Goal: Task Accomplishment & Management: Manage account settings

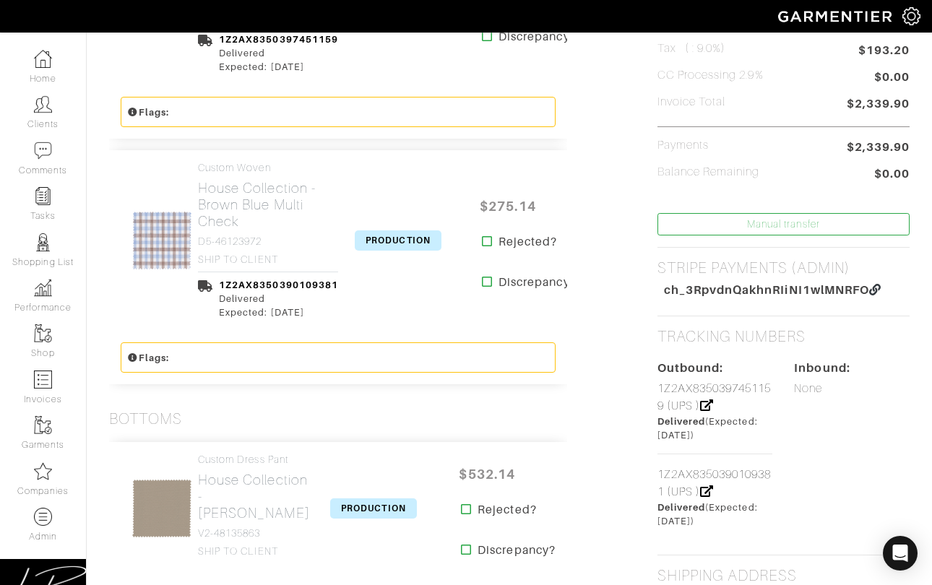
scroll to position [468, 0]
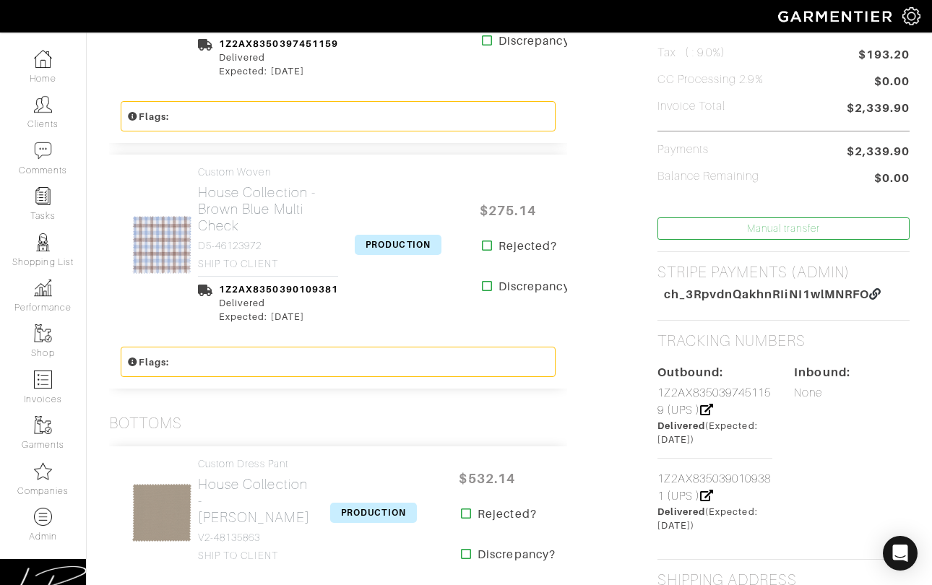
click at [400, 242] on span "PRODUCTION" at bounding box center [398, 245] width 87 height 20
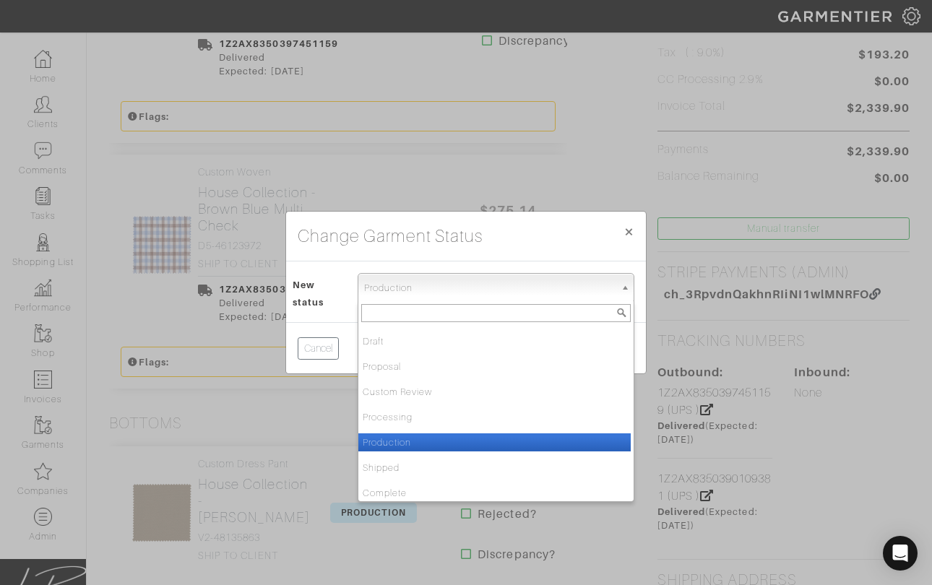
drag, startPoint x: 368, startPoint y: 295, endPoint x: 376, endPoint y: 312, distance: 19.1
click at [368, 295] on span "Production" at bounding box center [489, 288] width 251 height 29
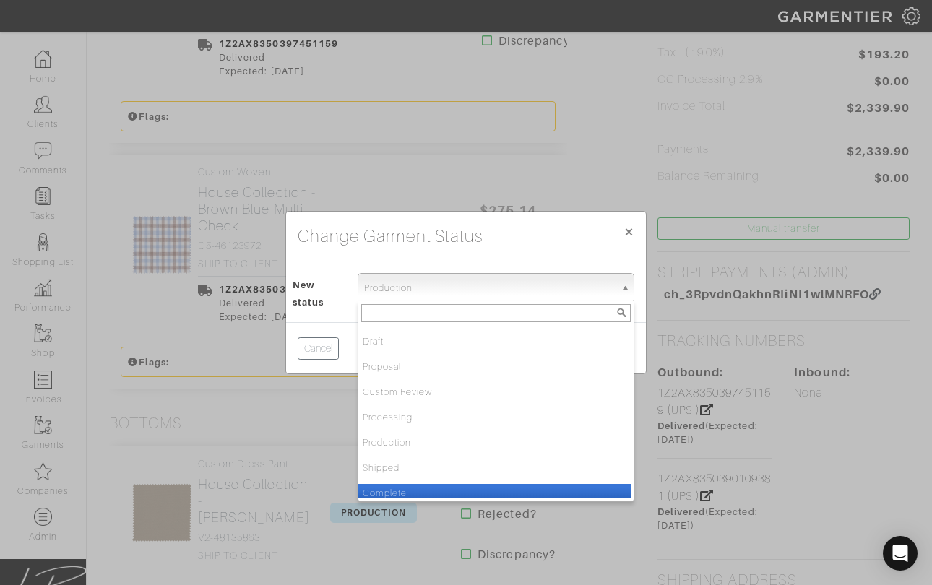
drag, startPoint x: 400, startPoint y: 486, endPoint x: 410, endPoint y: 473, distance: 16.0
click at [400, 486] on li "Complete" at bounding box center [494, 493] width 272 height 18
select select "Complete"
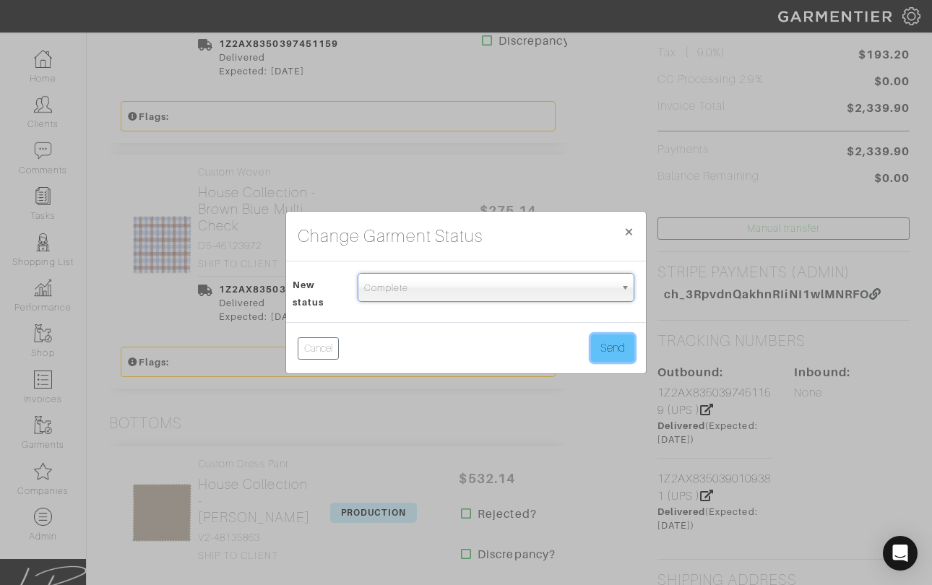
drag, startPoint x: 605, startPoint y: 345, endPoint x: 547, endPoint y: 349, distance: 58.7
click at [604, 344] on button "Send" at bounding box center [612, 348] width 43 height 27
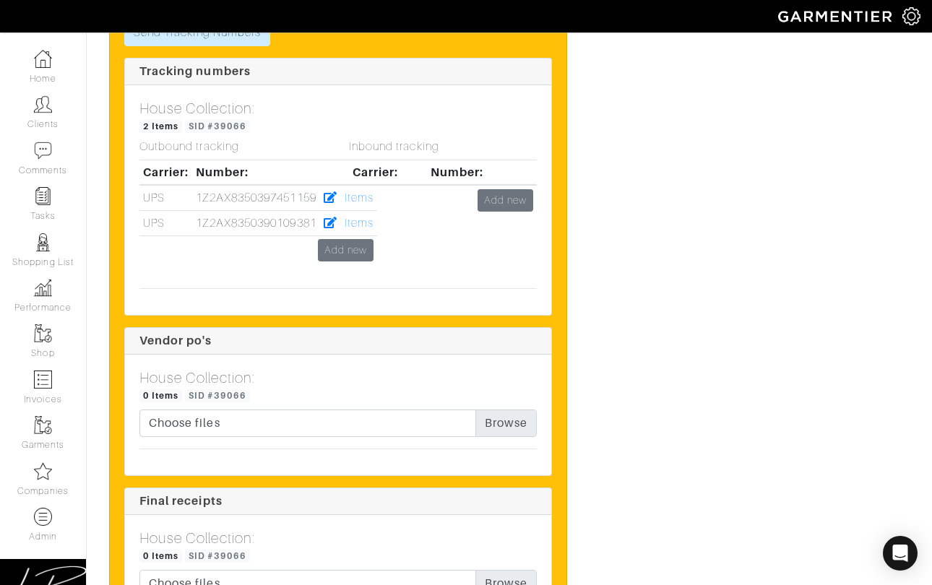
scroll to position [2638, 0]
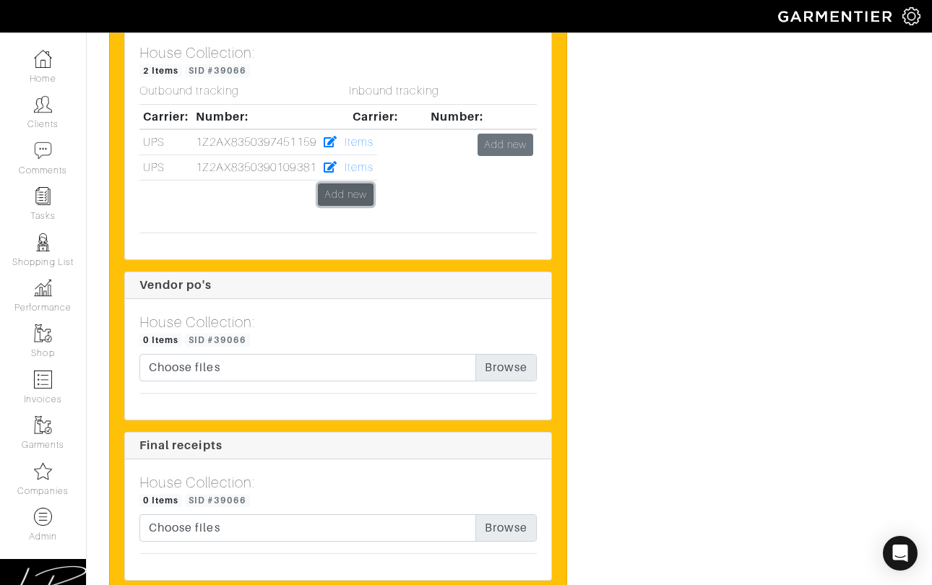
click at [335, 206] on link "Add new" at bounding box center [346, 195] width 56 height 22
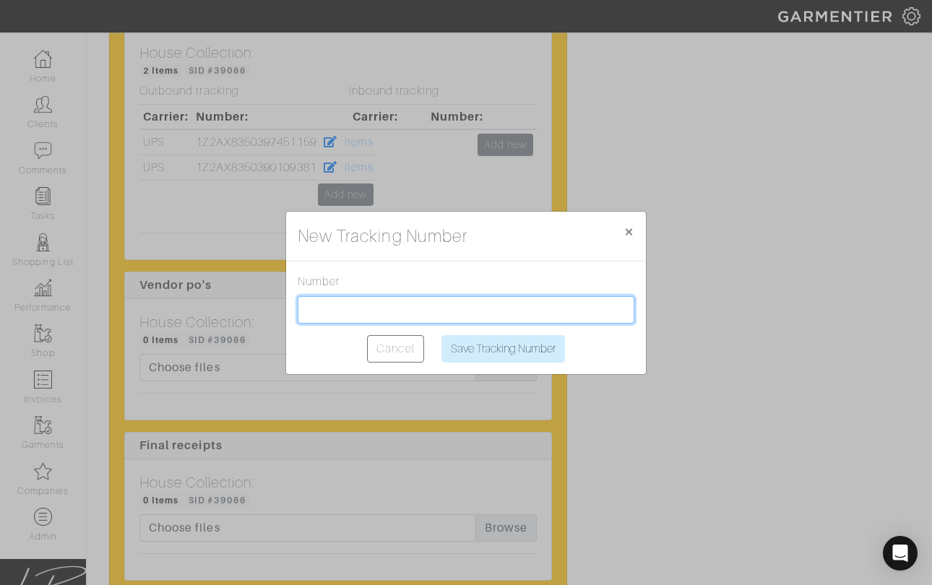
click at [377, 303] on input "text" at bounding box center [466, 309] width 337 height 27
paste input "1Z2AX8350398220227"
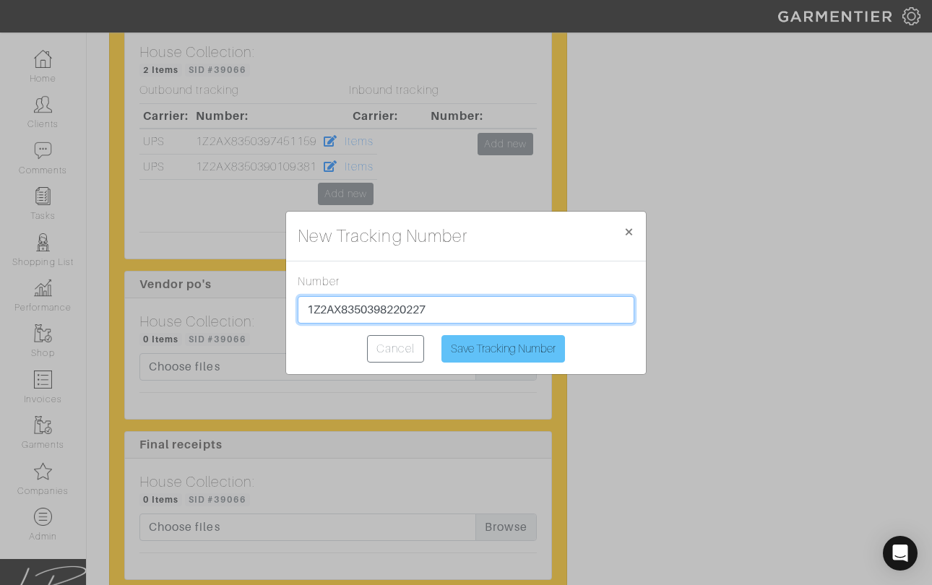
type input "1Z2AX8350398220227"
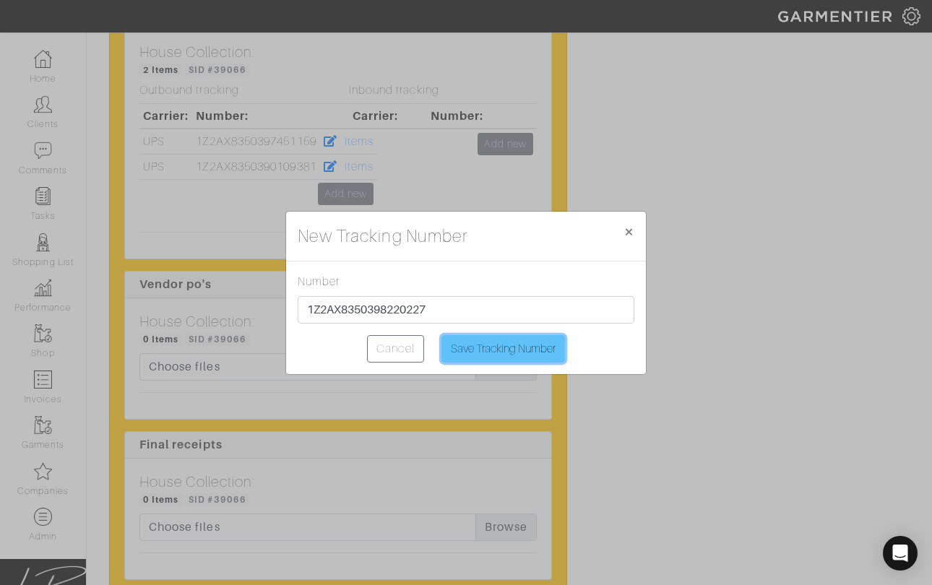
click at [485, 341] on input "Save Tracking Number" at bounding box center [503, 348] width 124 height 27
type input "Saving..."
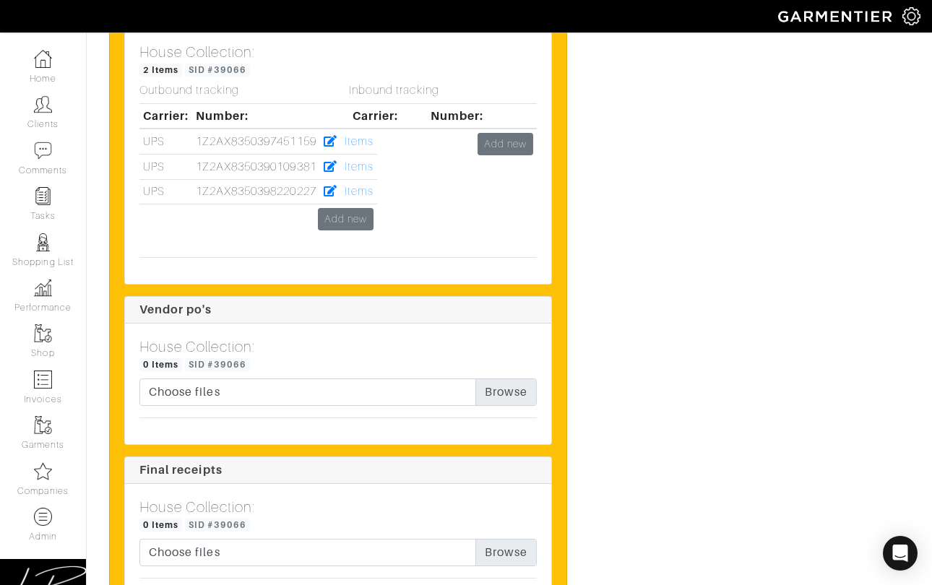
click at [364, 246] on div "Inbound tracking Carrier: Number: Add new" at bounding box center [443, 165] width 210 height 162
click at [352, 246] on div "Inbound tracking Carrier: Number: Add new" at bounding box center [443, 165] width 210 height 162
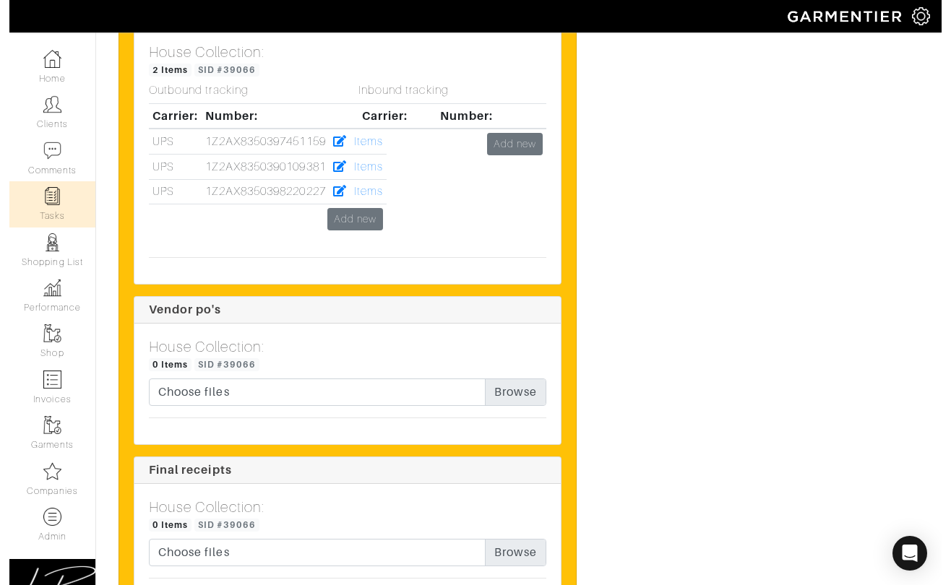
scroll to position [2615, 0]
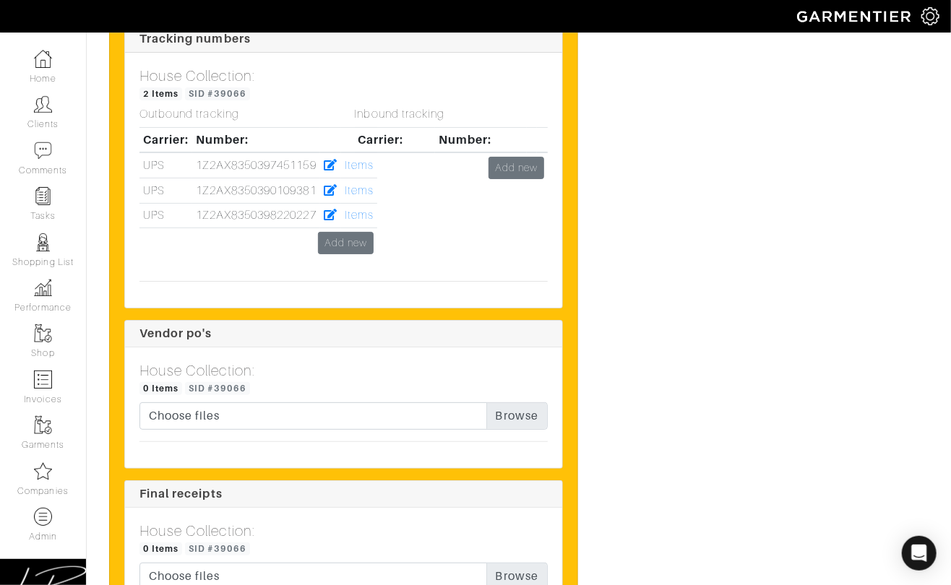
click at [367, 260] on div "Inbound tracking Carrier: Number: Add new" at bounding box center [451, 189] width 215 height 162
click at [359, 262] on div "Inbound tracking Carrier: Number: Add new" at bounding box center [451, 189] width 215 height 162
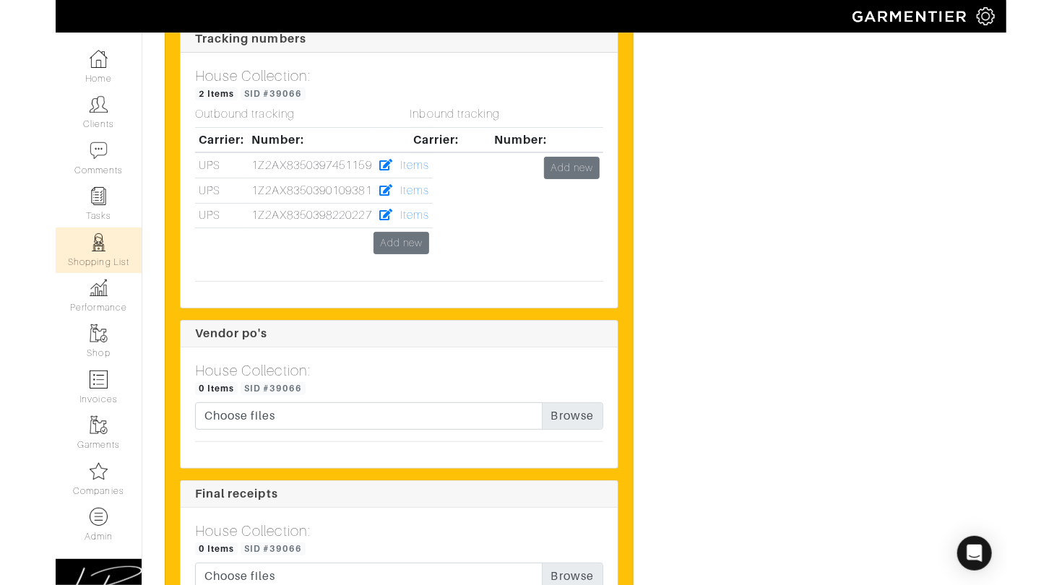
scroll to position [2436, 0]
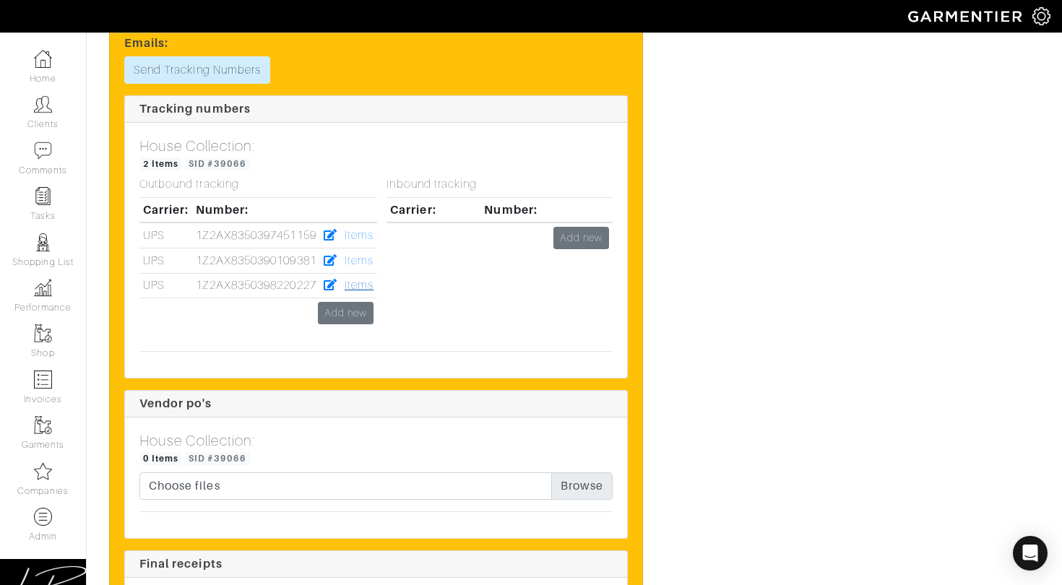
click at [361, 279] on link "Items" at bounding box center [359, 285] width 29 height 13
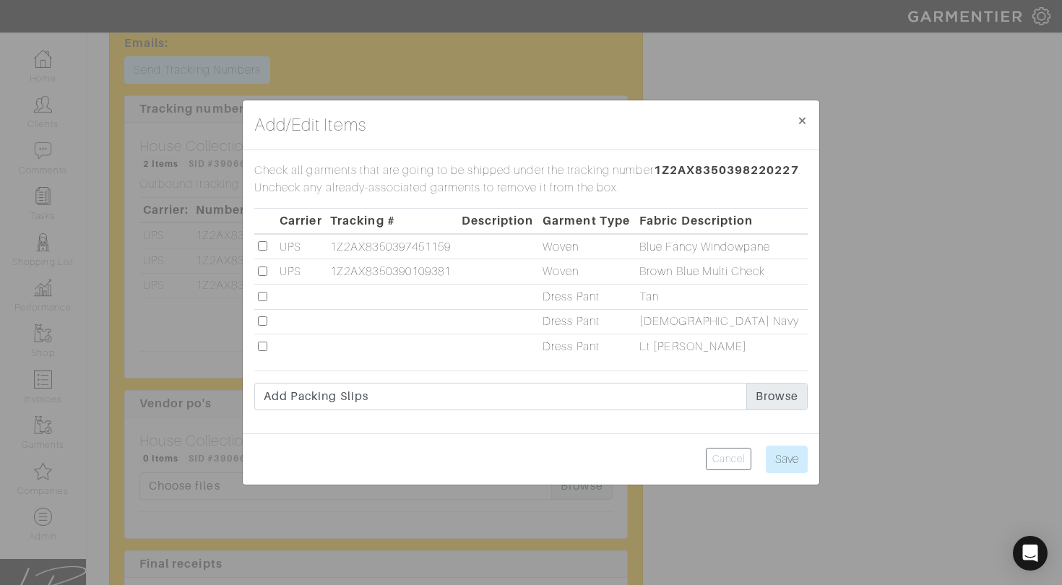
click at [259, 295] on input "checkbox" at bounding box center [262, 296] width 9 height 9
checkbox input "true"
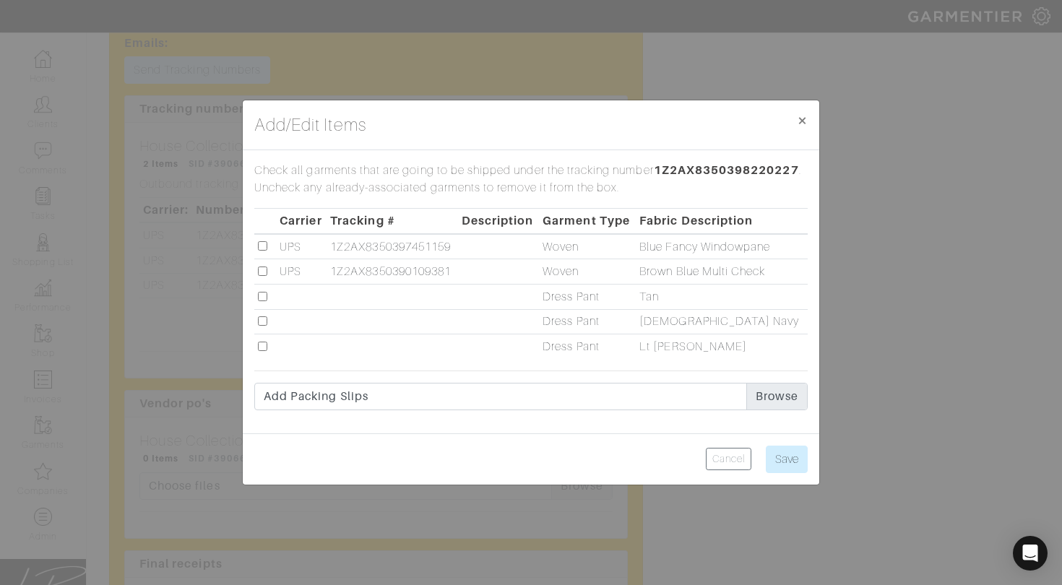
drag, startPoint x: 262, startPoint y: 319, endPoint x: 263, endPoint y: 303, distance: 16.7
click at [262, 319] on input "checkbox" at bounding box center [262, 320] width 9 height 9
checkbox input "true"
click at [263, 297] on input "checkbox" at bounding box center [262, 296] width 9 height 9
checkbox input "true"
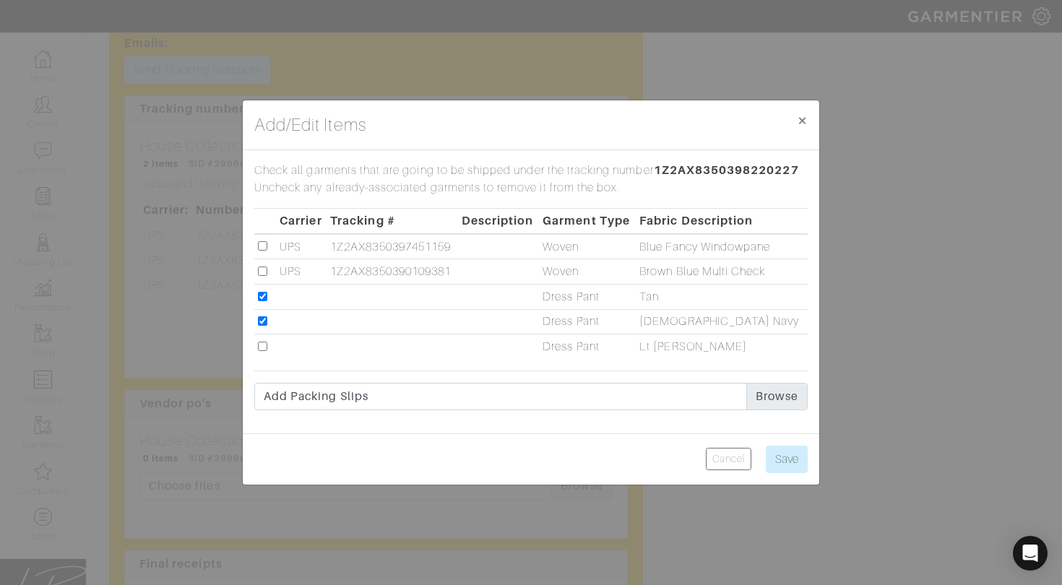
click at [262, 344] on input "checkbox" at bounding box center [262, 346] width 9 height 9
checkbox input "true"
click at [791, 462] on input "Save" at bounding box center [787, 459] width 42 height 27
type input "Save"
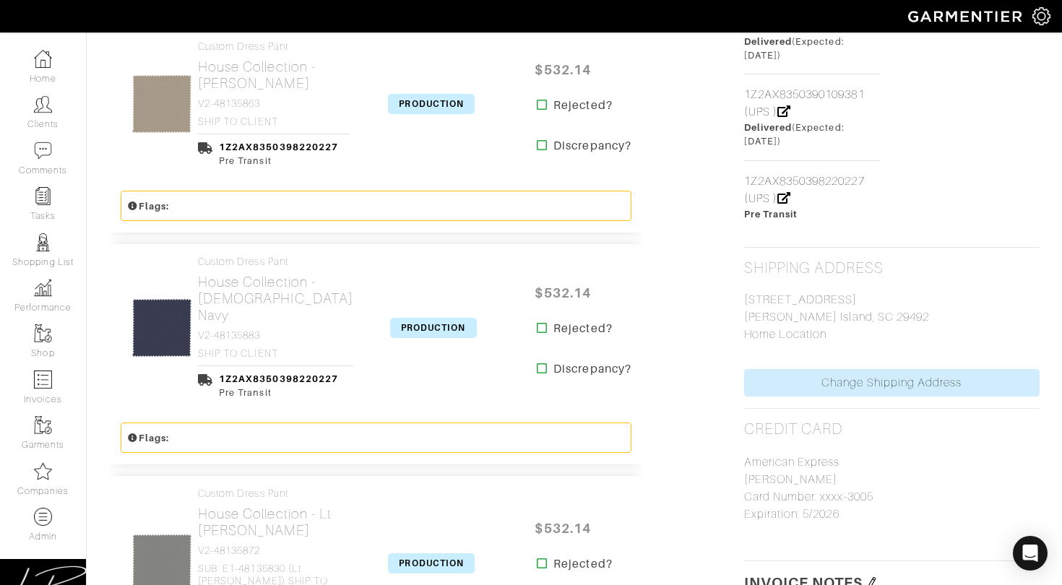
scroll to position [852, 0]
drag, startPoint x: 446, startPoint y: 97, endPoint x: 449, endPoint y: 119, distance: 22.6
click at [446, 97] on span "PRODUCTION" at bounding box center [431, 105] width 87 height 20
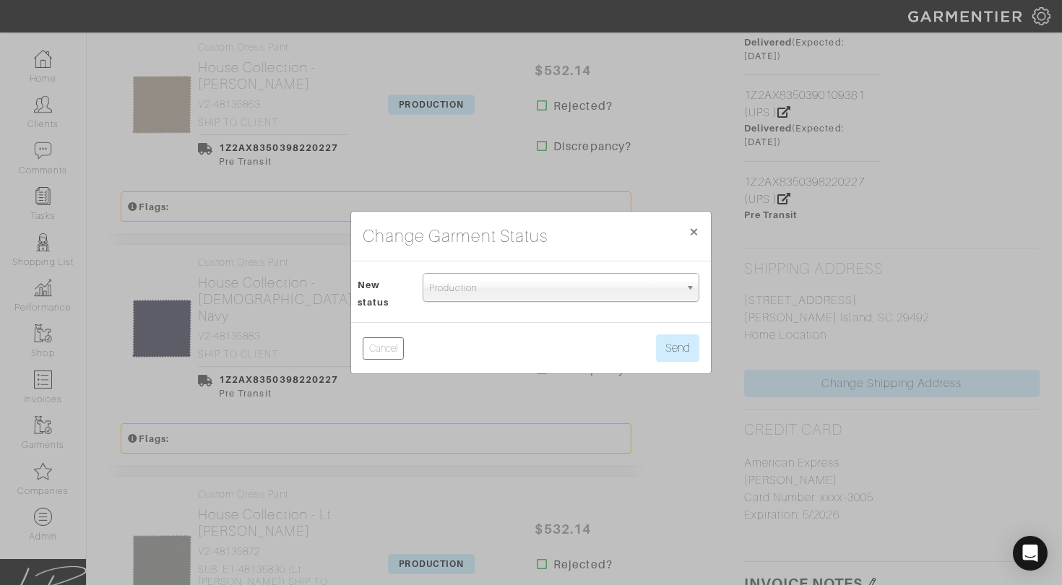
click at [483, 296] on span "Production" at bounding box center [554, 288] width 251 height 29
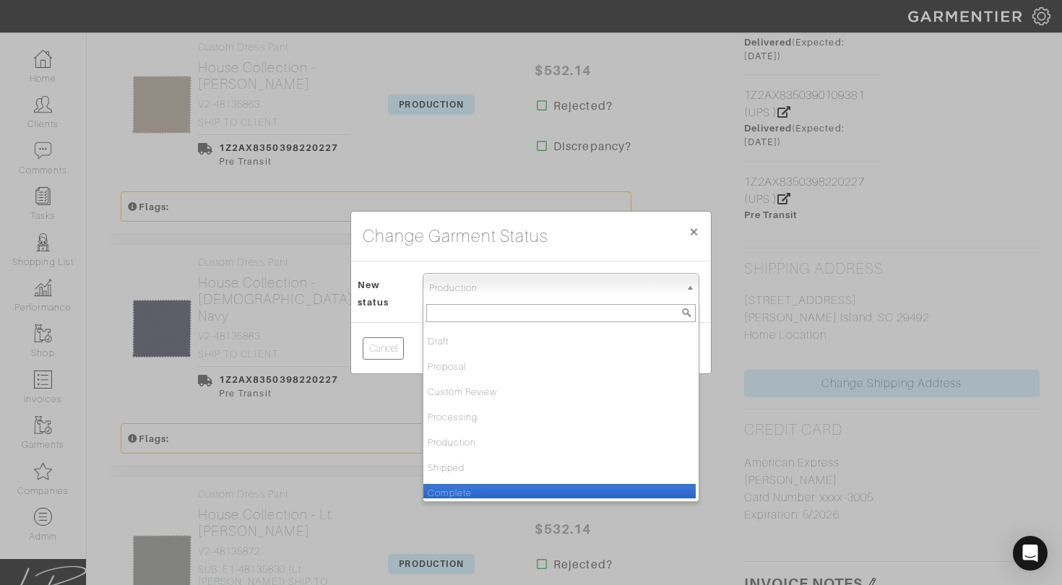
drag, startPoint x: 485, startPoint y: 486, endPoint x: 500, endPoint y: 454, distance: 35.2
click at [485, 485] on li "Complete" at bounding box center [559, 493] width 272 height 18
select select "Complete"
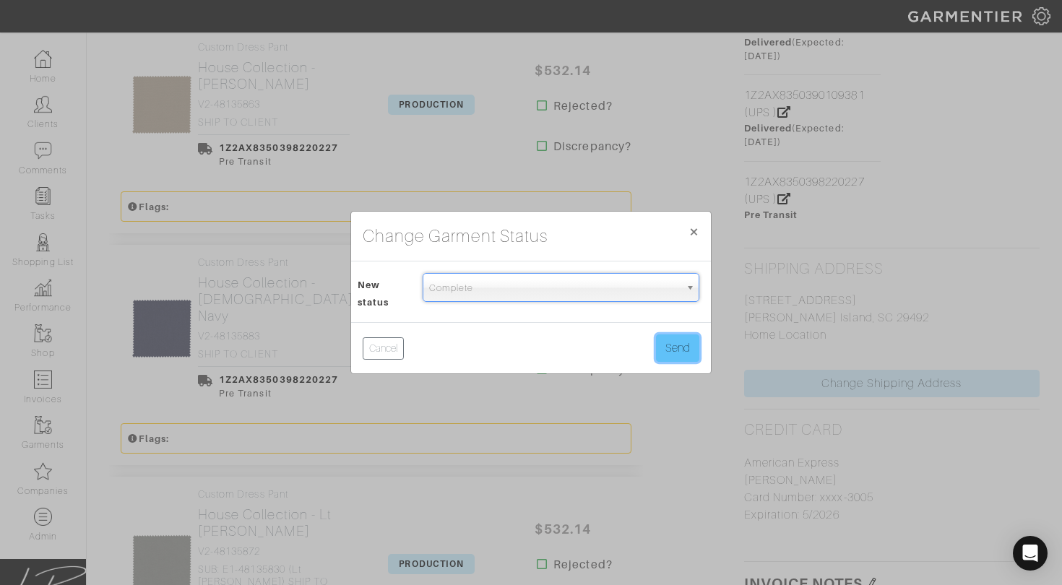
click at [674, 356] on button "Send" at bounding box center [677, 348] width 43 height 27
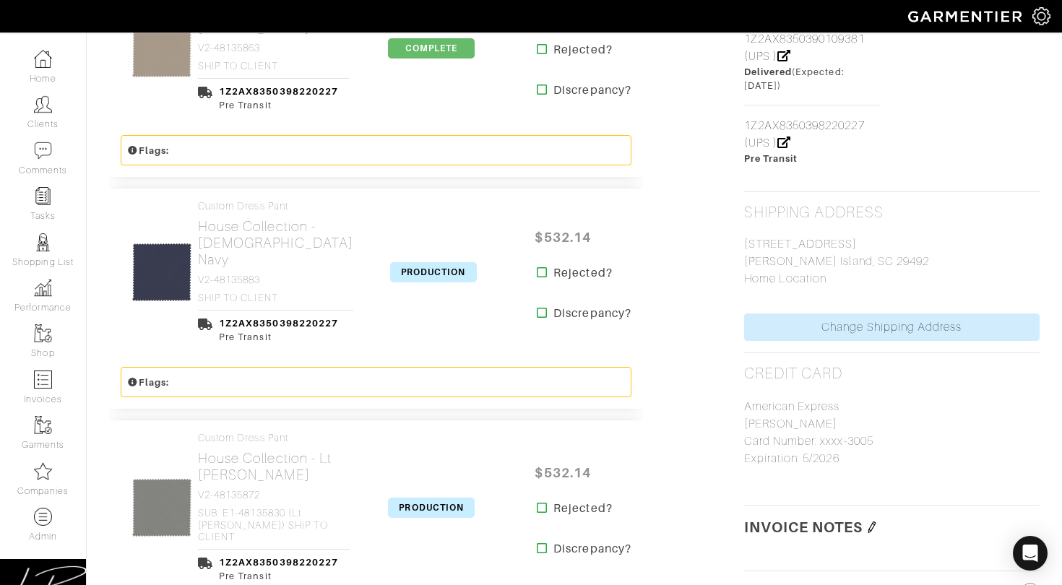
scroll to position [910, 0]
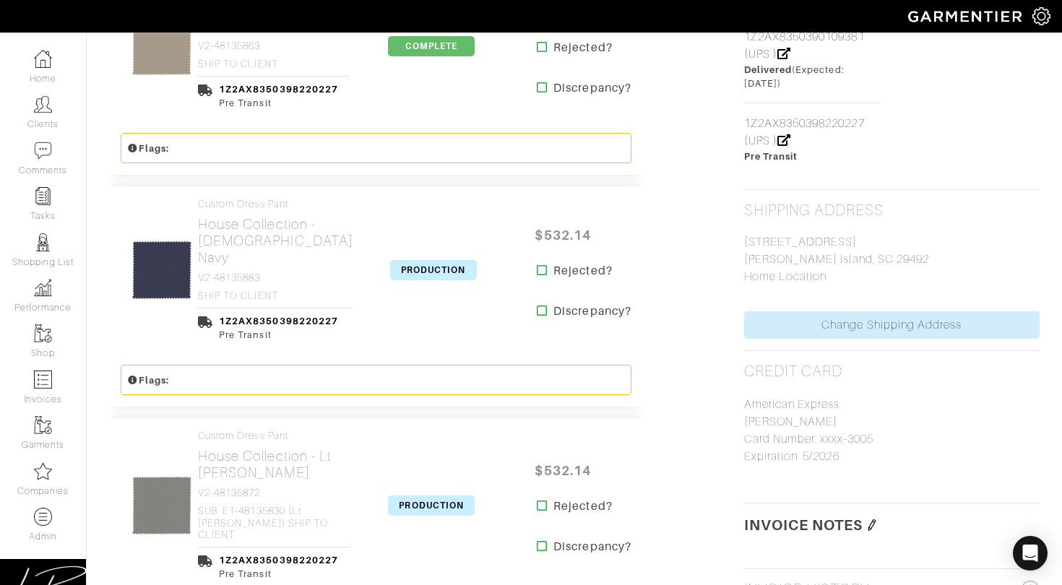
click at [422, 260] on span "PRODUCTION" at bounding box center [433, 270] width 87 height 20
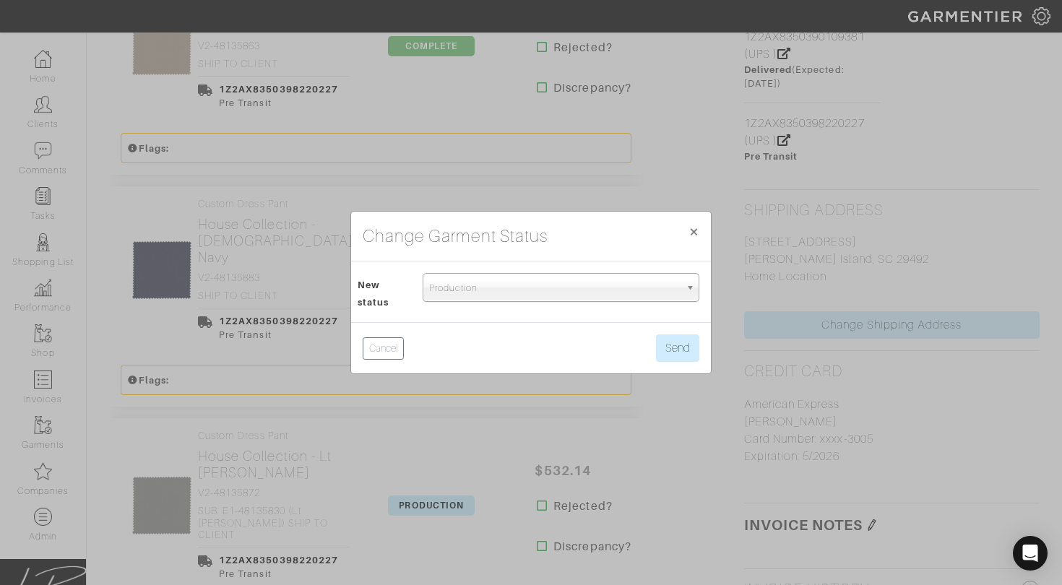
drag, startPoint x: 479, startPoint y: 292, endPoint x: 480, endPoint y: 300, distance: 8.0
click at [479, 292] on span "Production" at bounding box center [554, 288] width 251 height 29
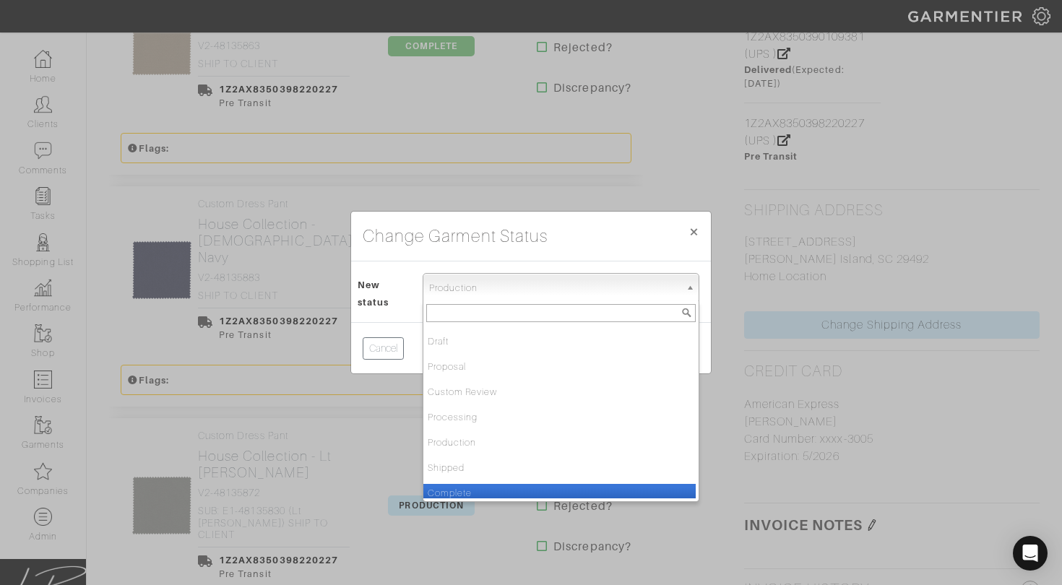
drag, startPoint x: 492, startPoint y: 494, endPoint x: 499, endPoint y: 431, distance: 63.3
click at [492, 492] on li "Complete" at bounding box center [559, 493] width 272 height 18
select select "Complete"
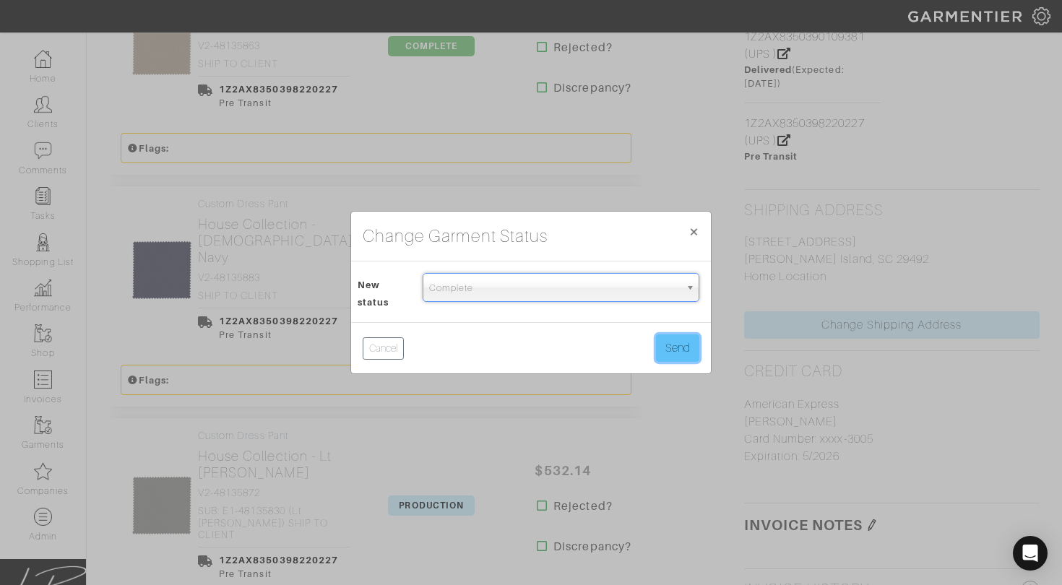
click at [668, 347] on button "Send" at bounding box center [677, 348] width 43 height 27
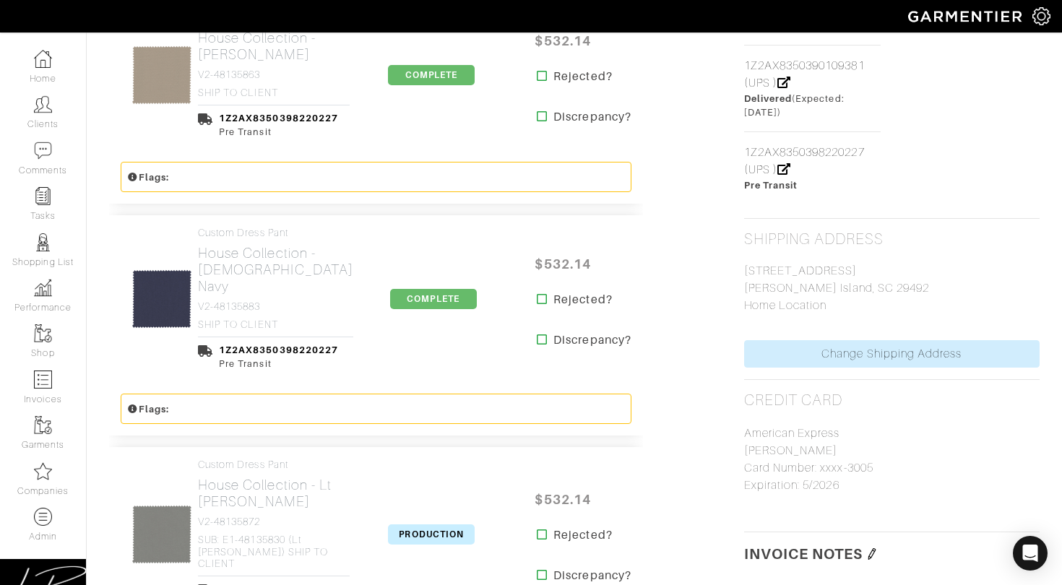
scroll to position [1129, 0]
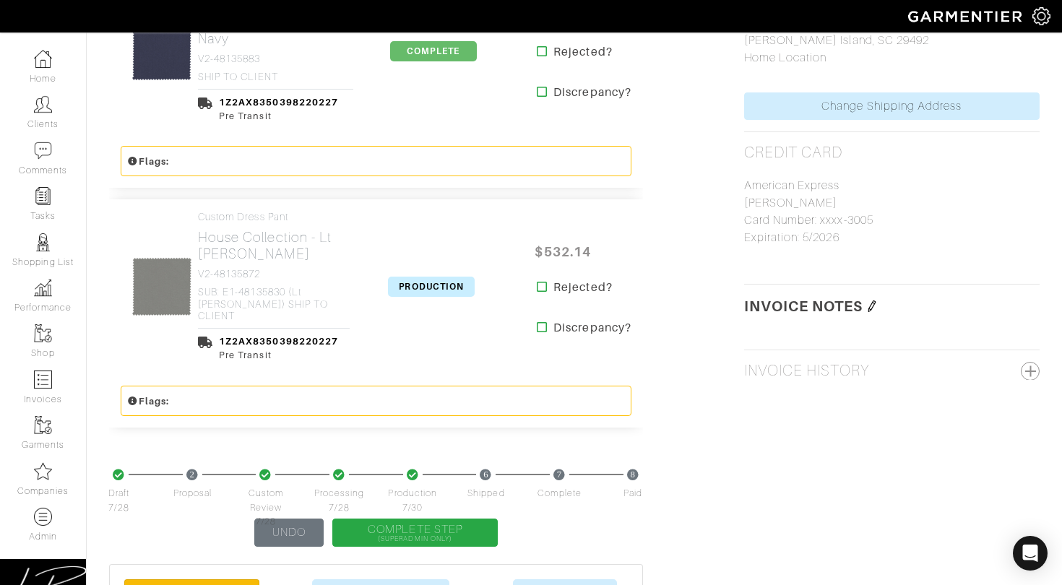
click at [450, 277] on span "PRODUCTION" at bounding box center [431, 287] width 87 height 20
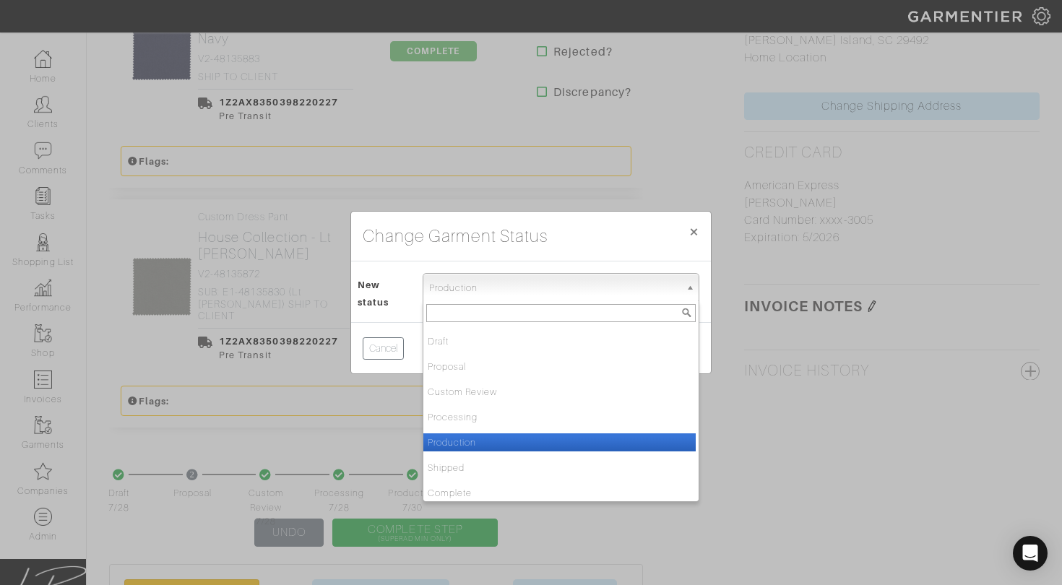
drag, startPoint x: 492, startPoint y: 290, endPoint x: 504, endPoint y: 364, distance: 75.3
click at [492, 290] on span "Production" at bounding box center [554, 288] width 251 height 29
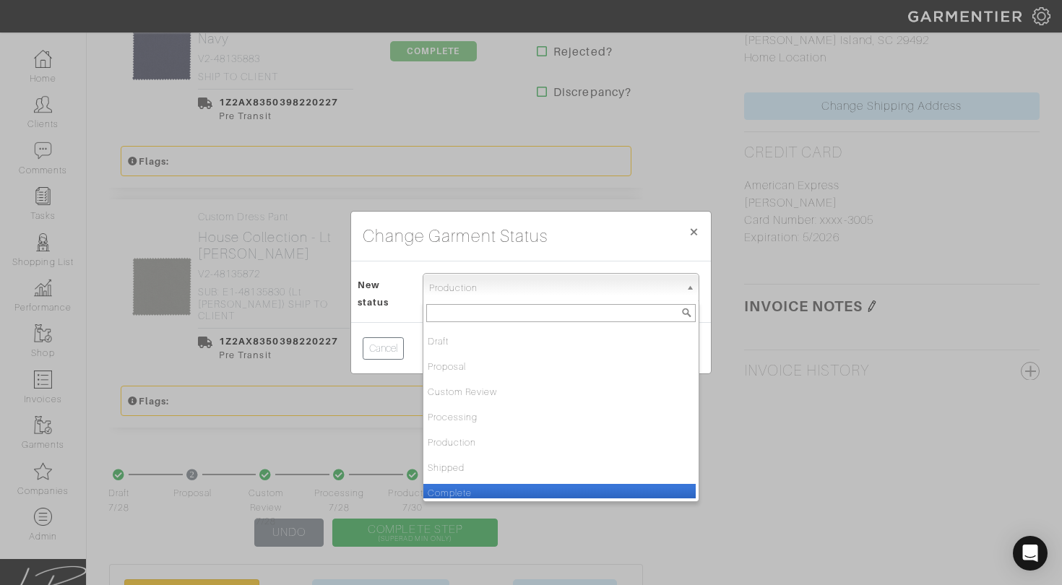
drag, startPoint x: 493, startPoint y: 488, endPoint x: 523, endPoint y: 452, distance: 46.7
click at [493, 488] on li "Complete" at bounding box center [559, 493] width 272 height 18
select select "Complete"
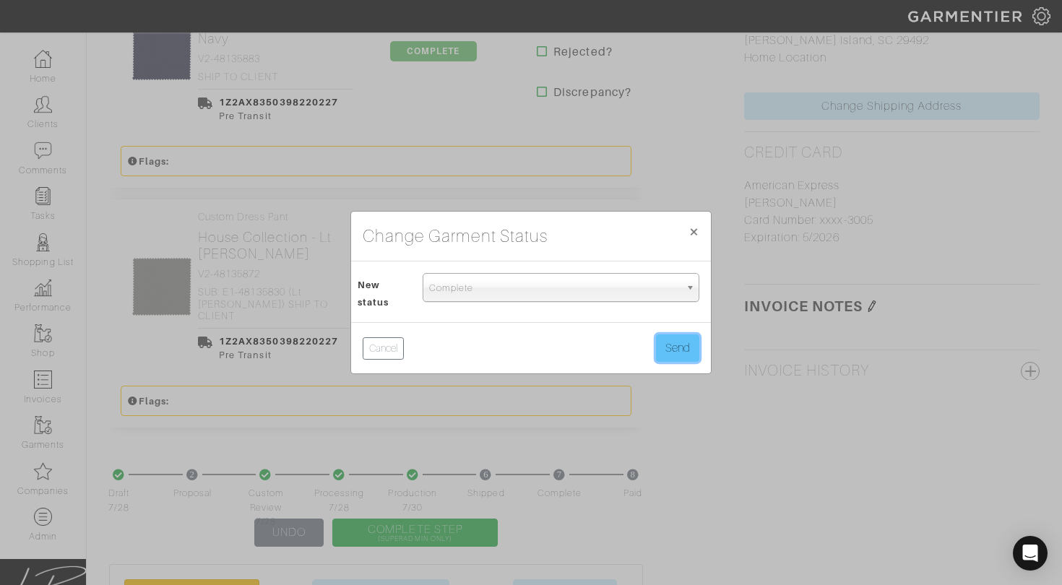
click at [662, 351] on button "Send" at bounding box center [677, 348] width 43 height 27
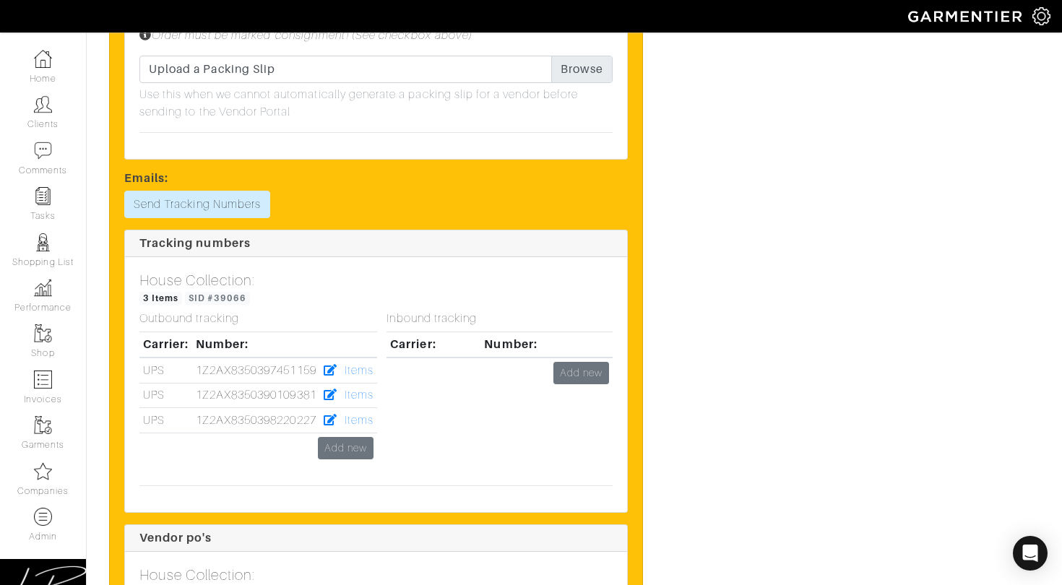
scroll to position [2401, 0]
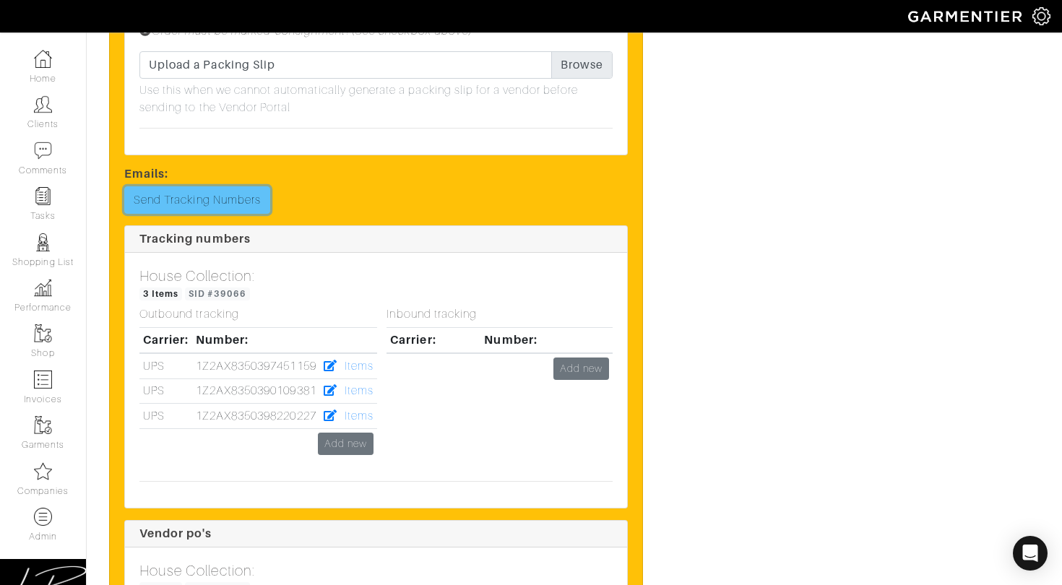
click at [209, 186] on link "Send Tracking Numbers" at bounding box center [197, 199] width 146 height 27
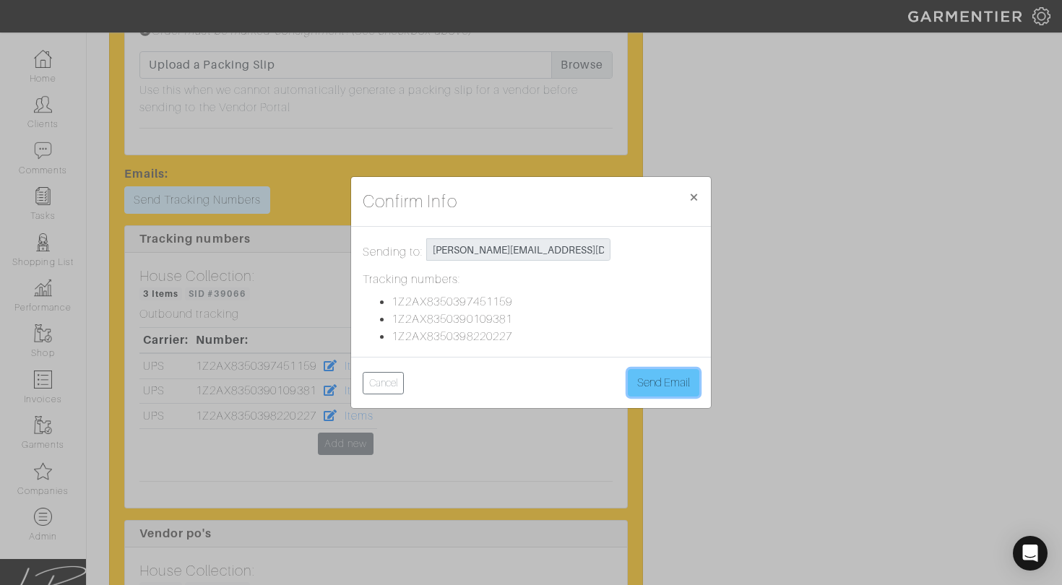
click at [665, 376] on button "Send Email" at bounding box center [664, 382] width 72 height 27
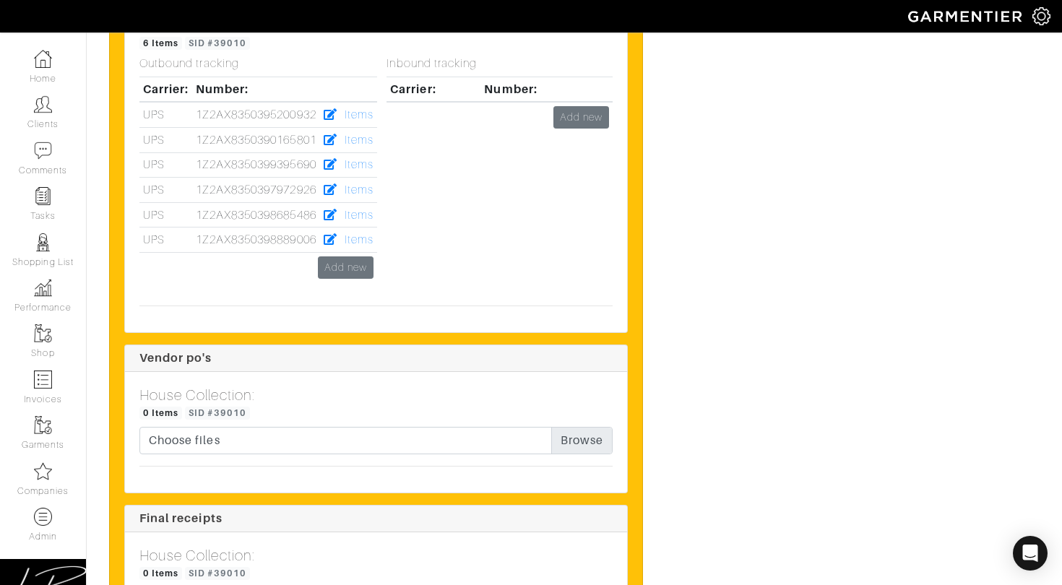
scroll to position [3768, 0]
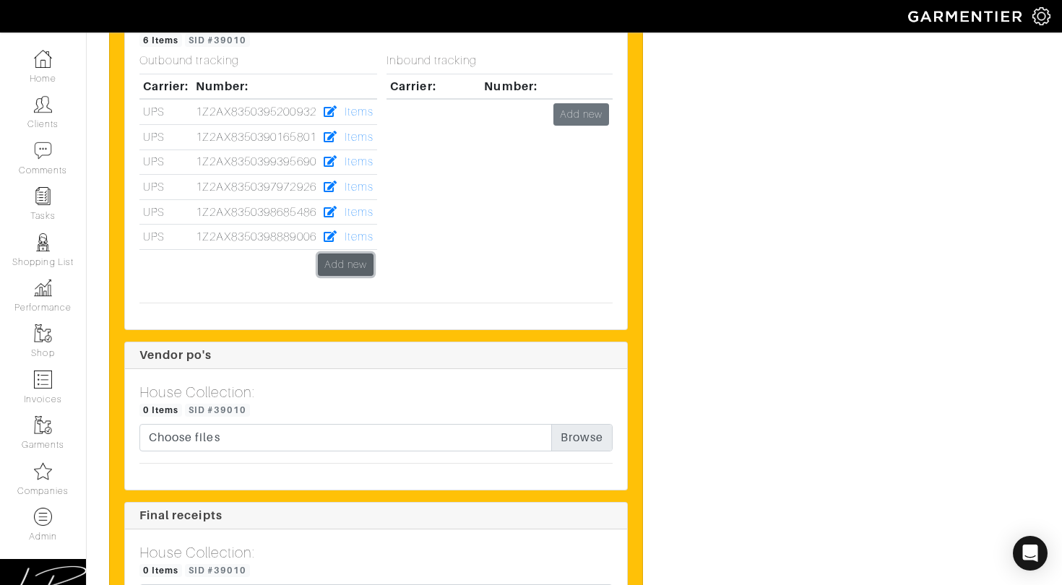
click at [345, 254] on link "Add new" at bounding box center [346, 265] width 56 height 22
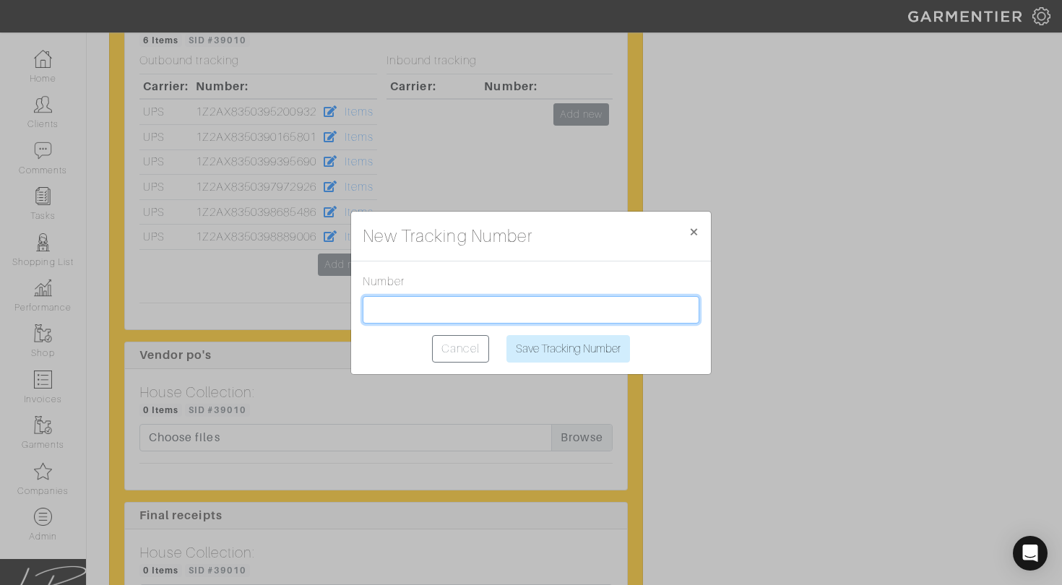
click at [423, 305] on input "text" at bounding box center [531, 309] width 337 height 27
paste input "1Z2AX8350393920800"
type input "1Z2AX8350393920800"
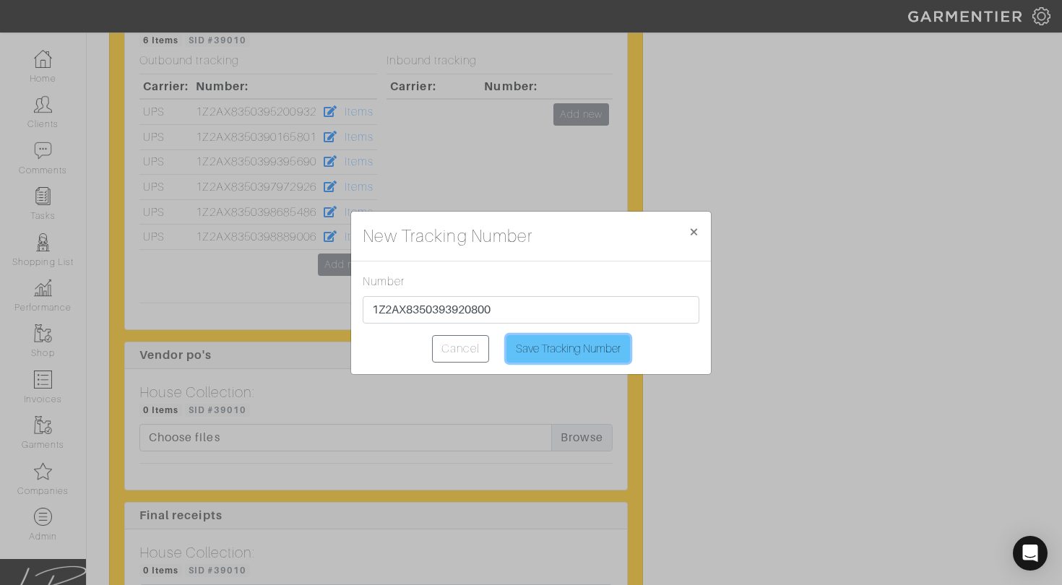
click at [564, 348] on input "Save Tracking Number" at bounding box center [568, 348] width 124 height 27
type input "Saving..."
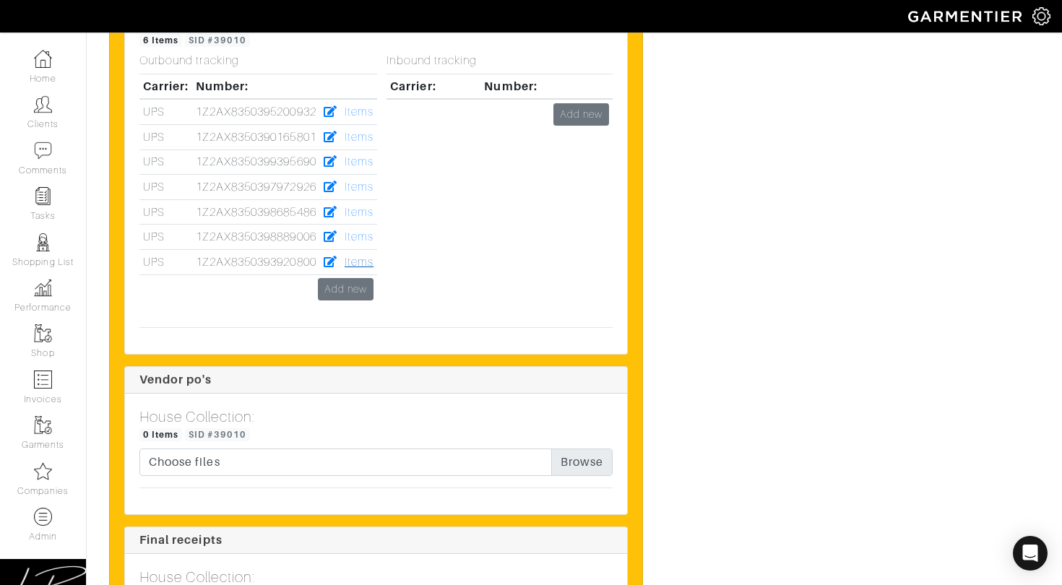
click at [371, 256] on link "Items" at bounding box center [359, 262] width 29 height 13
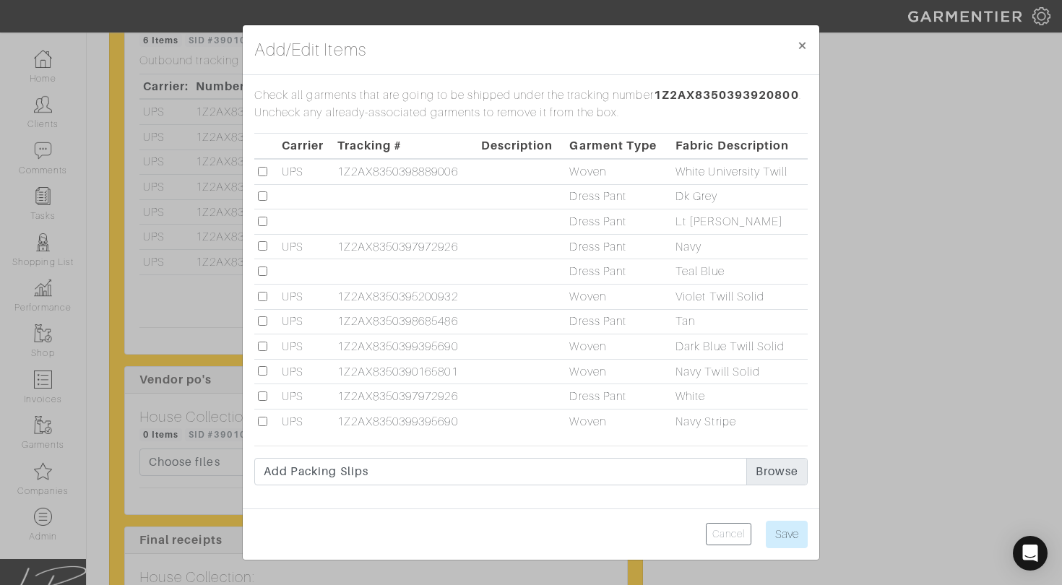
click at [258, 197] on input "checkbox" at bounding box center [262, 195] width 9 height 9
checkbox input "true"
drag, startPoint x: 261, startPoint y: 217, endPoint x: 260, endPoint y: 228, distance: 10.9
click at [261, 217] on input "checkbox" at bounding box center [262, 221] width 9 height 9
checkbox input "true"
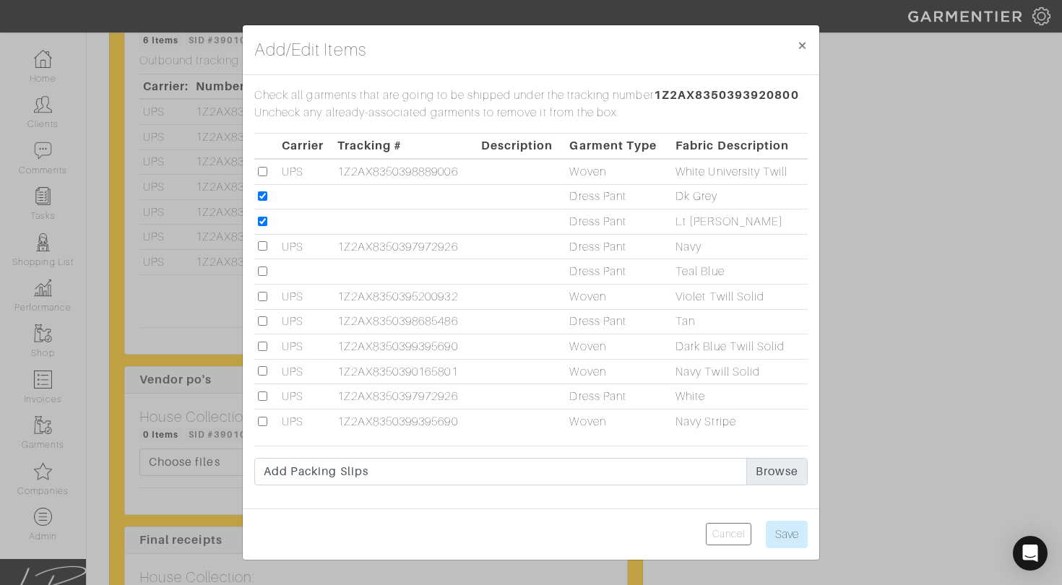
click at [264, 268] on input "checkbox" at bounding box center [262, 271] width 9 height 9
checkbox input "true"
click at [782, 538] on input "Save" at bounding box center [787, 534] width 42 height 27
type input "Save"
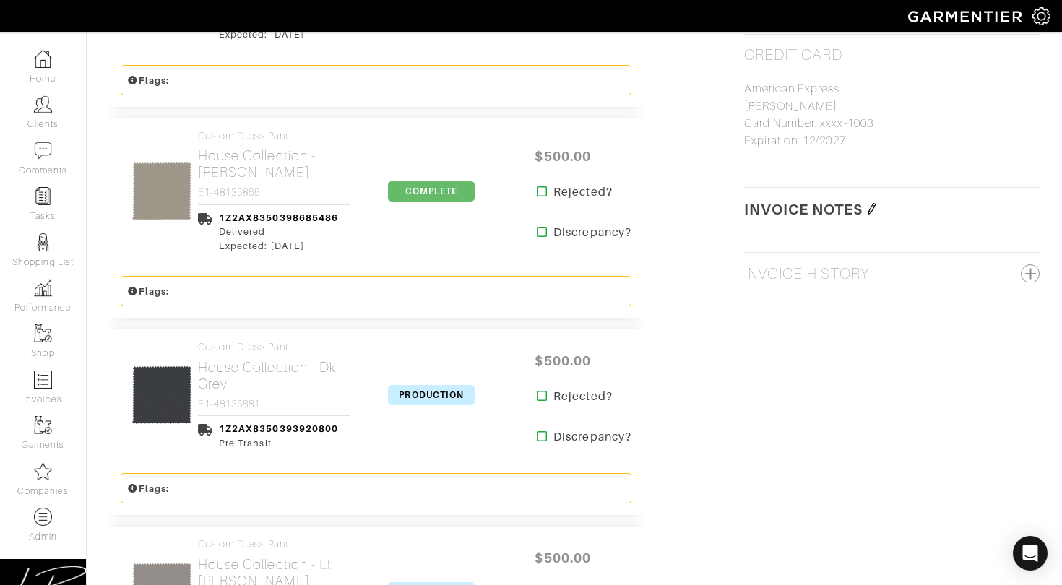
scroll to position [1581, 0]
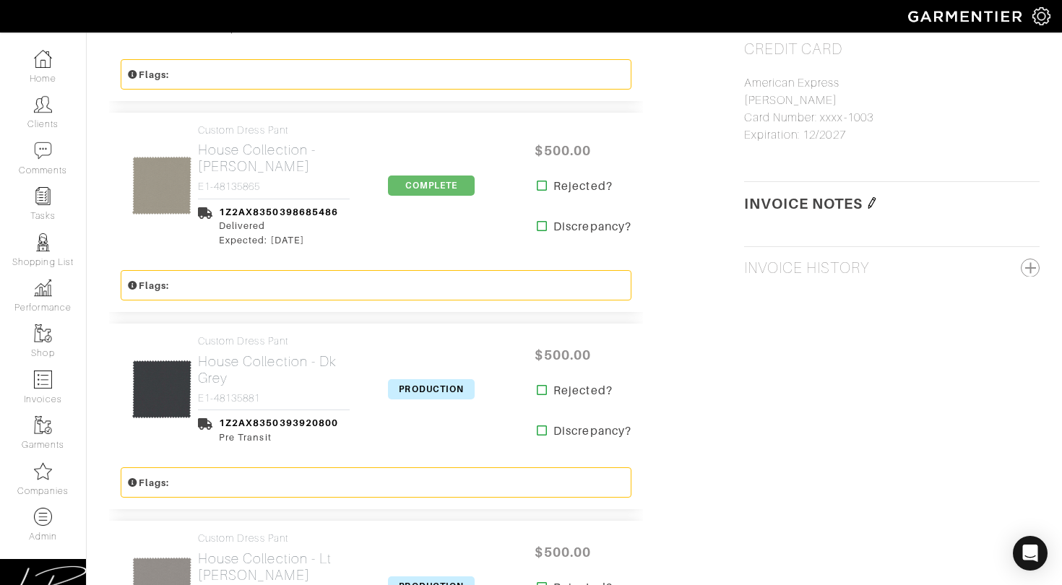
click at [408, 379] on span "PRODUCTION" at bounding box center [431, 389] width 87 height 20
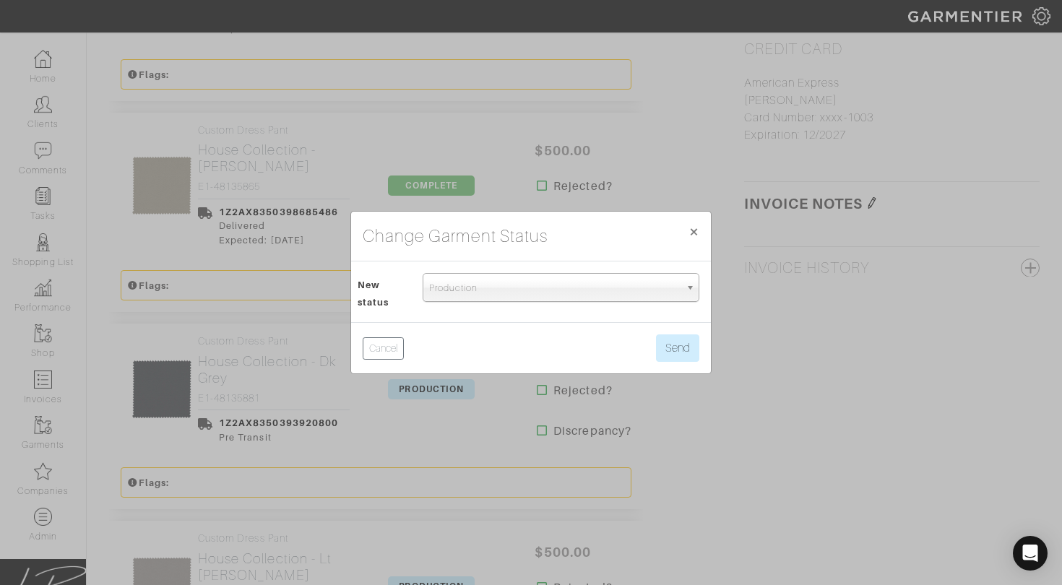
click at [465, 296] on span "Production" at bounding box center [554, 288] width 251 height 29
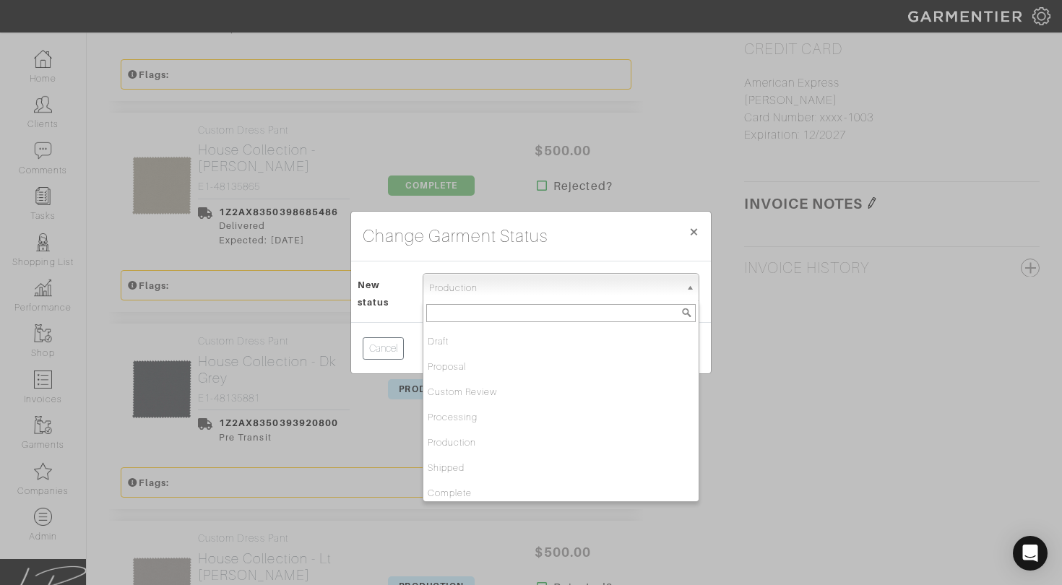
click at [480, 498] on div "Draft Proposal Custom Review Processing Production Shipped Complete Tailoring R…" at bounding box center [561, 401] width 277 height 201
select select "Complete"
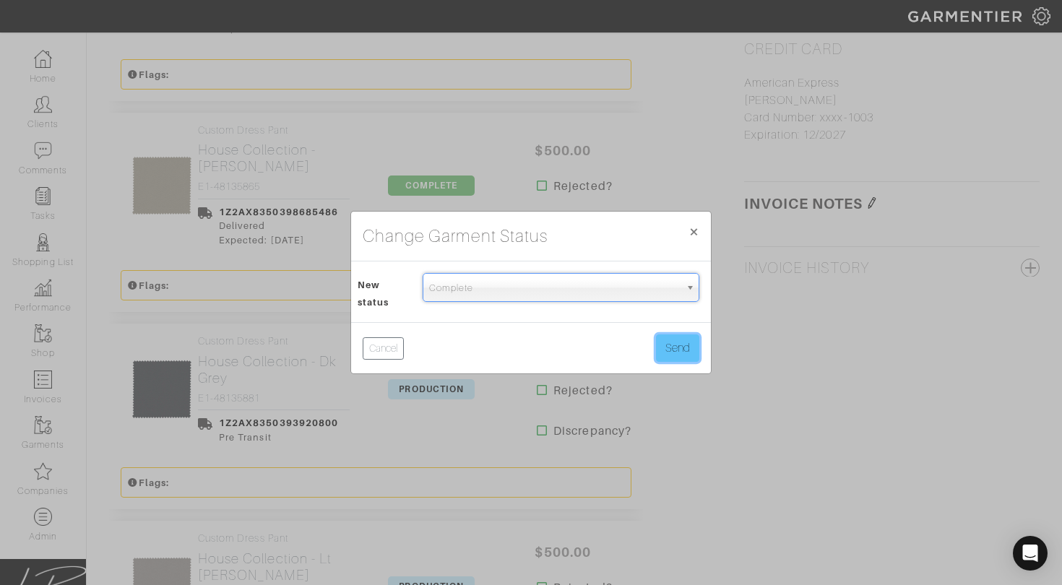
click at [669, 337] on button "Send" at bounding box center [677, 348] width 43 height 27
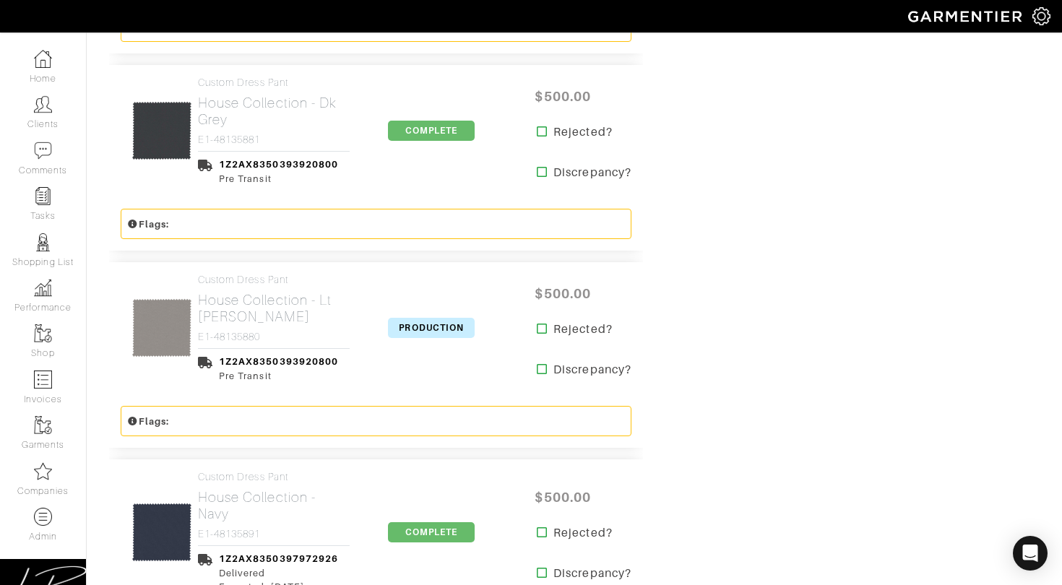
scroll to position [1853, 0]
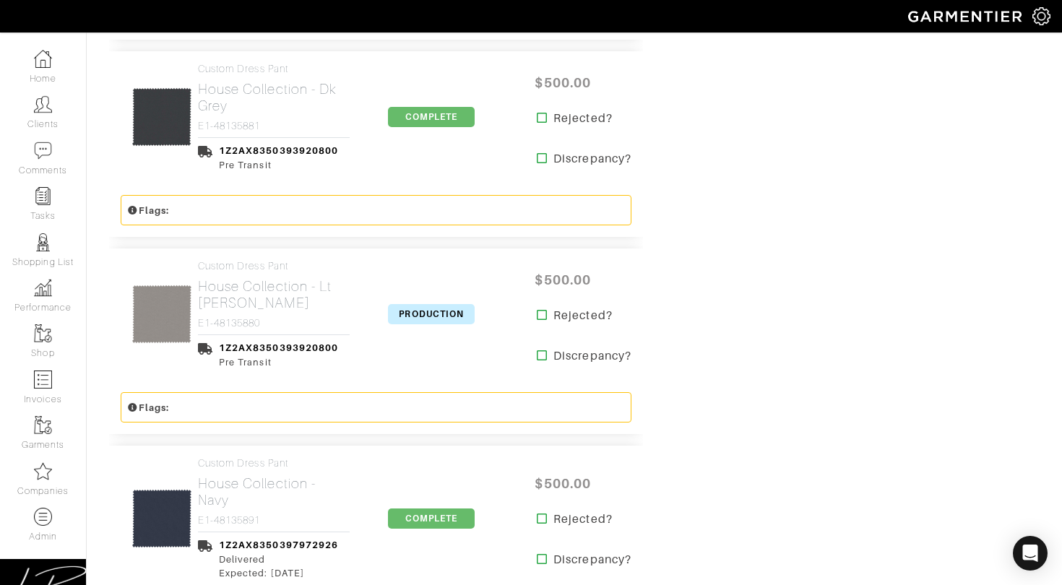
click at [441, 304] on span "PRODUCTION" at bounding box center [431, 314] width 87 height 20
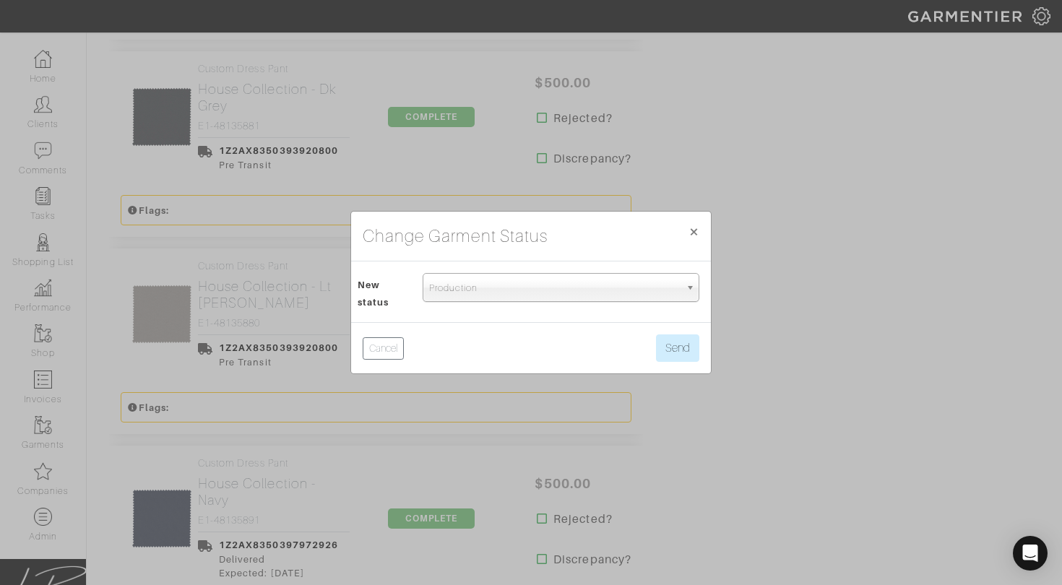
click at [462, 291] on span "Production" at bounding box center [554, 288] width 251 height 29
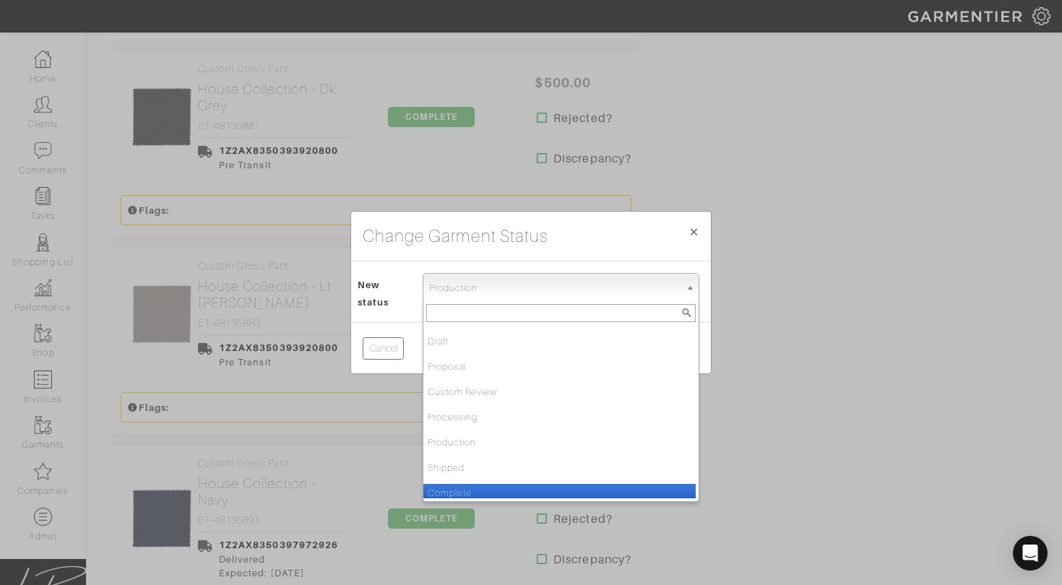
click at [494, 487] on li "Complete" at bounding box center [559, 493] width 272 height 18
select select "Complete"
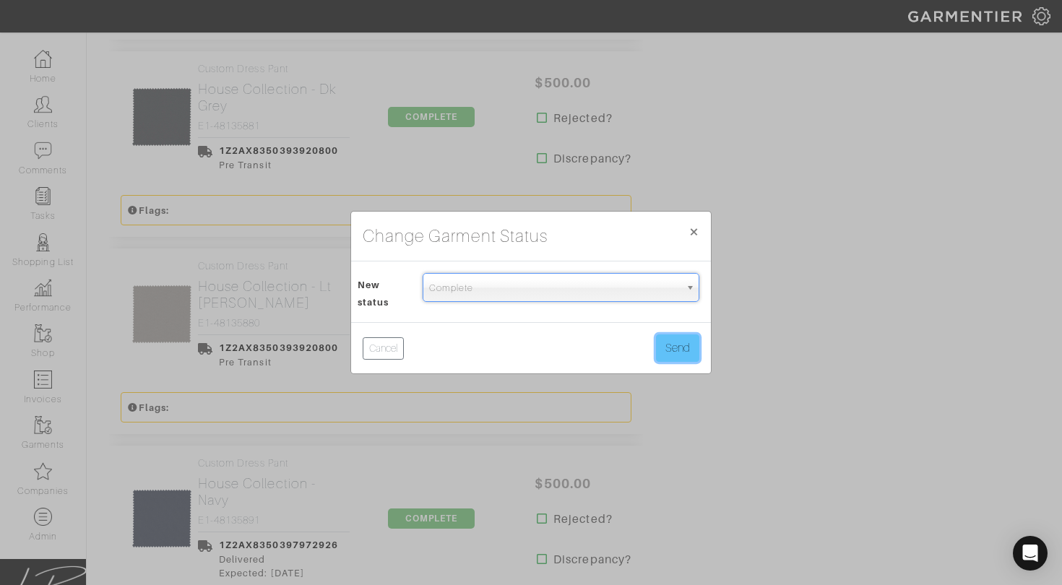
click at [682, 353] on button "Send" at bounding box center [677, 348] width 43 height 27
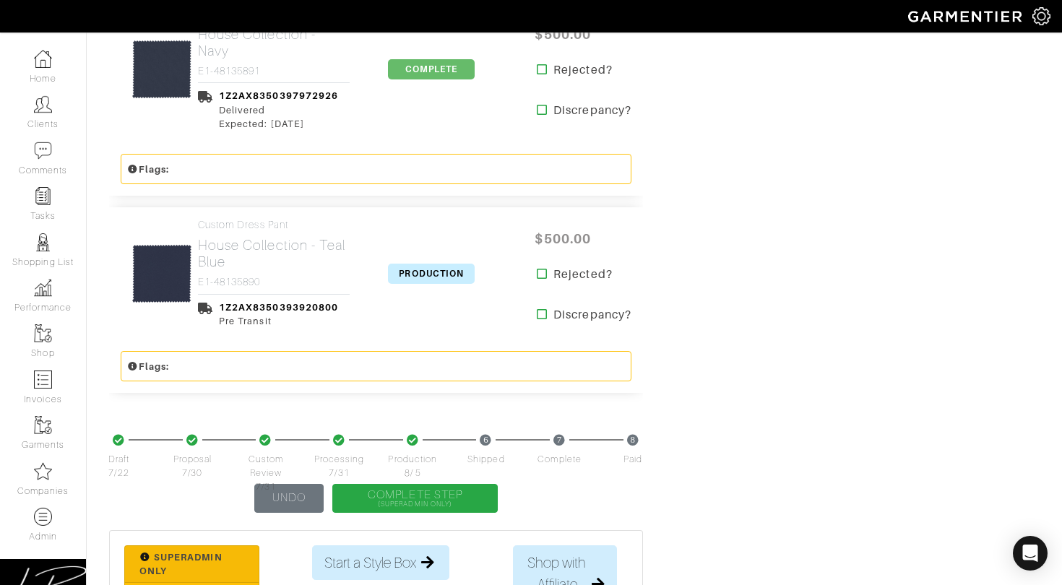
scroll to position [2316, 0]
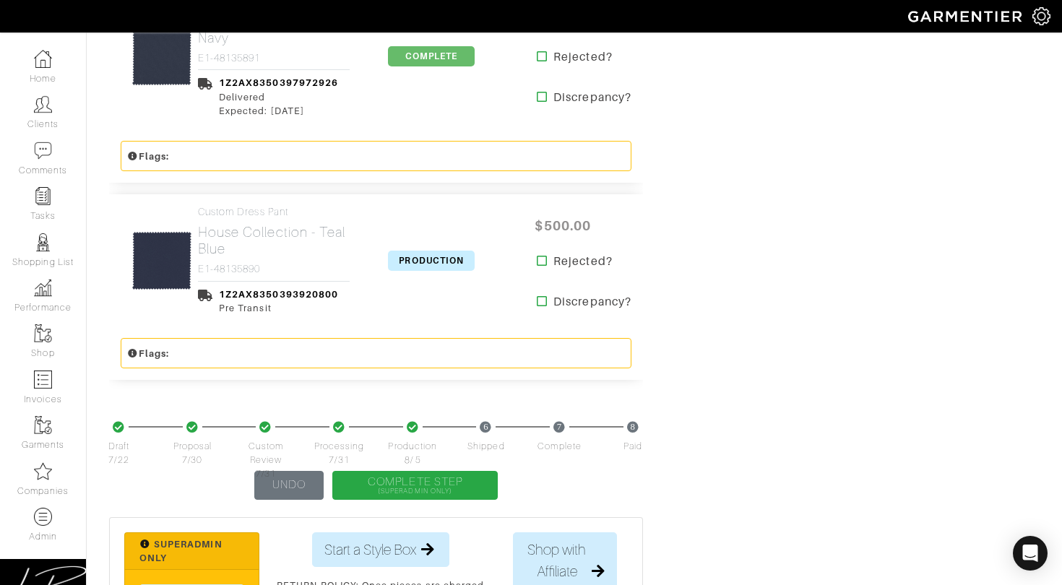
click at [434, 251] on span "PRODUCTION" at bounding box center [431, 261] width 87 height 20
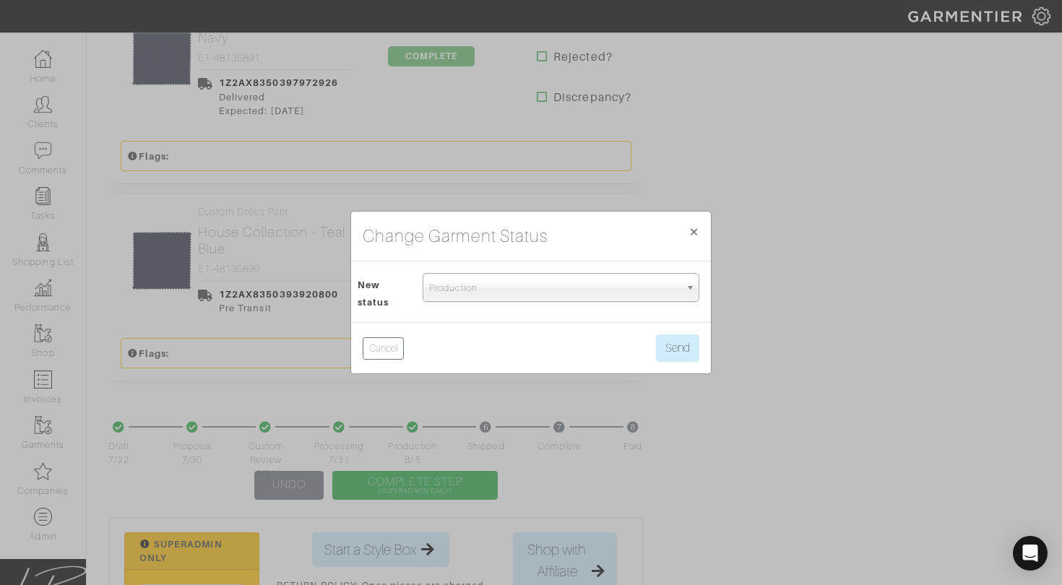
click at [463, 294] on span "Production" at bounding box center [554, 288] width 251 height 29
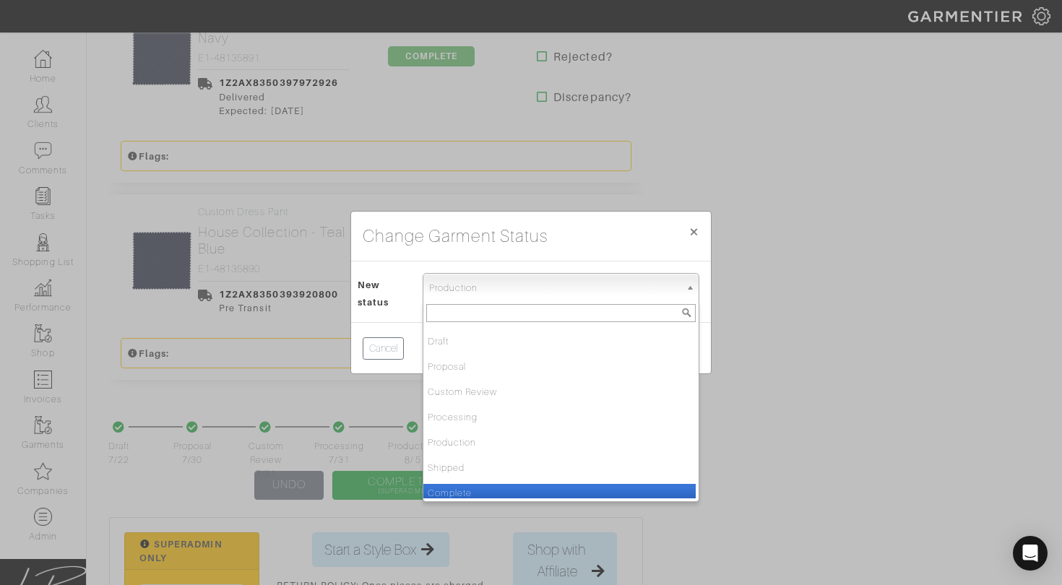
drag, startPoint x: 488, startPoint y: 491, endPoint x: 533, endPoint y: 453, distance: 58.4
click at [490, 491] on li "Complete" at bounding box center [559, 493] width 272 height 18
select select "Complete"
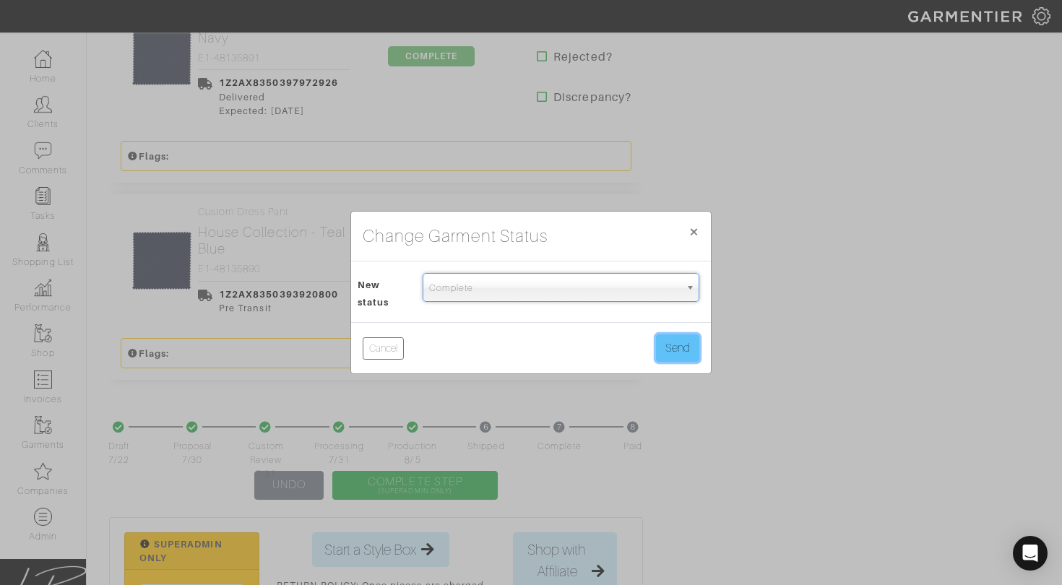
click at [681, 347] on button "Send" at bounding box center [677, 348] width 43 height 27
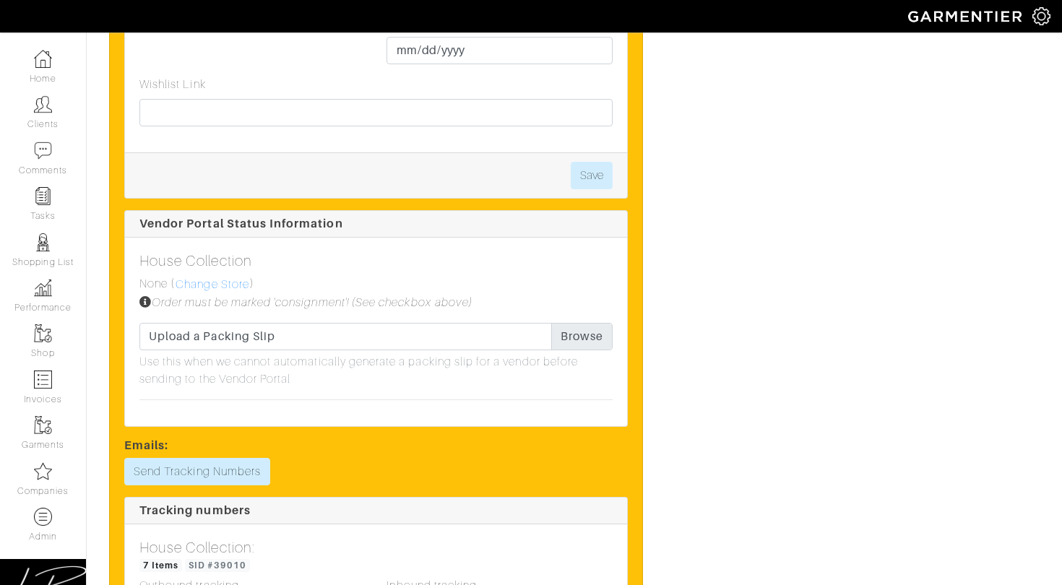
scroll to position [3337, 0]
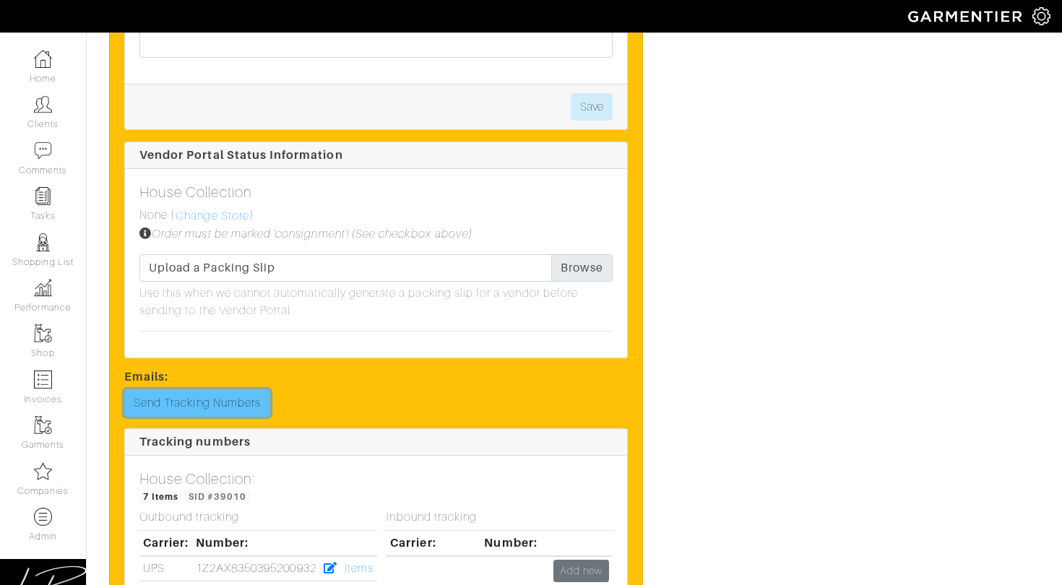
click at [250, 389] on link "Send Tracking Numbers" at bounding box center [197, 402] width 146 height 27
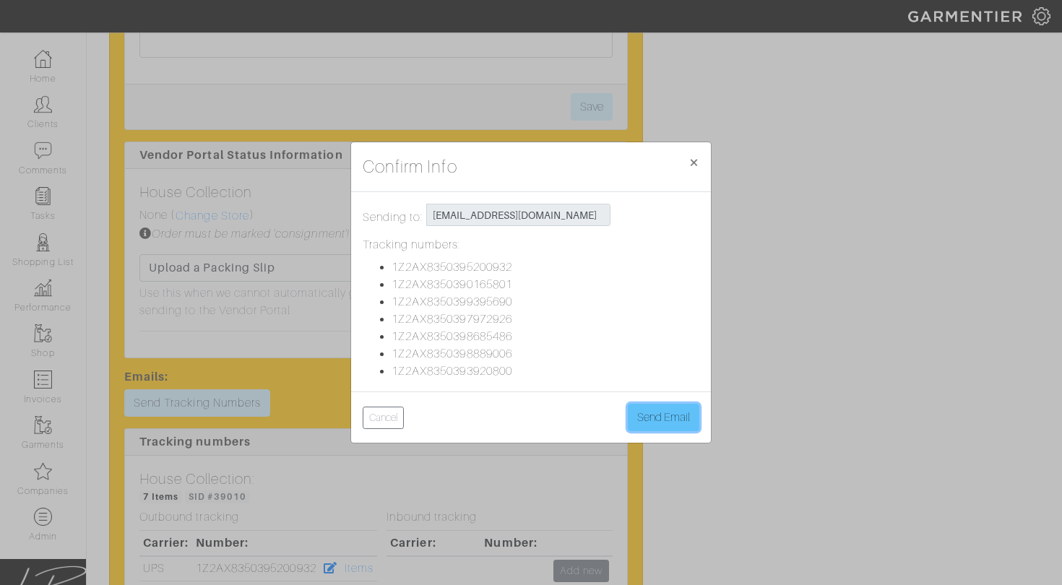
click at [678, 420] on button "Send Email" at bounding box center [664, 417] width 72 height 27
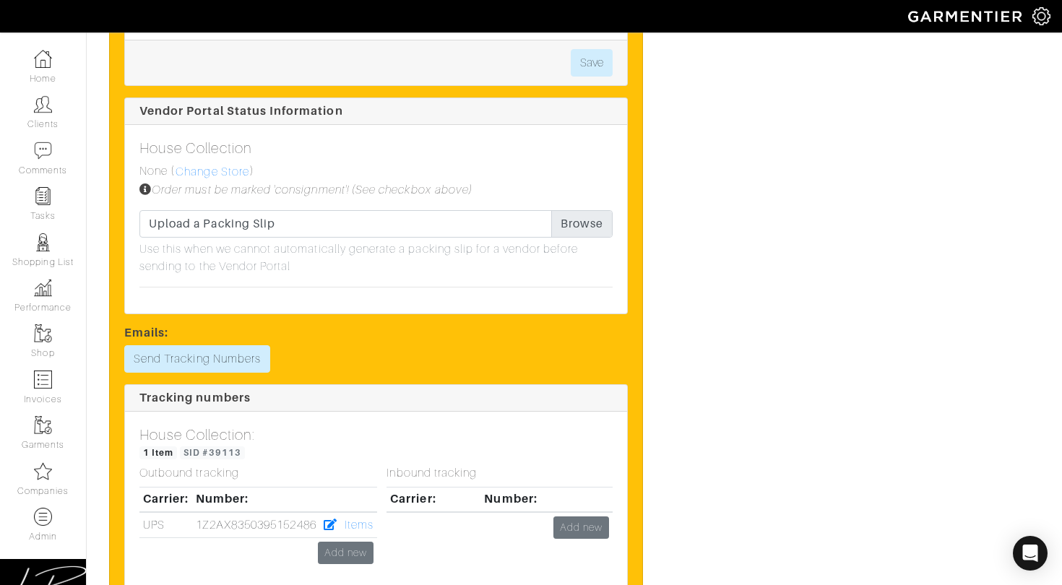
scroll to position [1741, 0]
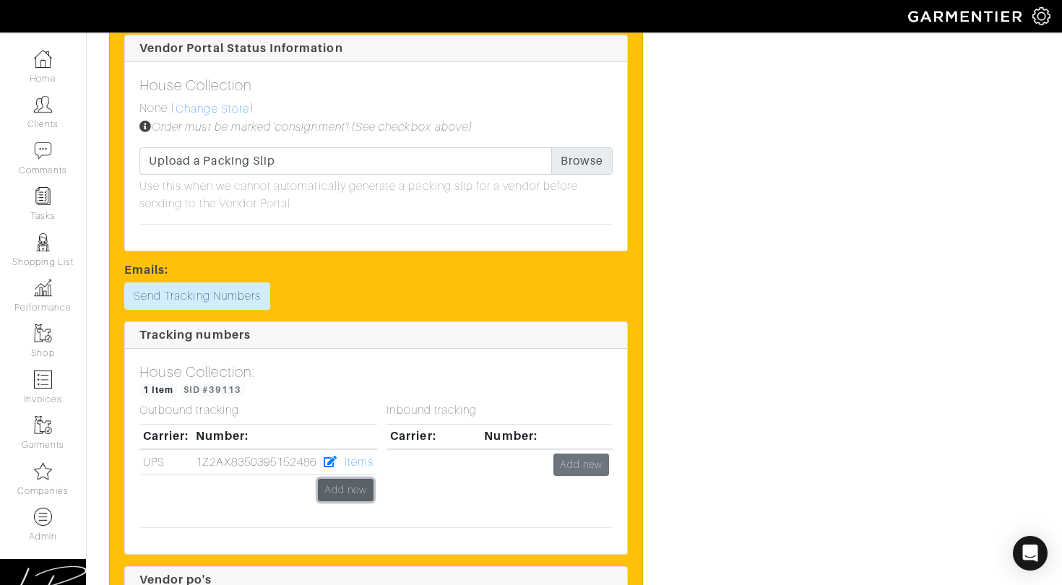
click at [356, 487] on link "Add new" at bounding box center [346, 490] width 56 height 22
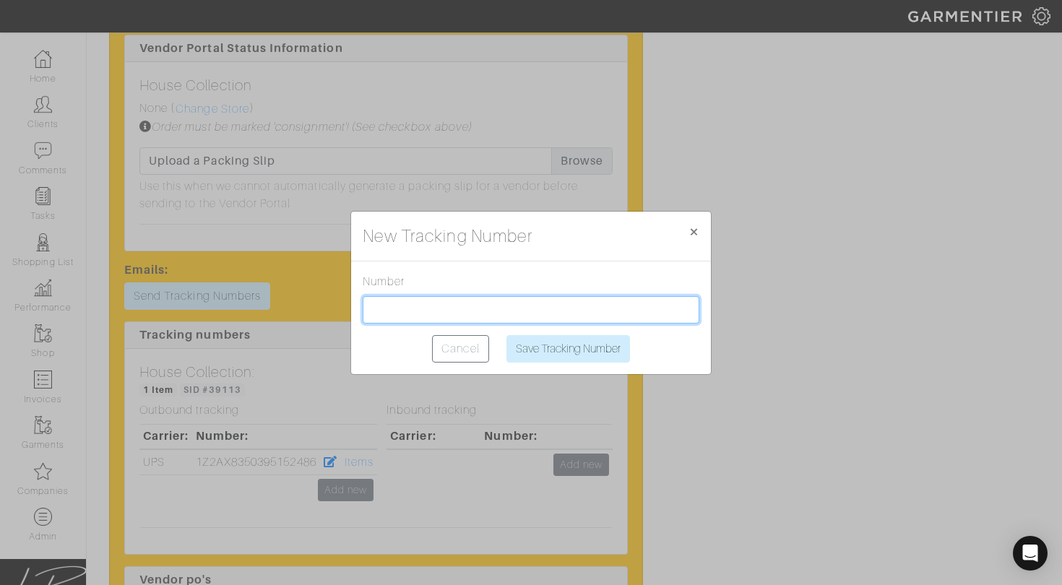
click at [432, 306] on input "text" at bounding box center [531, 309] width 337 height 27
paste input "1Z2AX8350397488058"
type input "1Z2AX8350397488058"
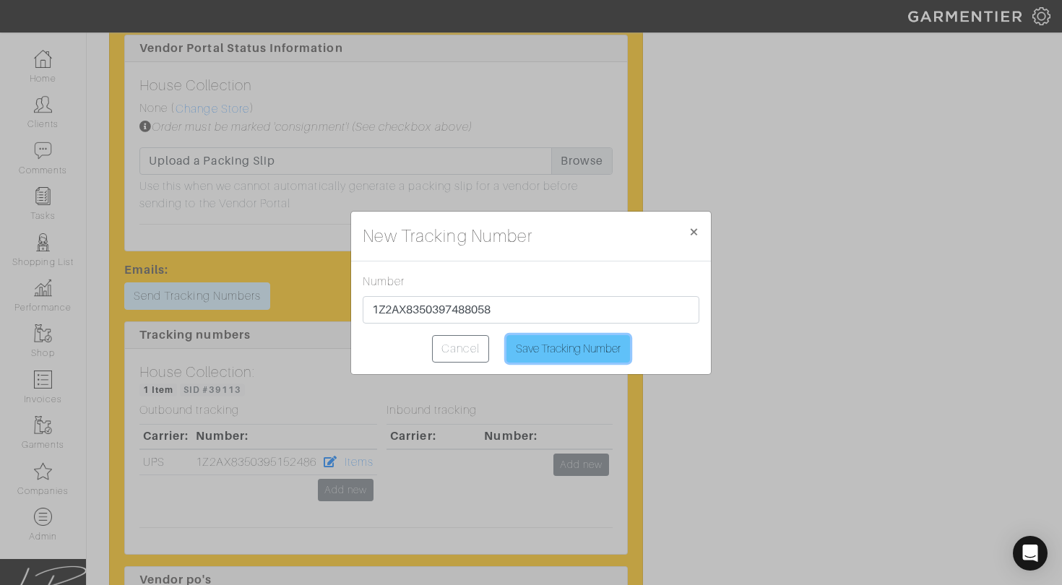
click at [525, 352] on input "Save Tracking Number" at bounding box center [568, 348] width 124 height 27
type input "Saving..."
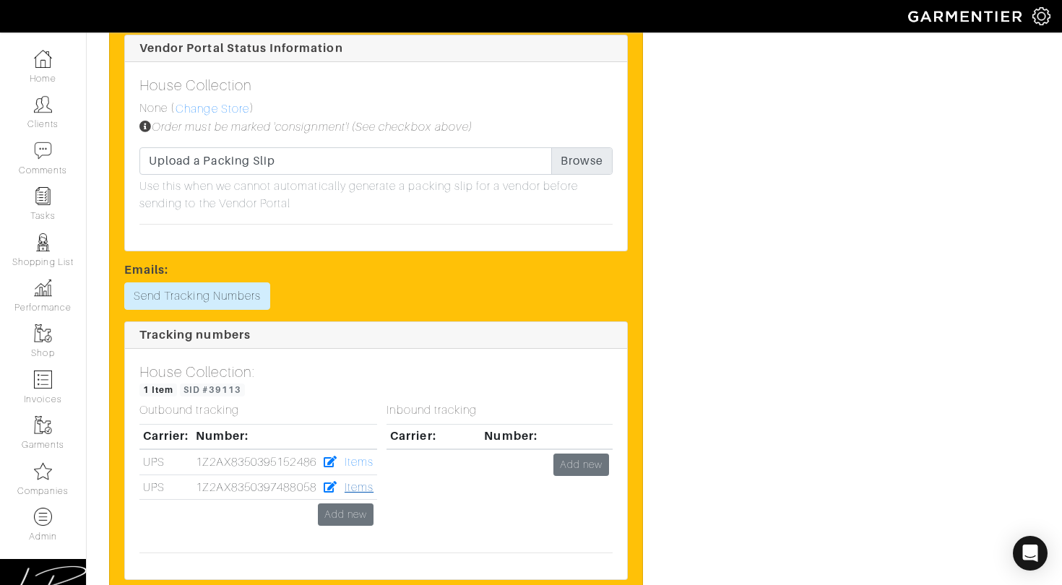
click at [364, 483] on link "Items" at bounding box center [359, 487] width 29 height 13
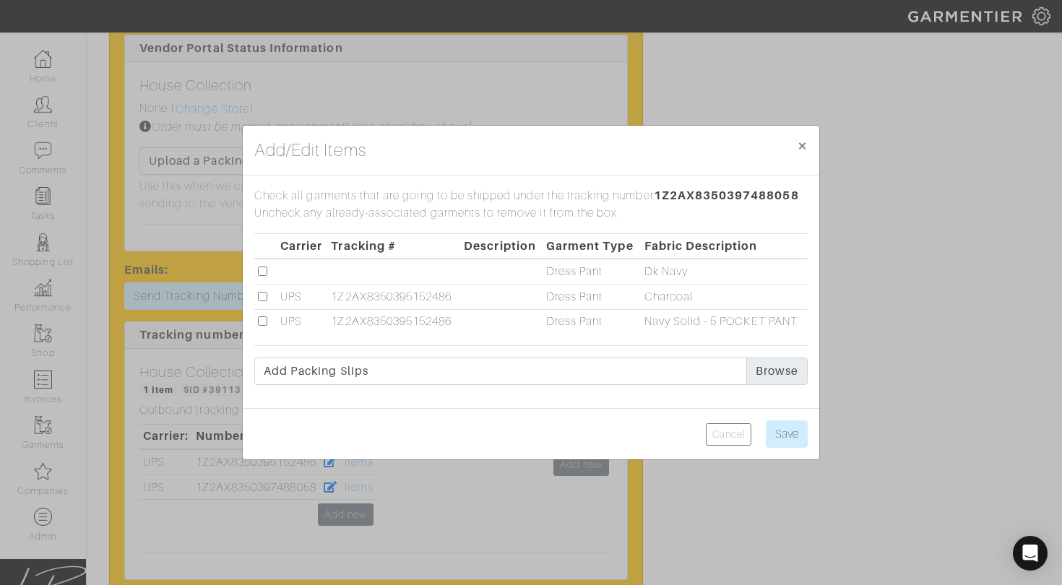
drag, startPoint x: 264, startPoint y: 272, endPoint x: 283, endPoint y: 290, distance: 26.6
click at [264, 272] on input "checkbox" at bounding box center [262, 271] width 9 height 9
checkbox input "true"
click at [798, 442] on input "Save" at bounding box center [787, 434] width 42 height 27
type input "Save"
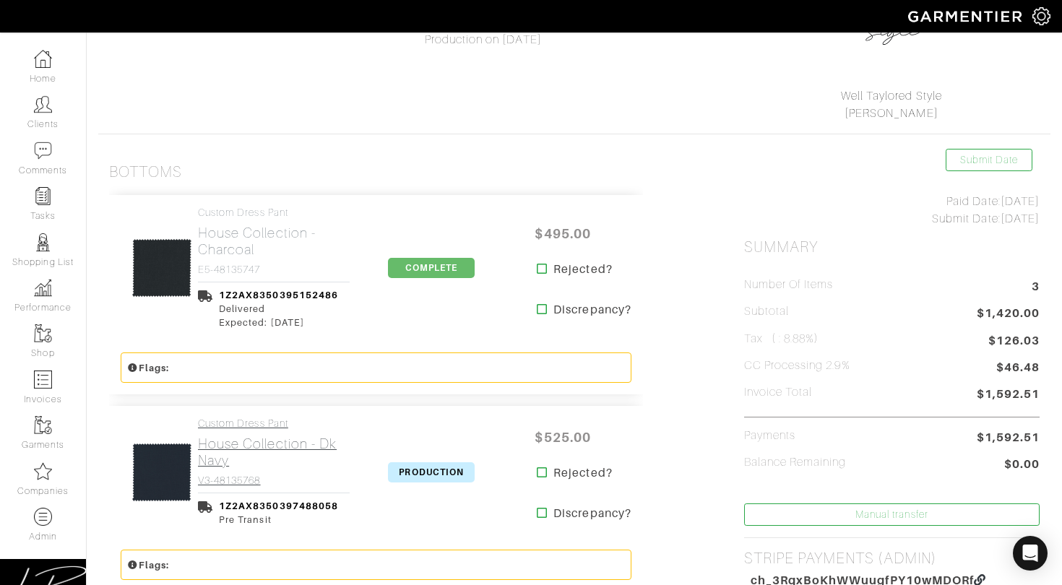
scroll to position [185, 0]
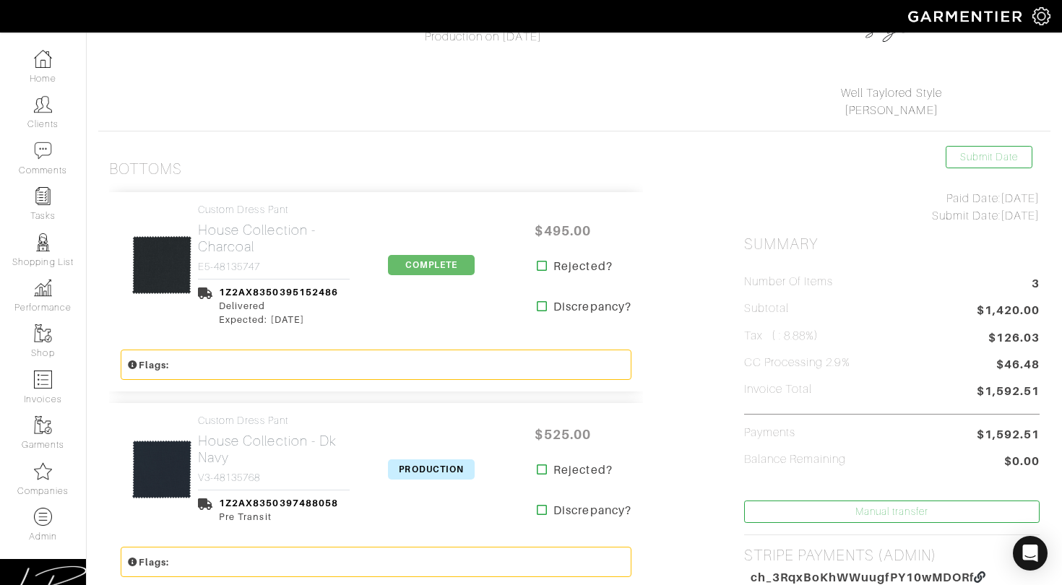
drag, startPoint x: 428, startPoint y: 472, endPoint x: 424, endPoint y: 444, distance: 27.8
click at [428, 472] on span "PRODUCTION" at bounding box center [431, 470] width 87 height 20
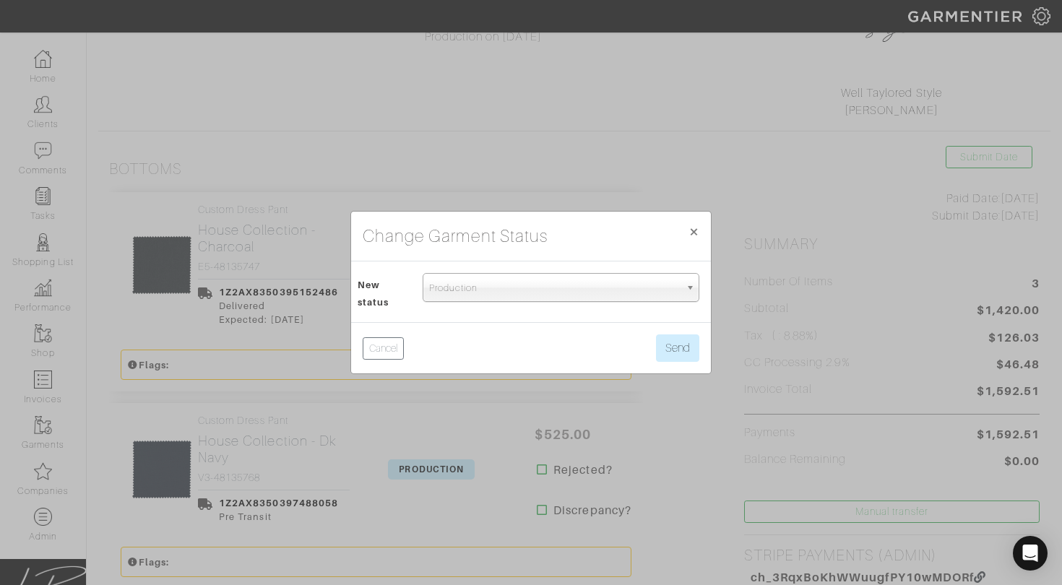
click at [457, 293] on span "Production" at bounding box center [554, 288] width 251 height 29
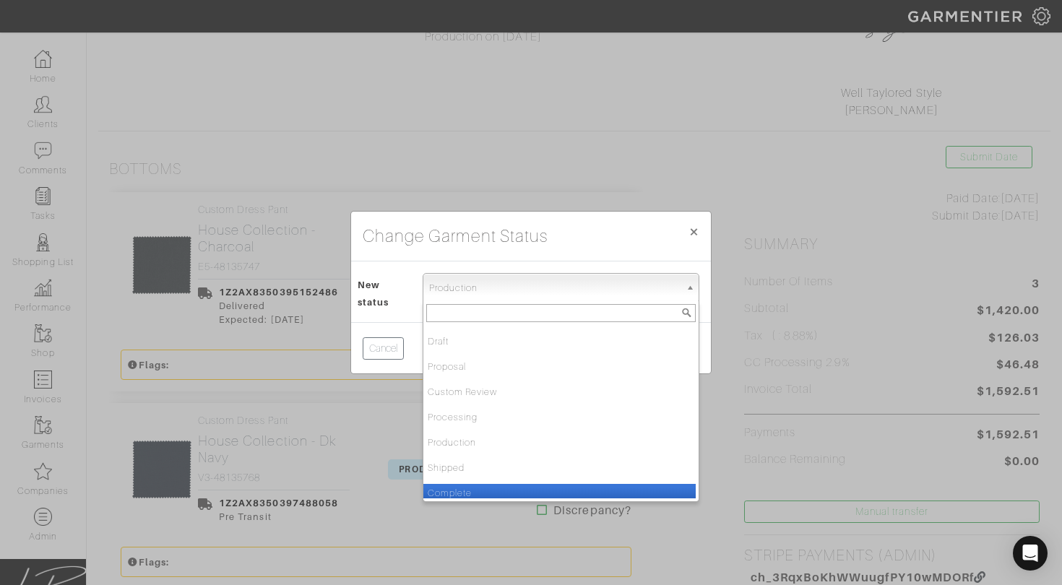
click at [468, 488] on li "Complete" at bounding box center [559, 493] width 272 height 18
select select "Complete"
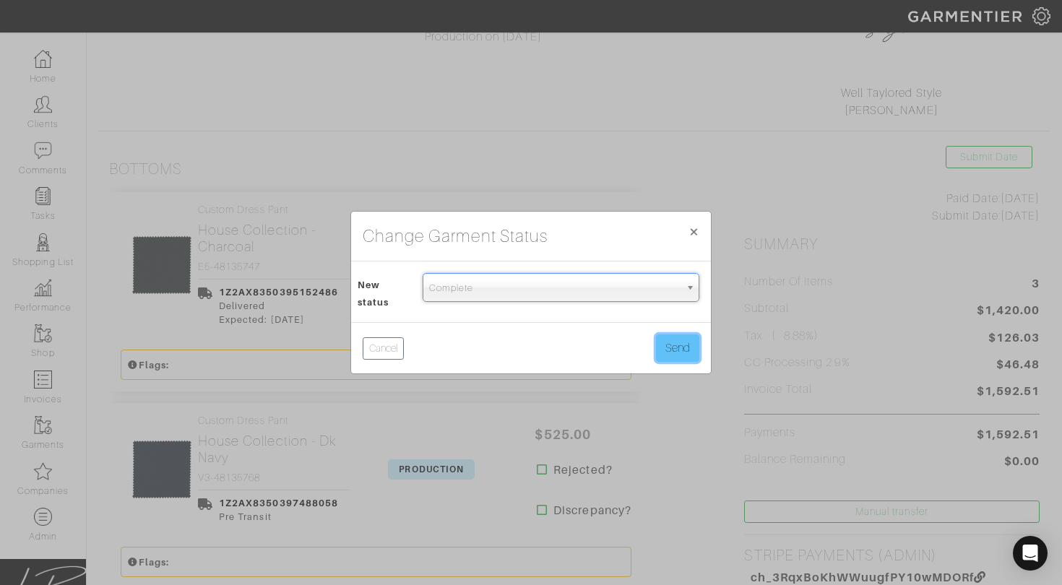
click at [670, 350] on button "Send" at bounding box center [677, 348] width 43 height 27
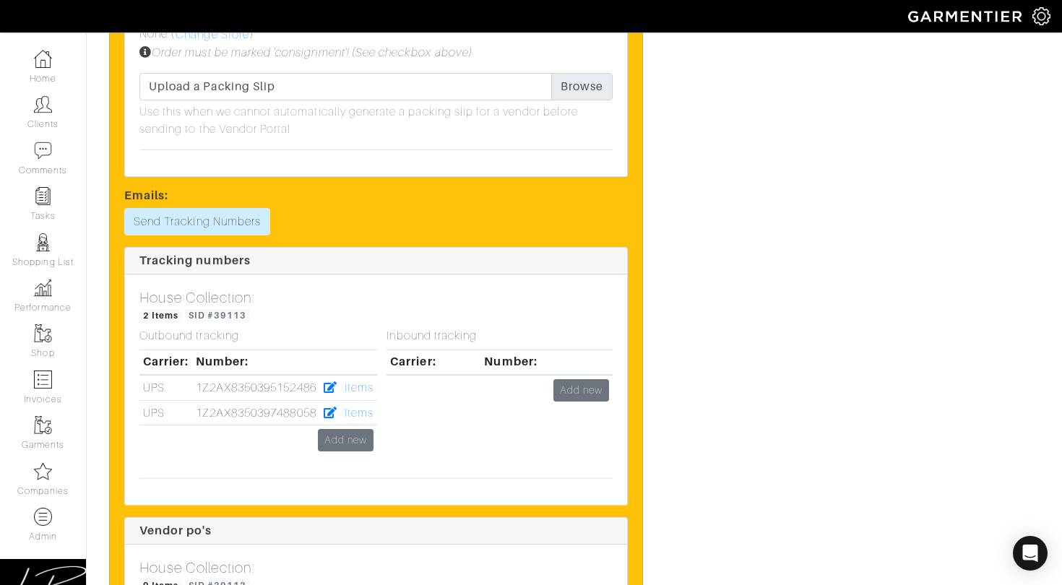
scroll to position [1928, 0]
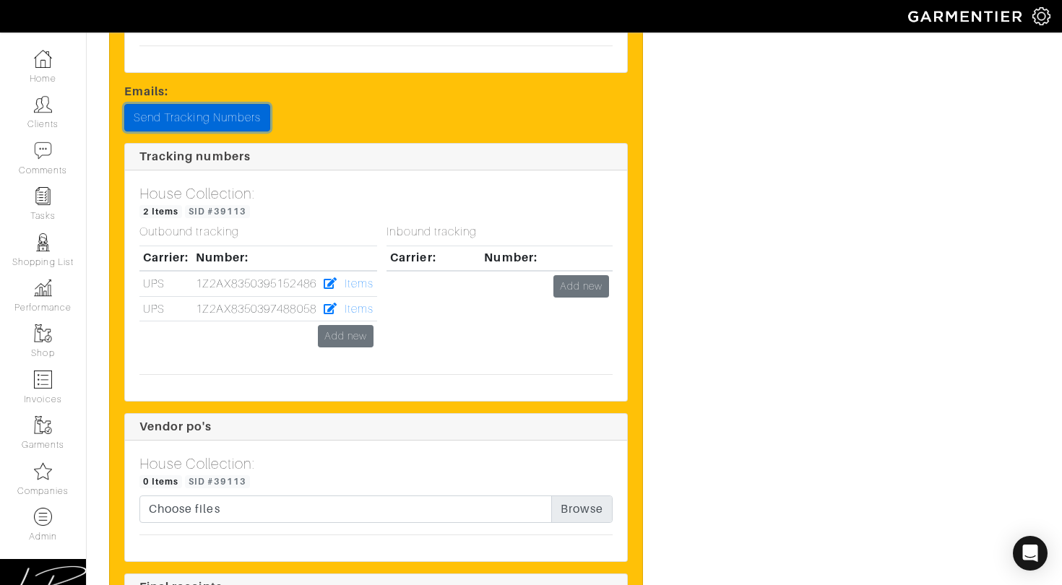
click at [210, 110] on link "Send Tracking Numbers" at bounding box center [197, 117] width 146 height 27
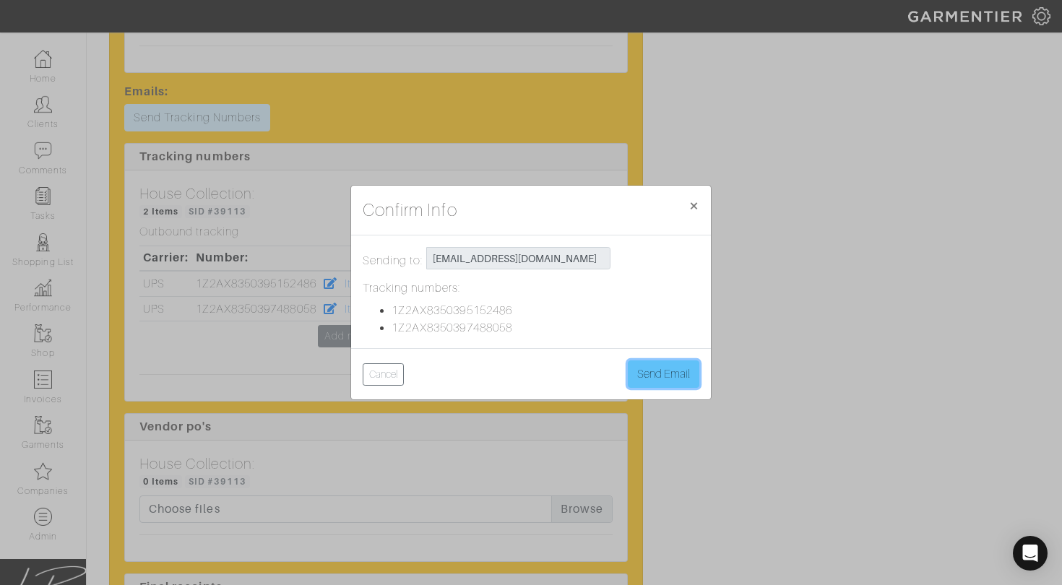
click at [650, 369] on button "Send Email" at bounding box center [664, 374] width 72 height 27
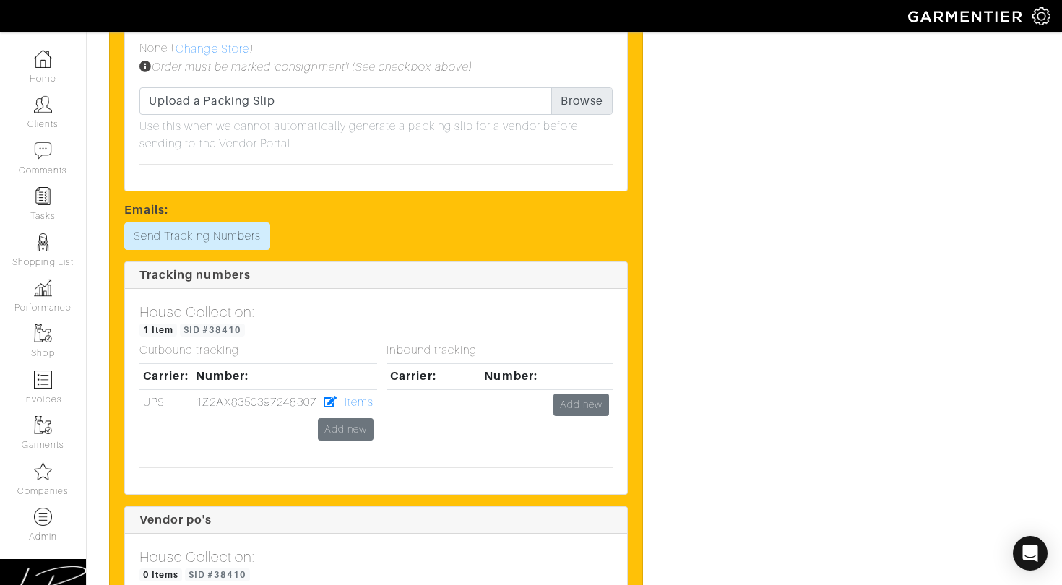
scroll to position [1660, 0]
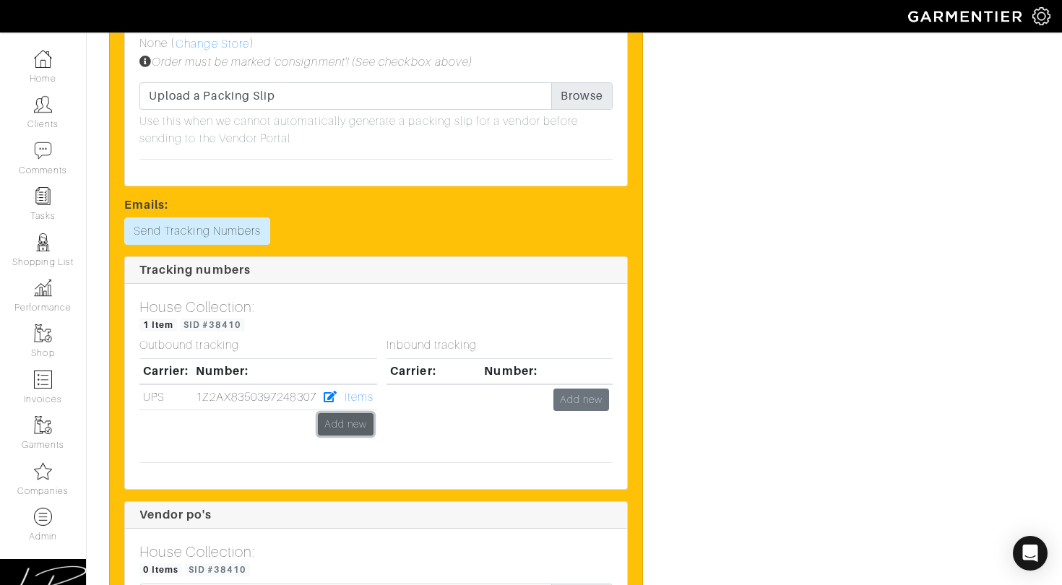
click at [361, 418] on link "Add new" at bounding box center [346, 424] width 56 height 22
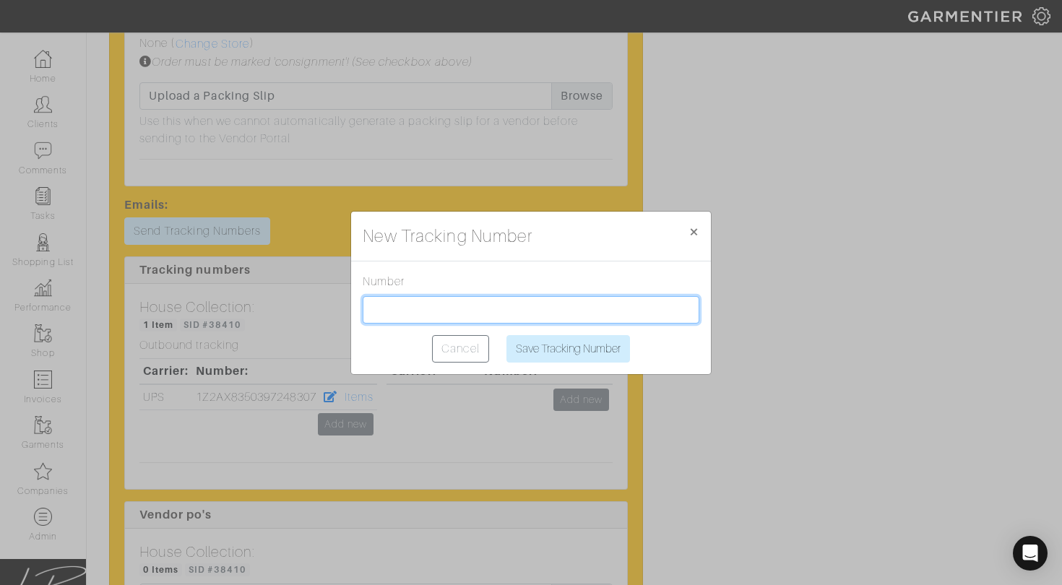
click at [406, 313] on input "text" at bounding box center [531, 309] width 337 height 27
paste input "1Z2AX8350397488058"
type input "1Z2AX8350397488058"
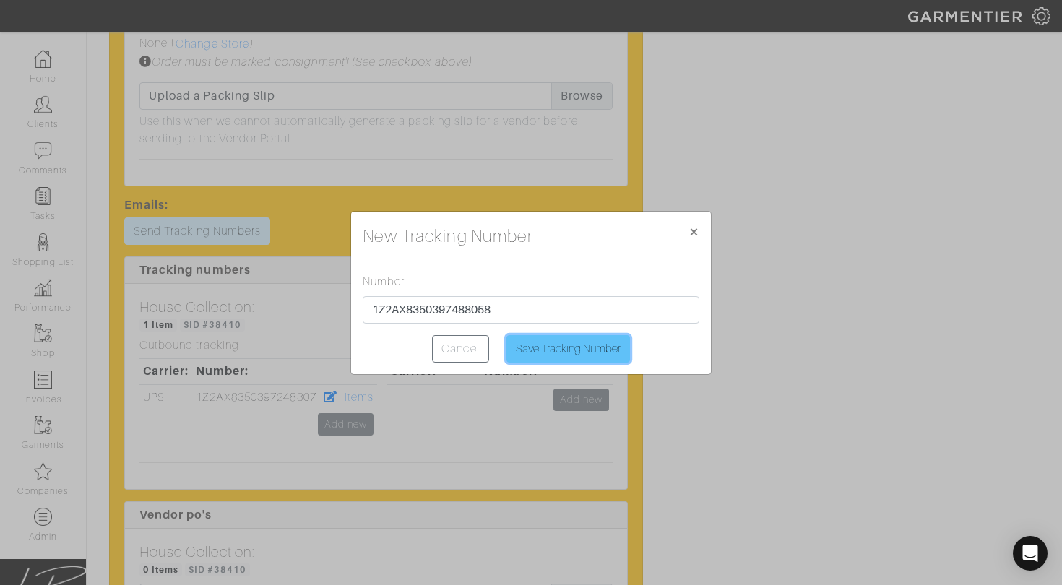
click at [521, 342] on input "Save Tracking Number" at bounding box center [568, 348] width 124 height 27
type input "Saving..."
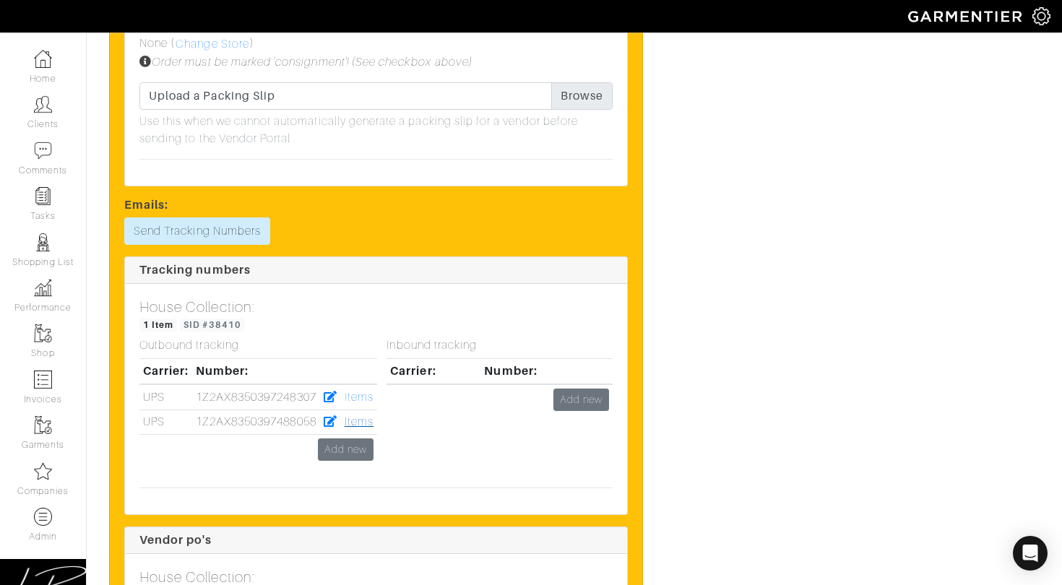
click at [366, 418] on link "Items" at bounding box center [359, 421] width 29 height 13
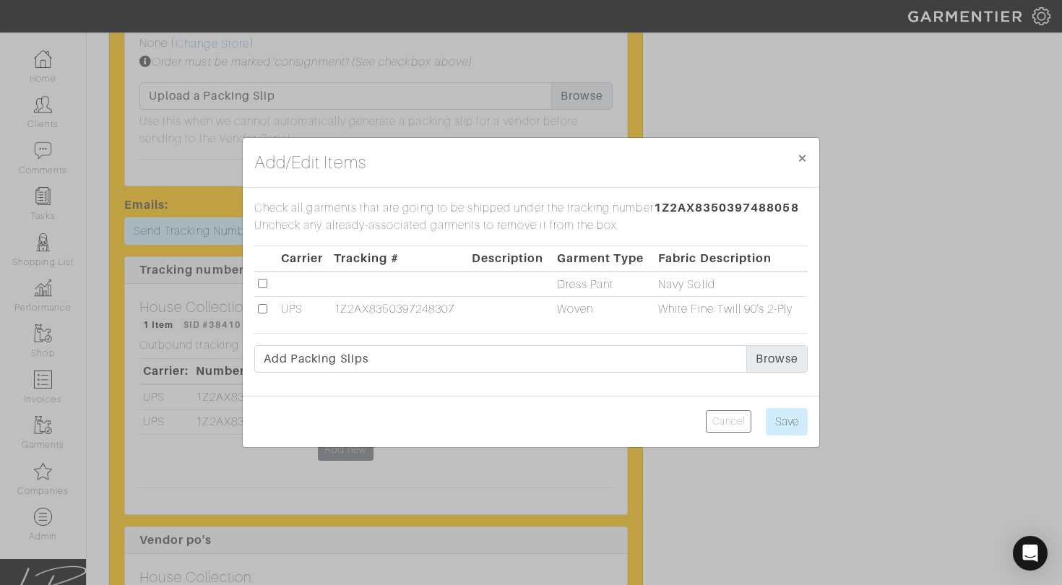
click at [262, 285] on input "checkbox" at bounding box center [262, 283] width 9 height 9
checkbox input "true"
click at [788, 413] on input "Save" at bounding box center [787, 421] width 42 height 27
type input "Save"
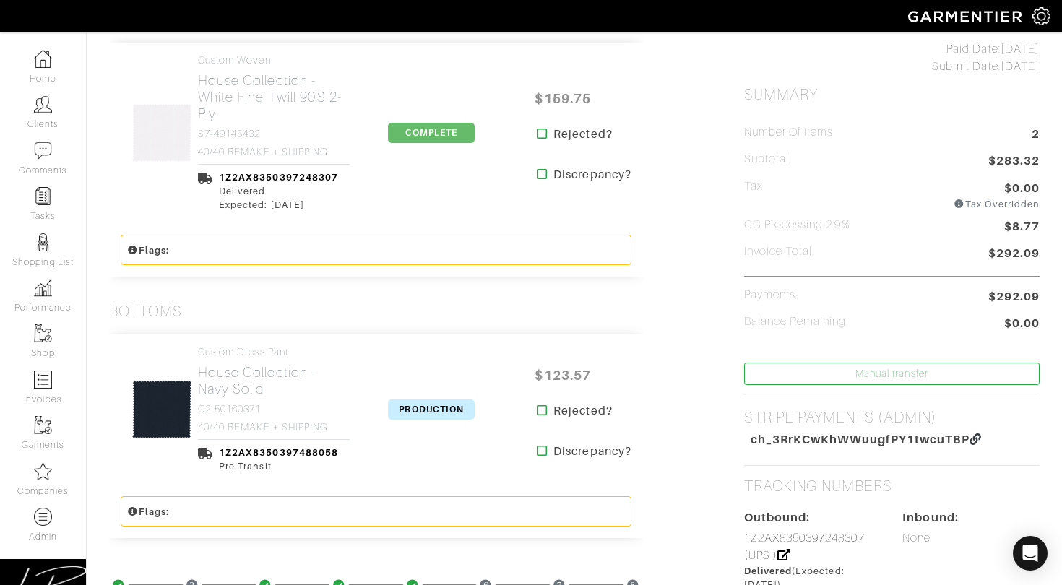
scroll to position [336, 0]
click at [414, 410] on span "PRODUCTION" at bounding box center [431, 408] width 87 height 20
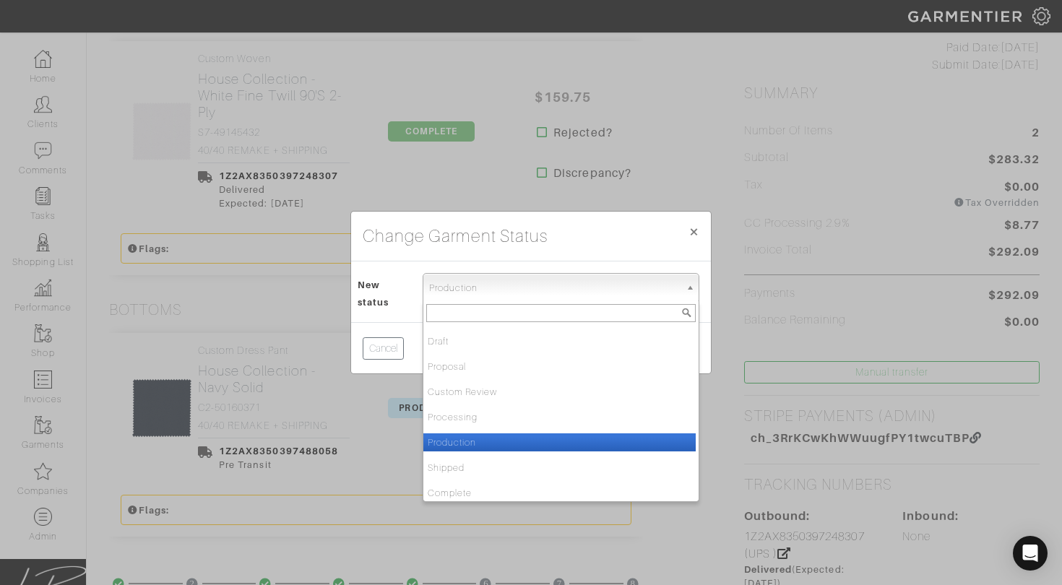
click at [434, 293] on span "Production" at bounding box center [554, 288] width 251 height 29
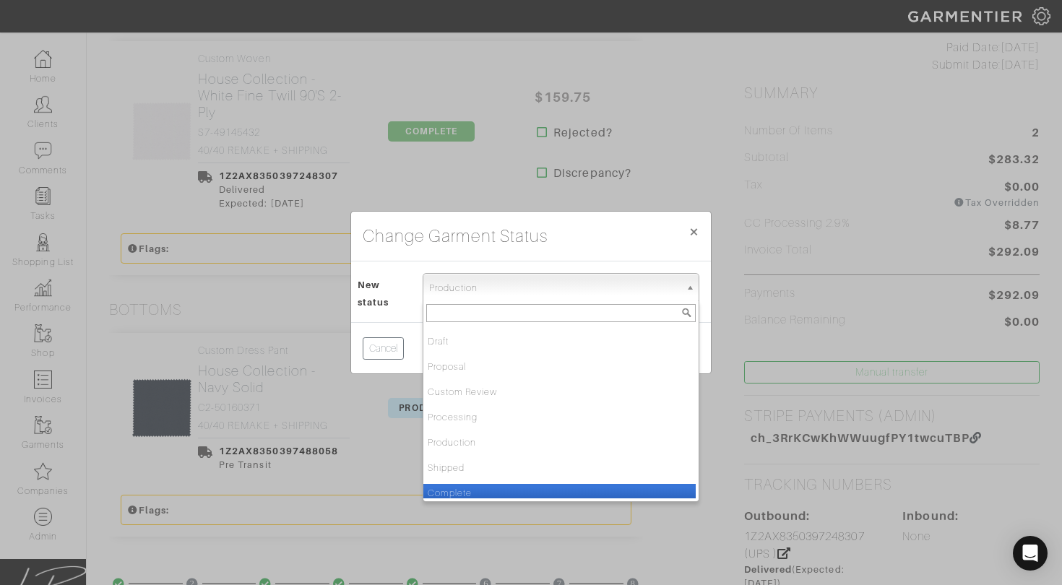
click at [479, 494] on li "Complete" at bounding box center [559, 493] width 272 height 18
select select "Complete"
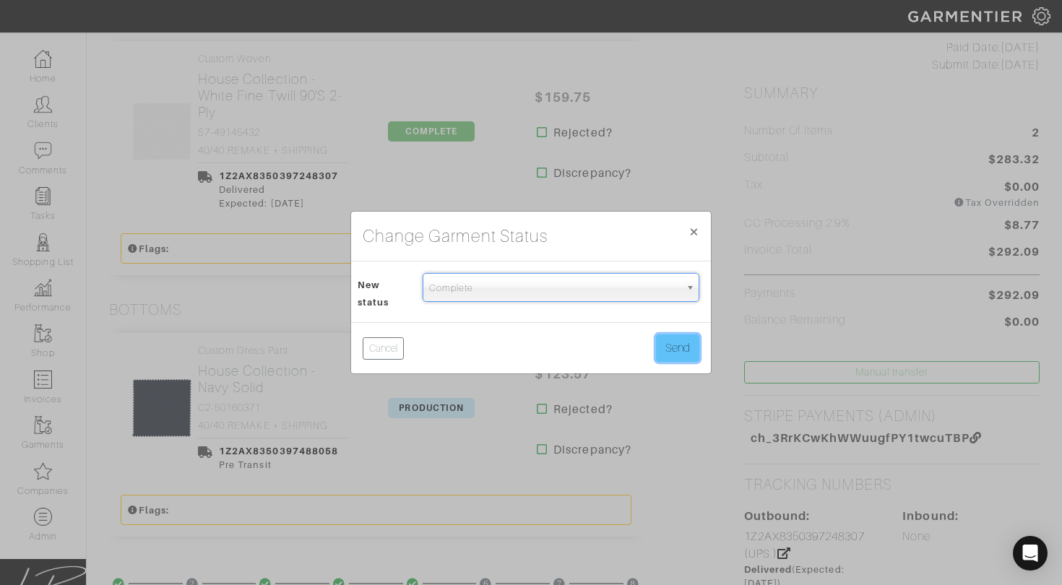
click at [678, 350] on button "Send" at bounding box center [677, 348] width 43 height 27
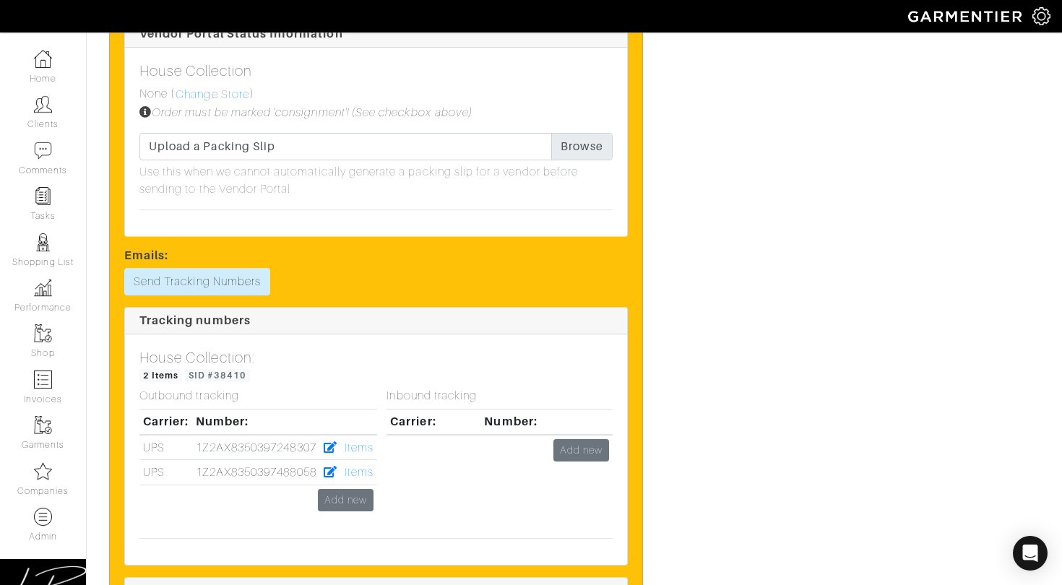
scroll to position [1638, 0]
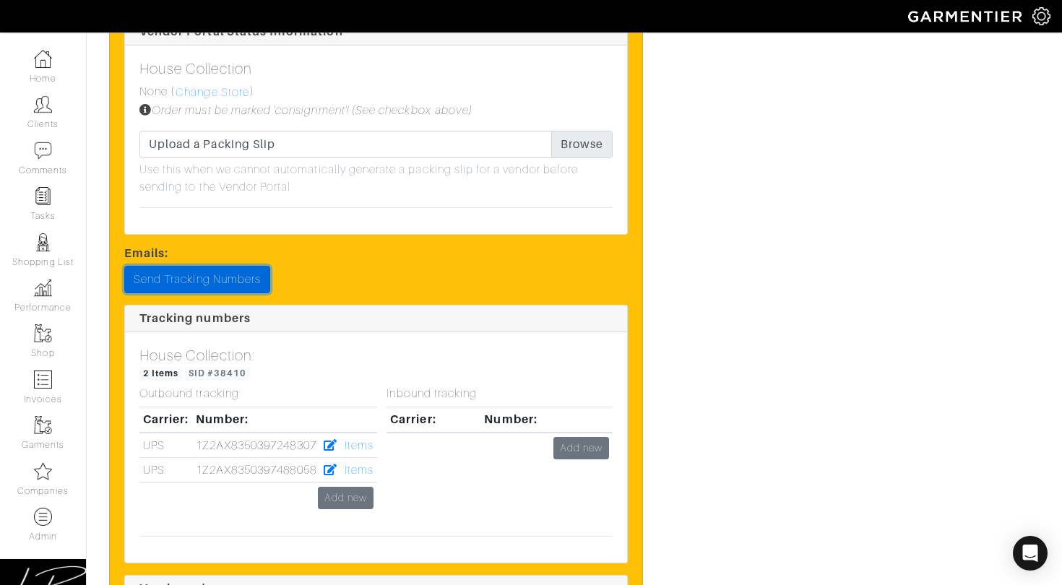
click at [228, 267] on link "Send Tracking Numbers" at bounding box center [197, 279] width 146 height 27
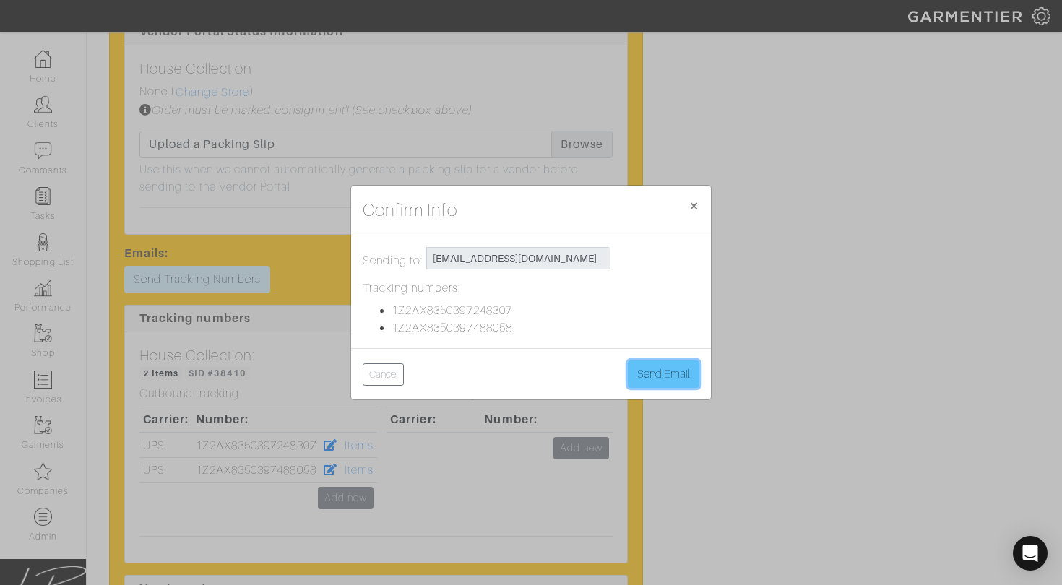
click at [642, 368] on button "Send Email" at bounding box center [664, 374] width 72 height 27
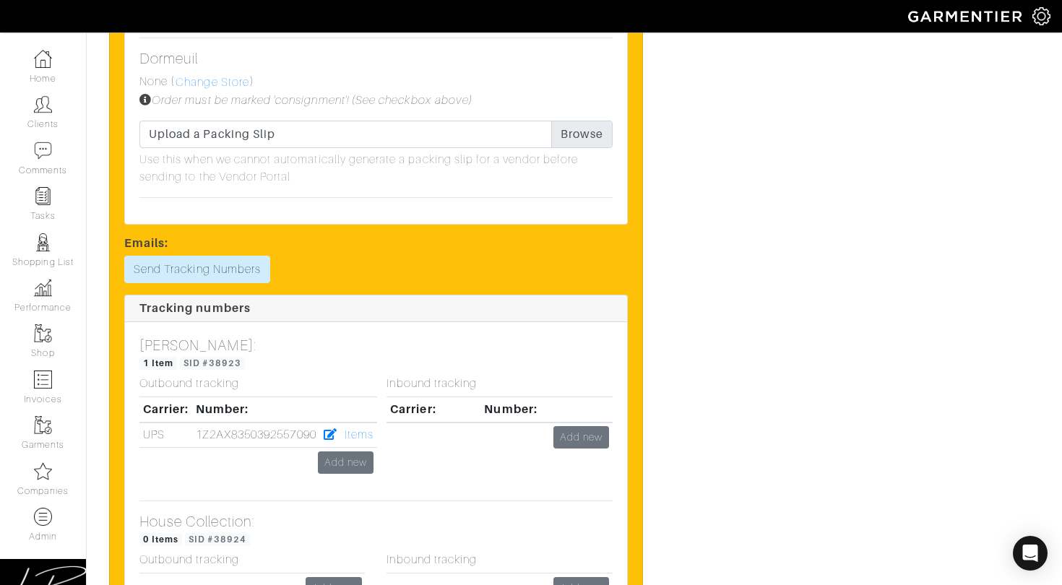
scroll to position [4700, 0]
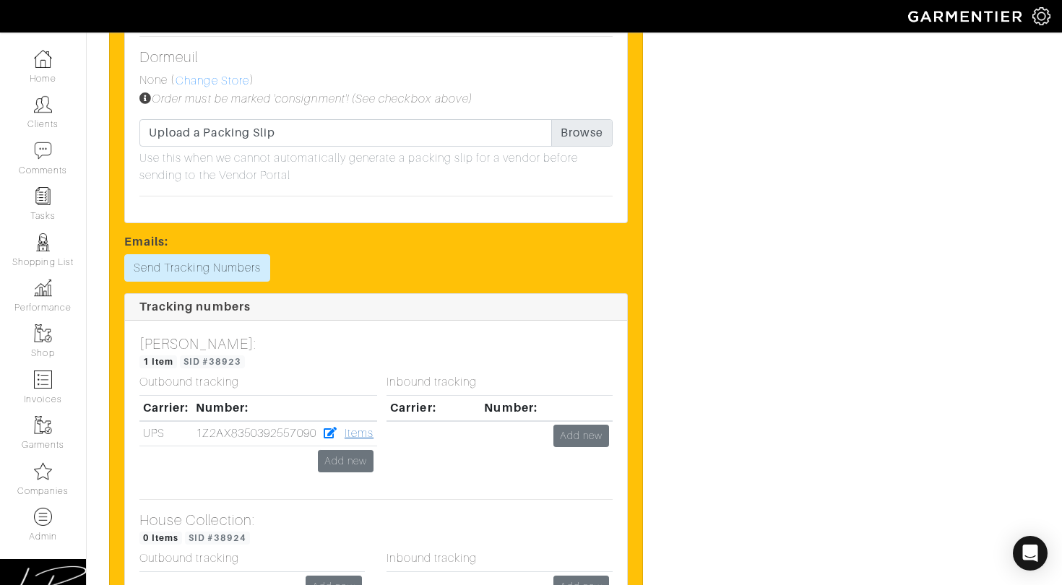
click at [365, 427] on link "Items" at bounding box center [359, 433] width 29 height 13
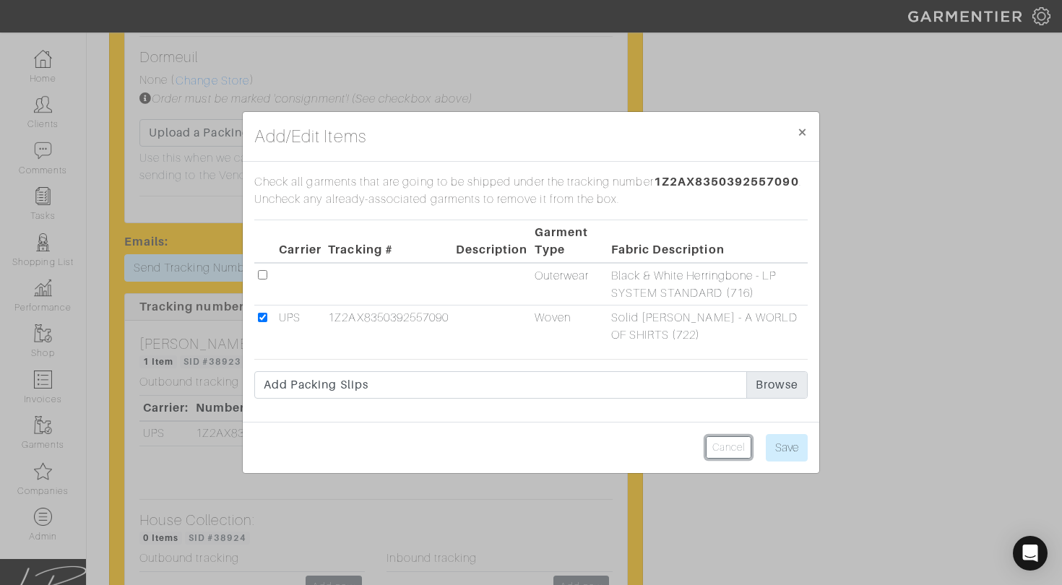
click at [722, 441] on link "Cancel" at bounding box center [729, 447] width 46 height 22
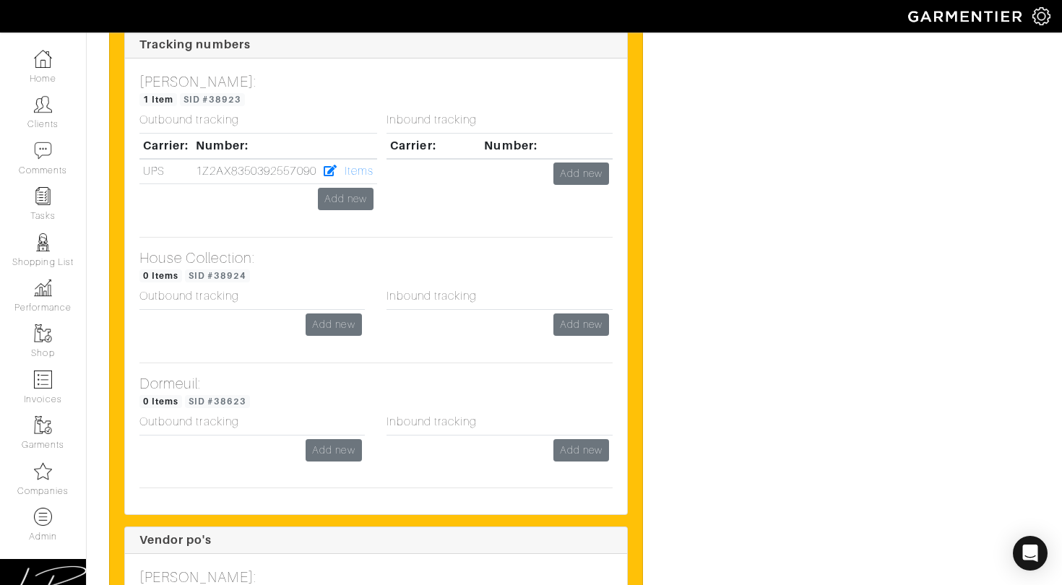
scroll to position [4969, 0]
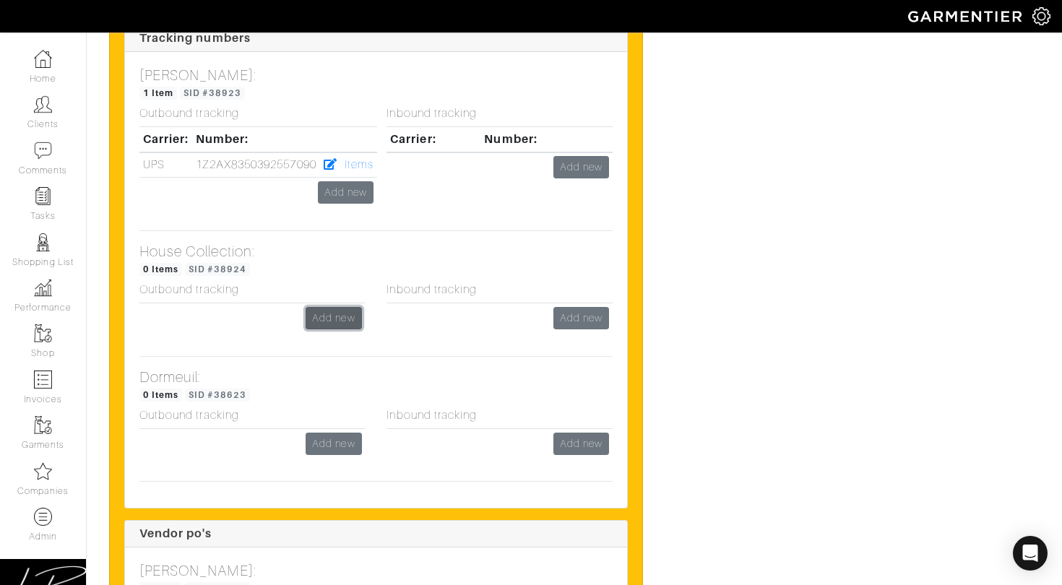
click at [330, 307] on link "Add new" at bounding box center [334, 318] width 56 height 22
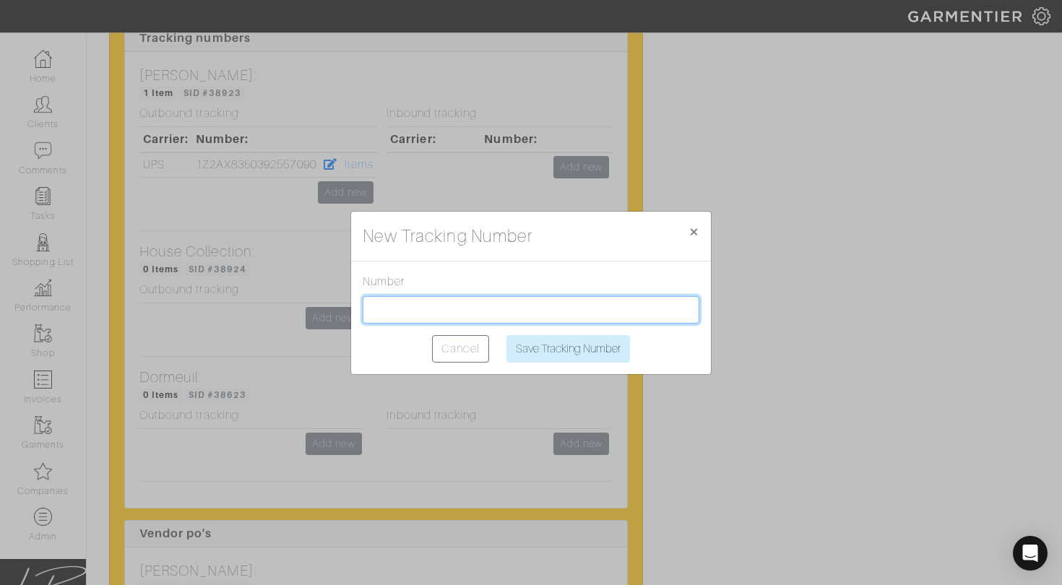
click at [461, 311] on input "text" at bounding box center [531, 309] width 337 height 27
paste input "1Z2AX8350390102628"
type input "1Z2AX8350390102628"
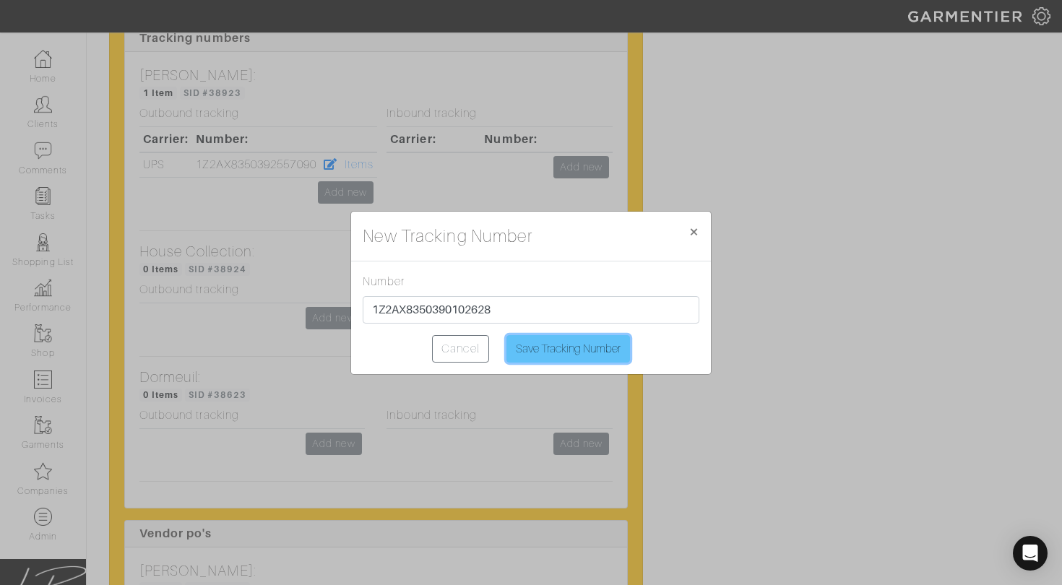
click at [559, 341] on input "Save Tracking Number" at bounding box center [568, 348] width 124 height 27
type input "Saving..."
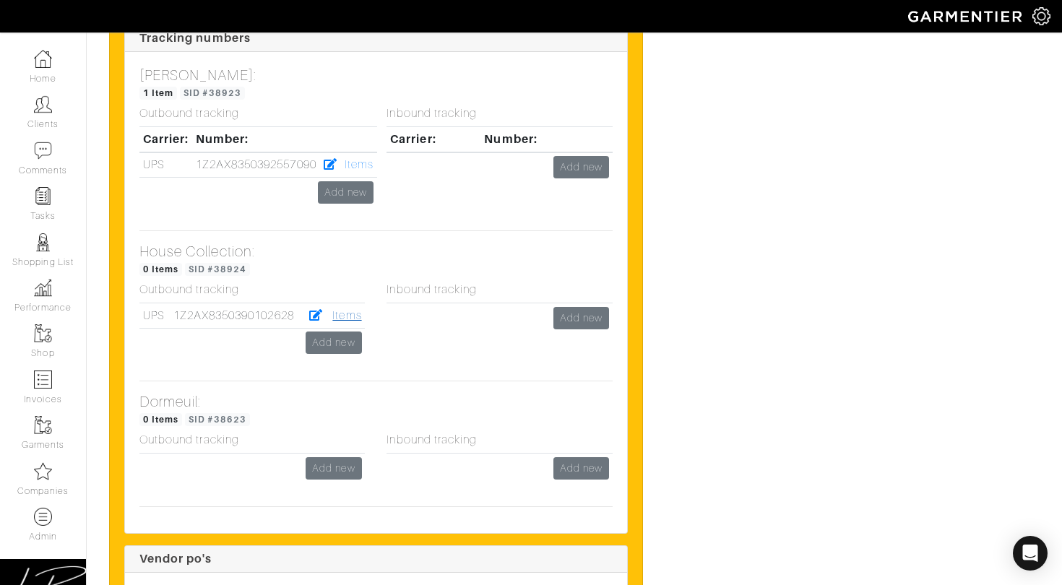
click at [343, 309] on link "Items" at bounding box center [346, 315] width 29 height 13
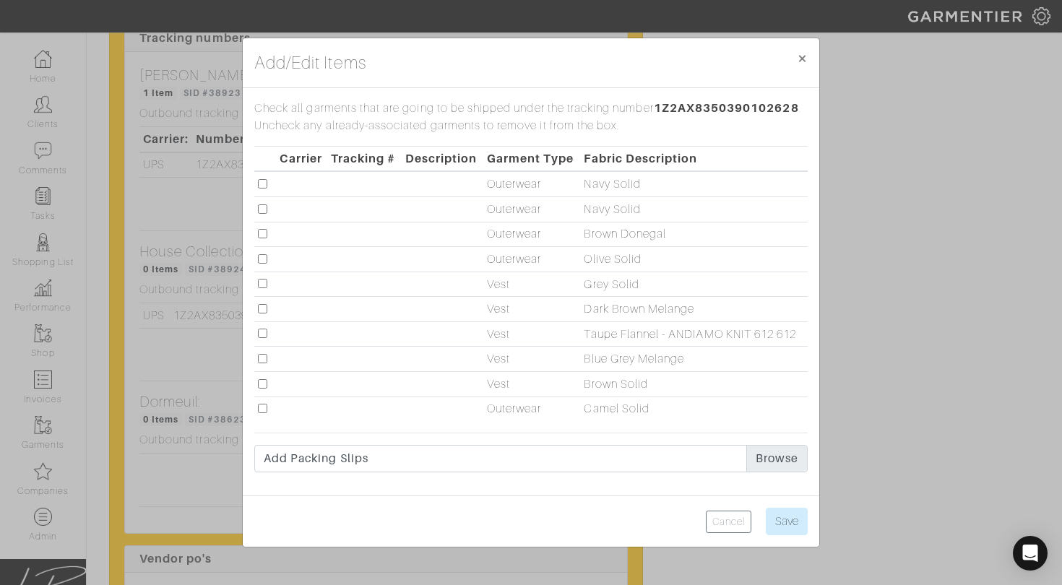
click at [262, 334] on input "checkbox" at bounding box center [262, 333] width 9 height 9
checkbox input "true"
drag, startPoint x: 266, startPoint y: 184, endPoint x: 268, endPoint y: 192, distance: 8.2
click at [266, 184] on input "checkbox" at bounding box center [262, 183] width 9 height 9
checkbox input "true"
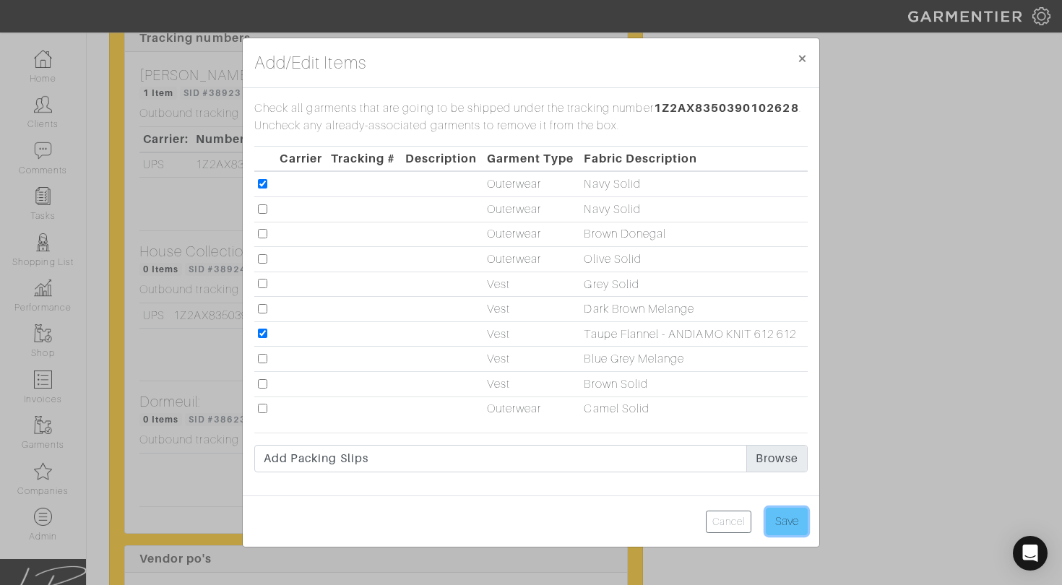
click at [775, 525] on input "Save" at bounding box center [787, 521] width 42 height 27
type input "Save"
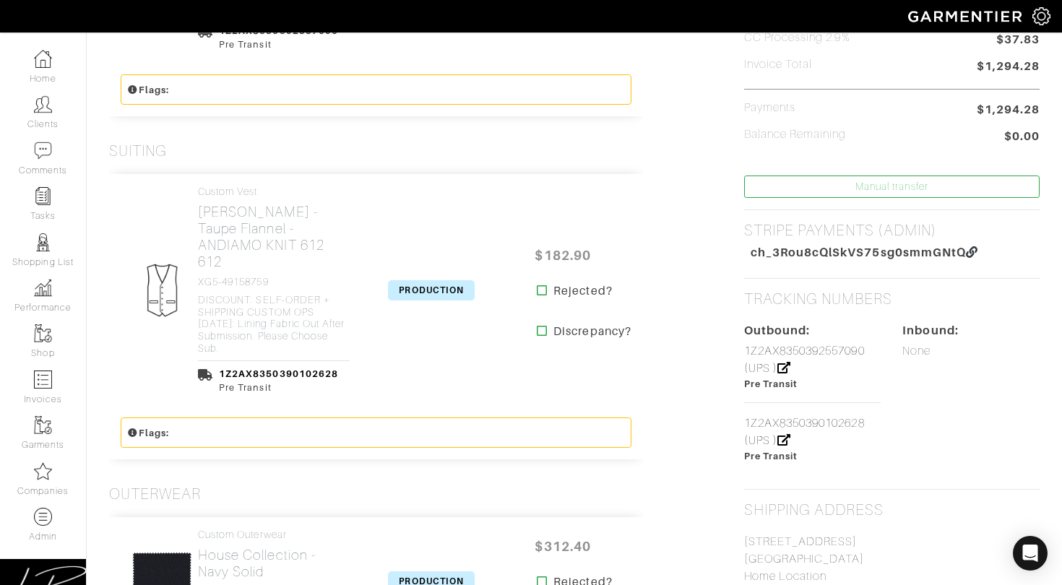
scroll to position [521, 0]
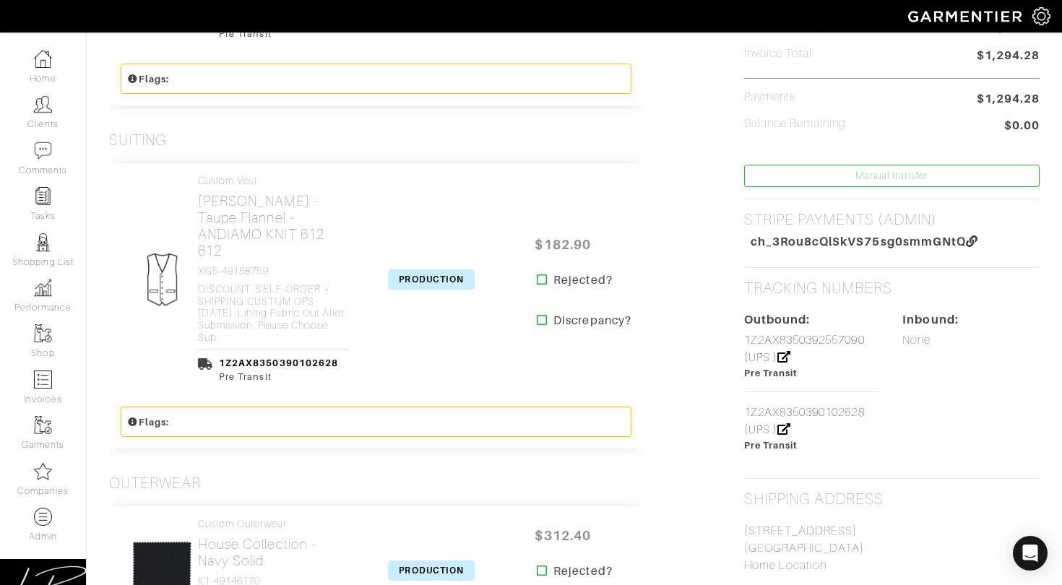
click at [426, 270] on span "PRODUCTION" at bounding box center [431, 280] width 87 height 20
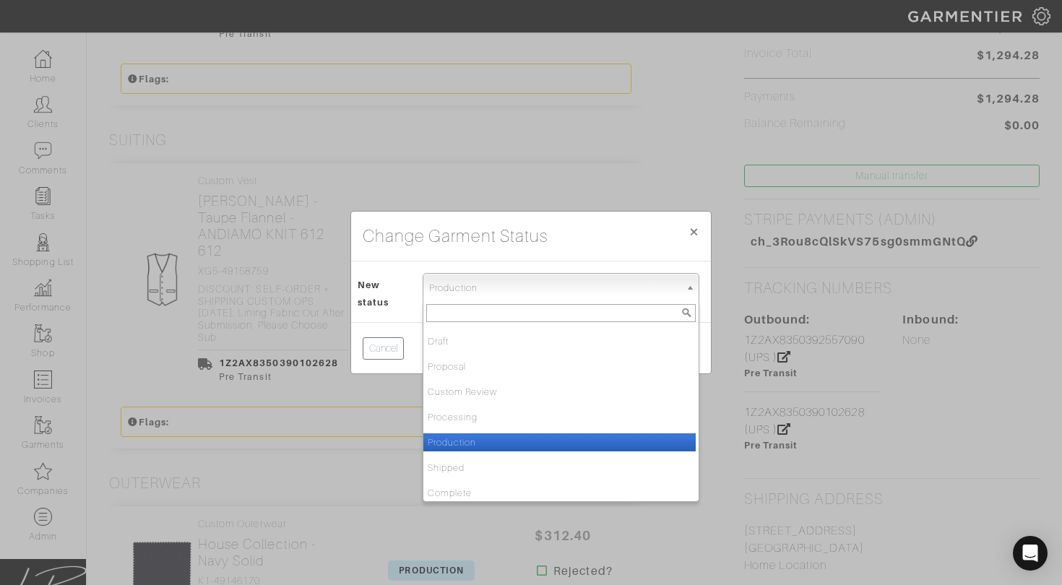
click at [443, 284] on span "Production" at bounding box center [554, 288] width 251 height 29
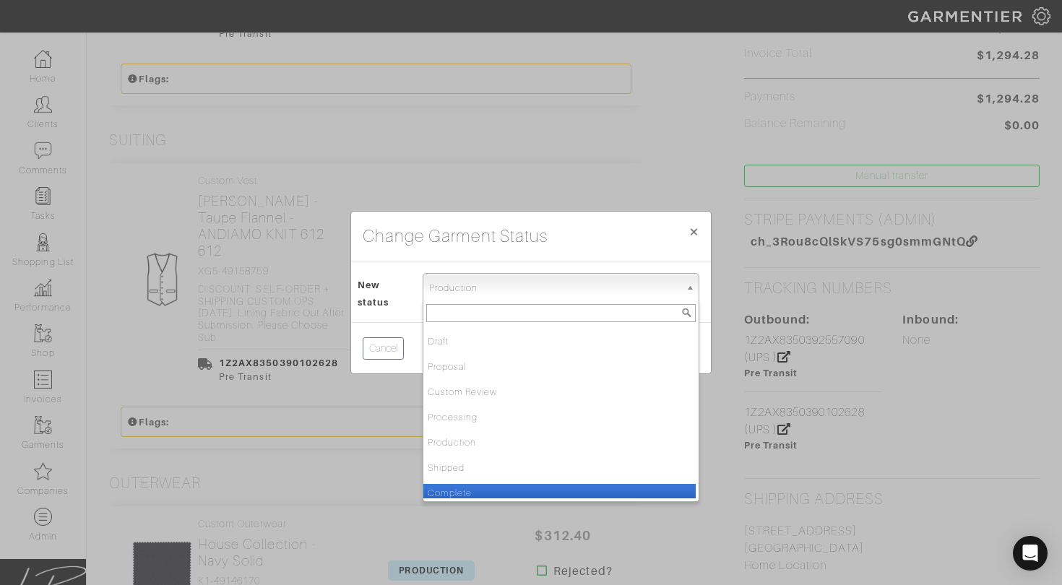
click at [467, 488] on li "Complete" at bounding box center [559, 493] width 272 height 18
select select "Complete"
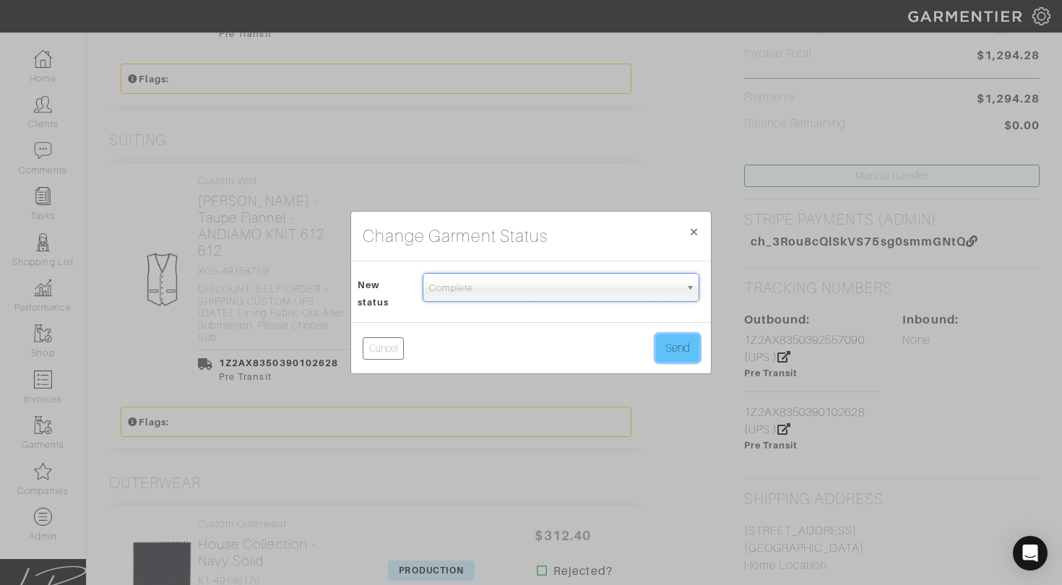
click at [698, 340] on button "Send" at bounding box center [677, 348] width 43 height 27
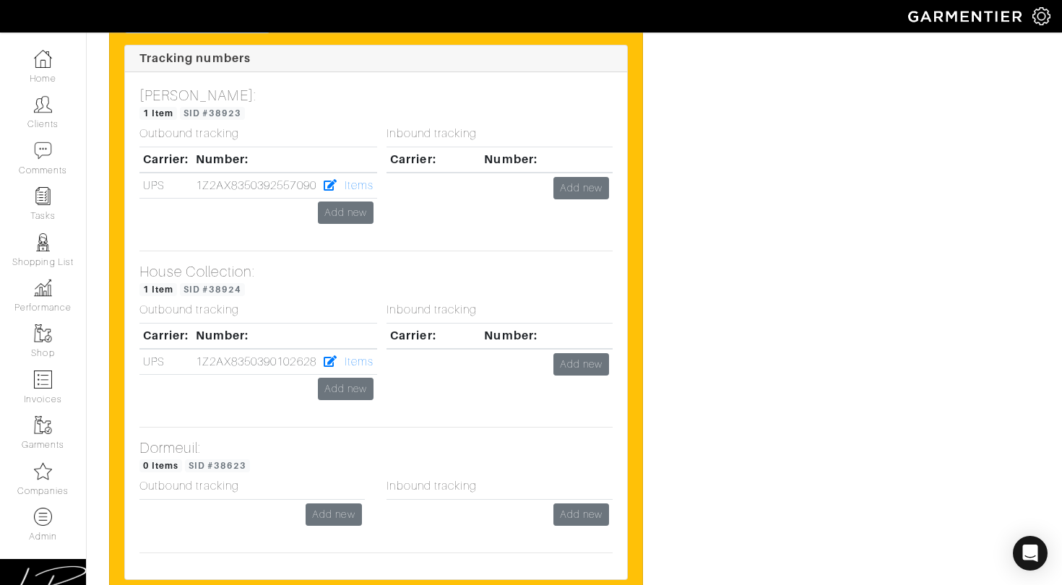
scroll to position [4990, 0]
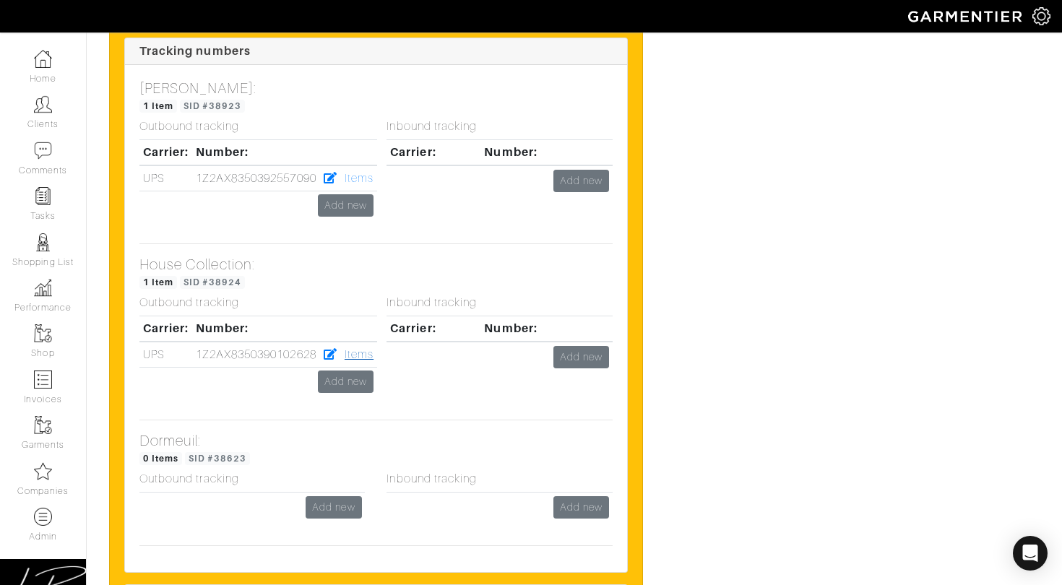
click at [364, 348] on link "Items" at bounding box center [359, 354] width 29 height 13
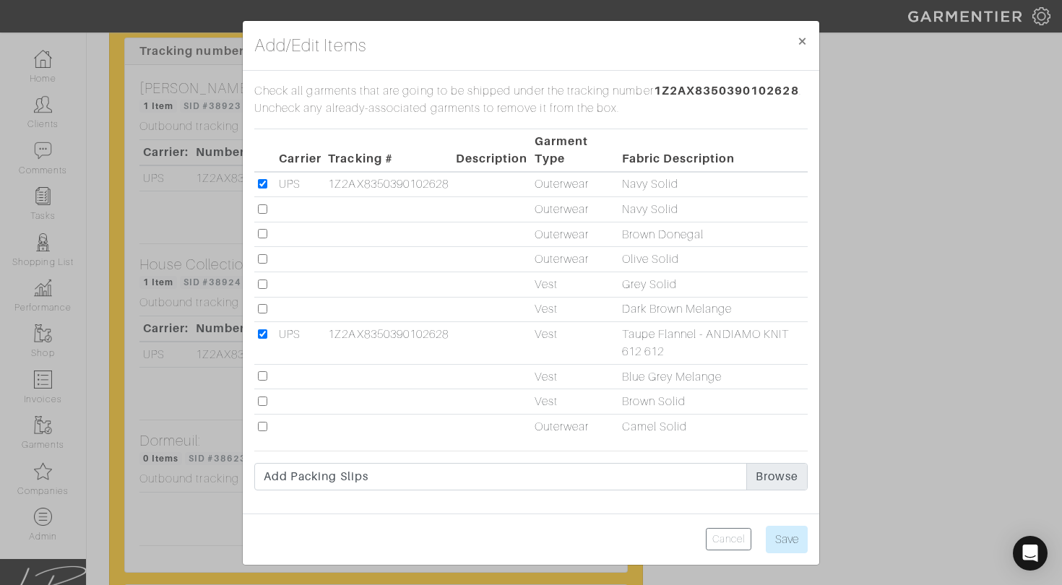
drag, startPoint x: 262, startPoint y: 185, endPoint x: 262, endPoint y: 195, distance: 10.1
click at [262, 186] on input "checkbox" at bounding box center [262, 183] width 9 height 9
checkbox input "false"
click at [261, 207] on input "checkbox" at bounding box center [262, 208] width 9 height 9
checkbox input "true"
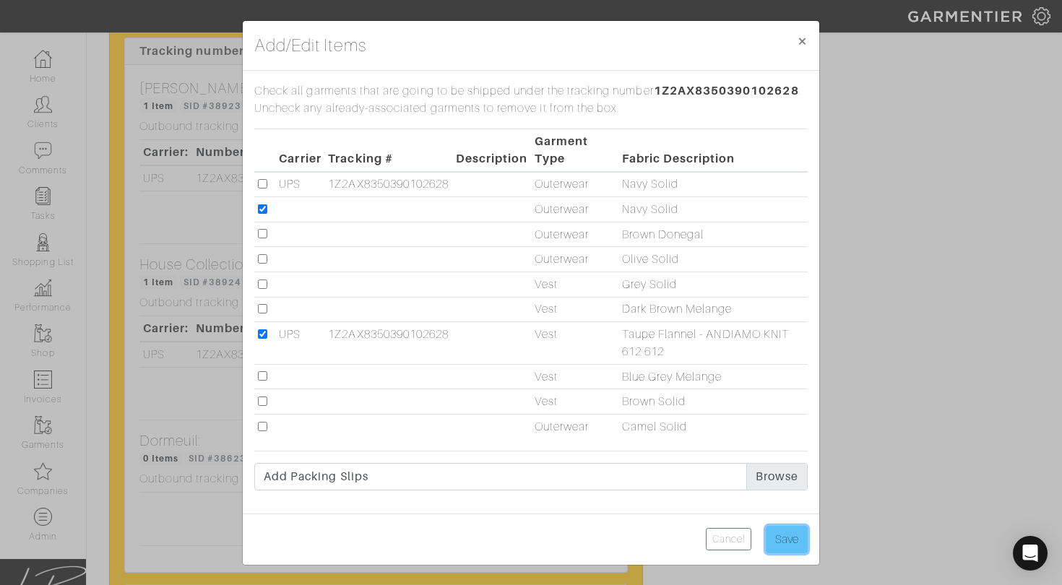
click at [785, 535] on input "Save" at bounding box center [787, 539] width 42 height 27
type input "Save"
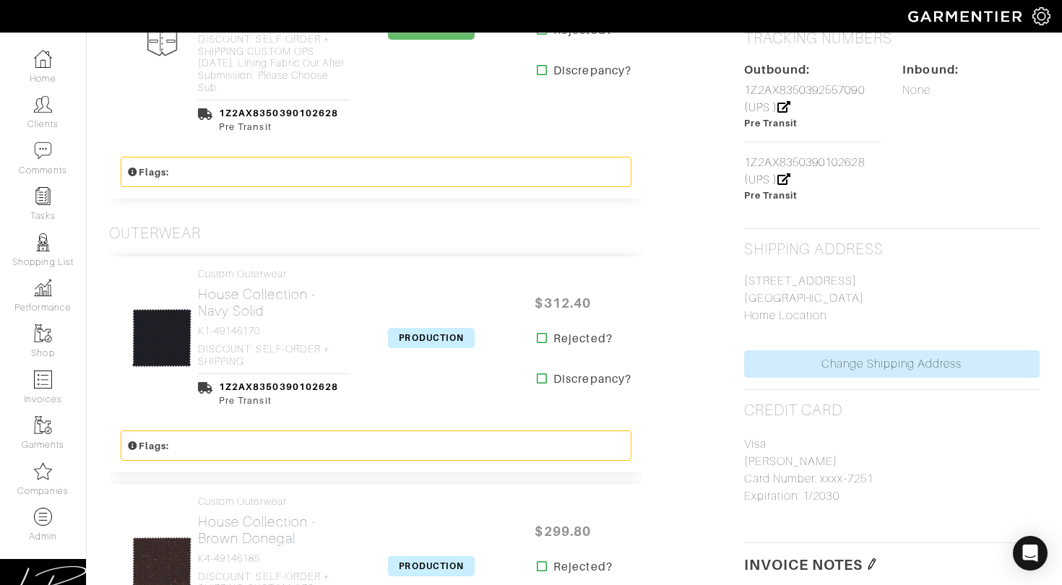
scroll to position [779, 0]
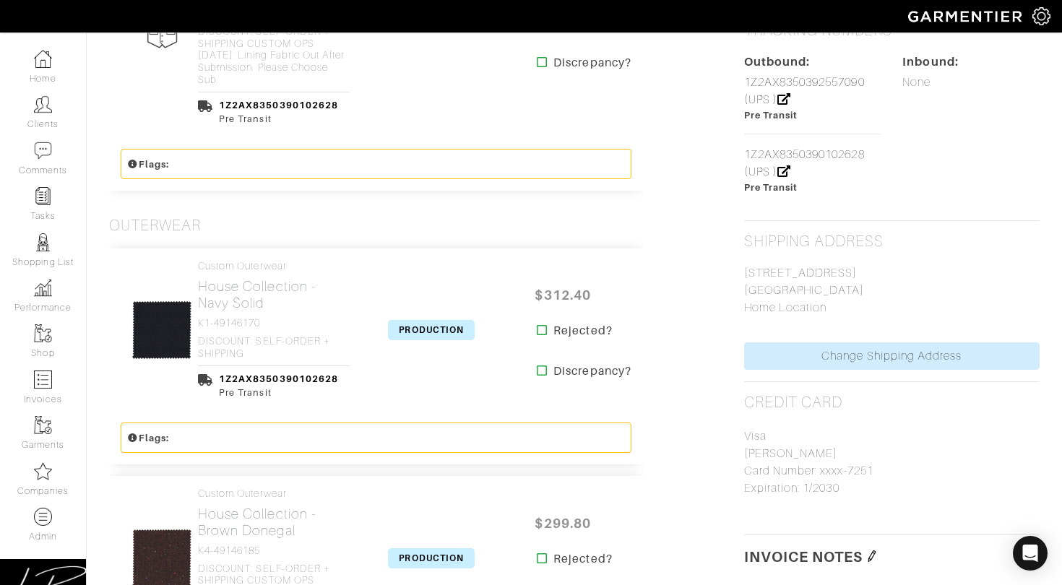
click at [423, 320] on span "PRODUCTION" at bounding box center [431, 330] width 87 height 20
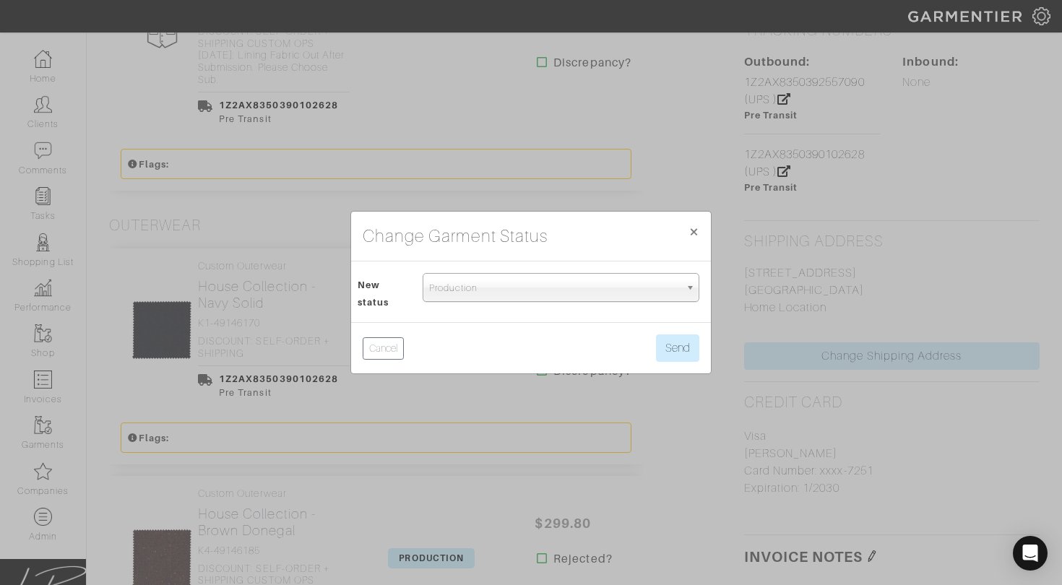
click at [434, 290] on span "Production" at bounding box center [554, 288] width 251 height 29
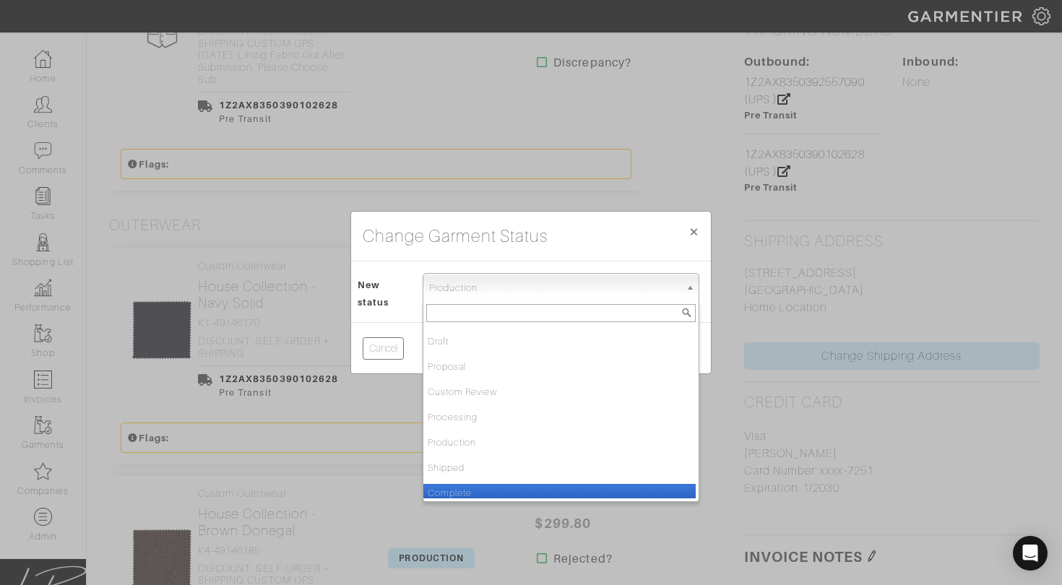
click at [462, 488] on li "Complete" at bounding box center [559, 493] width 272 height 18
select select "Complete"
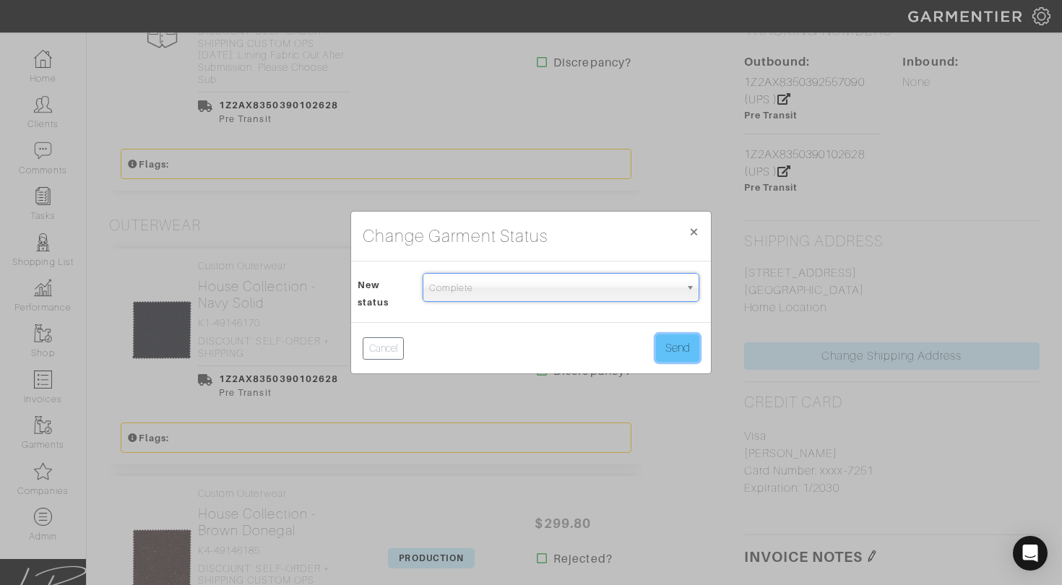
click at [692, 348] on button "Send" at bounding box center [677, 348] width 43 height 27
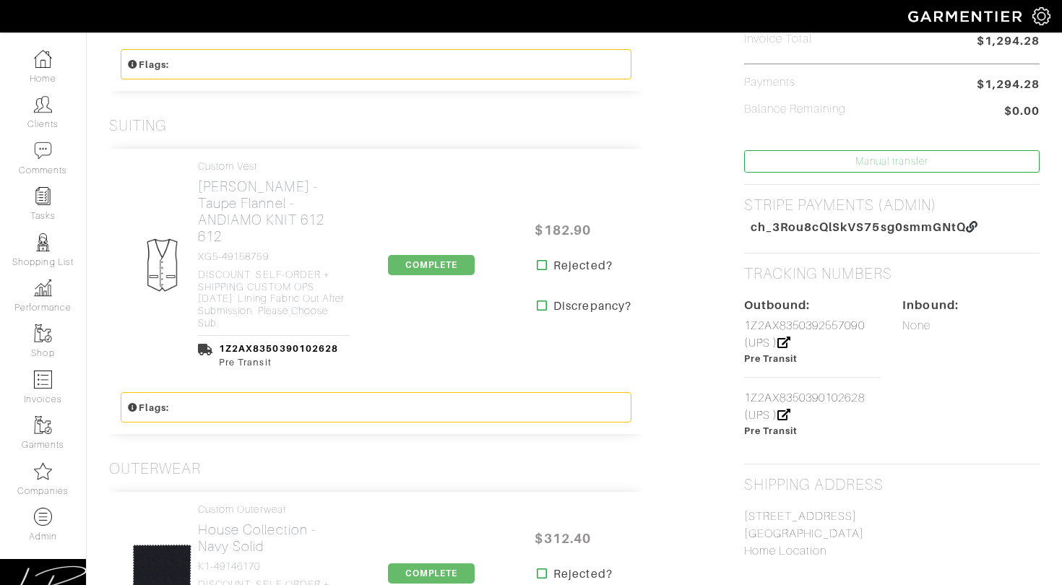
scroll to position [483, 0]
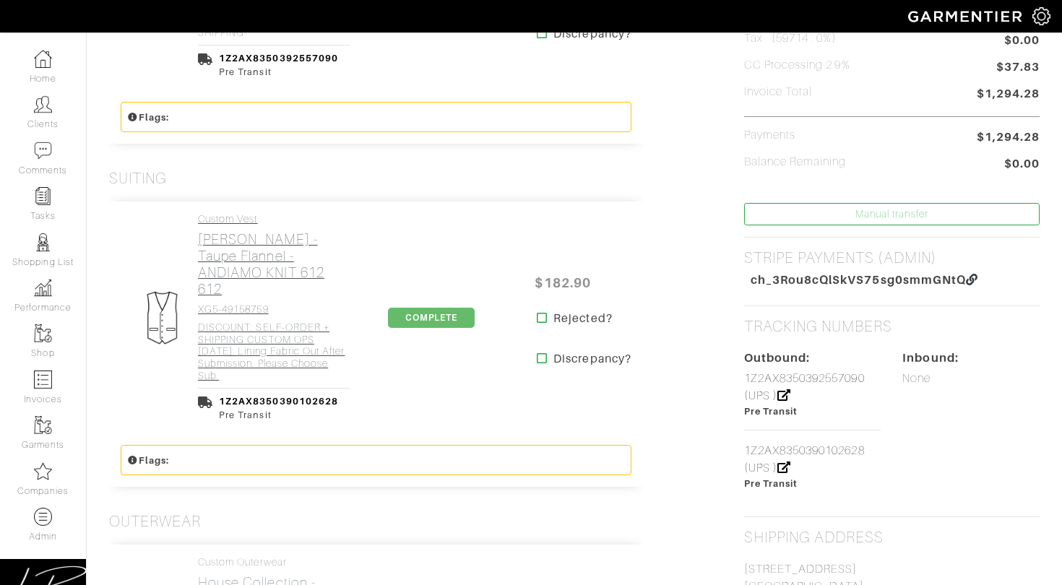
click at [272, 303] on h4 "XG5-49158759" at bounding box center [274, 309] width 152 height 12
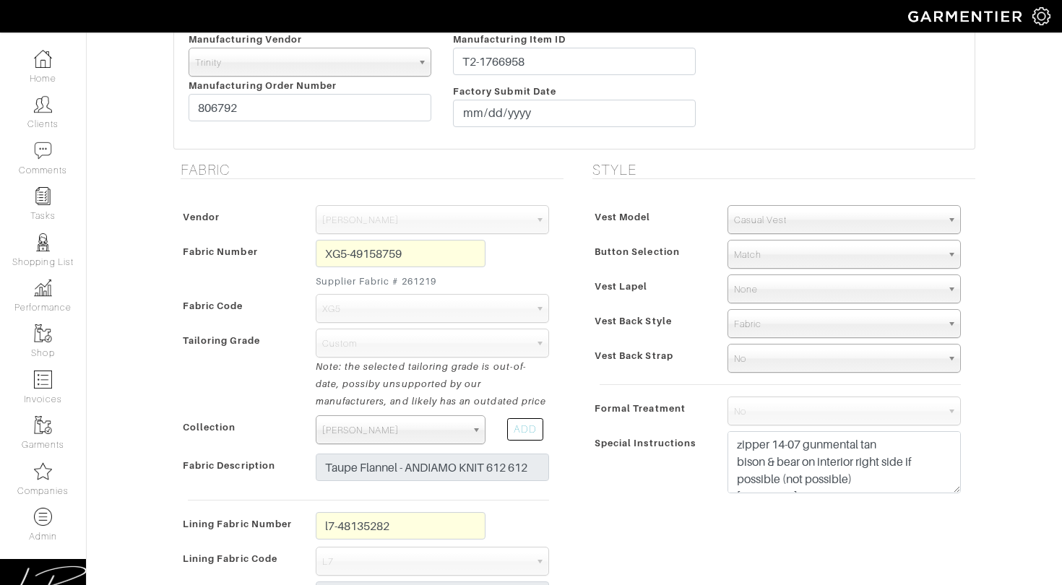
scroll to position [335, 0]
drag, startPoint x: 403, startPoint y: 275, endPoint x: 442, endPoint y: 273, distance: 39.1
click at [441, 273] on small "Supplier Fabric # 261219" at bounding box center [401, 279] width 170 height 14
copy small "261219"
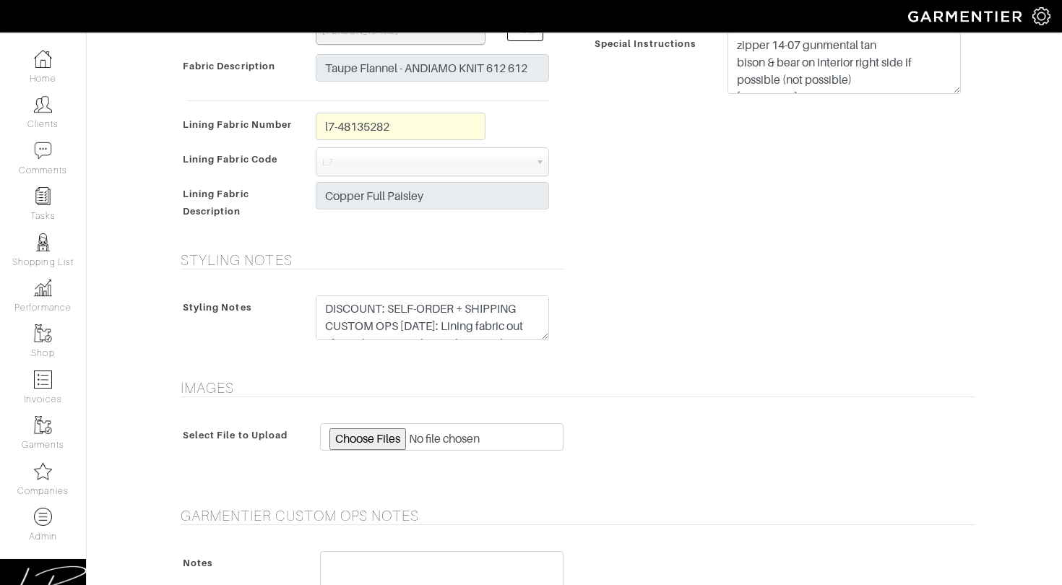
scroll to position [17, 0]
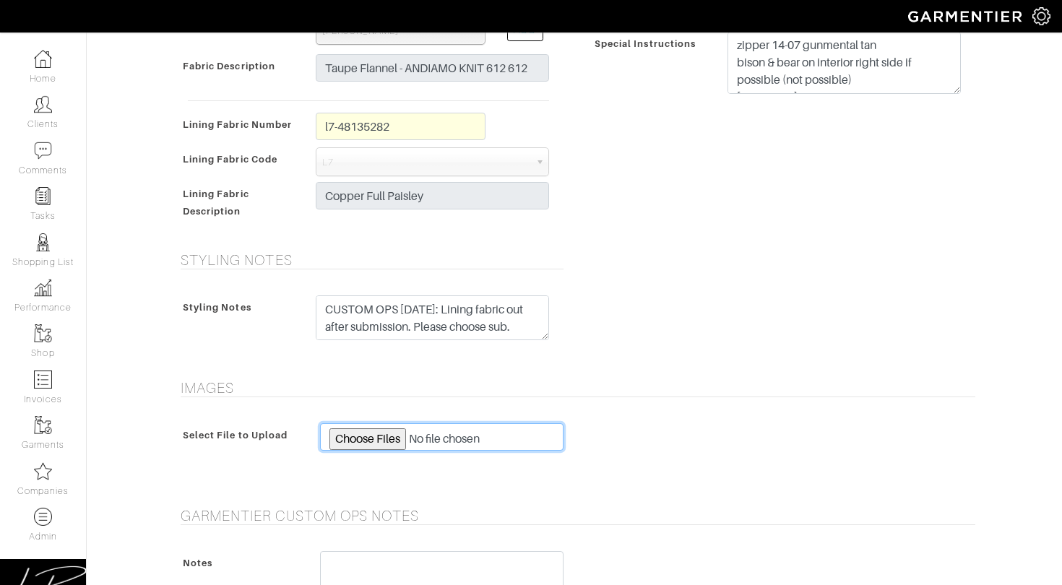
click at [386, 436] on input "file" at bounding box center [441, 436] width 243 height 27
type input "C:\fakepath\261219.jpg"
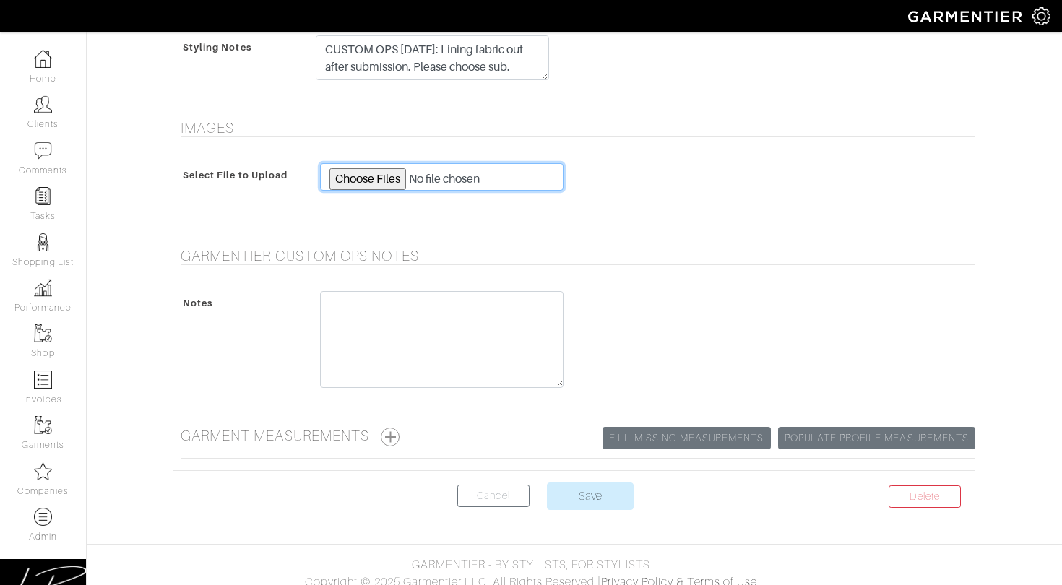
scroll to position [1001, 0]
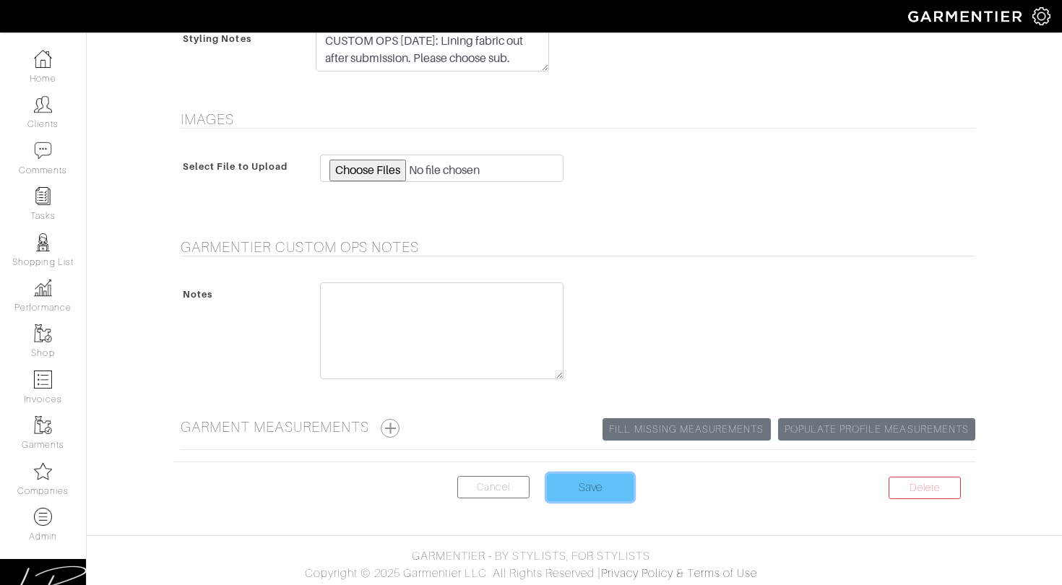
click at [595, 486] on input "Save" at bounding box center [590, 487] width 87 height 27
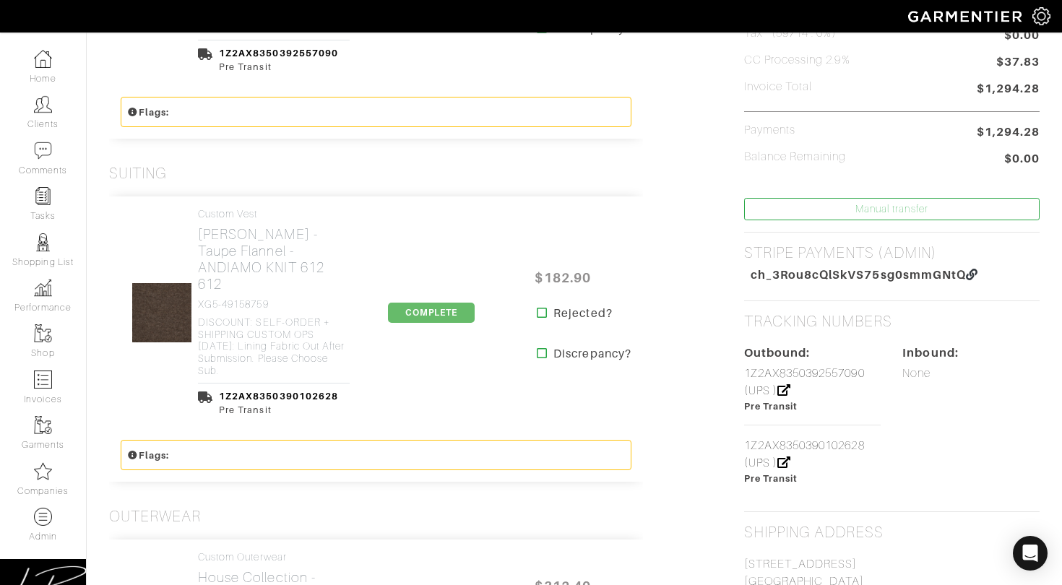
scroll to position [477, 0]
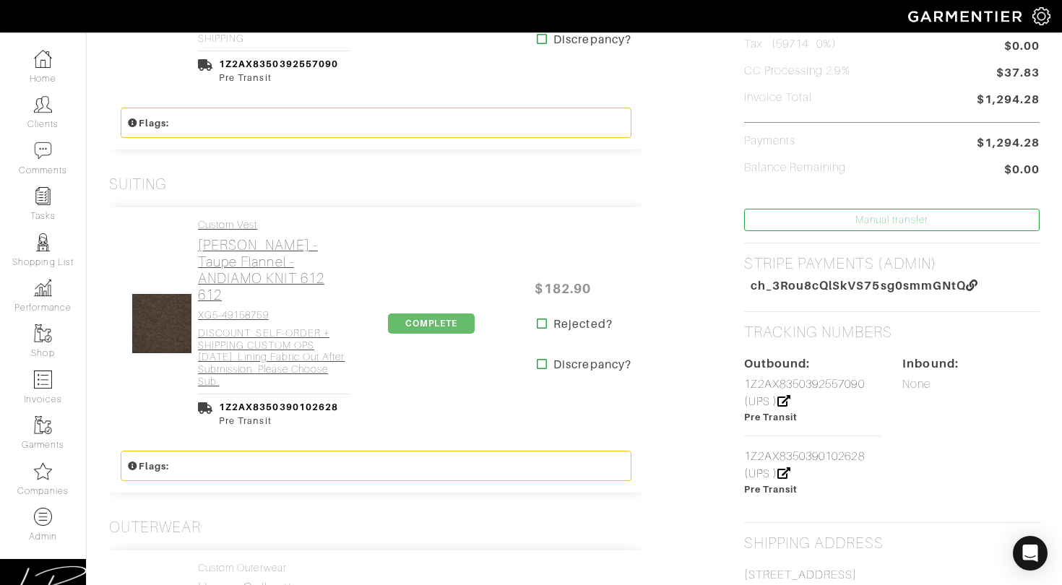
click at [289, 329] on h4 "DISCOUNT: SELF-ORDER + SHIPPING CUSTOM OPS [DATE]: Lining fabric out after subm…" at bounding box center [274, 357] width 152 height 61
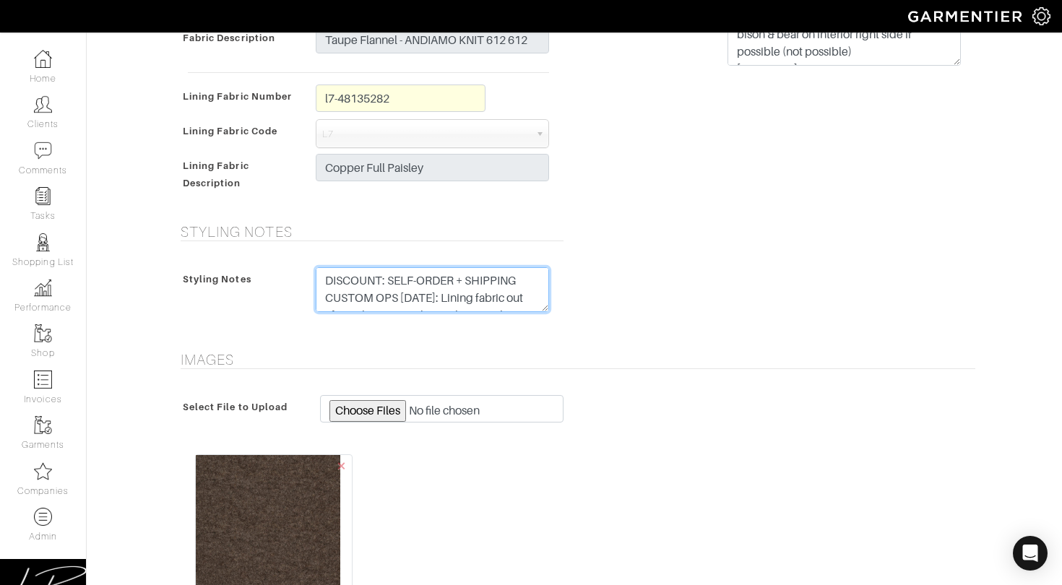
scroll to position [17, 0]
drag, startPoint x: 324, startPoint y: 293, endPoint x: 584, endPoint y: 348, distance: 266.0
click at [584, 348] on form "See Custom Models & Style Options Swatch & Detail Images Price $ 182.90 Manufac…" at bounding box center [574, 123] width 802 height 1629
type textarea "DISCOUNT: SELF-ORDER + SHIPPING"
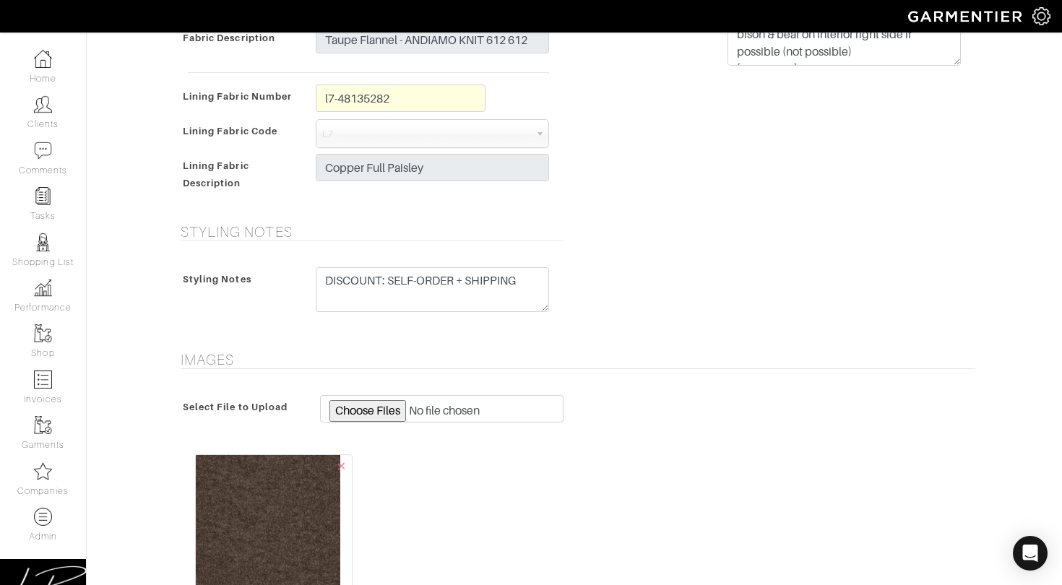
drag, startPoint x: 808, startPoint y: 302, endPoint x: 798, endPoint y: 322, distance: 22.6
click at [808, 302] on div "Styling Notes Styling Notes DISCOUNT: SELF-ORDER + SHIPPING CUSTOM OPS 7/31/25:…" at bounding box center [575, 278] width 824 height 111
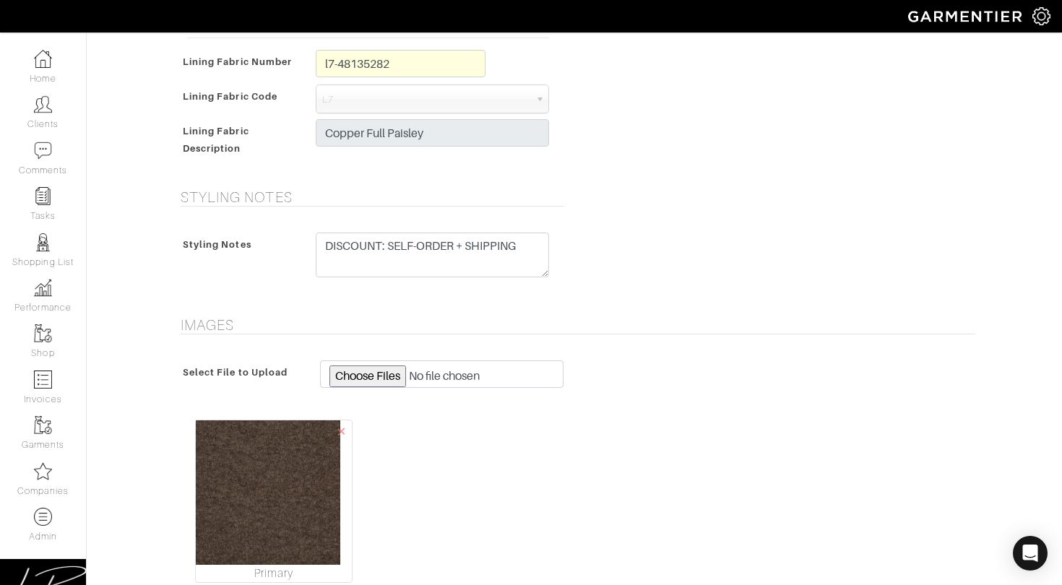
scroll to position [1178, 0]
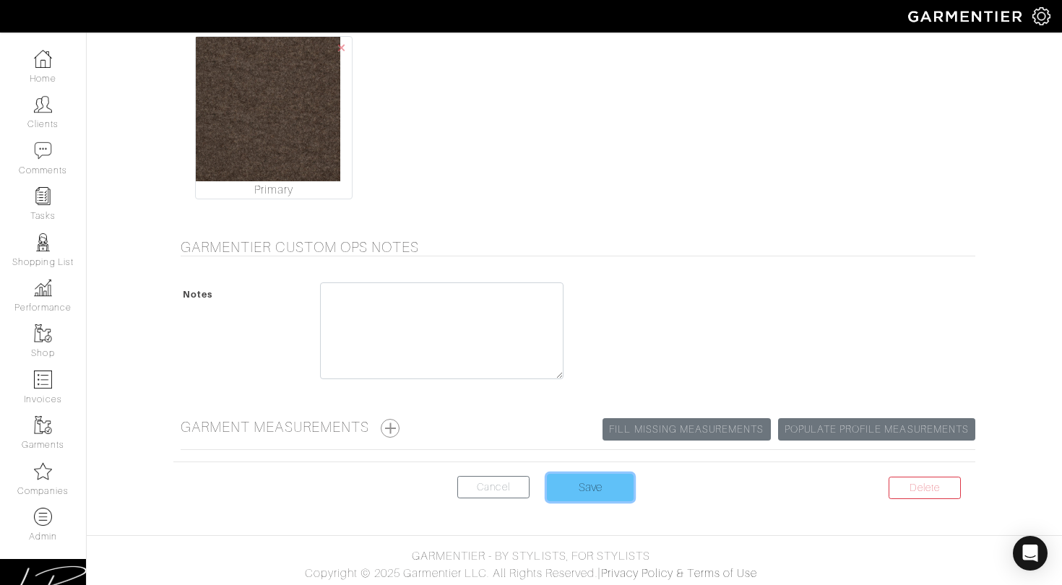
click at [599, 489] on input "Save" at bounding box center [590, 487] width 87 height 27
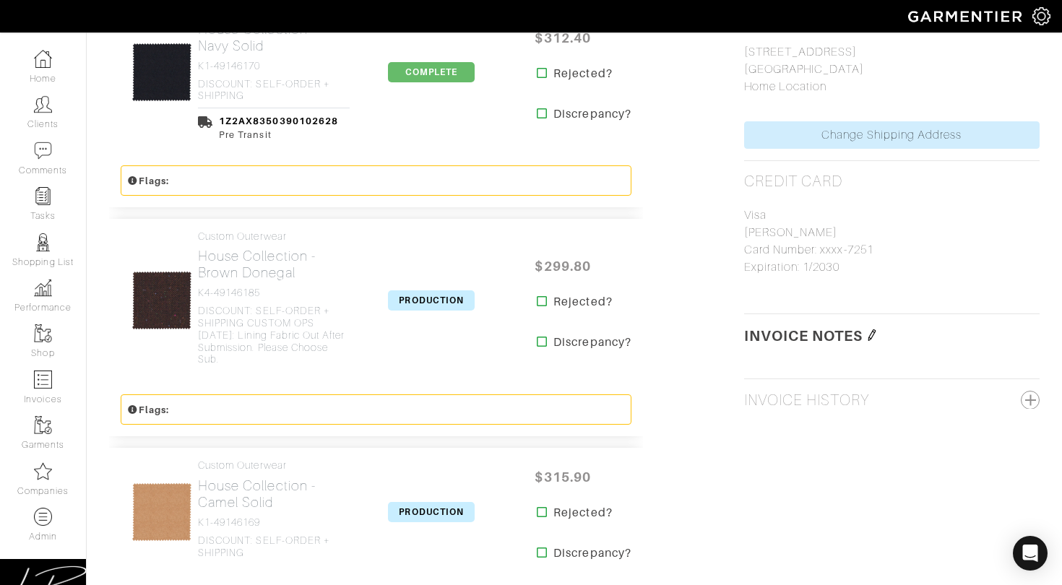
scroll to position [1003, 0]
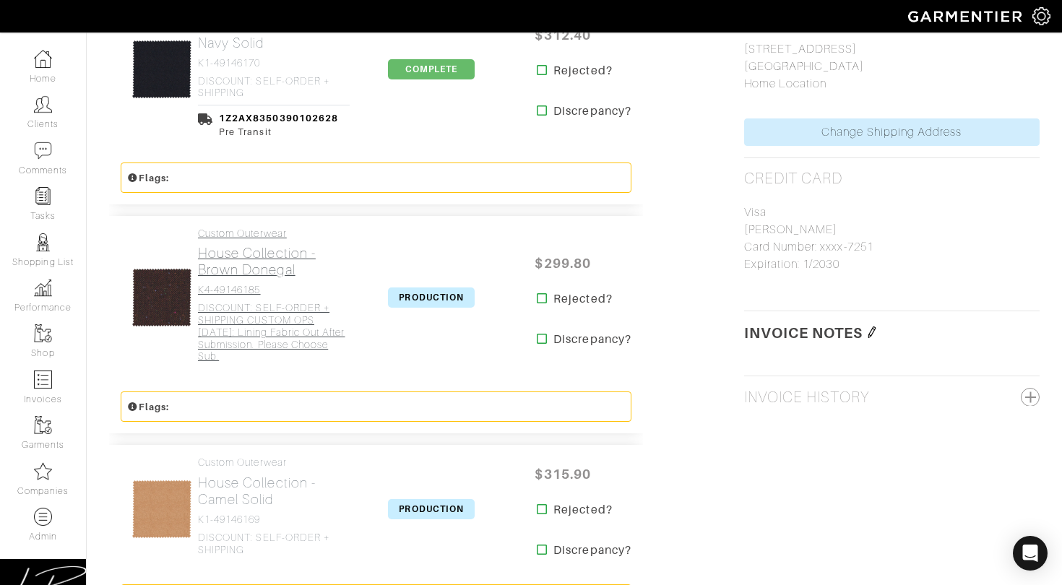
click at [237, 284] on h4 "K4-49146185" at bounding box center [274, 290] width 152 height 12
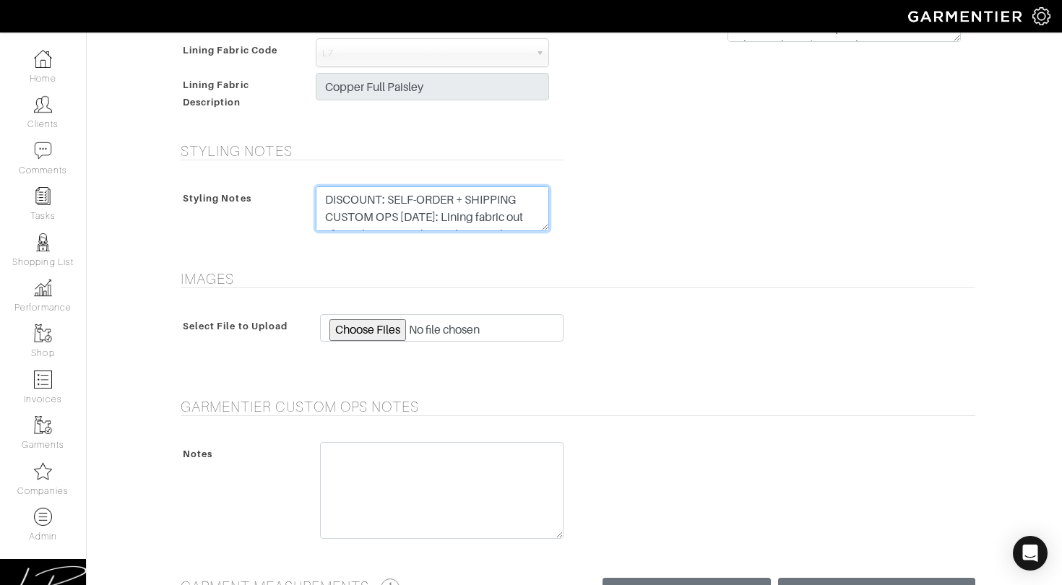
scroll to position [17, 0]
drag, startPoint x: 327, startPoint y: 217, endPoint x: 547, endPoint y: 275, distance: 227.3
type textarea "DISCOUNT: SELF-ORDER + SHIPPING"
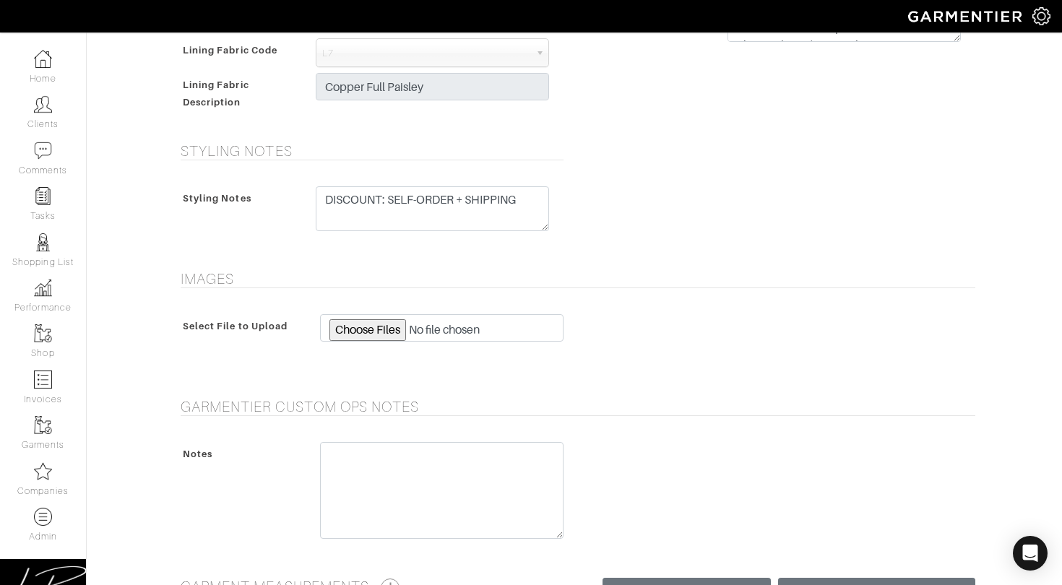
drag, startPoint x: 685, startPoint y: 275, endPoint x: 604, endPoint y: 414, distance: 161.2
click at [685, 275] on h5 "Images" at bounding box center [578, 278] width 795 height 17
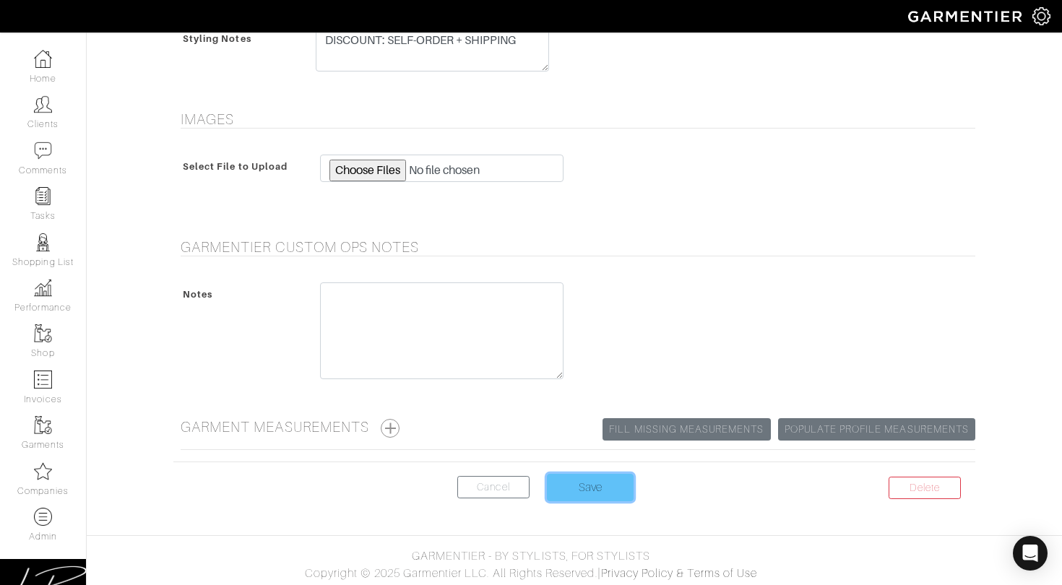
click at [593, 482] on input "Save" at bounding box center [590, 487] width 87 height 27
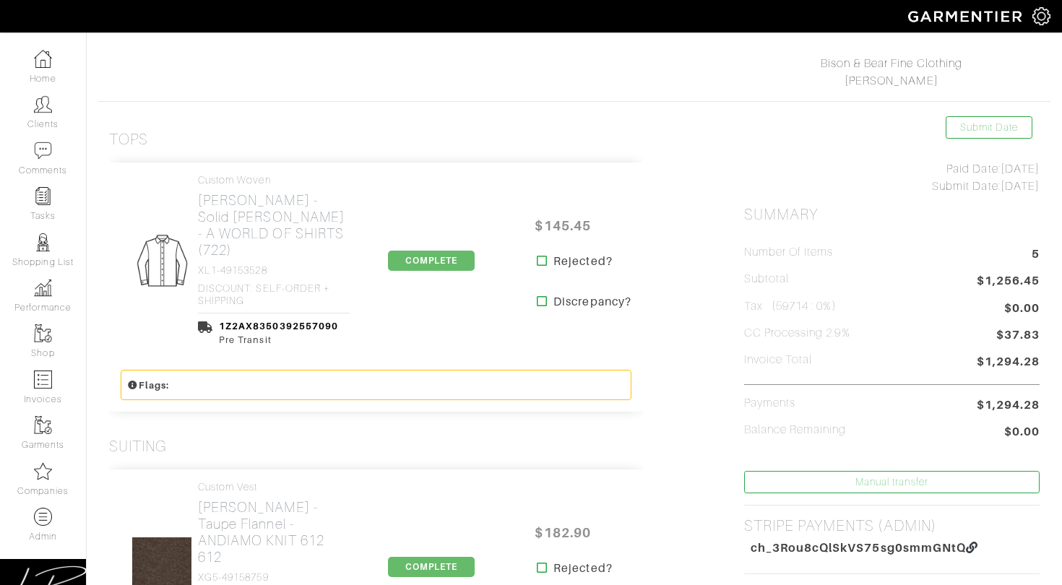
scroll to position [297, 0]
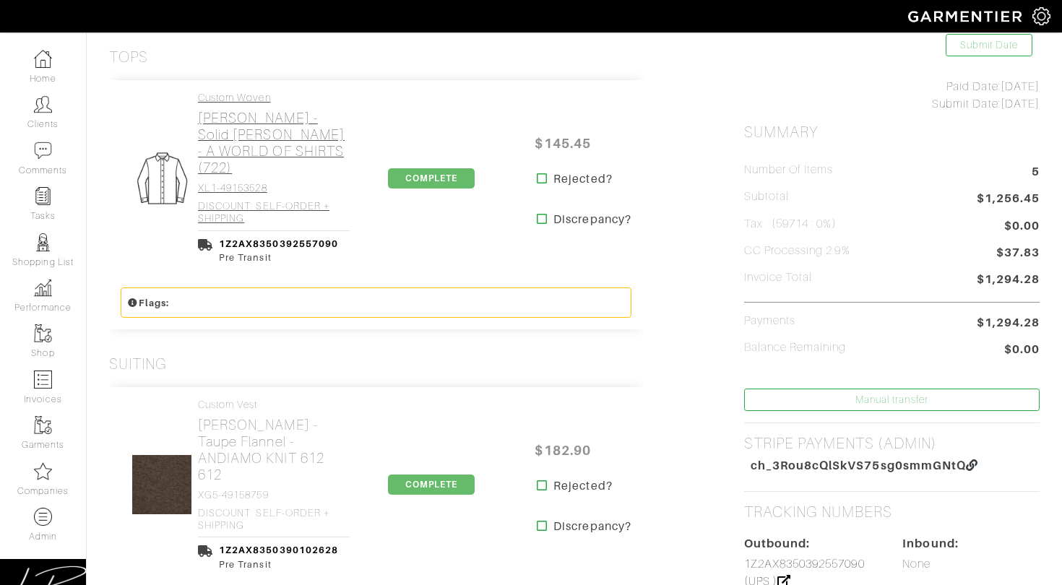
click at [230, 182] on h4 "XL1-49153528" at bounding box center [274, 188] width 152 height 12
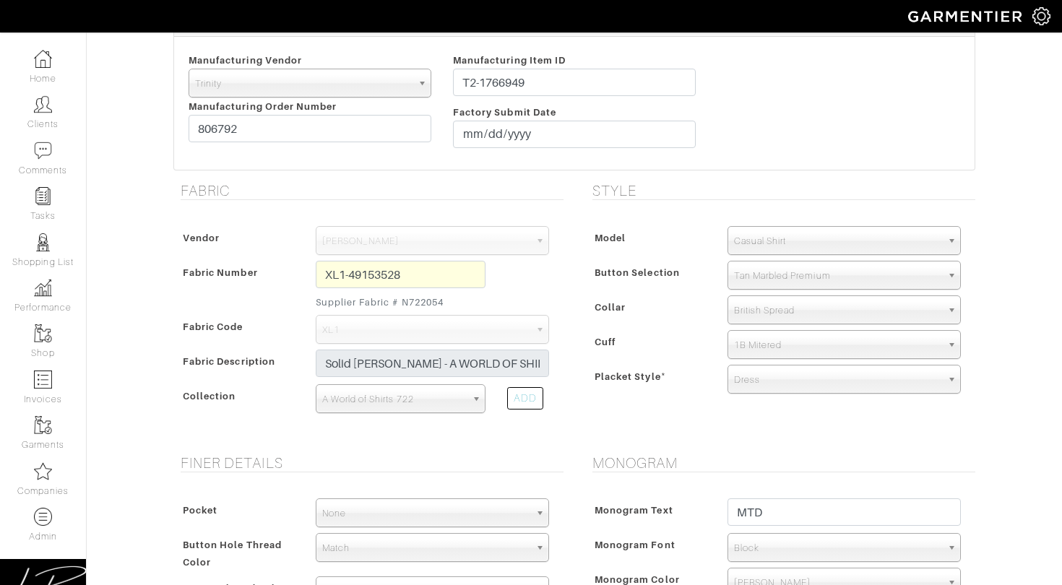
scroll to position [312, 0]
drag, startPoint x: 401, startPoint y: 298, endPoint x: 476, endPoint y: 296, distance: 75.2
click at [476, 296] on small "Supplier Fabric # N722054" at bounding box center [401, 302] width 170 height 14
copy small "N722054"
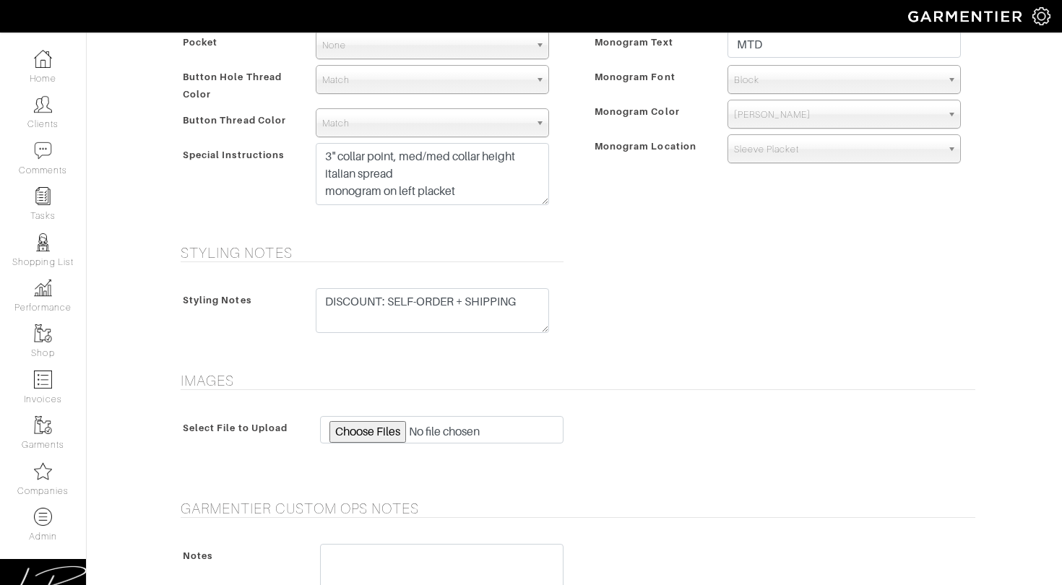
scroll to position [783, 0]
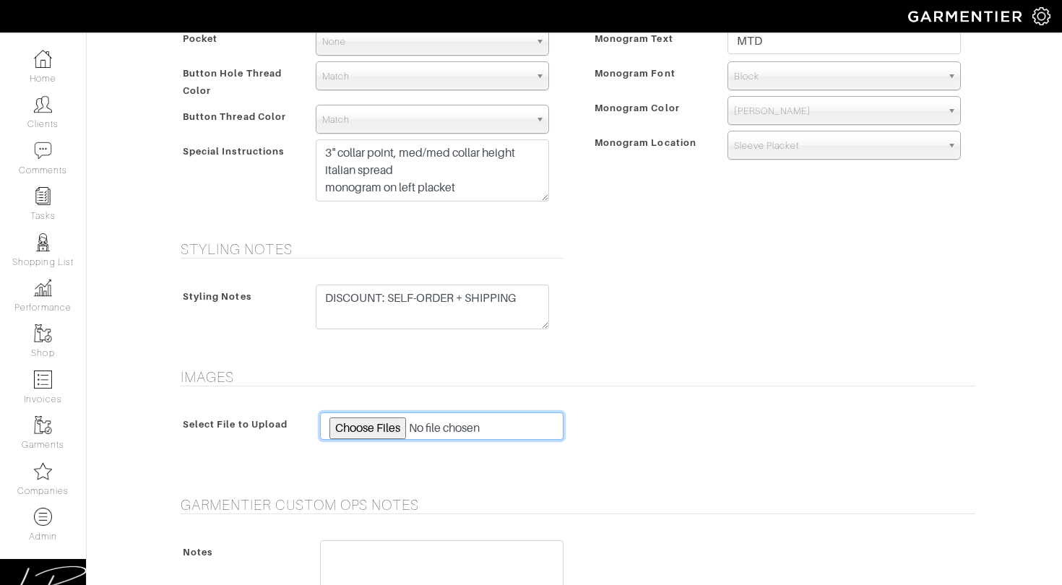
click at [377, 428] on input "file" at bounding box center [441, 426] width 243 height 27
type input "C:\fakepath\CV000819-003722-00026.jpeg"
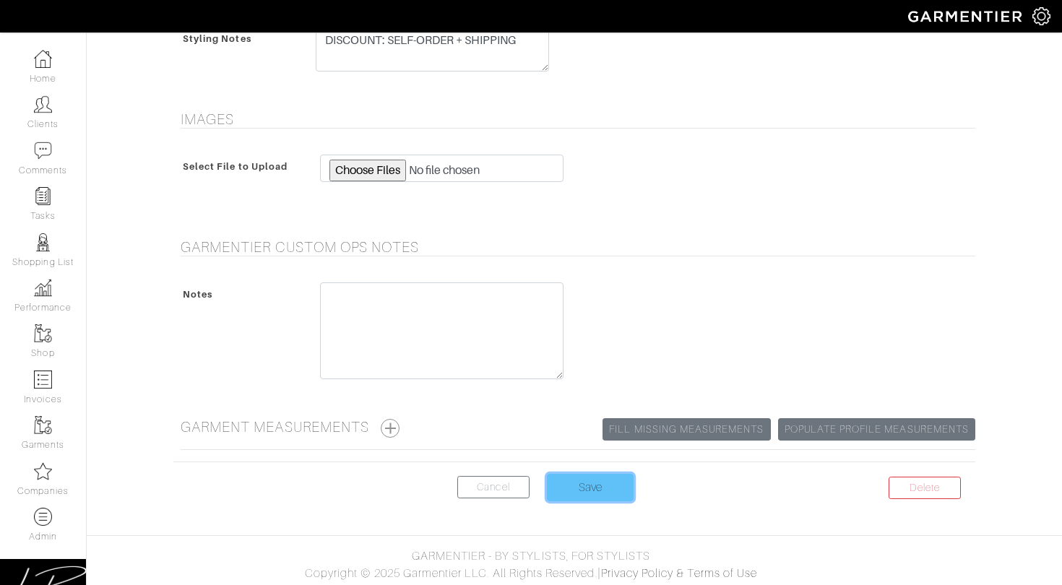
click at [574, 478] on input "Save" at bounding box center [590, 487] width 87 height 27
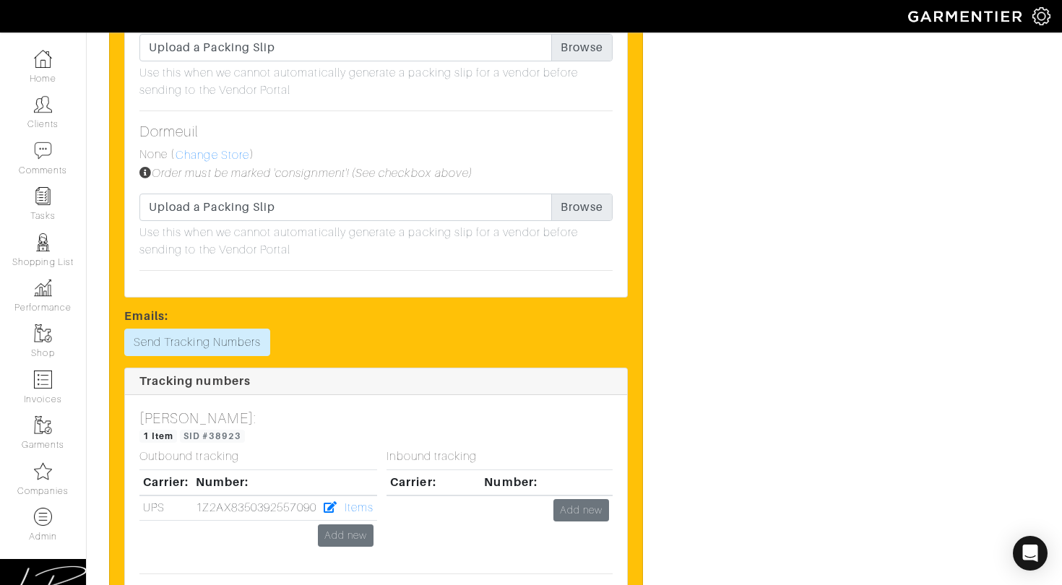
scroll to position [4751, 0]
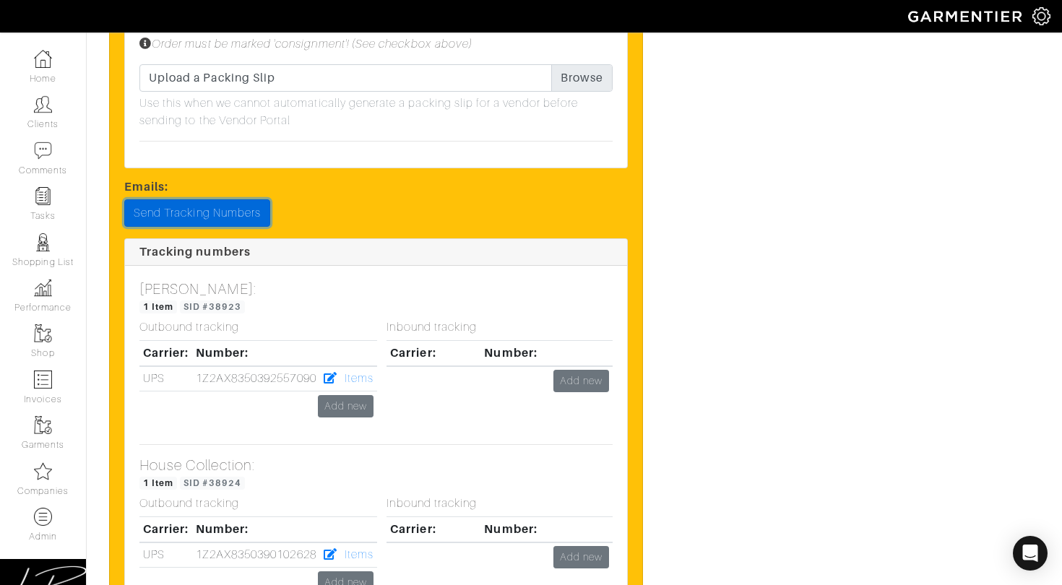
click at [206, 199] on link "Send Tracking Numbers" at bounding box center [197, 212] width 146 height 27
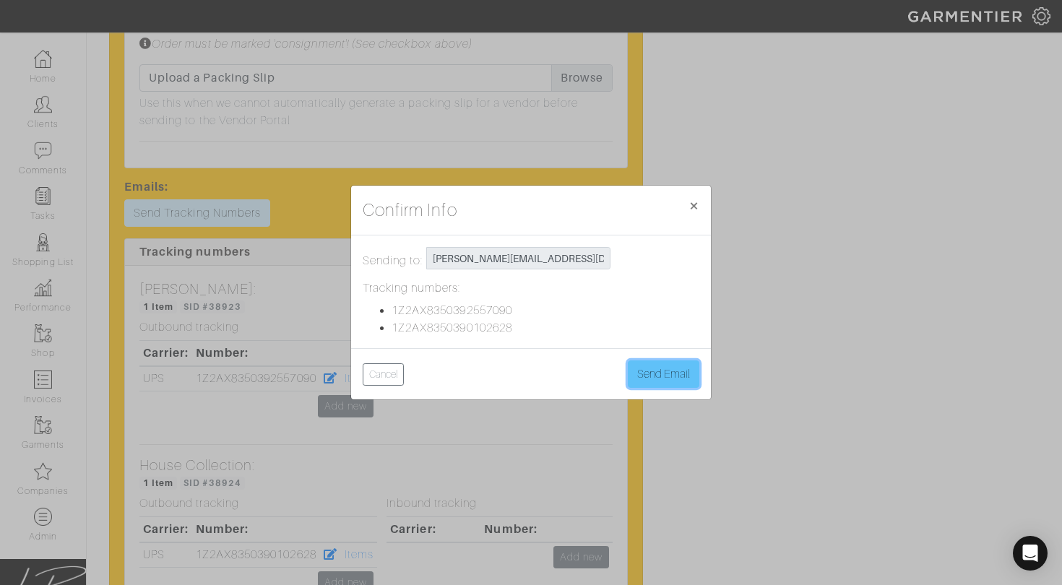
click at [658, 376] on button "Send Email" at bounding box center [664, 374] width 72 height 27
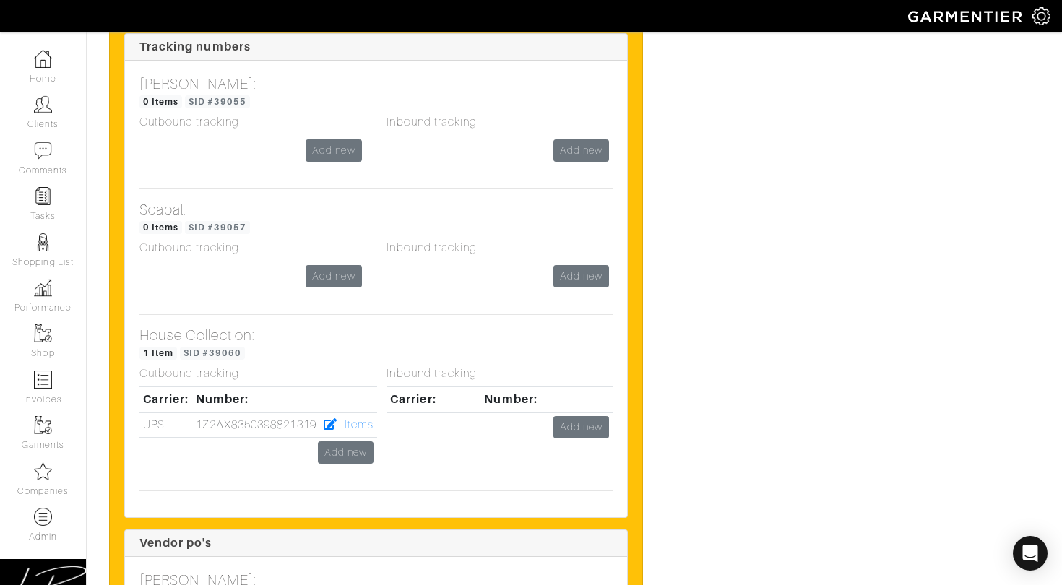
scroll to position [3137, 0]
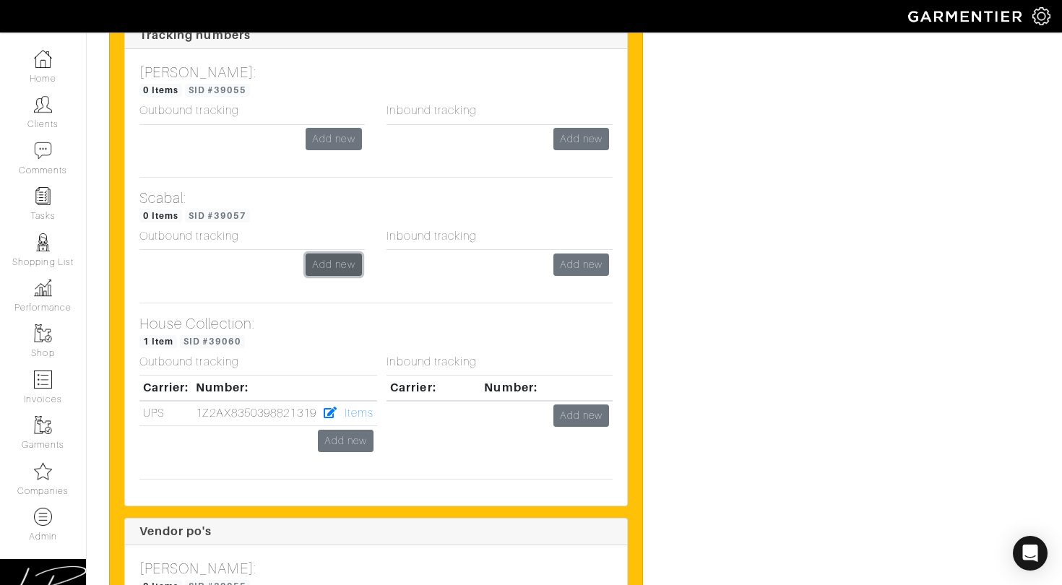
click at [342, 255] on link "Add new" at bounding box center [334, 265] width 56 height 22
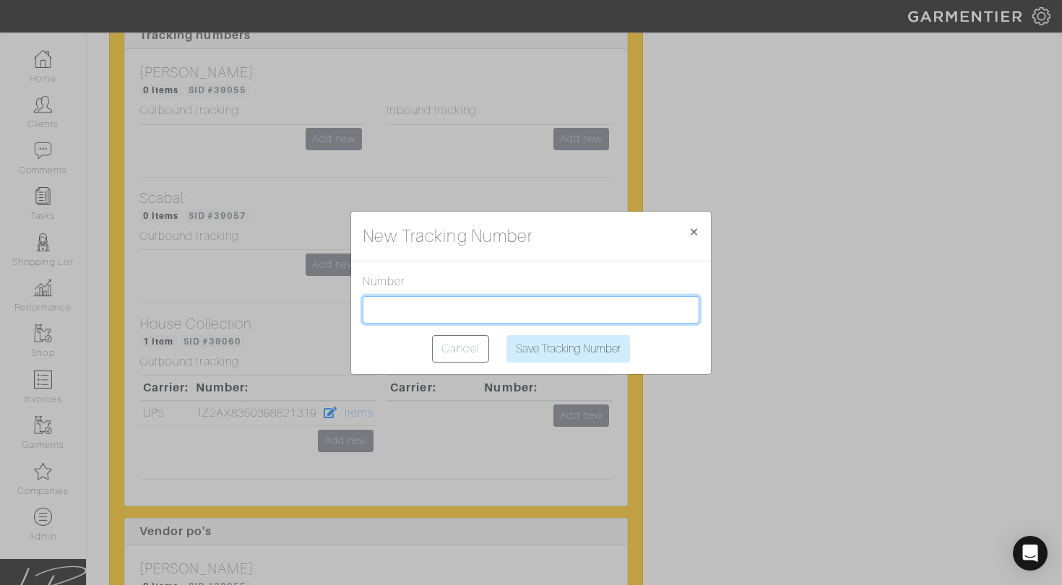
click at [443, 311] on input "text" at bounding box center [531, 309] width 337 height 27
paste input "1Z2AX8350390102628"
type input "1Z2AX8350390102628"
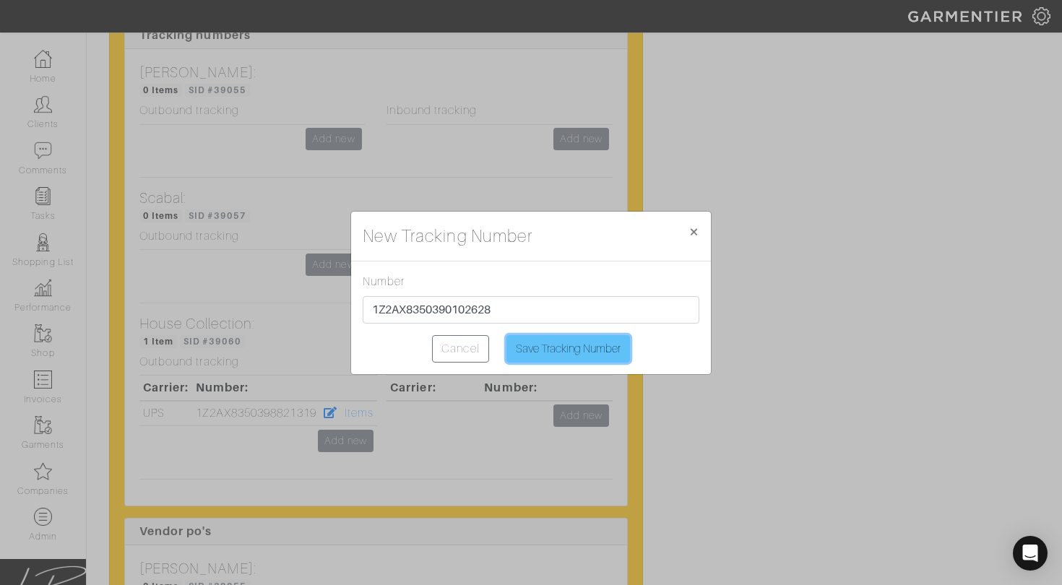
click at [569, 340] on input "Save Tracking Number" at bounding box center [568, 348] width 124 height 27
type input "Saving..."
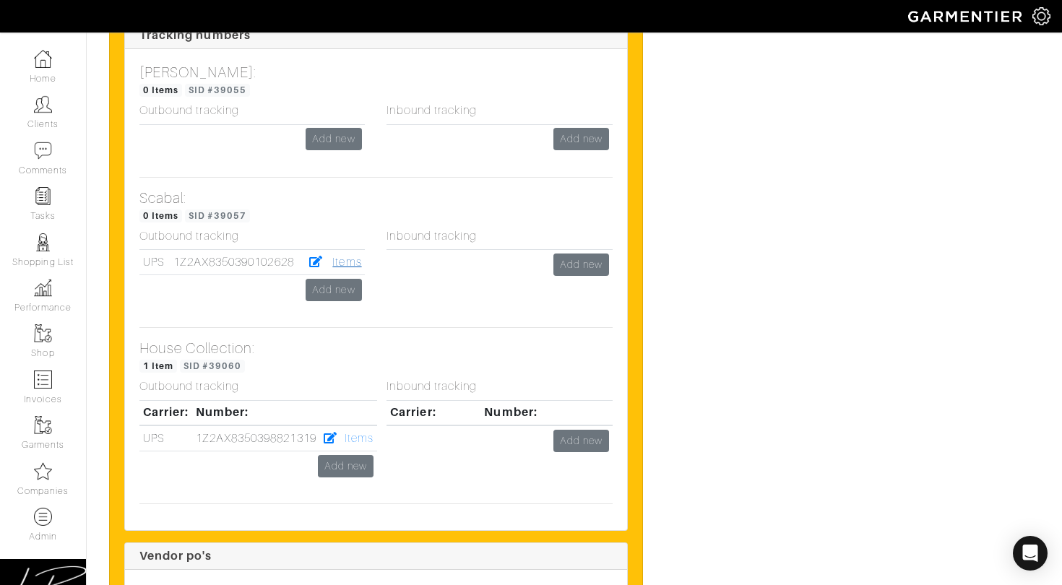
click at [348, 258] on link "Items" at bounding box center [346, 262] width 29 height 13
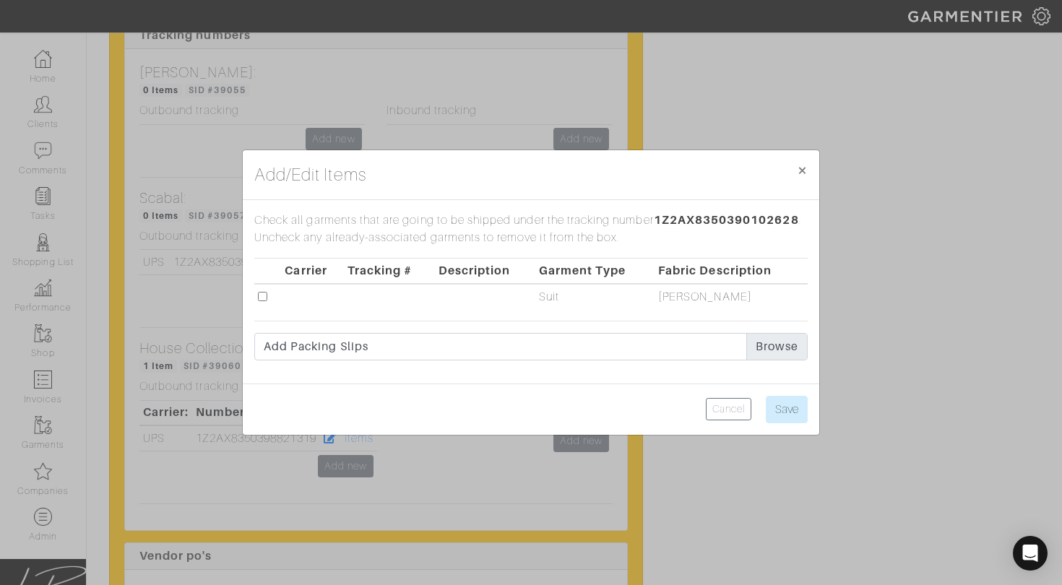
click at [260, 293] on input "checkbox" at bounding box center [262, 296] width 9 height 9
checkbox input "true"
click at [789, 399] on input "Save" at bounding box center [787, 409] width 42 height 27
type input "Save"
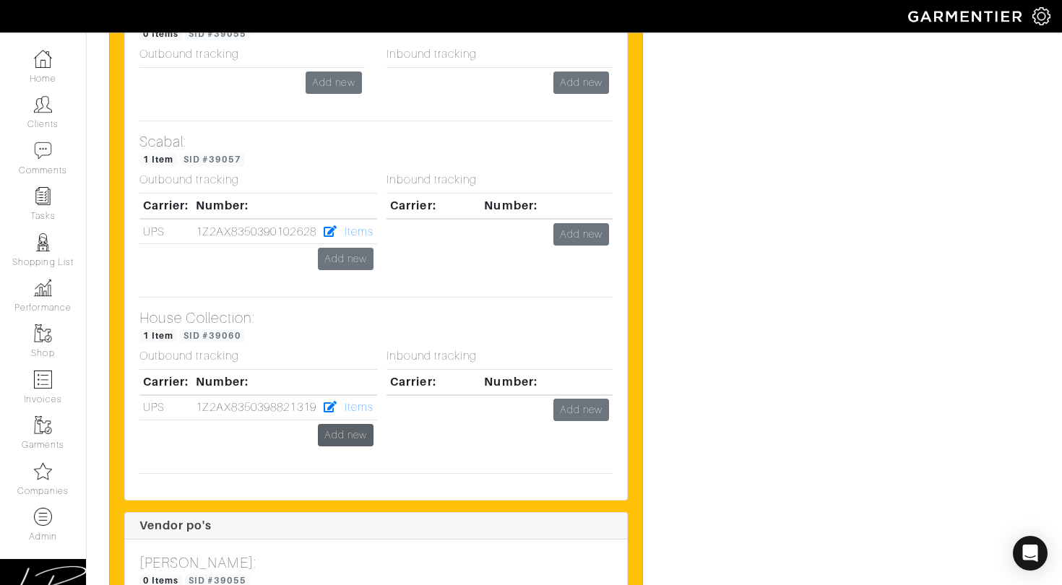
scroll to position [3220, 0]
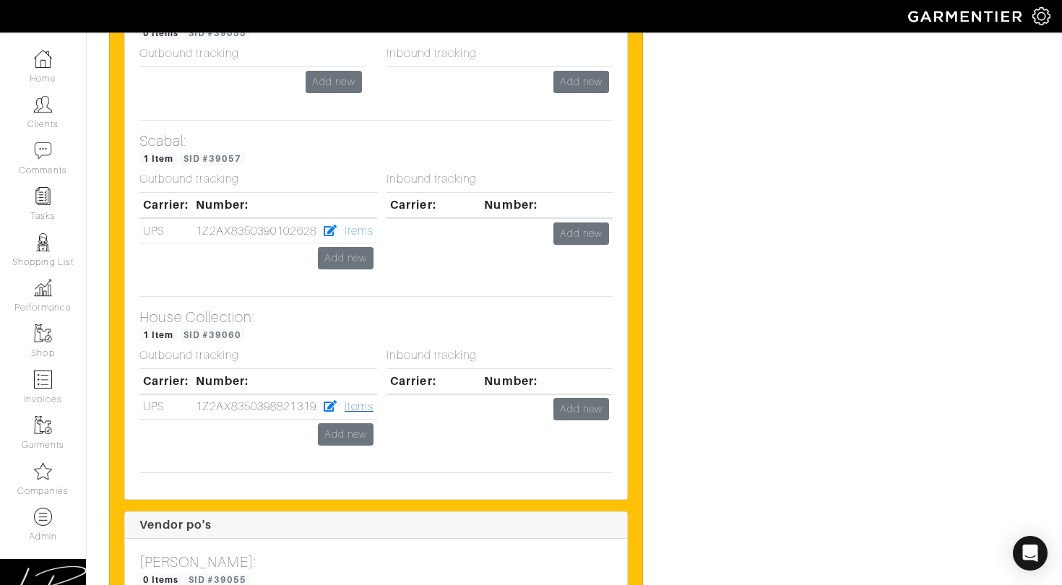
click at [358, 402] on link "Items" at bounding box center [359, 406] width 29 height 13
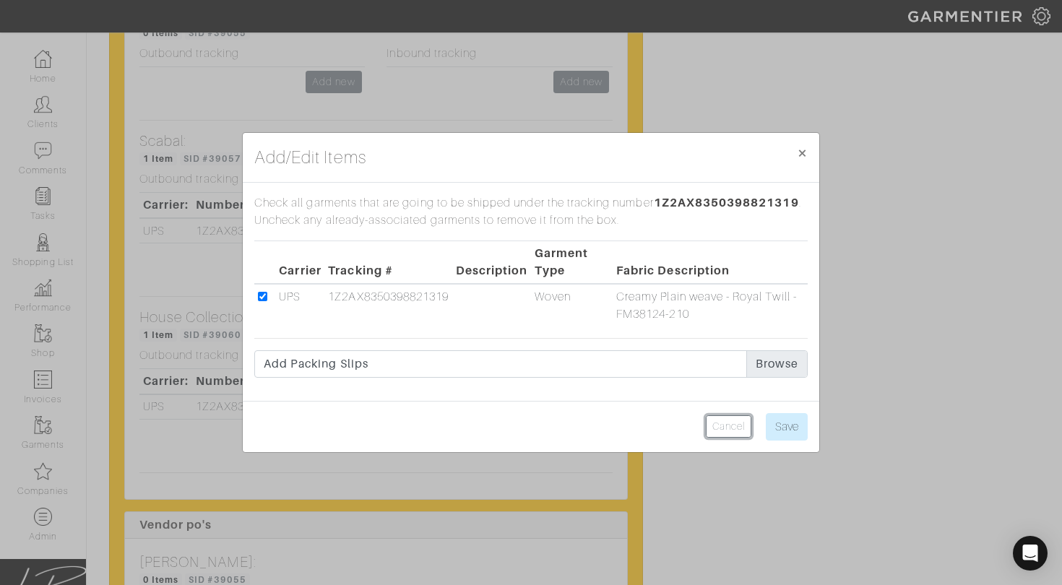
click at [728, 420] on link "Cancel" at bounding box center [729, 426] width 46 height 22
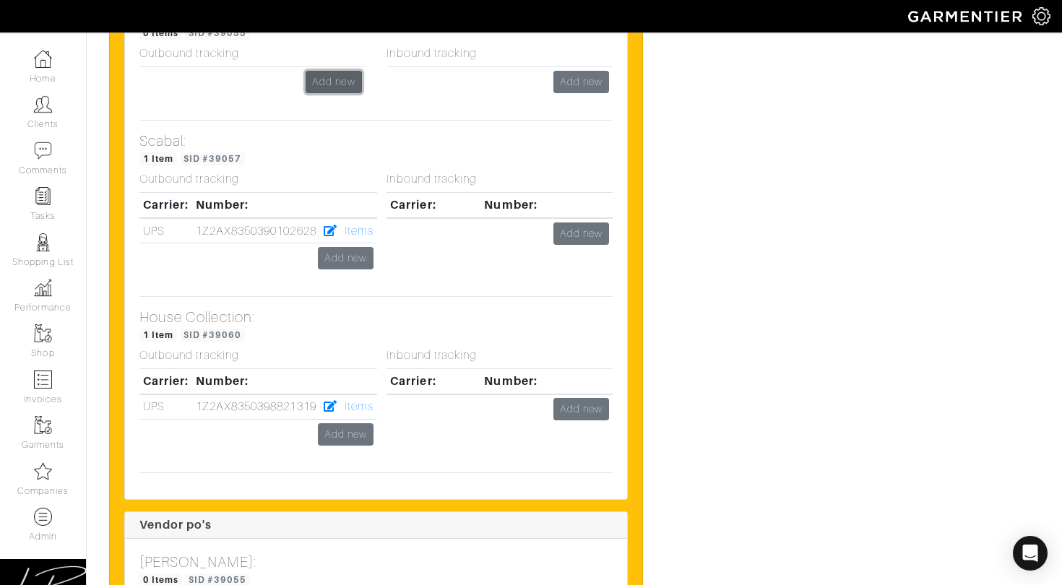
click at [340, 74] on link "Add new" at bounding box center [334, 82] width 56 height 22
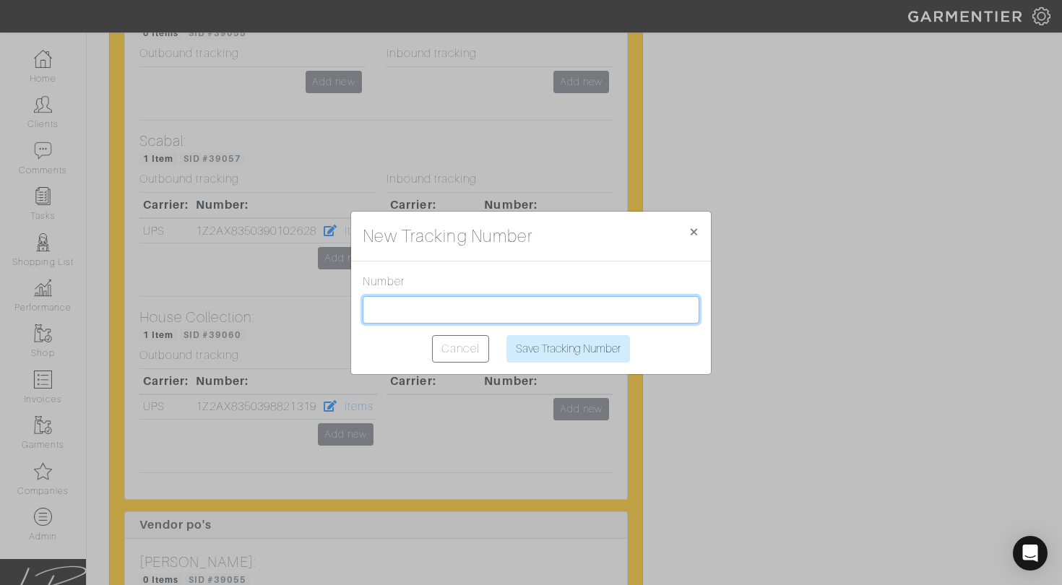
click at [439, 310] on input "text" at bounding box center [531, 309] width 337 height 27
paste input "1Z2AX8350390102628"
type input "1Z2AX8350390102628"
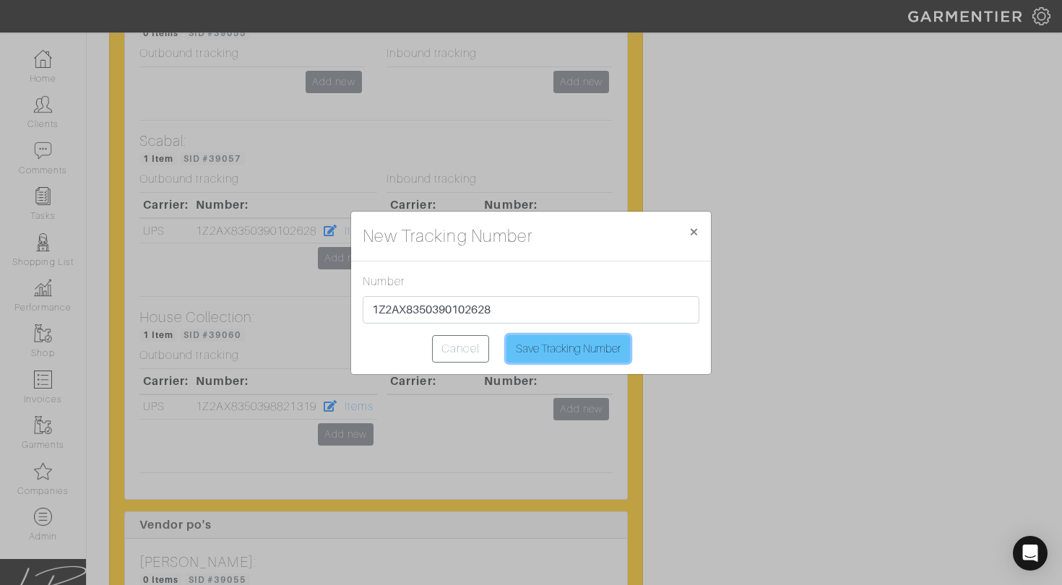
click at [548, 350] on input "Save Tracking Number" at bounding box center [568, 348] width 124 height 27
type input "Saving..."
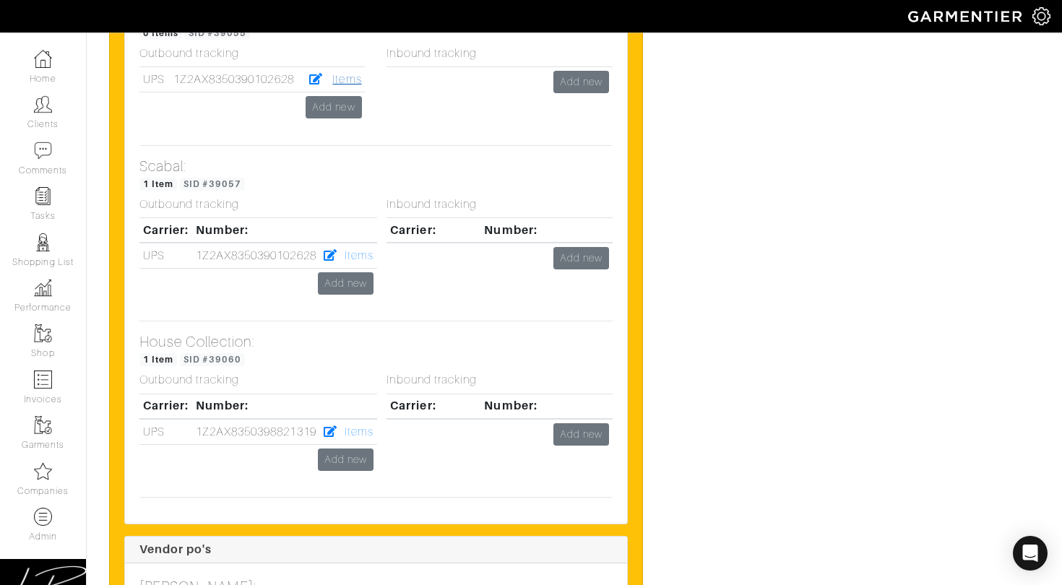
click at [355, 73] on link "Items" at bounding box center [346, 79] width 29 height 13
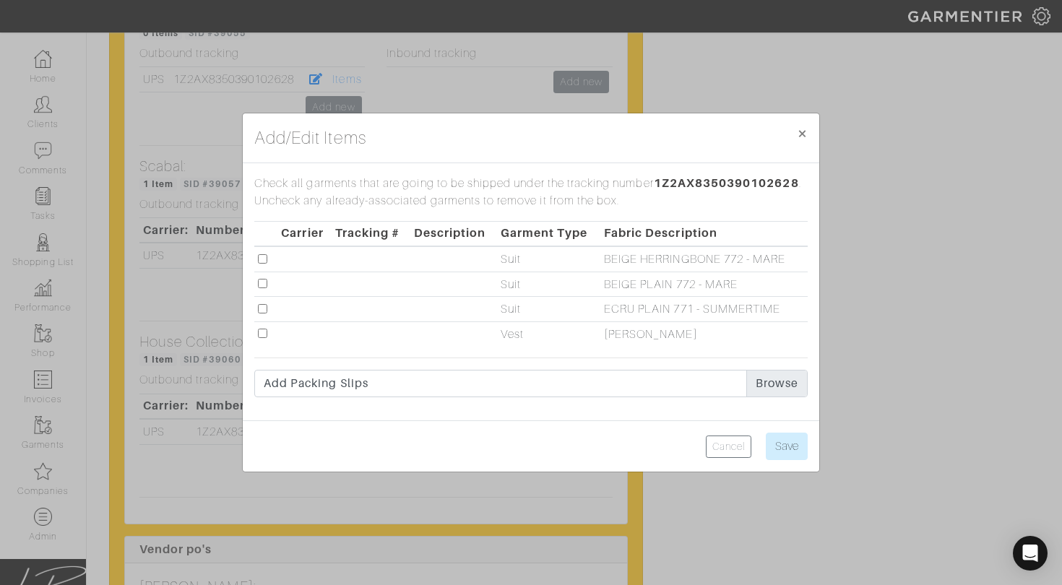
click at [264, 335] on input "checkbox" at bounding box center [262, 333] width 9 height 9
checkbox input "true"
click at [799, 458] on input "Save" at bounding box center [787, 446] width 42 height 27
type input "Save"
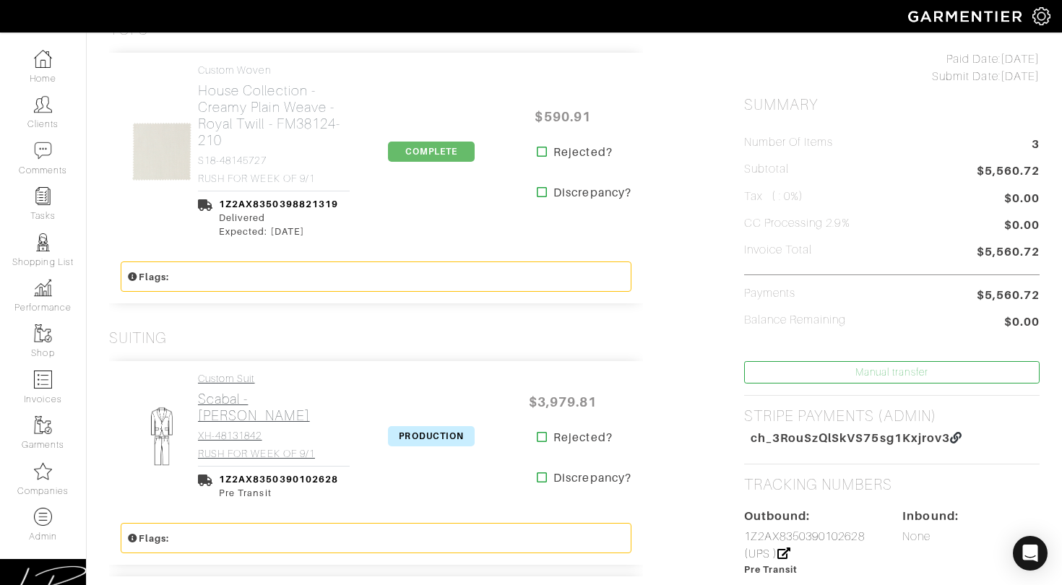
scroll to position [326, 0]
click at [428, 434] on span "PRODUCTION" at bounding box center [431, 435] width 87 height 20
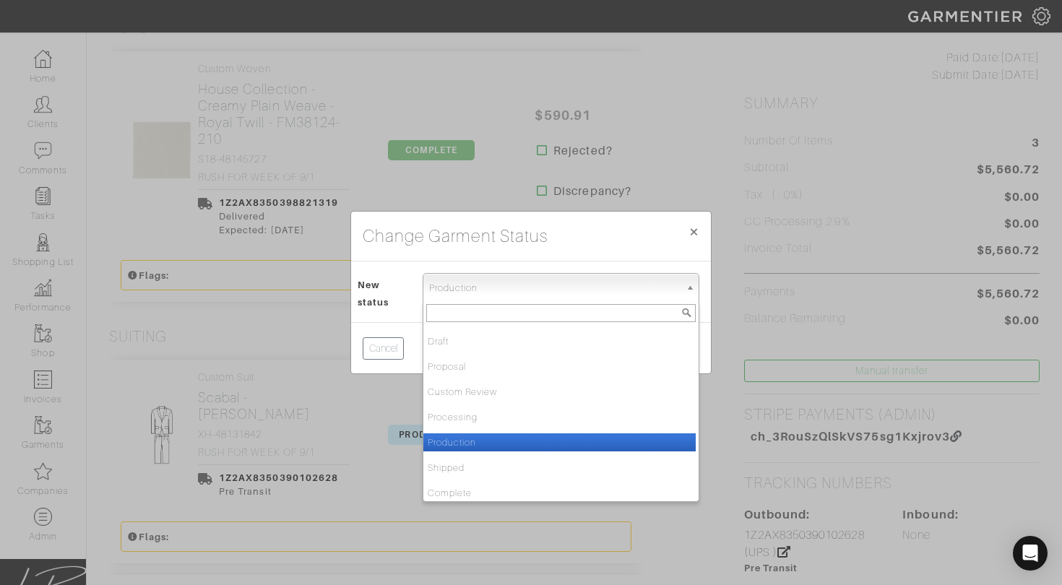
drag, startPoint x: 428, startPoint y: 288, endPoint x: 444, endPoint y: 366, distance: 78.8
click at [429, 288] on span "Production" at bounding box center [554, 288] width 251 height 29
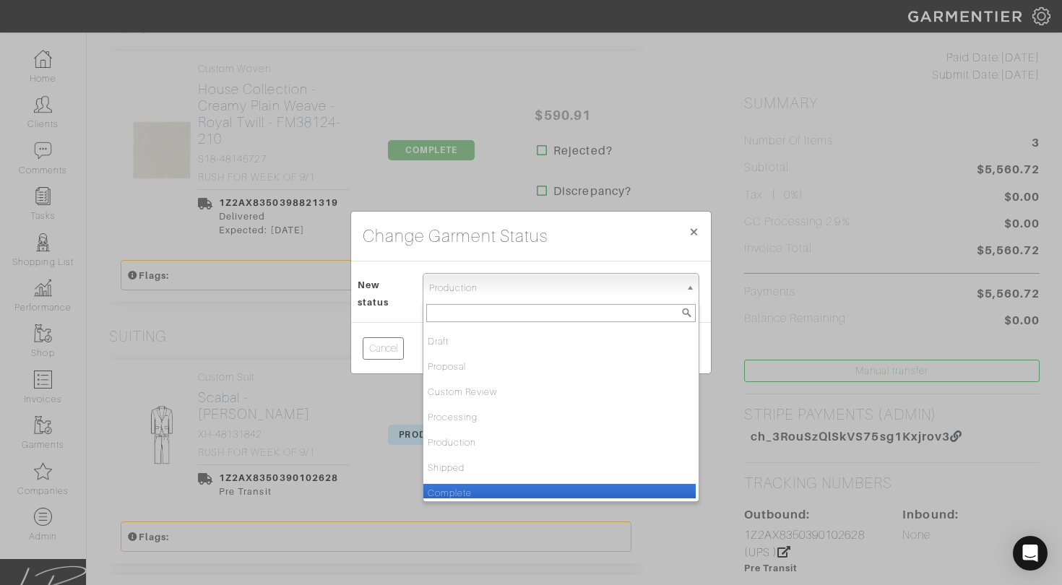
drag, startPoint x: 455, startPoint y: 495, endPoint x: 504, endPoint y: 445, distance: 69.5
click at [455, 495] on li "Complete" at bounding box center [559, 493] width 272 height 18
select select "Complete"
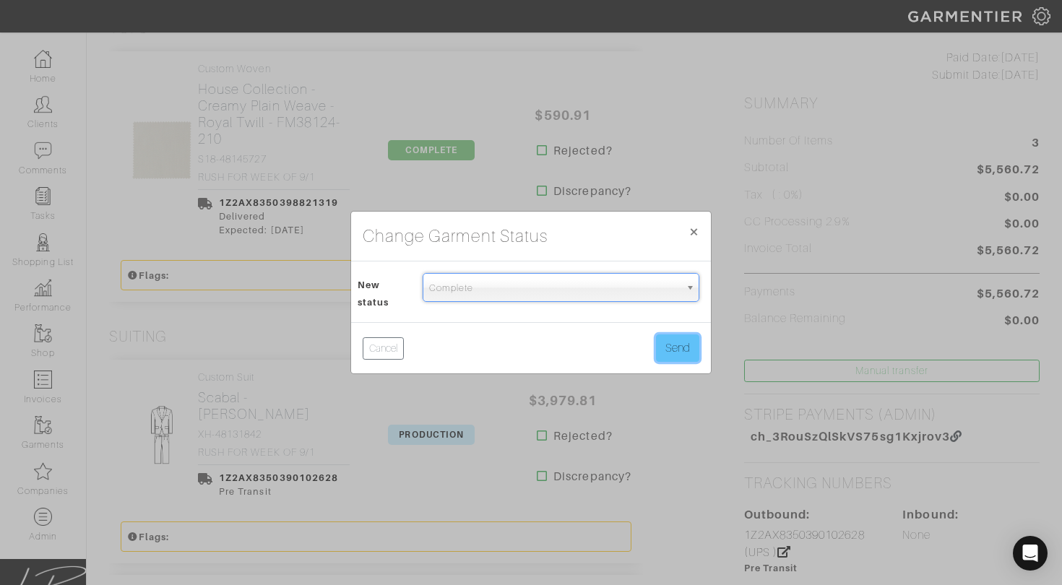
click at [677, 352] on button "Send" at bounding box center [677, 348] width 43 height 27
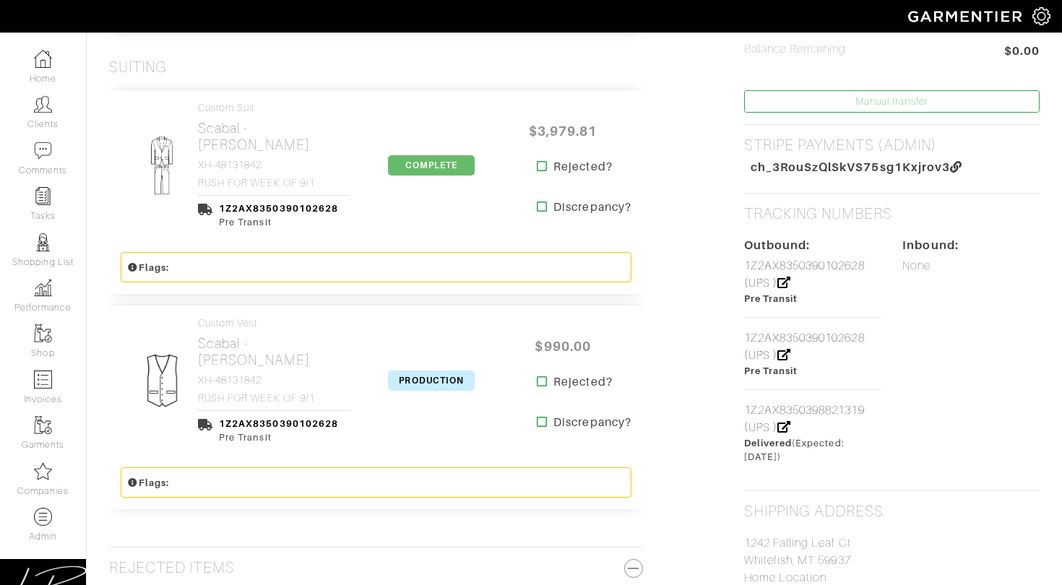
scroll to position [607, 0]
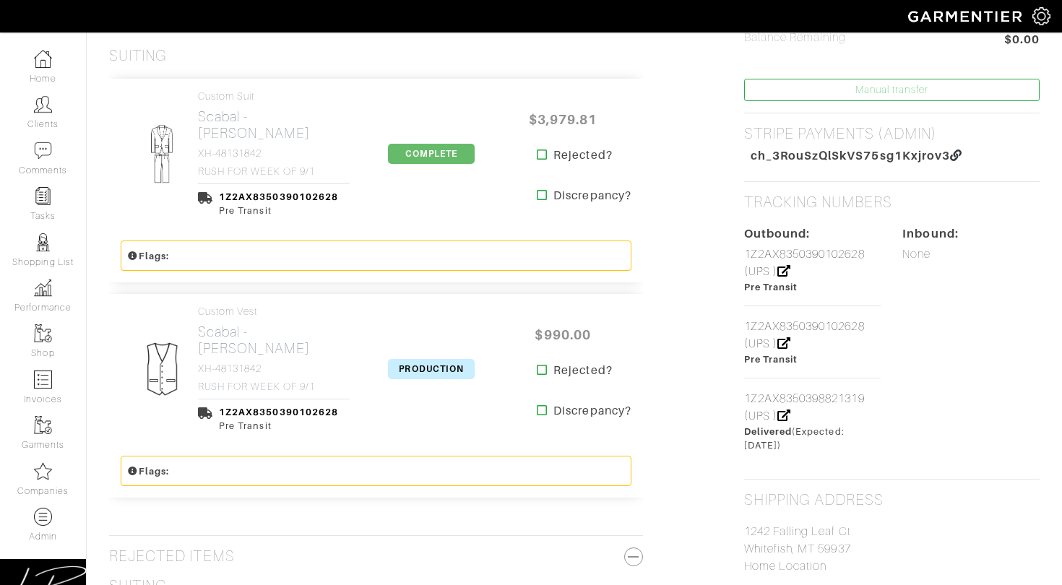
click at [428, 364] on span "PRODUCTION" at bounding box center [431, 369] width 87 height 20
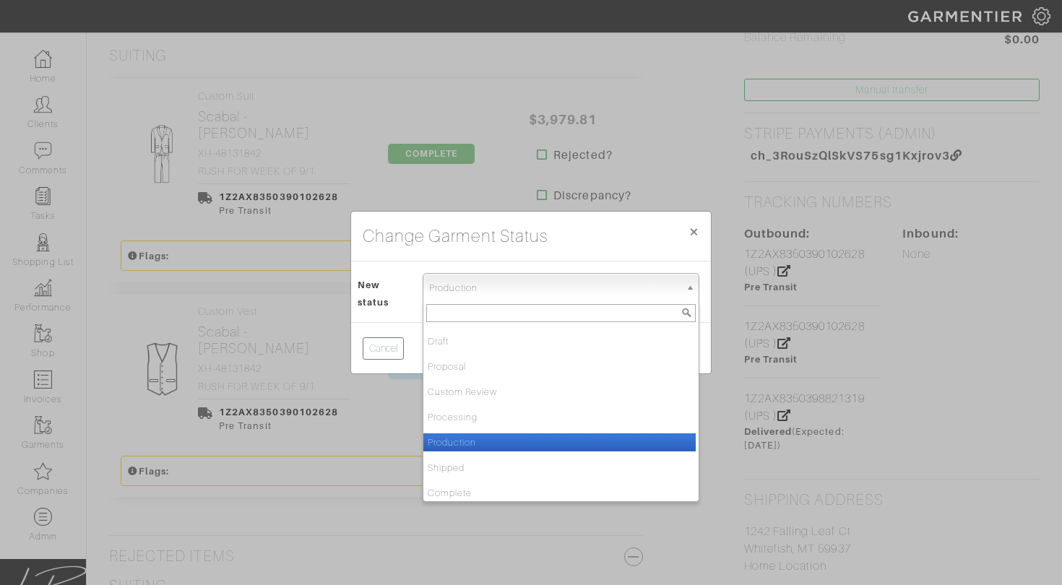
click at [460, 274] on span "Production" at bounding box center [554, 288] width 251 height 29
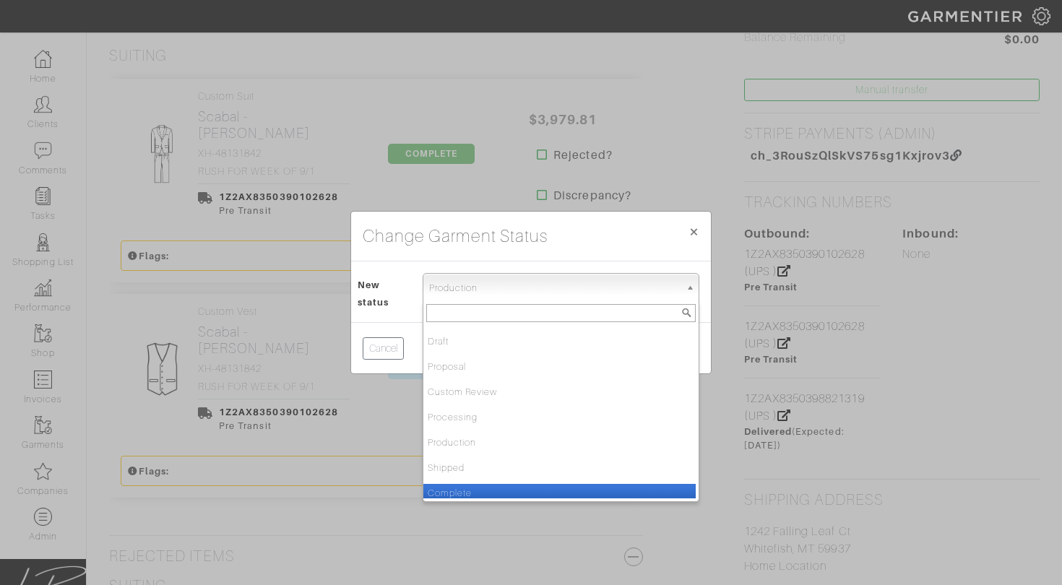
click at [483, 494] on li "Complete" at bounding box center [559, 493] width 272 height 18
select select "Complete"
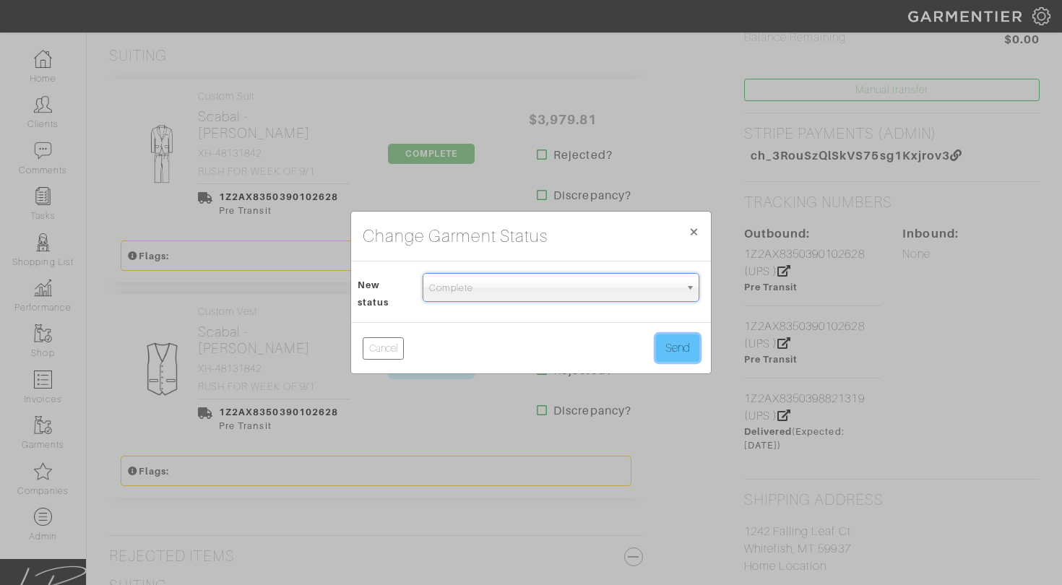
click at [683, 350] on button "Send" at bounding box center [677, 348] width 43 height 27
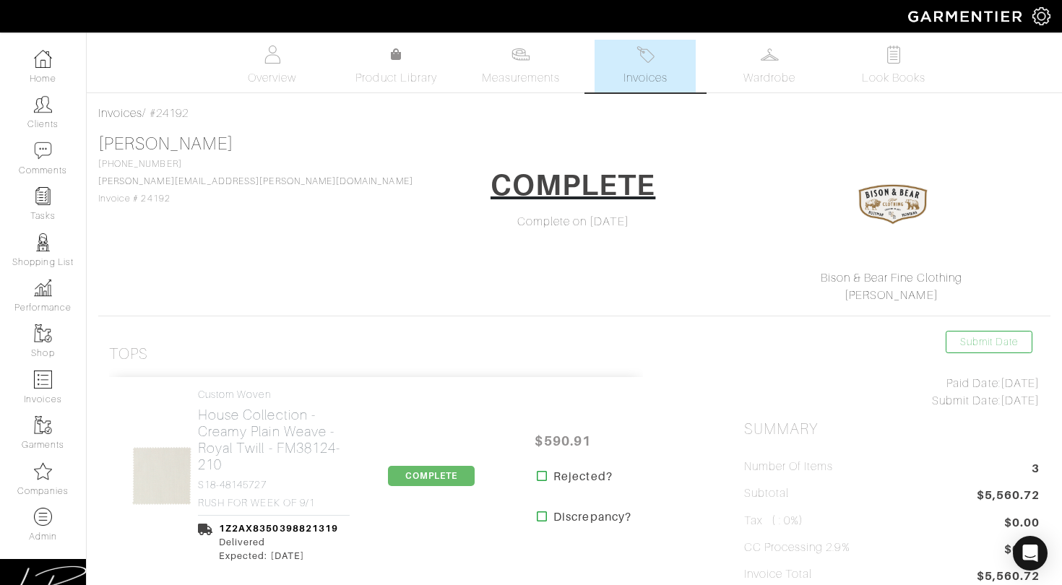
scroll to position [376, 0]
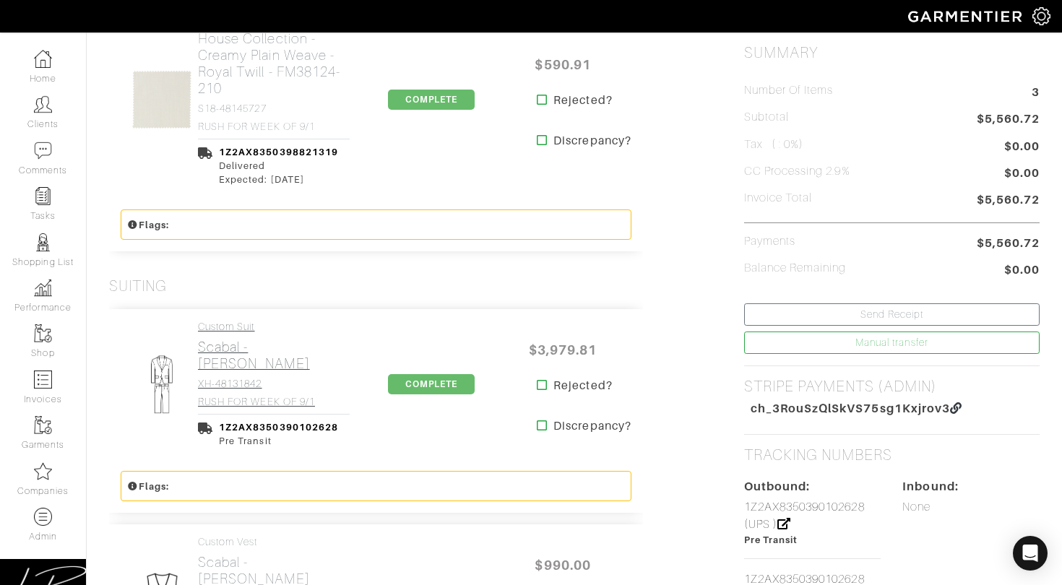
click at [232, 355] on h2 "Scabal - [PERSON_NAME]" at bounding box center [274, 355] width 152 height 33
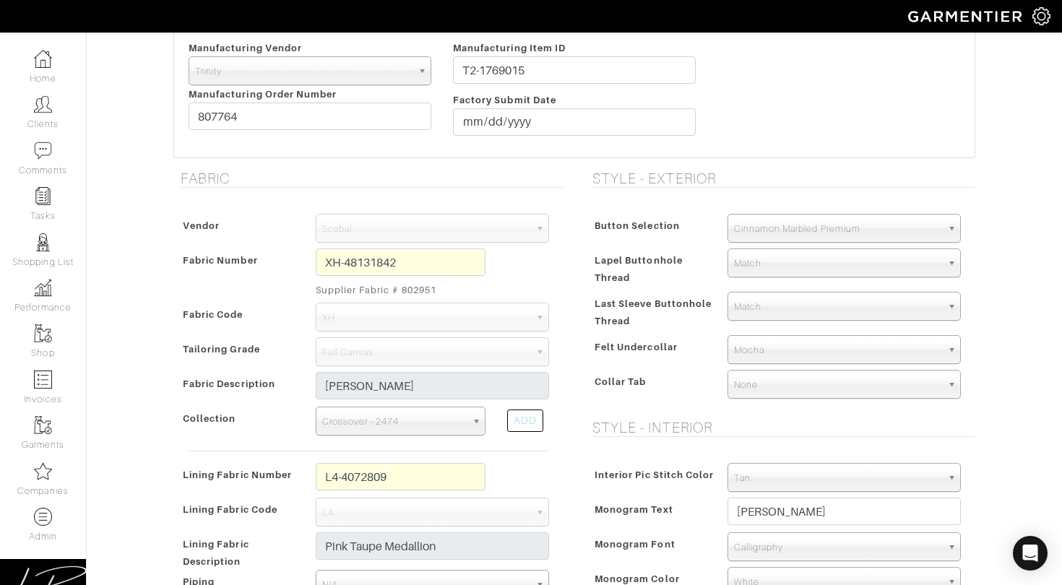
scroll to position [325, 0]
drag, startPoint x: 402, startPoint y: 288, endPoint x: 439, endPoint y: 288, distance: 36.1
click at [439, 288] on small "Supplier Fabric # 802951" at bounding box center [401, 289] width 170 height 14
copy small "802951"
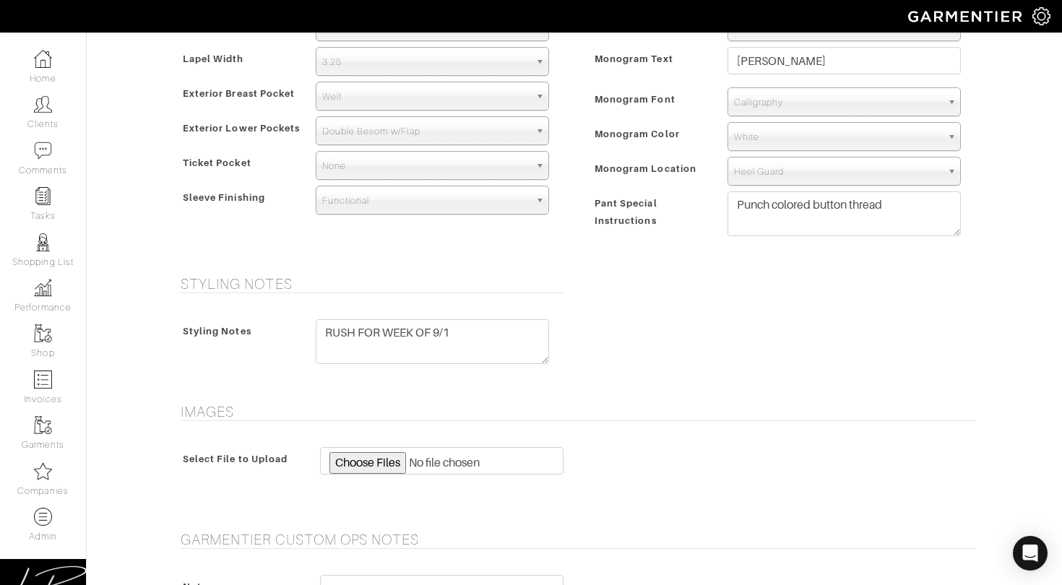
scroll to position [1198, 0]
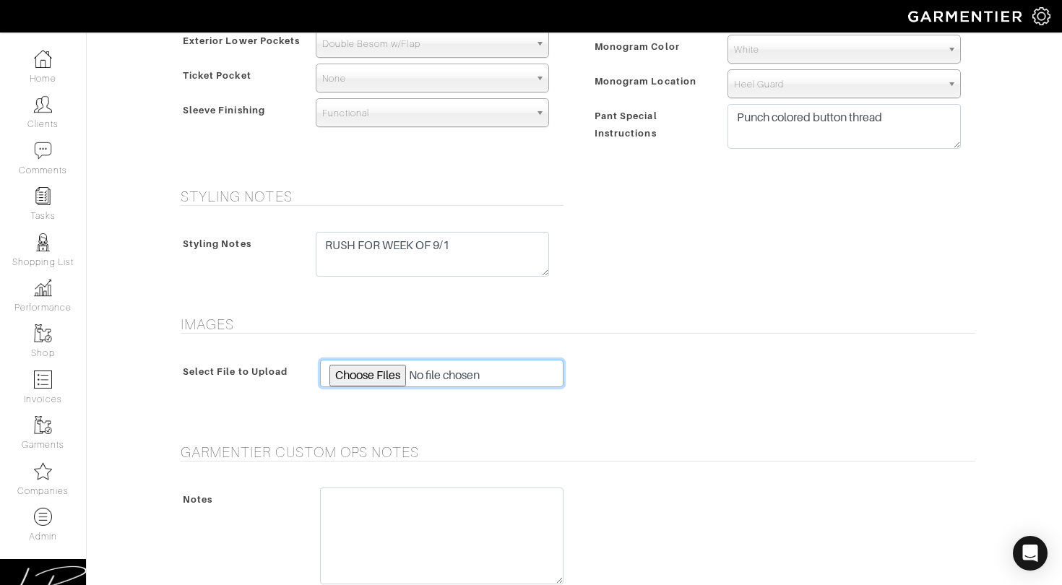
click at [392, 370] on input "file" at bounding box center [441, 373] width 243 height 27
type input "C:\fakepath\802951.jpg"
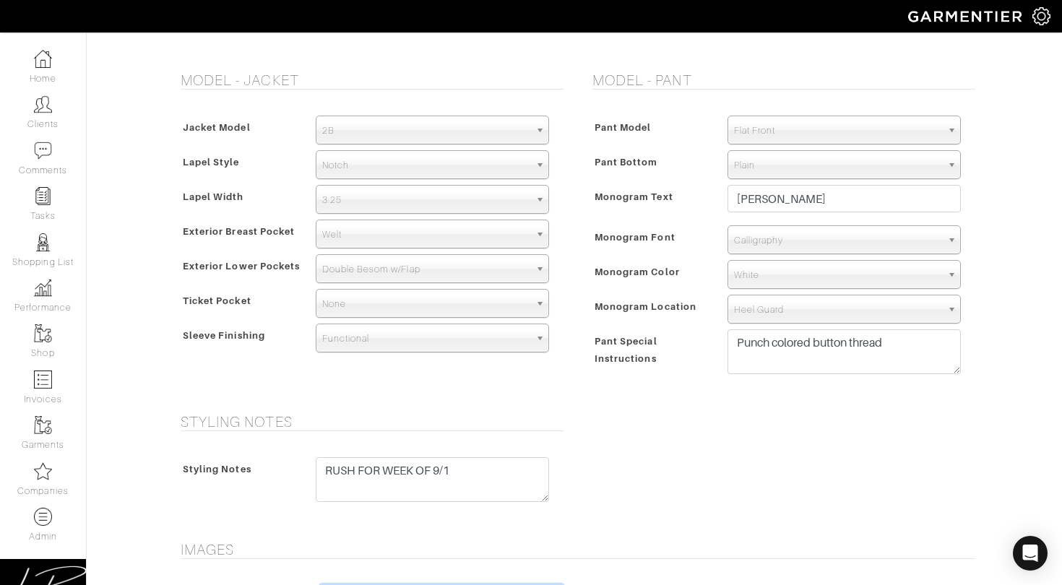
scroll to position [1402, 0]
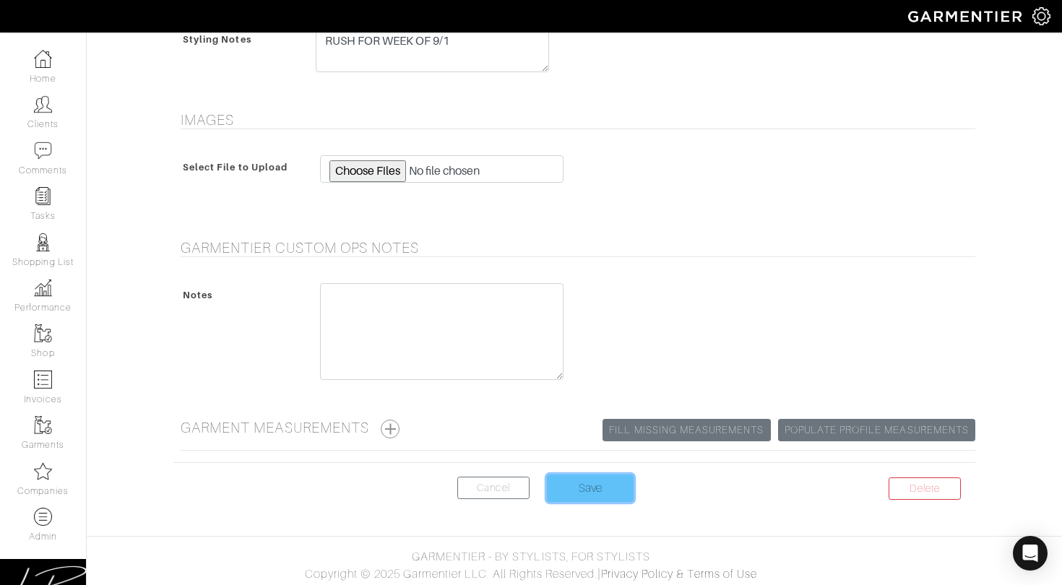
click at [595, 484] on input "Save" at bounding box center [590, 488] width 87 height 27
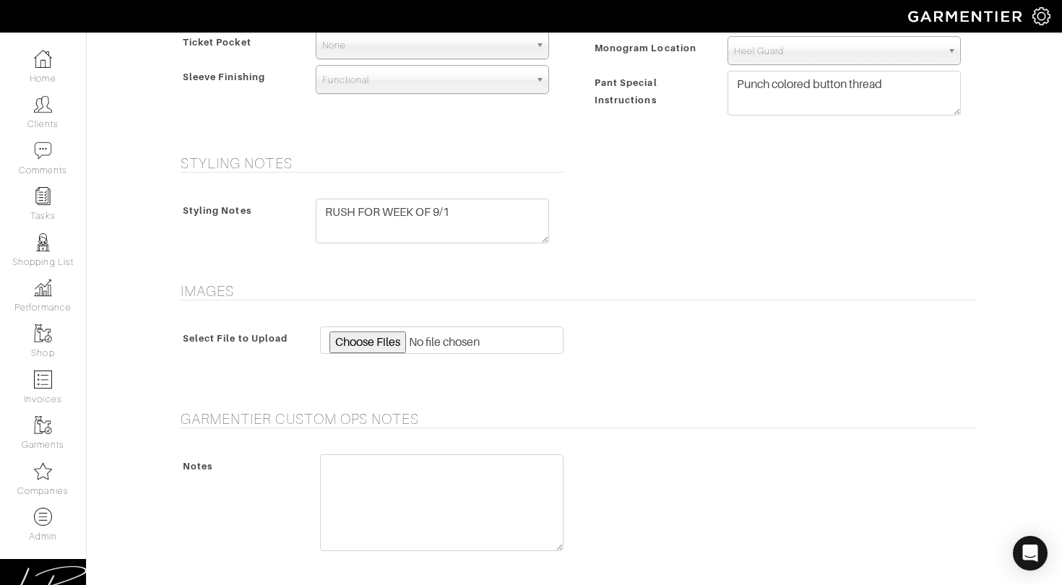
scroll to position [1230, 0]
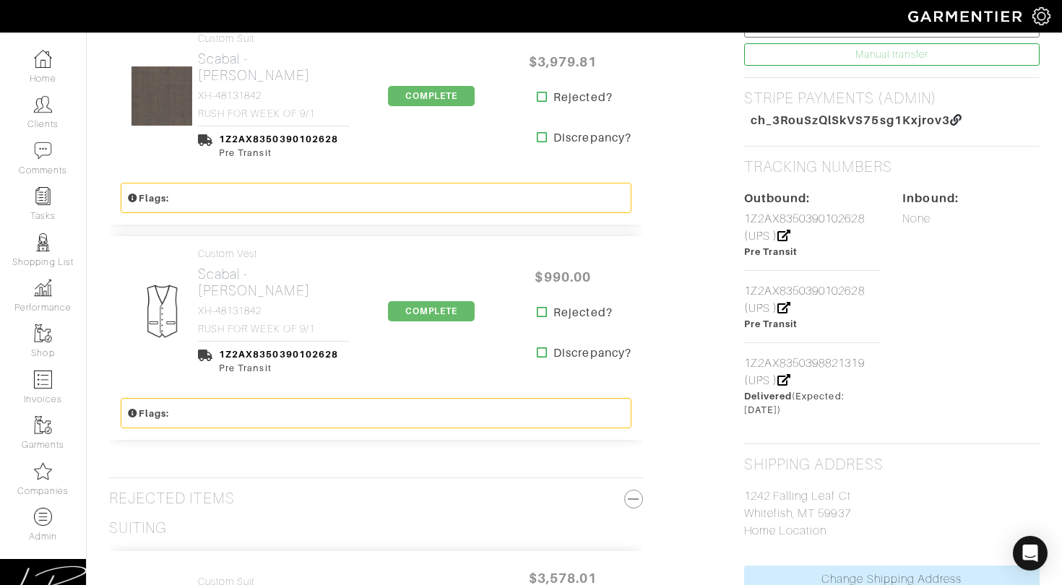
scroll to position [666, 0]
click at [233, 299] on link "Custom Vest Scabal - Tan Herringbone XH-48131842 RUSH FOR WEEK OF 9/1" at bounding box center [274, 289] width 152 height 87
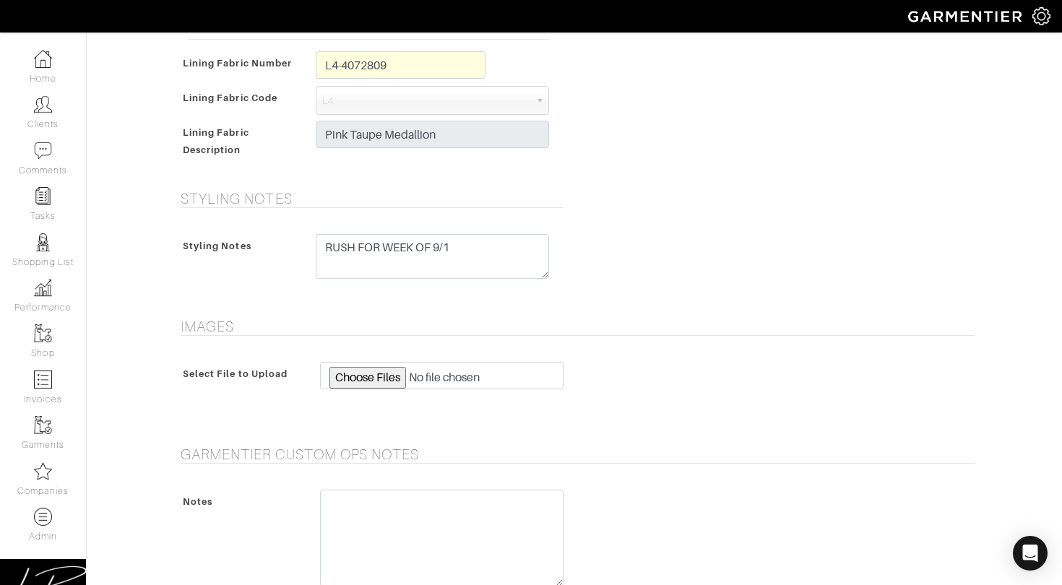
scroll to position [1001, 0]
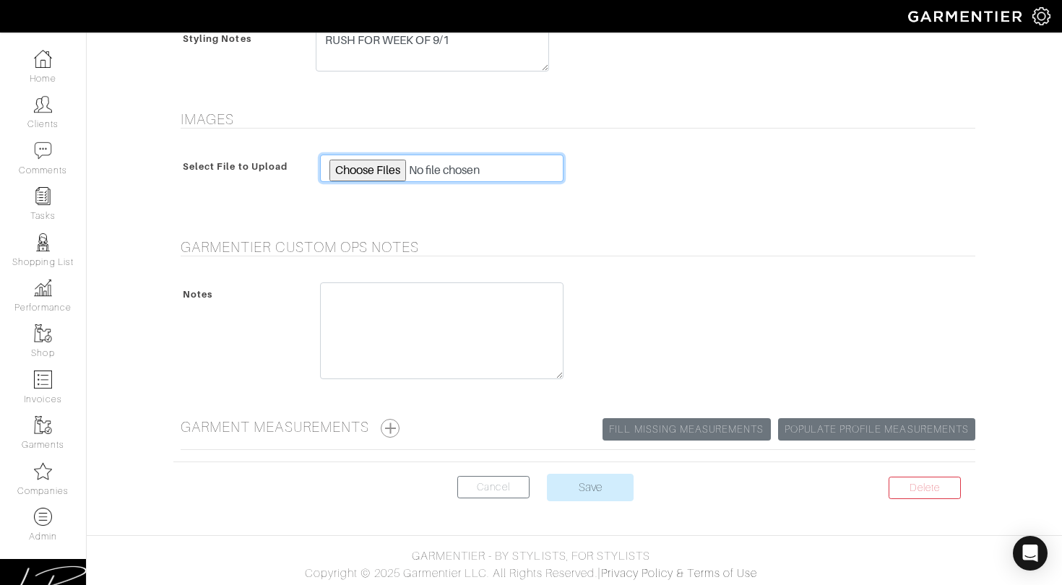
click at [365, 165] on input "file" at bounding box center [441, 168] width 243 height 27
type input "C:\fakepath\802951.jpg"
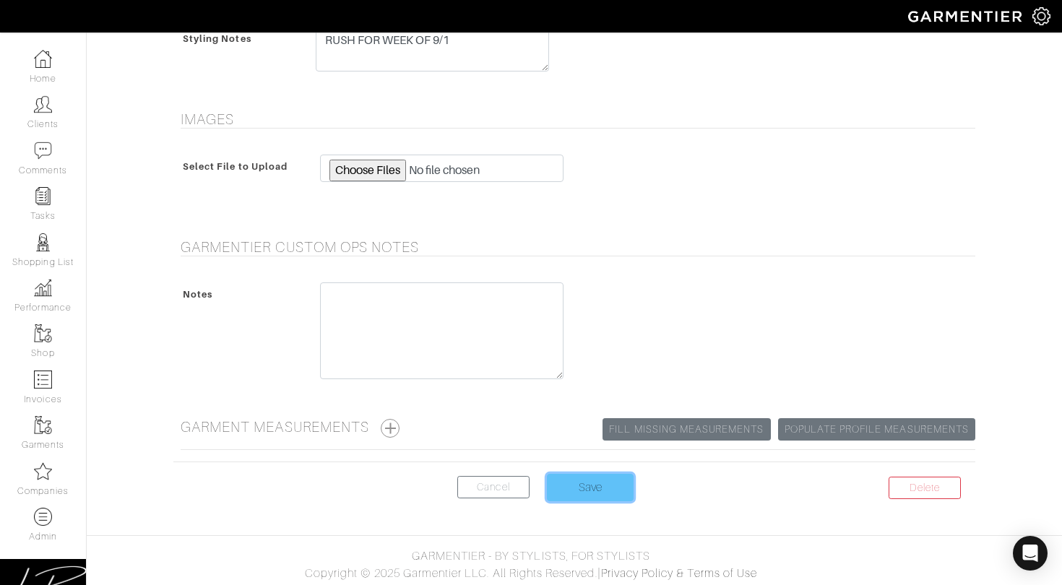
click at [585, 479] on input "Save" at bounding box center [590, 487] width 87 height 27
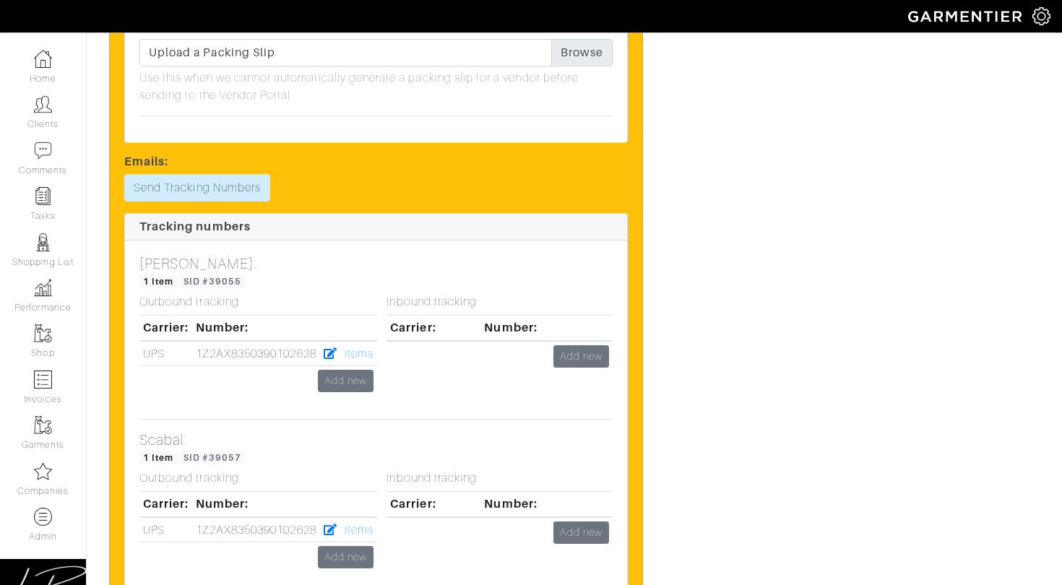
scroll to position [3002, 0]
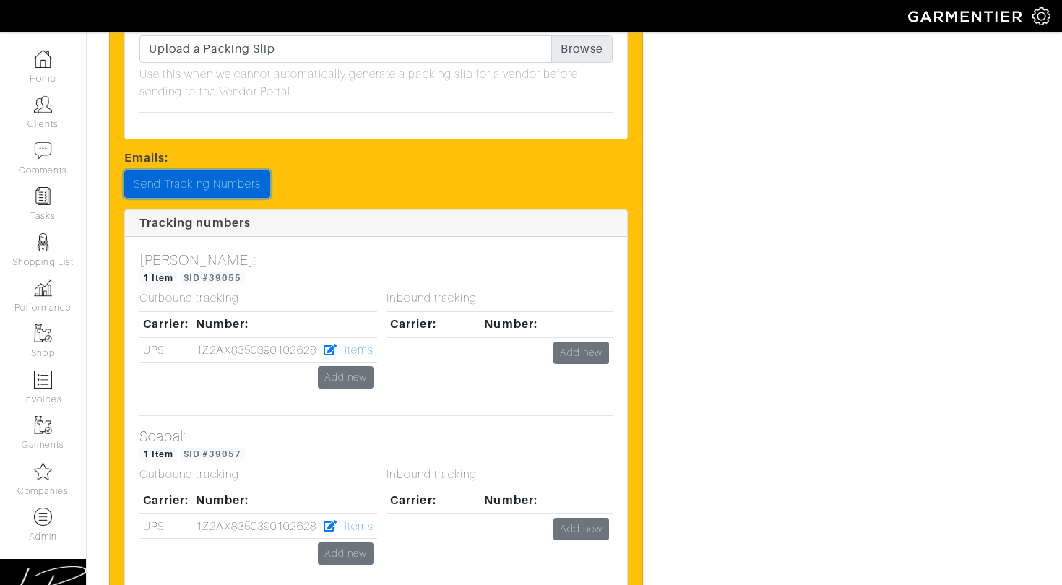
click at [219, 178] on link "Send Tracking Numbers" at bounding box center [197, 184] width 146 height 27
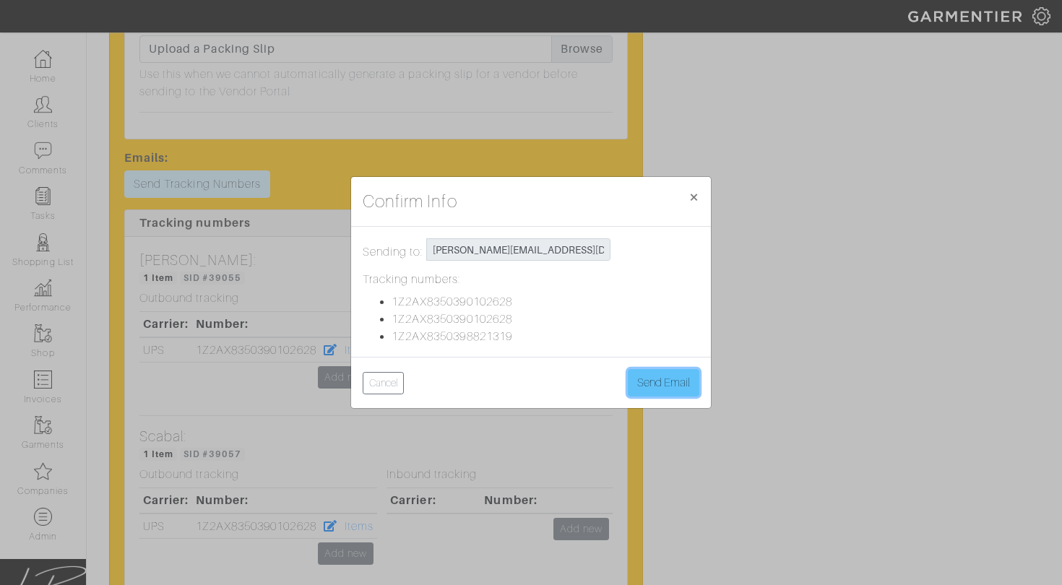
click at [658, 382] on button "Send Email" at bounding box center [664, 382] width 72 height 27
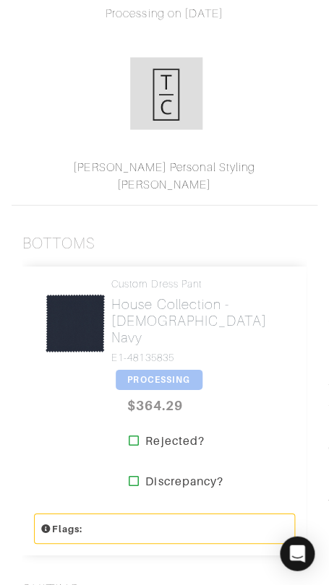
scroll to position [282, 0]
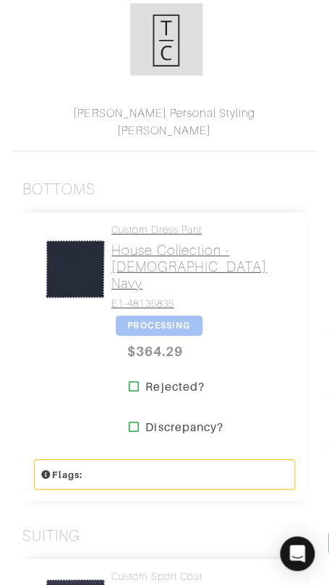
drag, startPoint x: 165, startPoint y: 228, endPoint x: 162, endPoint y: 240, distance: 12.1
click at [165, 241] on h2 "House Collection - [DEMOGRAPHIC_DATA] Navy" at bounding box center [197, 266] width 173 height 50
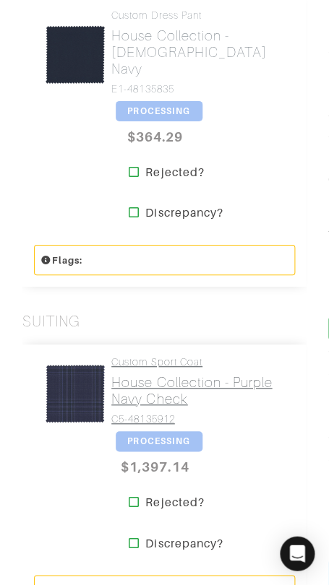
click at [166, 374] on h2 "House Collection - Purple Navy Check" at bounding box center [197, 390] width 173 height 33
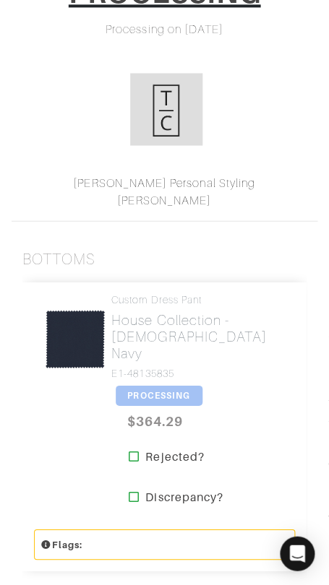
scroll to position [0, 0]
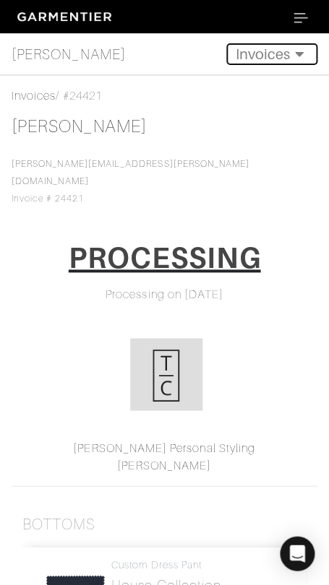
click at [273, 60] on button "Invoices" at bounding box center [271, 54] width 91 height 22
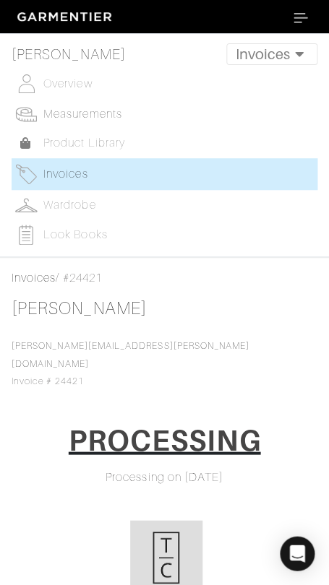
click at [112, 109] on span "Measurements" at bounding box center [82, 114] width 79 height 13
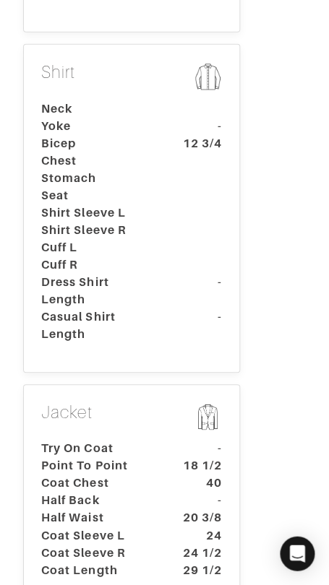
scroll to position [556, 0]
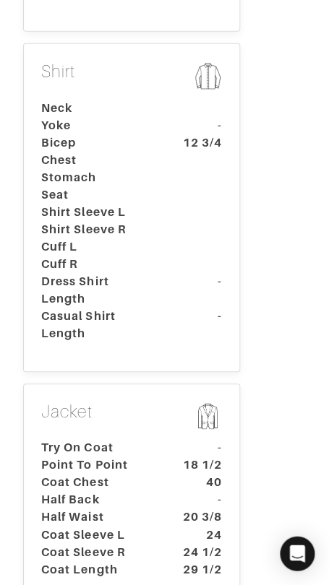
click at [127, 402] on p "Jacket" at bounding box center [131, 418] width 181 height 32
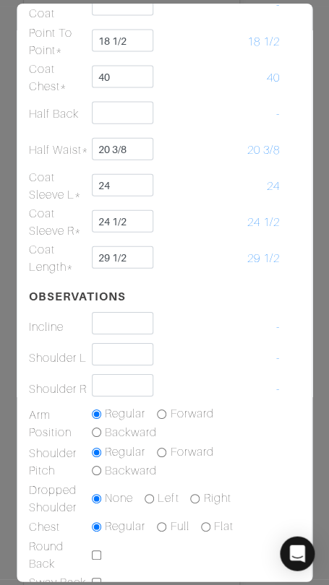
scroll to position [0, 0]
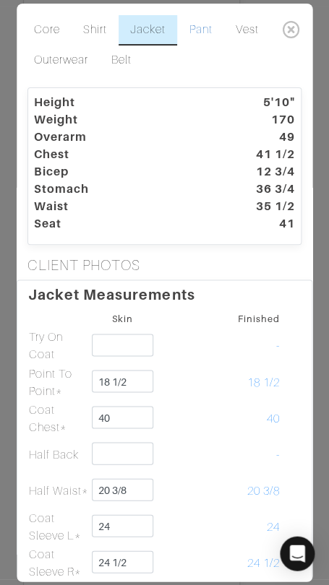
click at [205, 28] on link "Pant" at bounding box center [201, 30] width 46 height 30
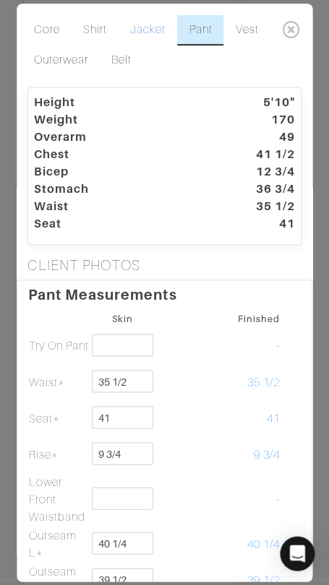
click at [155, 25] on link "Jacket" at bounding box center [147, 30] width 59 height 30
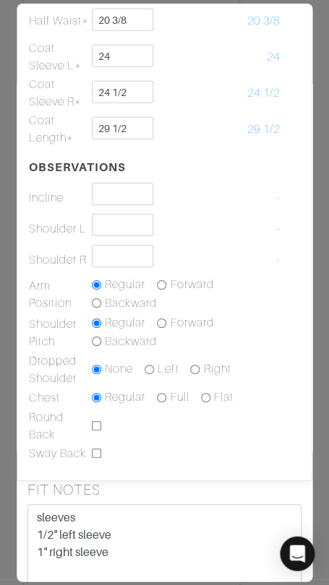
scroll to position [483, 0]
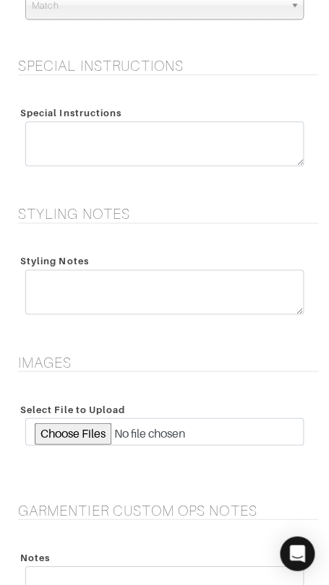
scroll to position [1843, 0]
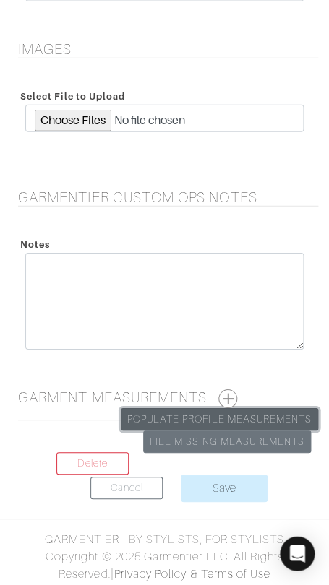
click at [267, 410] on link "Populate Profile Measurements" at bounding box center [219, 419] width 197 height 22
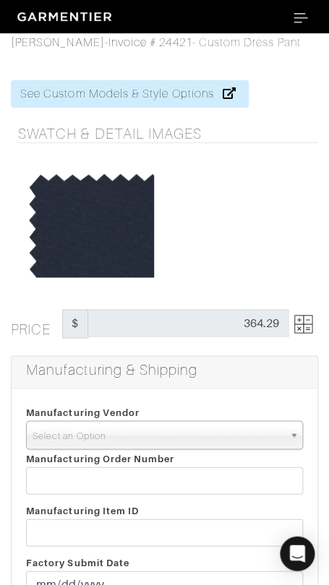
drag, startPoint x: 222, startPoint y: 447, endPoint x: 229, endPoint y: 439, distance: 10.7
click at [224, 444] on span "Select an Option" at bounding box center [158, 435] width 251 height 29
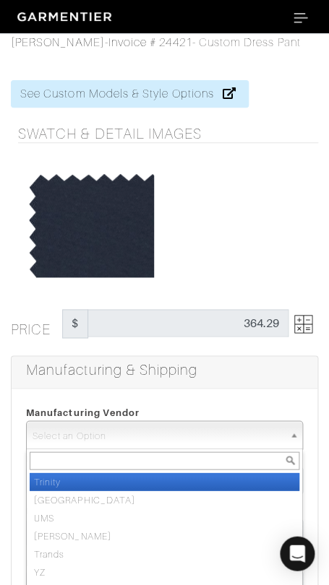
click at [236, 477] on li "Trinity" at bounding box center [165, 482] width 270 height 18
select select "1"
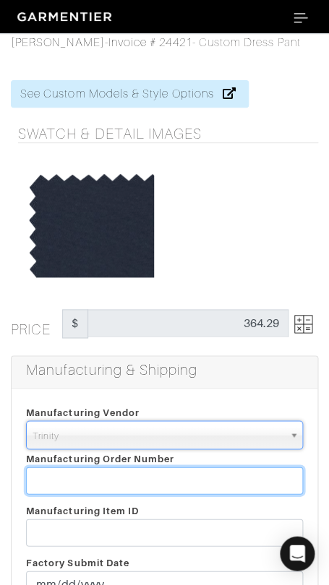
click at [238, 477] on input "text" at bounding box center [164, 480] width 277 height 27
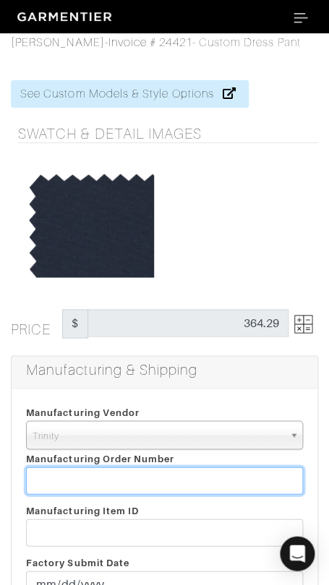
paste input "811845"
type input "811845"
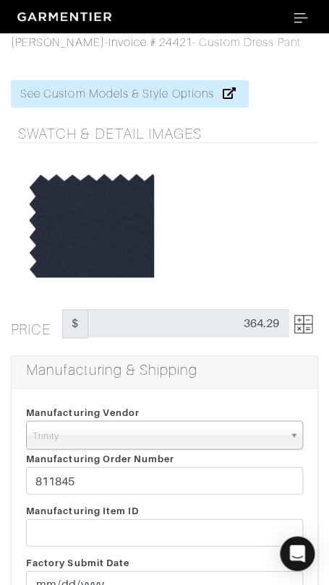
drag, startPoint x: 263, startPoint y: 244, endPoint x: 251, endPoint y: 353, distance: 109.7
click at [263, 245] on div at bounding box center [240, 223] width 150 height 108
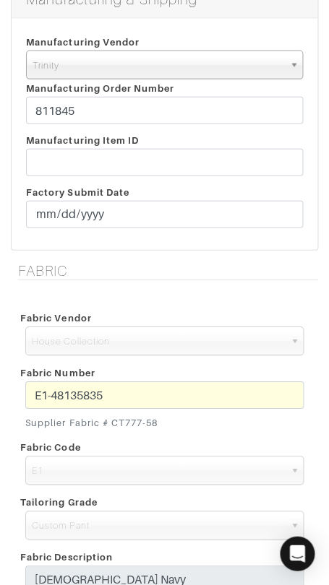
scroll to position [371, 0]
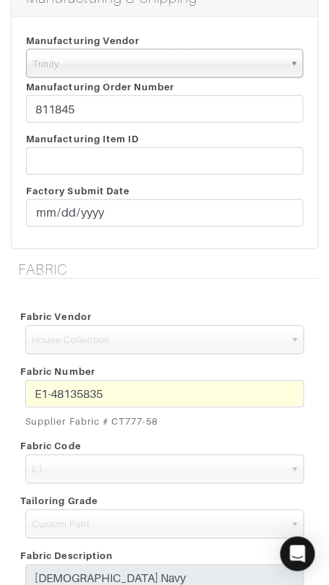
click at [223, 376] on div "Fabric Number E1-48135835 Supplier Fabric # CT777-58" at bounding box center [164, 397] width 300 height 74
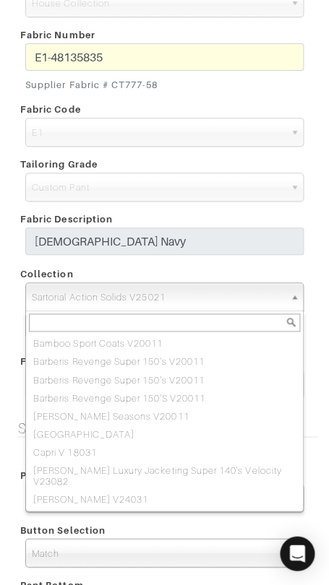
scroll to position [1954, 0]
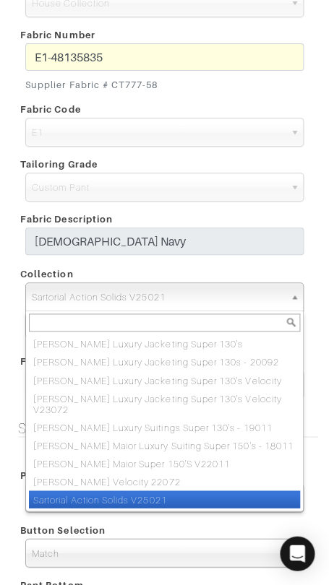
click at [197, 293] on span "Sartorial Action Solids V25021" at bounding box center [158, 297] width 252 height 29
paste input "Sartorial Solids V24011"
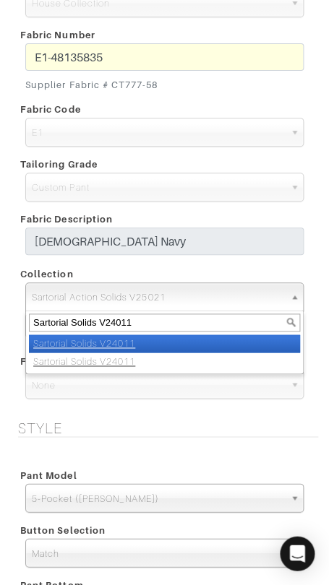
scroll to position [0, 0]
type input "Sartorial Solids V24011"
click at [213, 342] on li "Sartorial Solids V24011" at bounding box center [164, 344] width 271 height 18
select select "822"
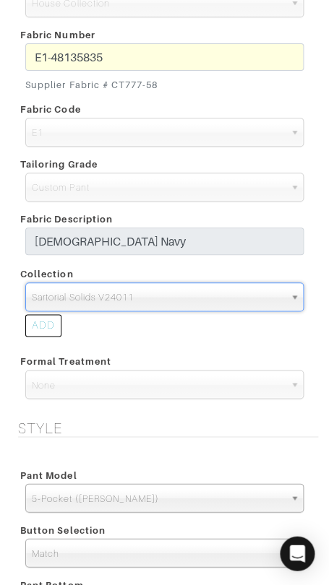
click at [255, 344] on div "Fabric Vendor Zegna Scabal Loro Piana Gladson Dormeuil House Collection London …" at bounding box center [164, 186] width 307 height 465
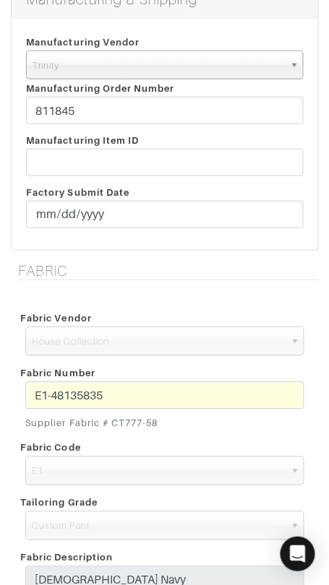
scroll to position [298, 0]
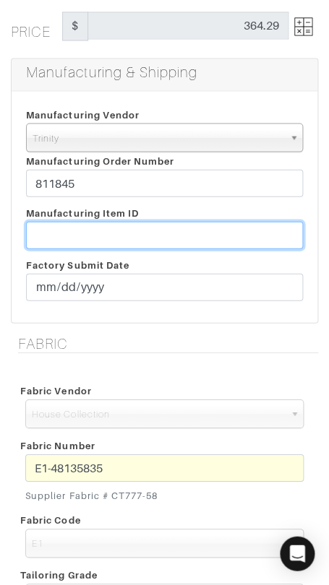
click at [170, 233] on input "text" at bounding box center [164, 234] width 277 height 27
paste input "T2-1778152."
type input "T2-1778152"
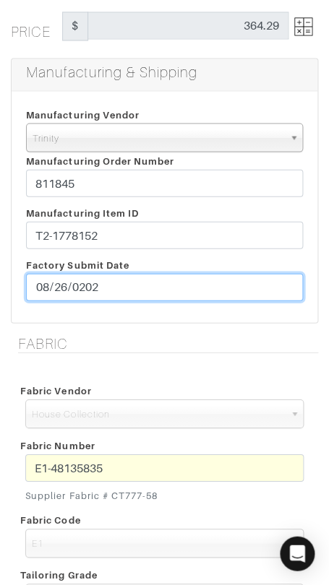
type input "[DATE]"
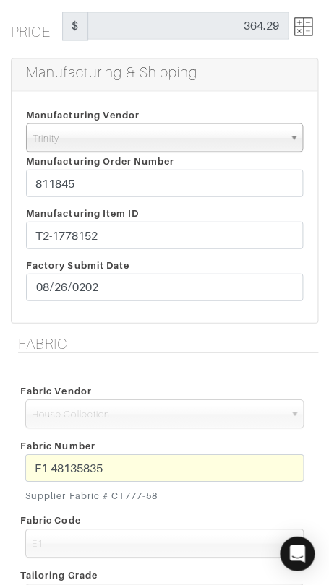
click at [208, 335] on h5 "Fabric" at bounding box center [168, 343] width 300 height 17
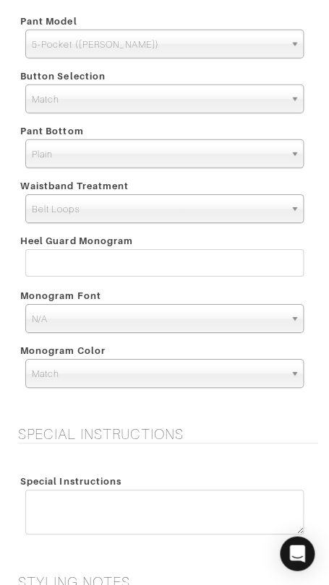
scroll to position [1171, 0]
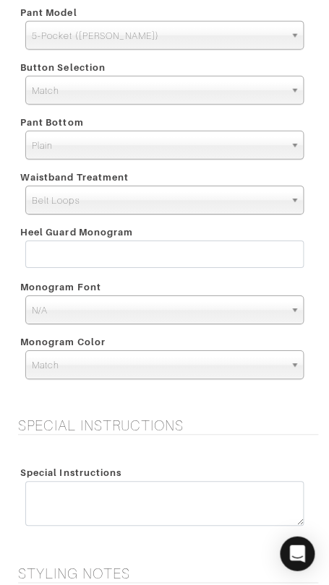
click at [190, 142] on span "Plain" at bounding box center [158, 146] width 252 height 29
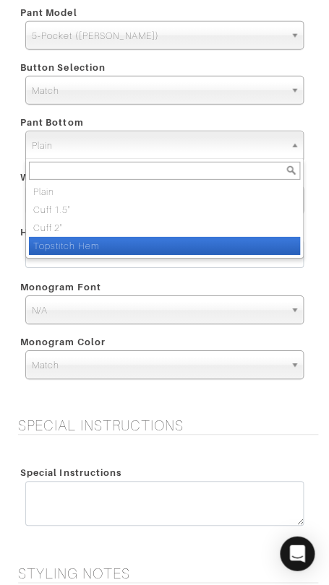
drag, startPoint x: 202, startPoint y: 240, endPoint x: 207, endPoint y: 246, distance: 8.2
click at [202, 240] on li "Topstitch Hem" at bounding box center [164, 246] width 271 height 18
select select "Topstitch Hem"
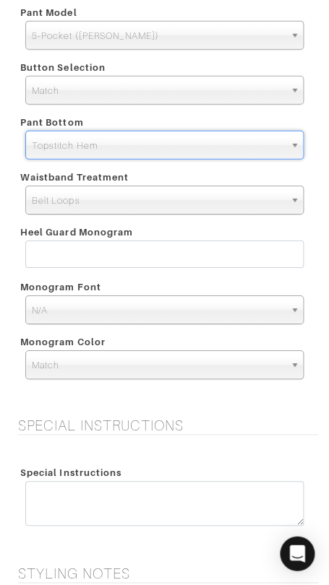
click at [321, 151] on div "Style Pant Model Flat Front Single Pleat Chino Tuxedo 5-Pocket (Jean) 5-Pocket …" at bounding box center [164, 178] width 329 height 443
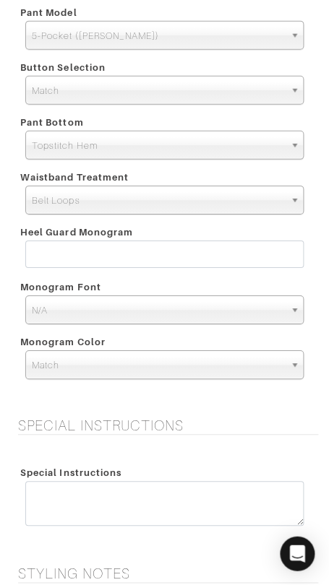
scroll to position [1843, 0]
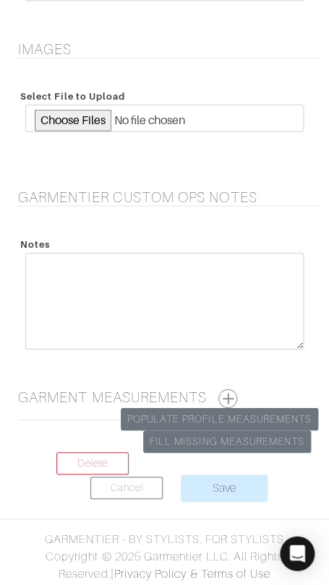
click at [235, 391] on button "button" at bounding box center [227, 398] width 19 height 19
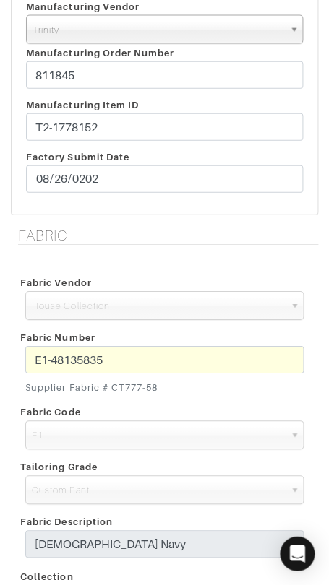
scroll to position [0, 0]
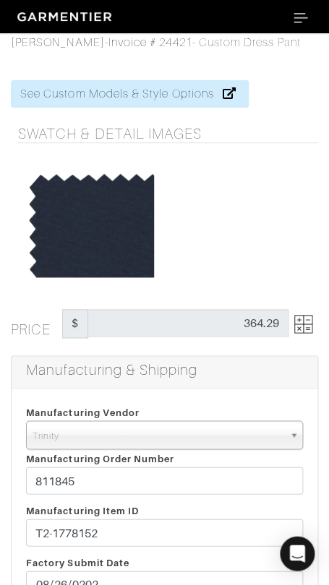
click at [296, 315] on img at bounding box center [303, 324] width 18 height 18
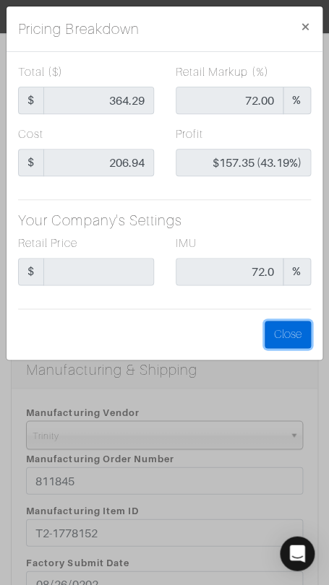
click at [293, 329] on button "Close" at bounding box center [287, 334] width 46 height 27
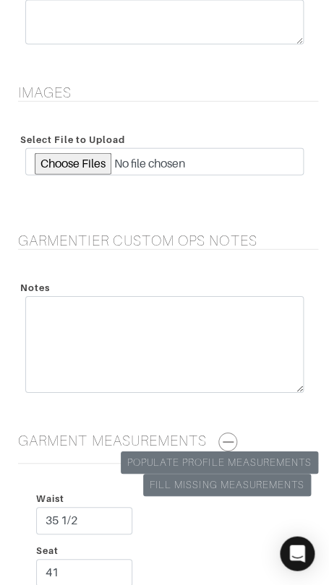
scroll to position [2431, 0]
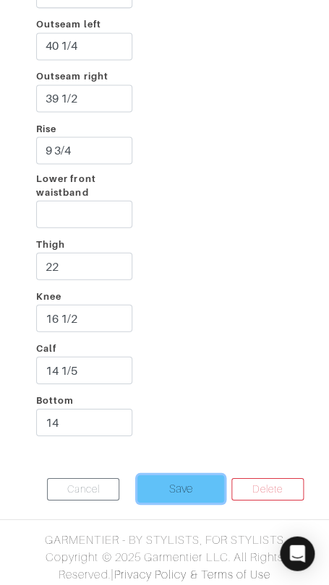
click at [194, 480] on input "Save" at bounding box center [180, 488] width 87 height 27
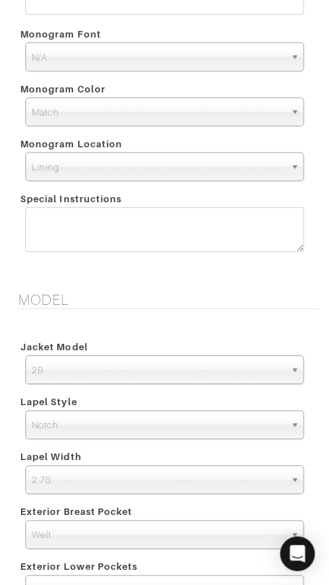
scroll to position [2702, 0]
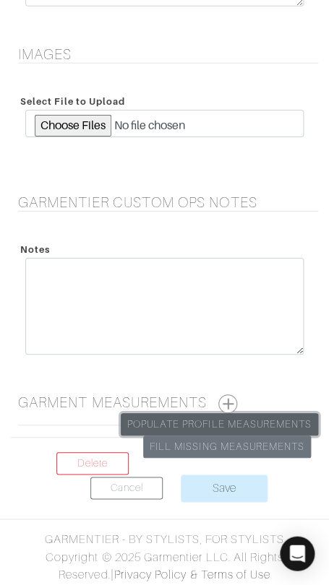
click at [250, 423] on link "Populate Profile Measurements" at bounding box center [219, 424] width 197 height 22
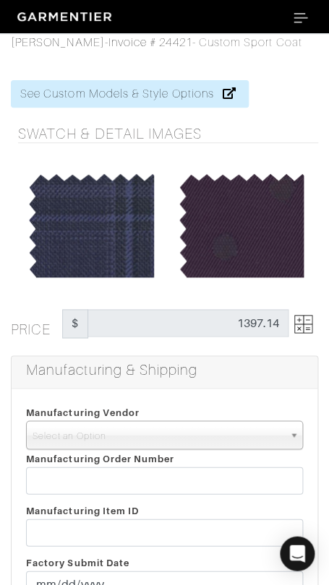
drag, startPoint x: 220, startPoint y: 437, endPoint x: 228, endPoint y: 452, distance: 16.2
click at [220, 437] on span "Select an Option" at bounding box center [158, 435] width 251 height 29
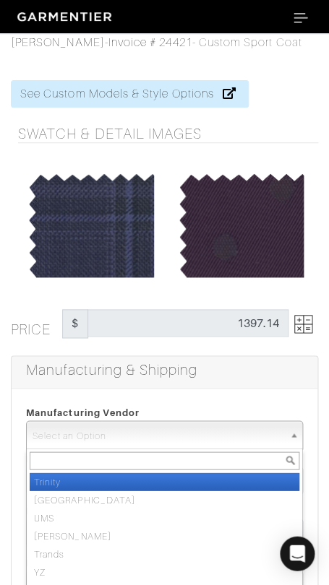
click at [246, 475] on li "Trinity" at bounding box center [165, 482] width 270 height 18
select select "1"
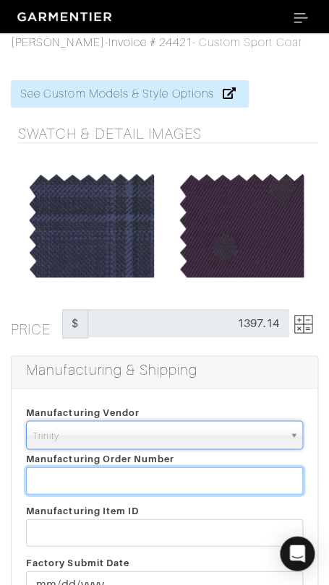
click at [249, 474] on input "text" at bounding box center [164, 480] width 277 height 27
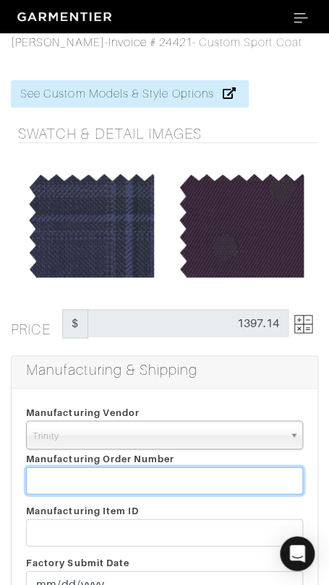
paste input "811845"
type input "811845"
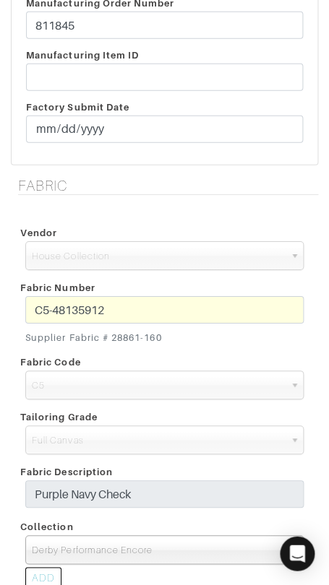
scroll to position [477, 0]
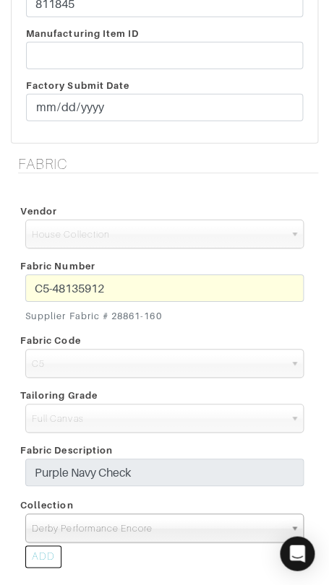
click at [184, 269] on div "Fabric Number C5-48135912 Supplier Fabric # 28861-160" at bounding box center [164, 291] width 300 height 74
click at [176, 519] on span "Derby Performance Encore" at bounding box center [158, 528] width 252 height 29
paste input "Derby Encore V24011"
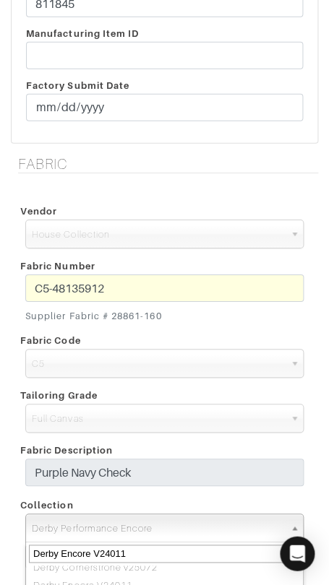
scroll to position [0, 0]
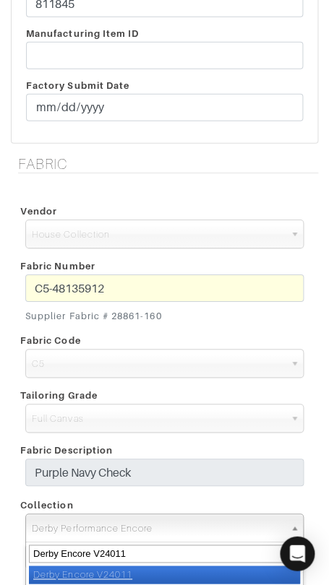
type input "Derby Encore V24011"
drag, startPoint x: 172, startPoint y: 575, endPoint x: 183, endPoint y: 499, distance: 76.6
click at [173, 574] on li "Derby Encore V24011" at bounding box center [164, 575] width 271 height 18
select select "878"
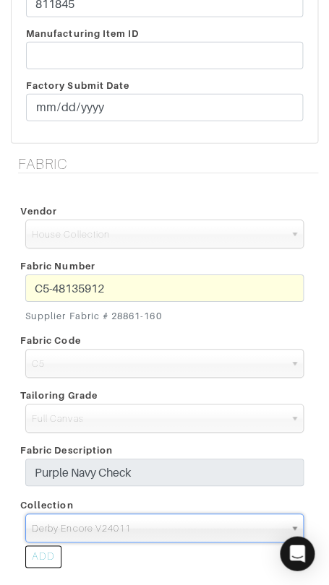
click at [214, 332] on div "Fabric Code" at bounding box center [164, 340] width 300 height 17
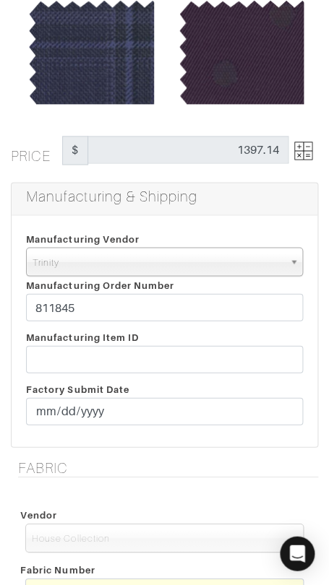
scroll to position [183, 0]
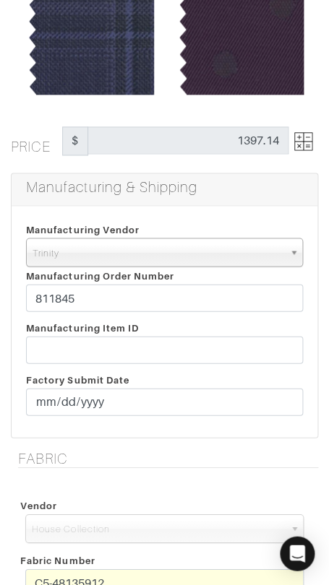
click at [296, 139] on img at bounding box center [303, 141] width 18 height 18
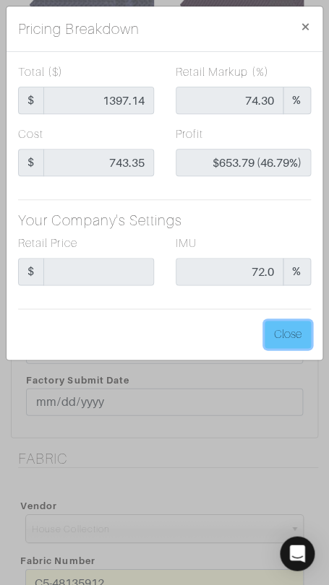
click at [304, 346] on button "Close" at bounding box center [287, 334] width 46 height 27
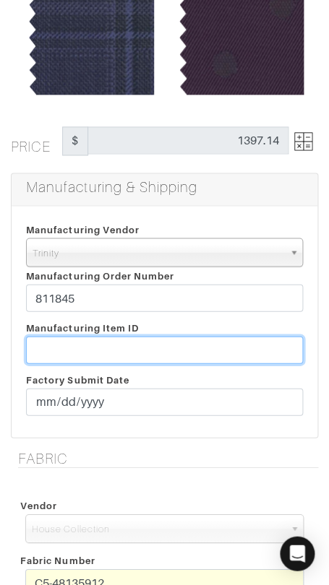
click at [127, 344] on input "text" at bounding box center [164, 349] width 277 height 27
paste input "T2-1778158."
type input "T2-1778158"
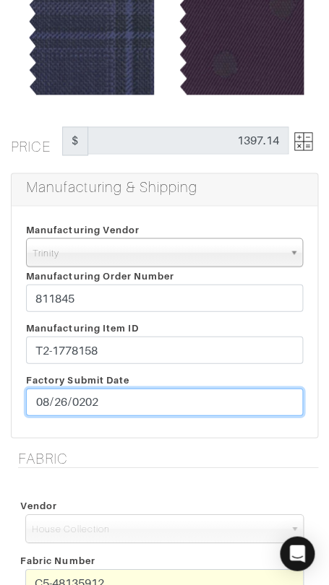
type input "[DATE]"
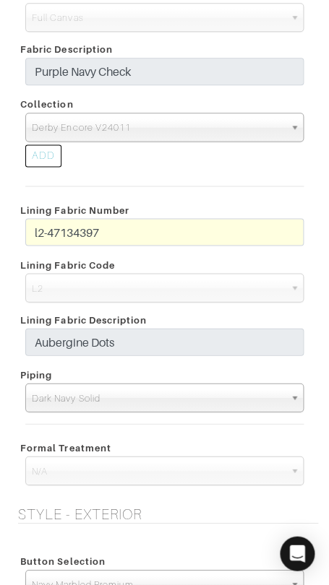
scroll to position [881, 0]
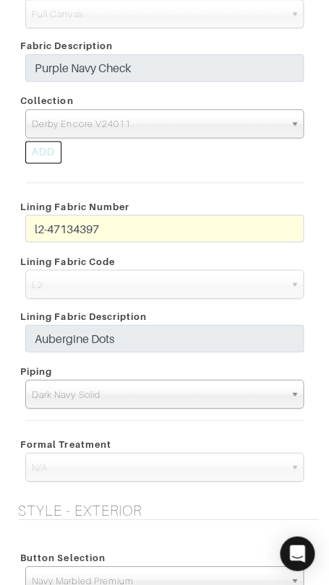
click at [24, 225] on div "l2-47134397" at bounding box center [164, 232] width 300 height 35
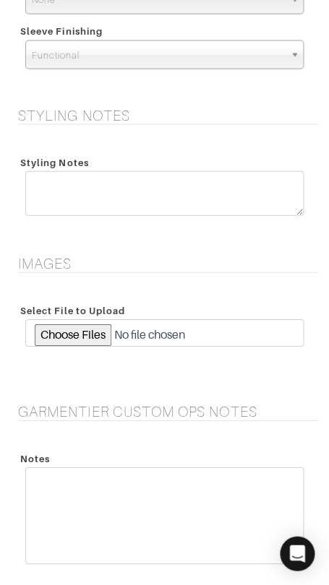
scroll to position [2702, 0]
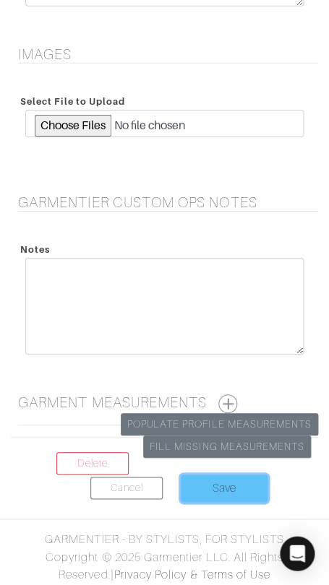
click at [230, 488] on input "Save" at bounding box center [224, 488] width 87 height 27
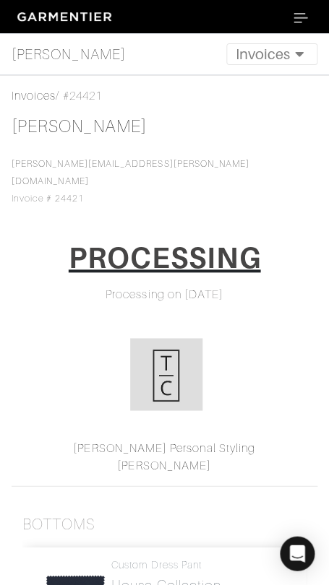
scroll to position [386, 0]
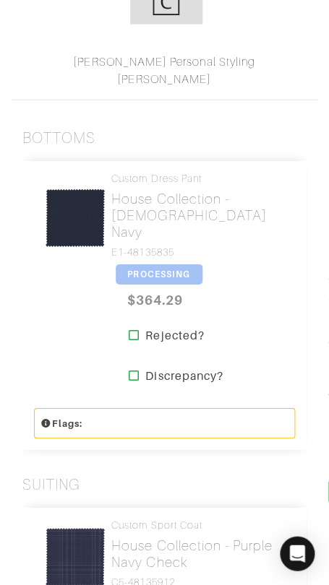
click at [155, 264] on span "PROCESSING" at bounding box center [159, 274] width 87 height 20
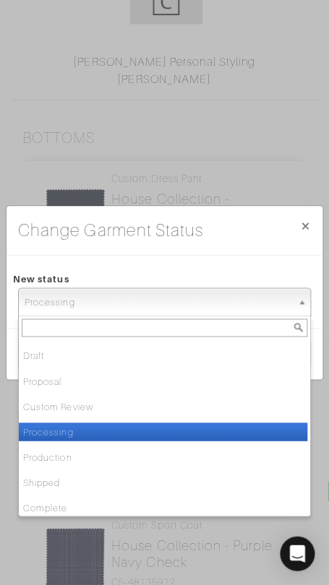
click at [189, 293] on span "Processing" at bounding box center [158, 302] width 267 height 29
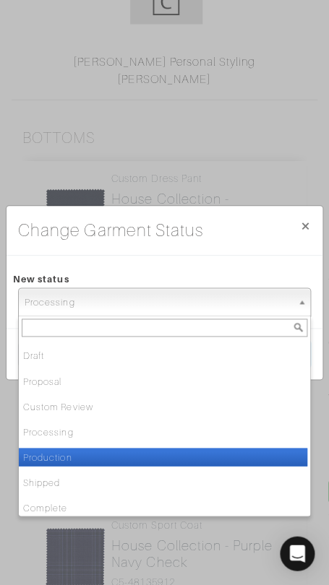
drag, startPoint x: 186, startPoint y: 452, endPoint x: 225, endPoint y: 410, distance: 57.3
click at [188, 450] on li "Production" at bounding box center [163, 457] width 288 height 18
select select "Production"
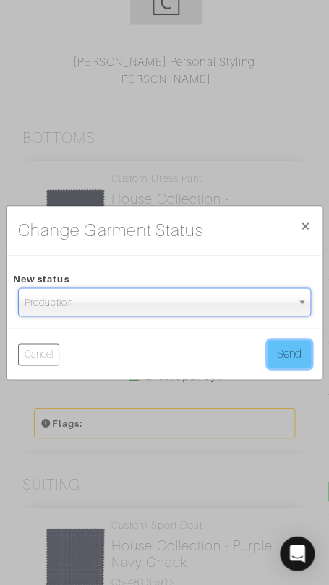
click at [302, 350] on button "Send" at bounding box center [288, 353] width 43 height 27
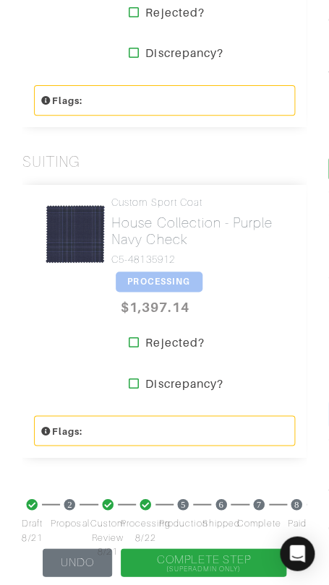
scroll to position [712, 0]
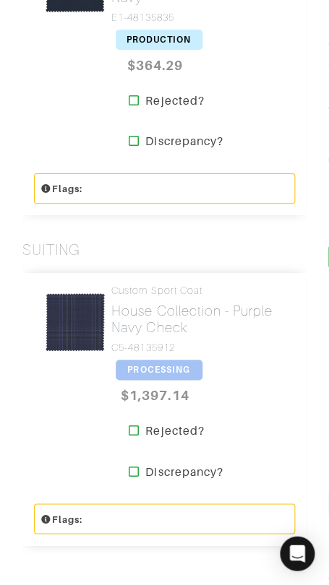
scroll to position [622, 0]
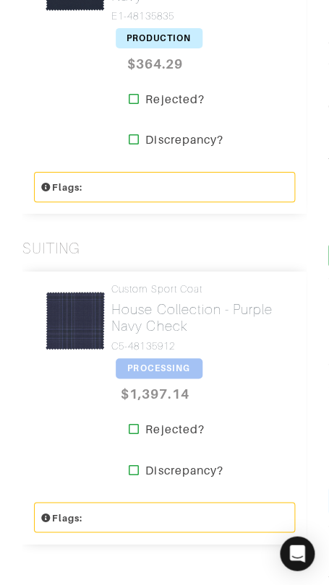
click at [176, 358] on span "PROCESSING" at bounding box center [159, 368] width 87 height 20
click at [0, 0] on div "Cancel Send" at bounding box center [0, 0] width 0 height 0
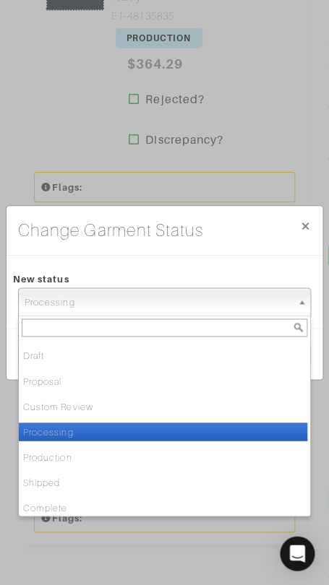
drag, startPoint x: 184, startPoint y: 287, endPoint x: 186, endPoint y: 319, distance: 31.9
click at [184, 288] on link "Processing" at bounding box center [164, 302] width 293 height 29
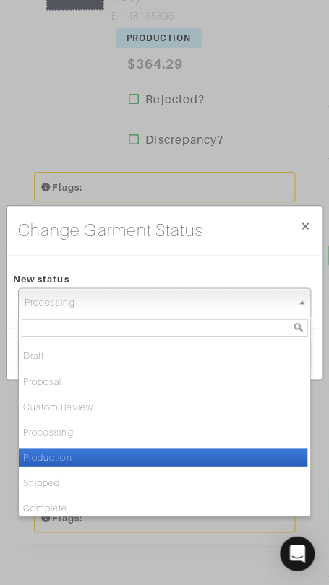
drag, startPoint x: 194, startPoint y: 449, endPoint x: 205, endPoint y: 442, distance: 13.0
click at [197, 448] on li "Production" at bounding box center [163, 457] width 288 height 18
select select "Production"
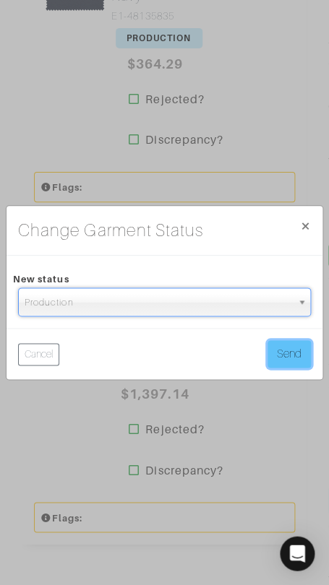
click at [277, 358] on button "Send" at bounding box center [288, 353] width 43 height 27
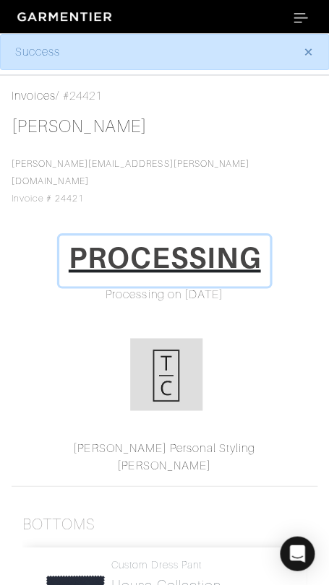
click at [184, 241] on h1 "PROCESSING" at bounding box center [165, 258] width 192 height 35
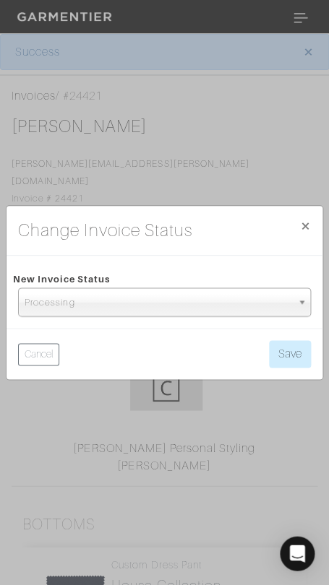
click at [188, 296] on span "Processing" at bounding box center [158, 302] width 267 height 29
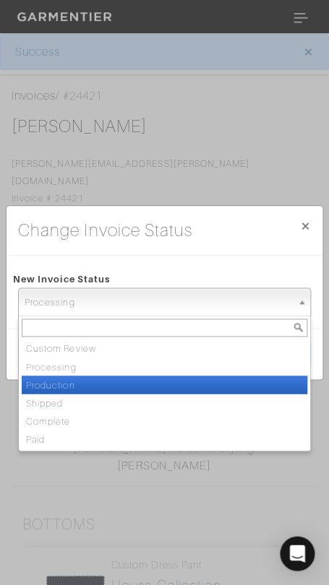
drag, startPoint x: 193, startPoint y: 384, endPoint x: 204, endPoint y: 379, distance: 12.6
click at [193, 384] on li "Production" at bounding box center [164, 385] width 285 height 18
select select "Production"
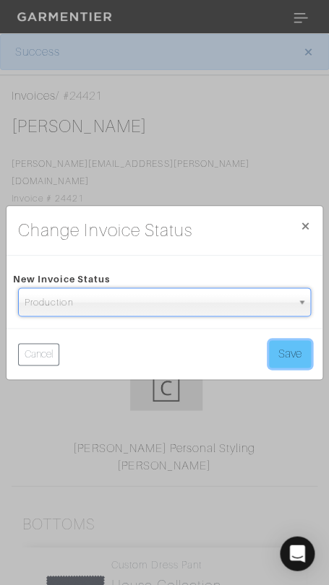
click at [283, 358] on button "Save" at bounding box center [290, 353] width 42 height 27
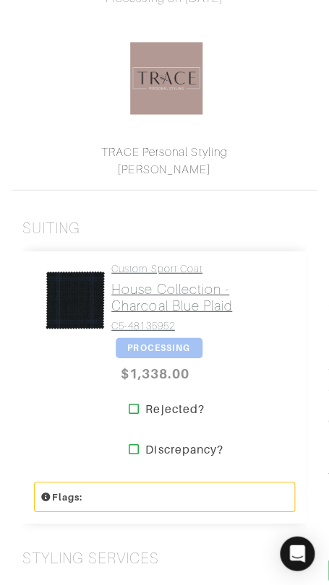
scroll to position [343, 0]
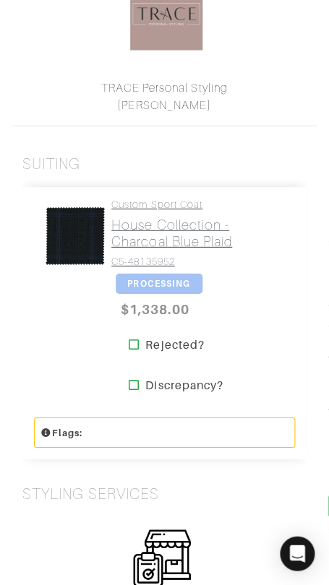
click at [175, 212] on link "Custom Sport Coat House Collection - Charcoal Blue Plaid C5-48135952" at bounding box center [197, 232] width 173 height 69
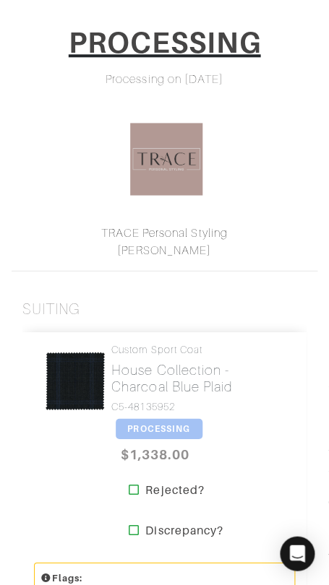
scroll to position [0, 0]
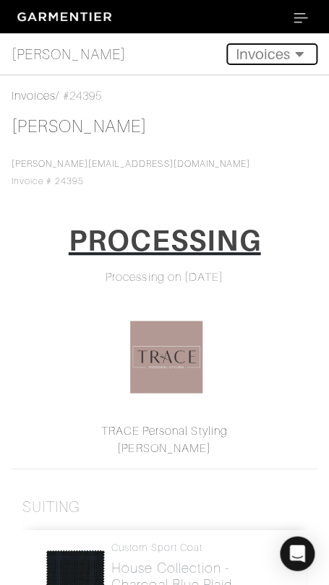
click at [275, 58] on button "Invoices" at bounding box center [271, 54] width 91 height 22
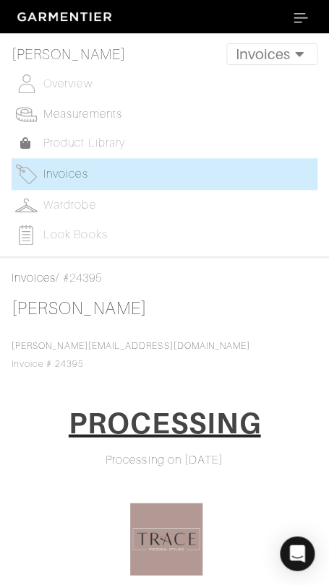
click at [104, 116] on span "Measurements" at bounding box center [82, 114] width 79 height 13
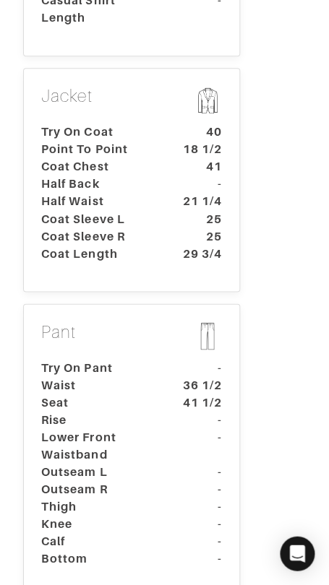
scroll to position [941, 0]
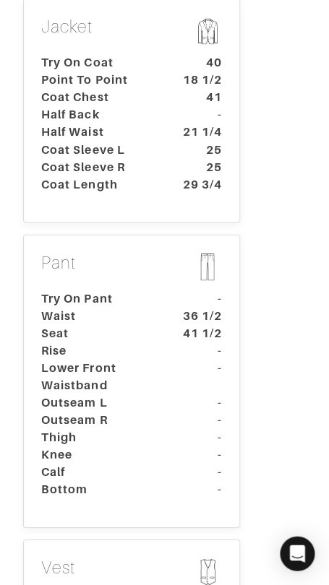
click at [144, 141] on dt "Coat Sleeve L" at bounding box center [97, 149] width 135 height 17
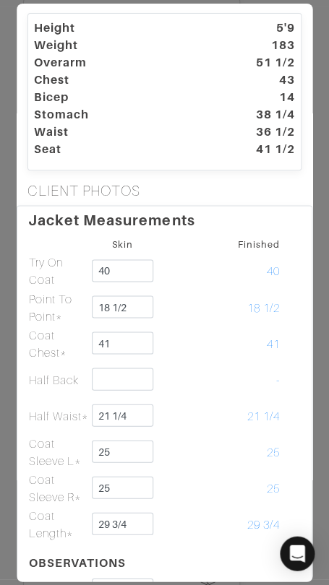
scroll to position [0, 0]
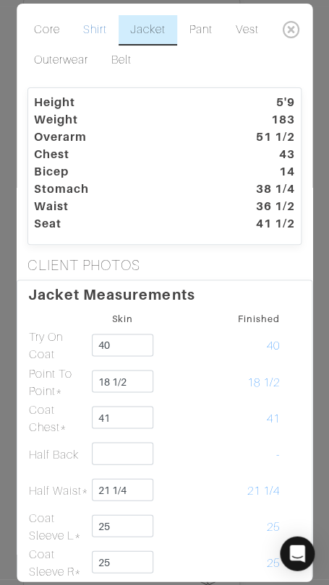
click at [94, 25] on link "Shirt" at bounding box center [95, 30] width 47 height 30
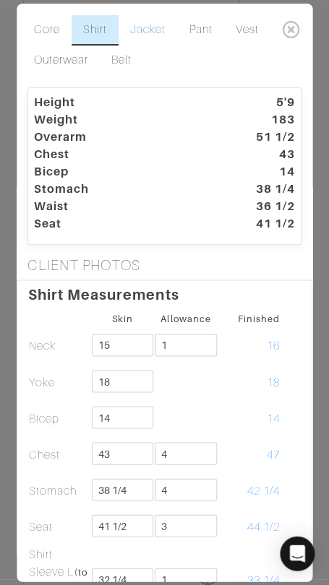
click at [150, 16] on link "Jacket" at bounding box center [147, 30] width 59 height 30
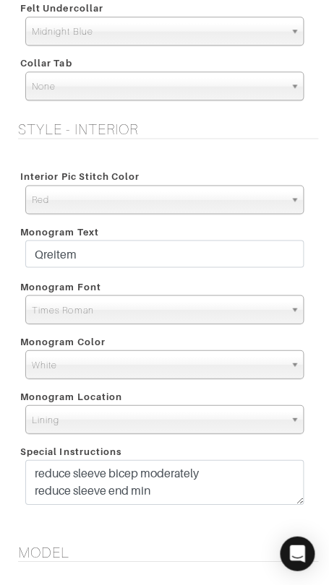
scroll to position [1597, 0]
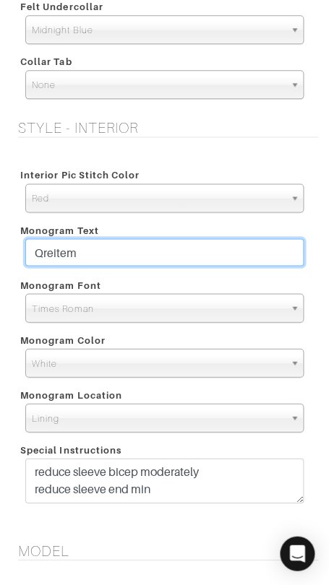
drag, startPoint x: 218, startPoint y: 252, endPoint x: 223, endPoint y: 233, distance: 20.2
click at [222, 233] on div "Monogram Text Qreitem" at bounding box center [164, 245] width 300 height 55
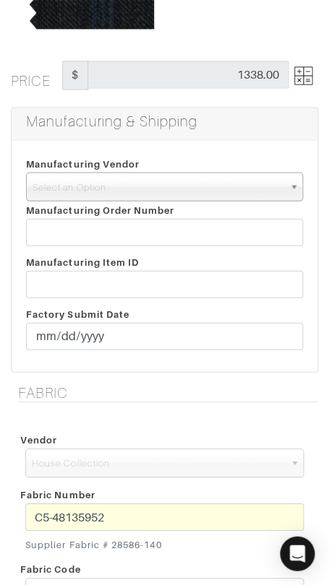
scroll to position [250, 0]
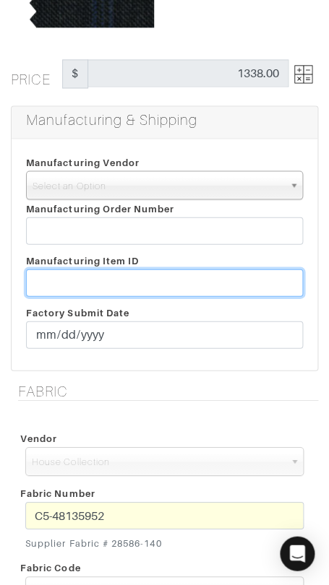
click at [224, 280] on input "text" at bounding box center [164, 282] width 277 height 27
paste input "T2-1778174."
type input "T2-1778174"
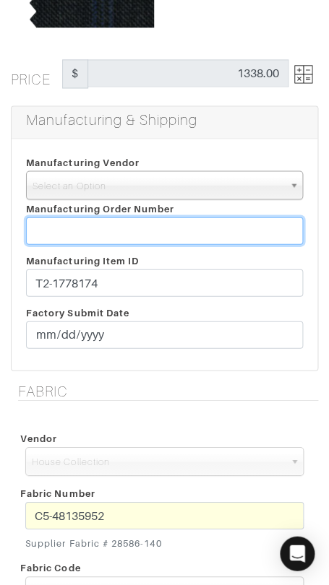
click at [206, 225] on input "text" at bounding box center [164, 230] width 277 height 27
paste input "811852"
type input "811852"
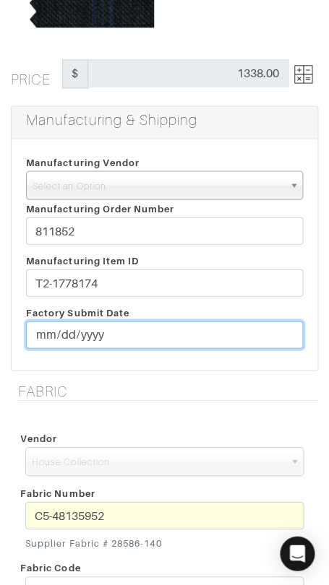
click at [39, 333] on input "date" at bounding box center [164, 334] width 277 height 27
type input "[DATE]"
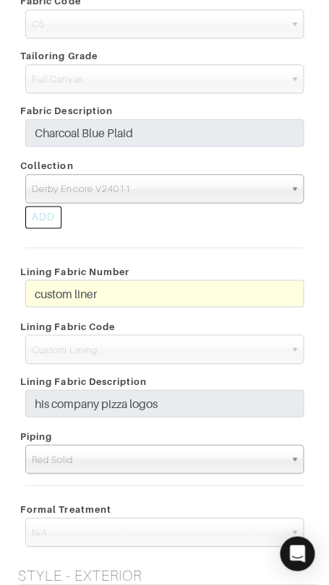
scroll to position [819, 0]
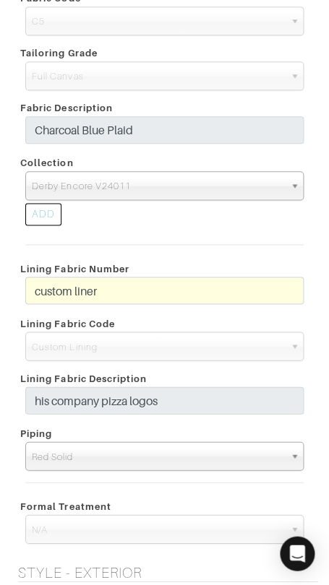
click at [8, 398] on div "Fabric Vendor Zegna Scabal Loro Piana Gladson Dormeuil House Collection London …" at bounding box center [164, 188] width 329 height 751
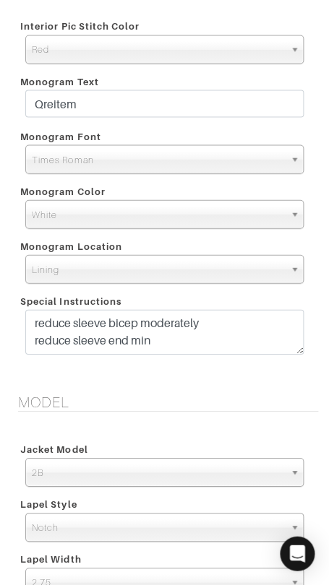
scroll to position [1750, 0]
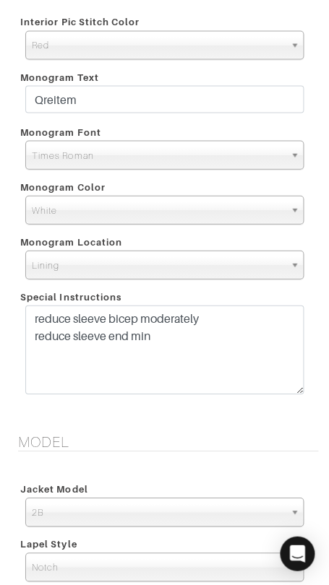
drag, startPoint x: 293, startPoint y: 345, endPoint x: 293, endPoint y: 387, distance: 42.6
click at [293, 388] on textarea "reduce sleeve bicep moderately reduce sleeve end min" at bounding box center [164, 349] width 278 height 89
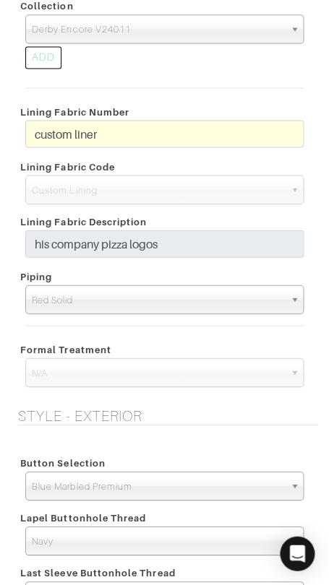
scroll to position [1106, 0]
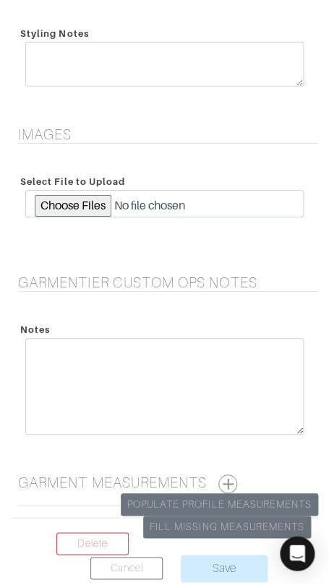
scroll to position [2744, 0]
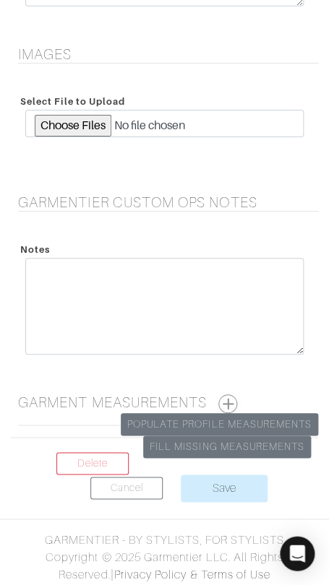
click at [226, 398] on button "button" at bounding box center [227, 404] width 19 height 19
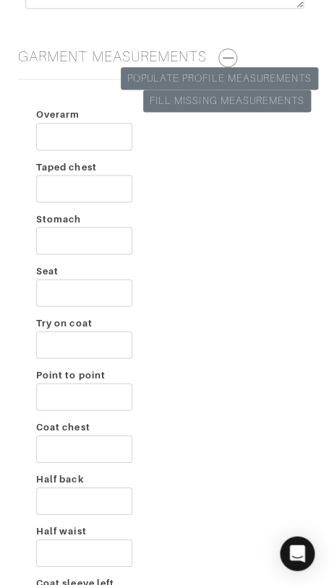
scroll to position [3092, 0]
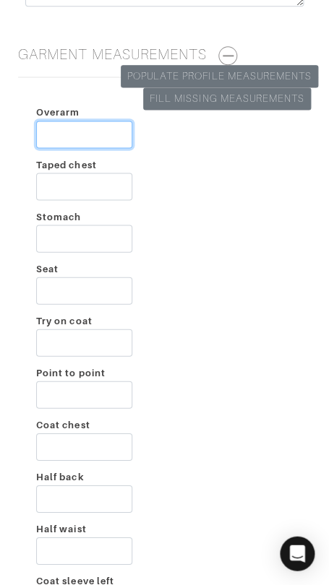
click at [87, 131] on input "Overarm" at bounding box center [84, 134] width 96 height 27
type input "51 1/2"
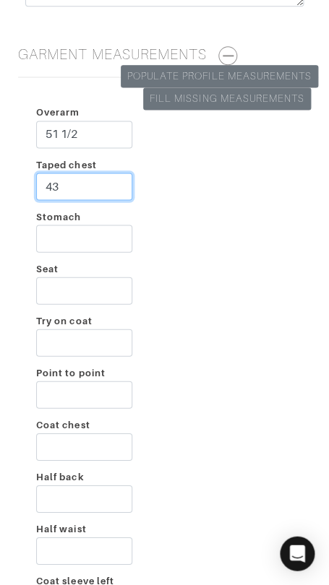
type input "43"
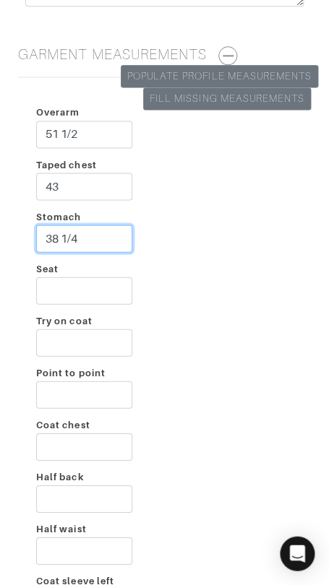
type input "38 1/4"
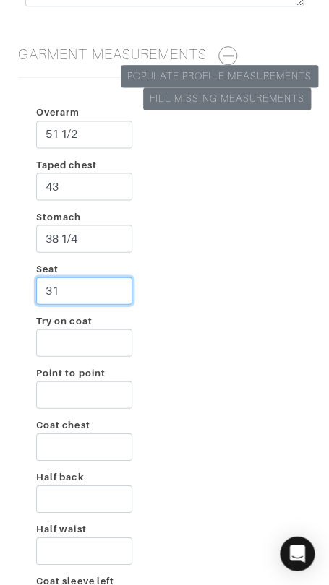
type input "3"
type input "41 1/2"
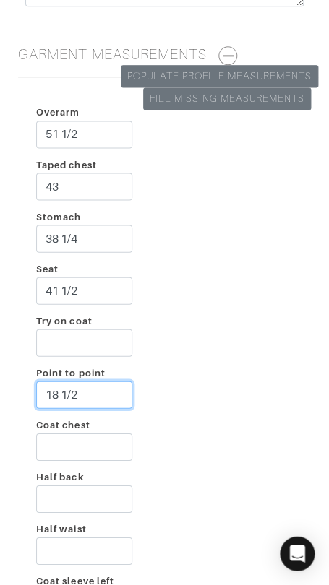
type input "18 1/2"
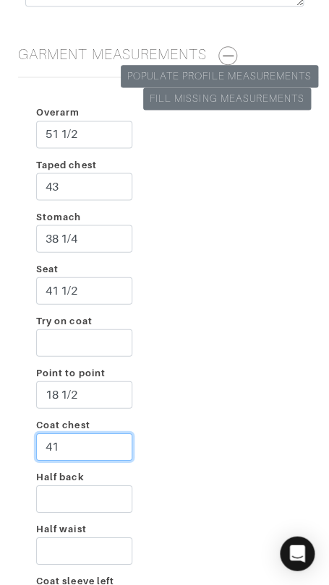
type input "41"
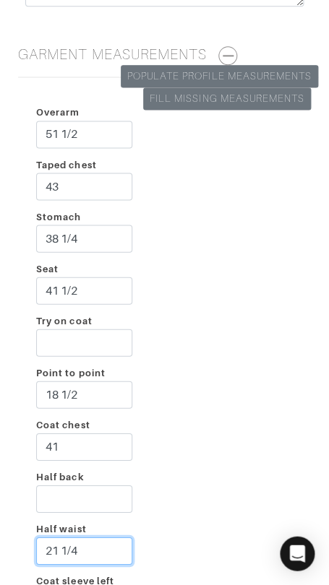
type input "21 1/4"
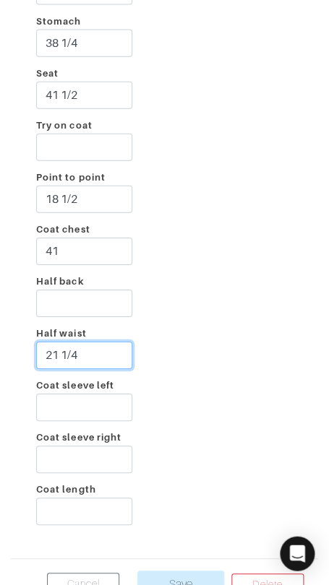
scroll to position [3292, 0]
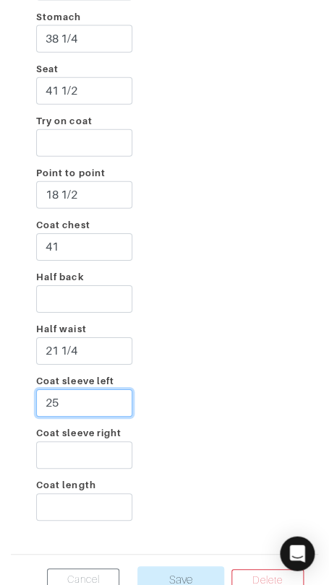
type input "25"
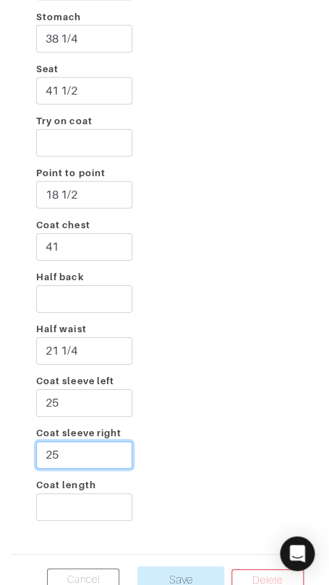
type input "25"
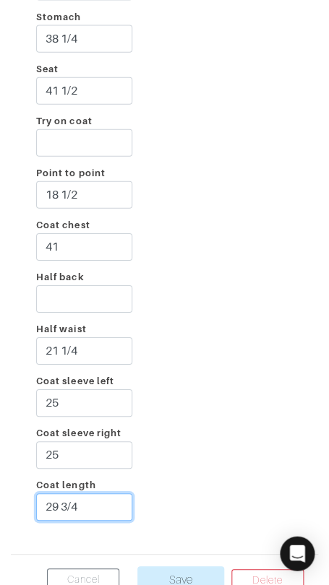
type input "29 3/4"
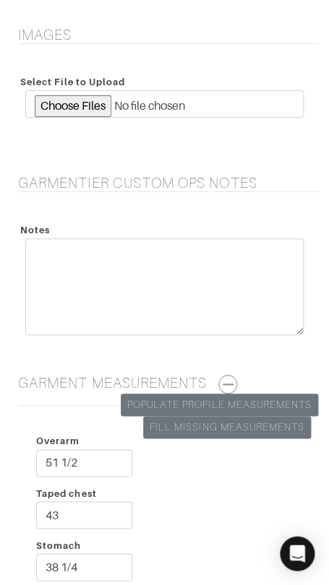
scroll to position [3383, 0]
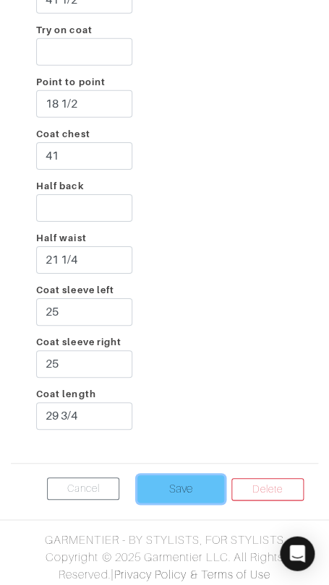
click at [168, 486] on input "Save" at bounding box center [180, 488] width 87 height 27
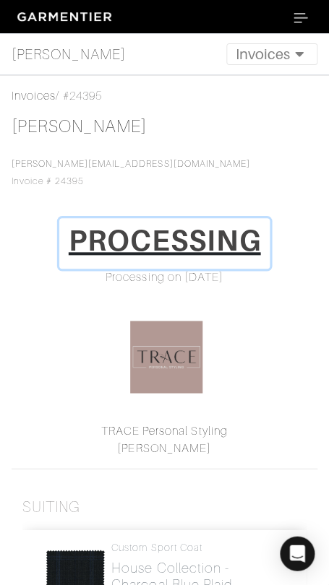
click at [167, 233] on h1 "PROCESSING" at bounding box center [165, 240] width 192 height 35
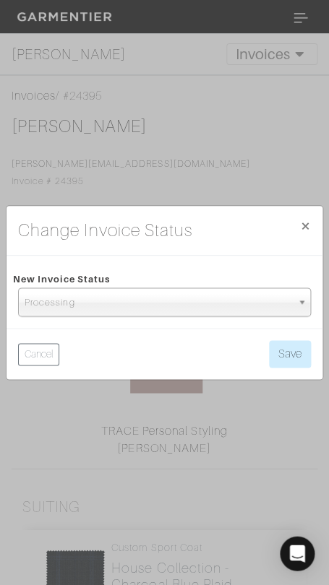
click at [180, 301] on span "Processing" at bounding box center [158, 302] width 267 height 29
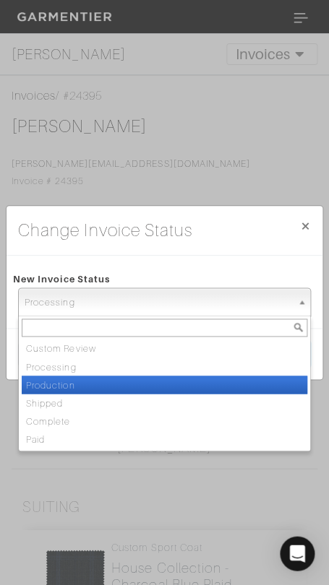
drag, startPoint x: 166, startPoint y: 384, endPoint x: 173, endPoint y: 379, distance: 8.4
click at [169, 381] on li "Production" at bounding box center [164, 385] width 285 height 18
select select "Production"
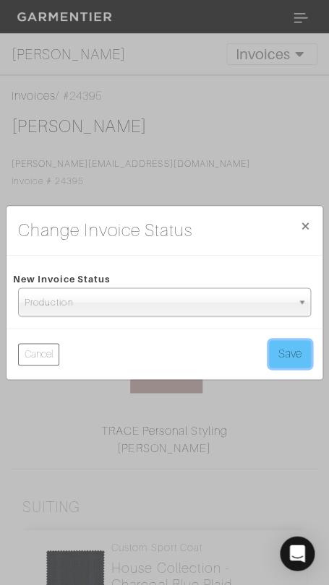
click at [277, 356] on button "Save" at bounding box center [290, 353] width 42 height 27
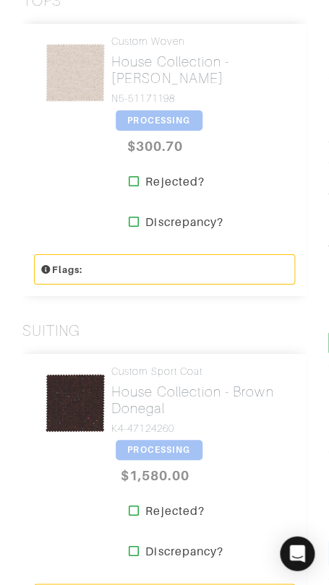
scroll to position [506, 0]
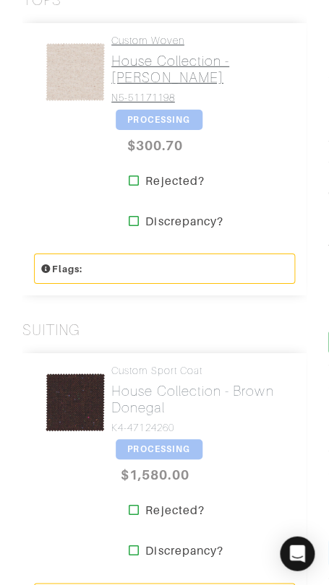
click at [142, 72] on h2 "House Collection - [PERSON_NAME]" at bounding box center [197, 69] width 173 height 33
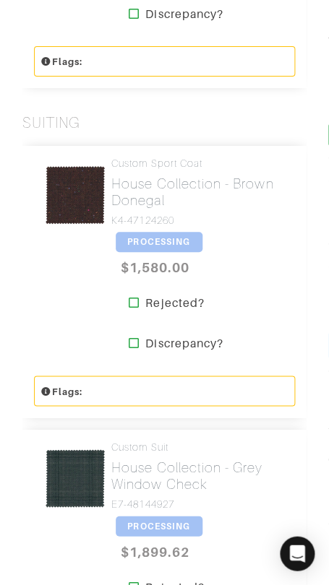
scroll to position [729, 0]
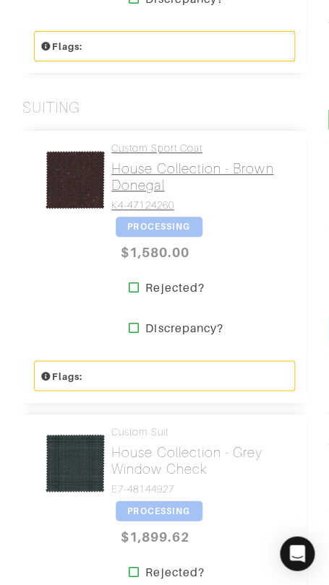
click at [142, 155] on link "Custom Sport Coat House Collection - Brown Donegal K4-47124260" at bounding box center [197, 176] width 173 height 69
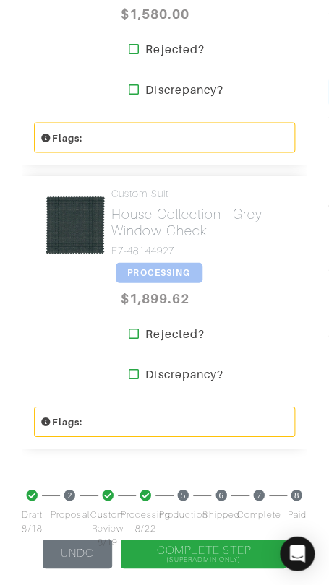
scroll to position [983, 0]
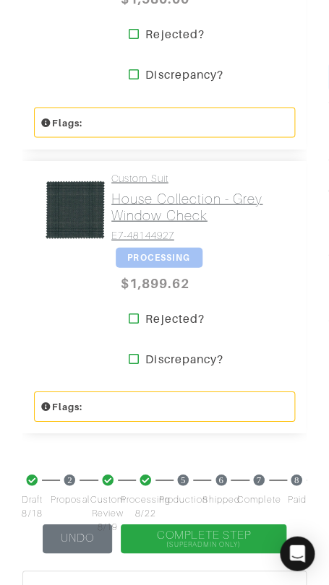
click at [142, 196] on h2 "House Collection - Grey Window Check" at bounding box center [197, 206] width 173 height 33
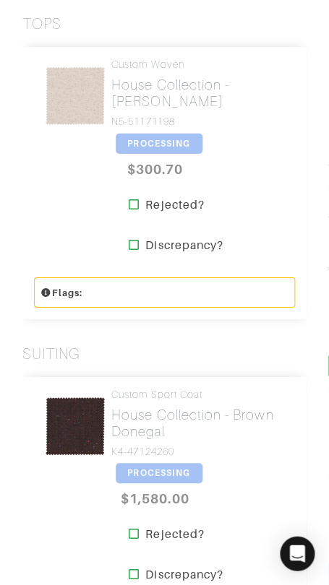
scroll to position [0, 0]
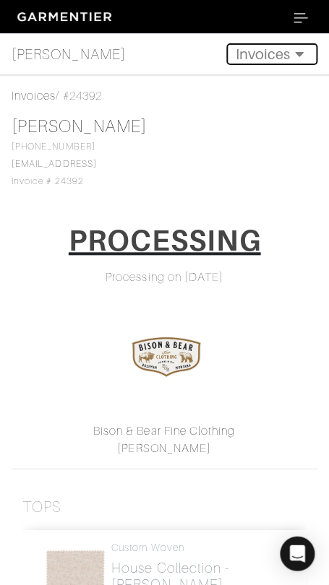
click at [267, 53] on button "Invoices" at bounding box center [271, 54] width 91 height 22
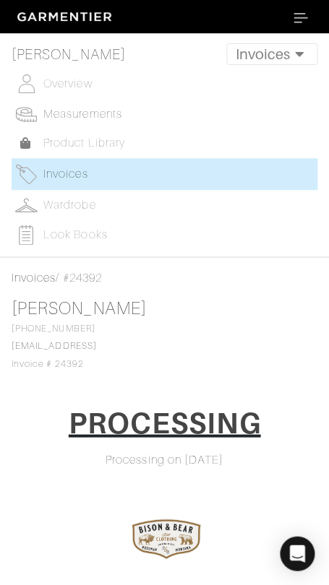
click at [90, 111] on span "Measurements" at bounding box center [82, 114] width 79 height 13
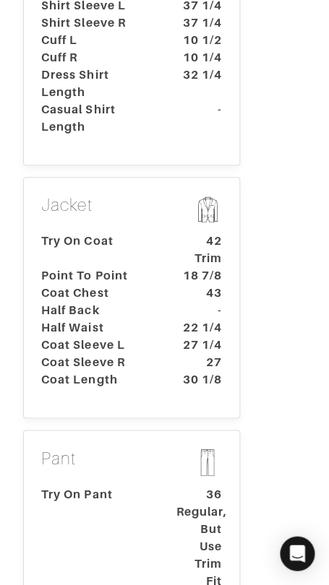
scroll to position [690, 0]
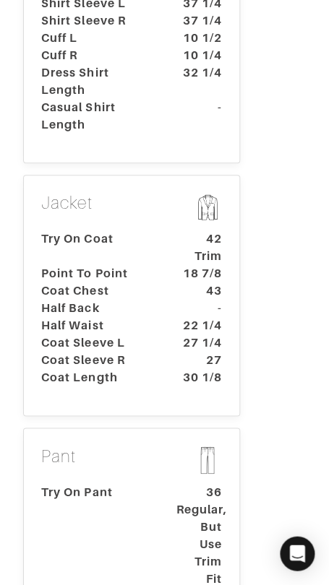
click at [93, 193] on p "Jacket" at bounding box center [131, 209] width 181 height 32
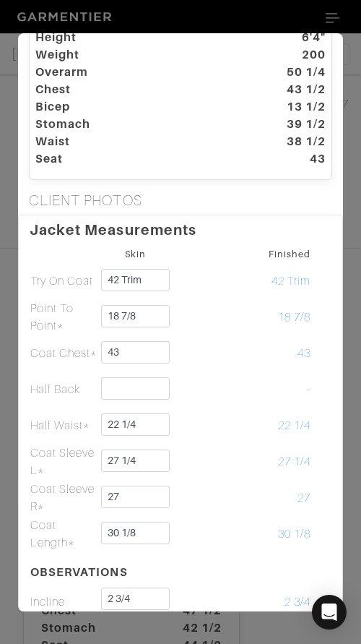
scroll to position [0, 0]
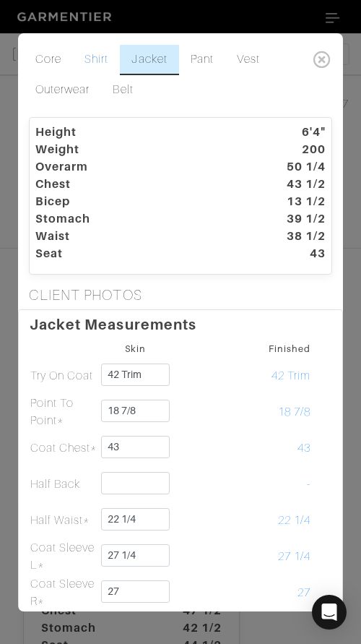
click at [95, 58] on link "Shirt" at bounding box center [96, 60] width 47 height 30
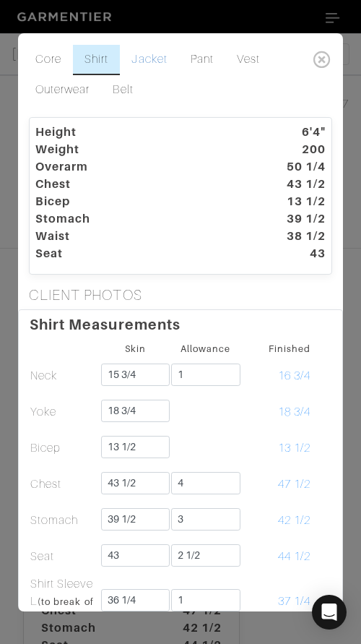
click at [136, 58] on link "Jacket" at bounding box center [149, 60] width 59 height 30
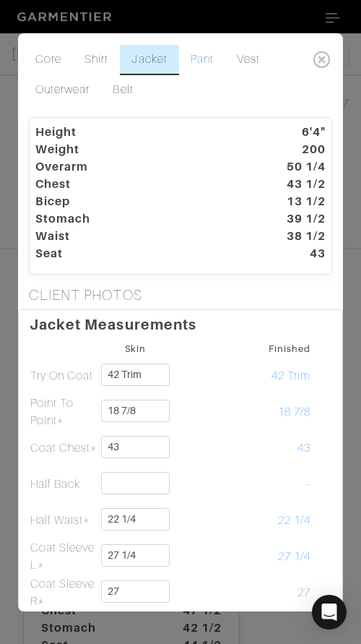
click at [217, 53] on link "Pant" at bounding box center [202, 60] width 46 height 30
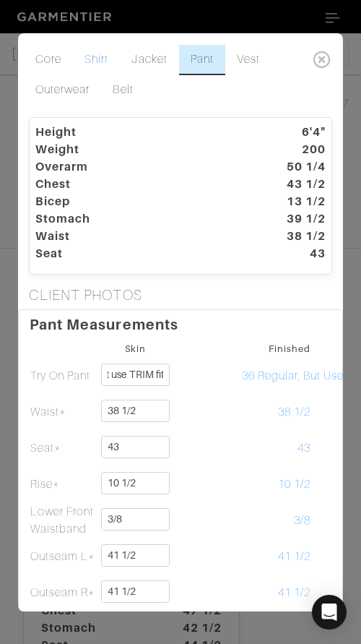
click at [100, 53] on link "Shirt" at bounding box center [96, 60] width 47 height 30
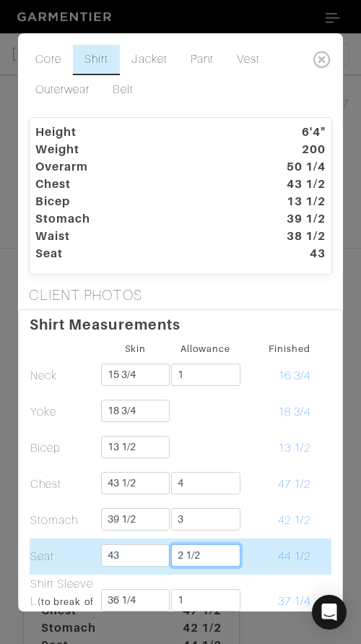
click at [215, 554] on input "2 1/2" at bounding box center [205, 555] width 69 height 22
drag, startPoint x: 215, startPoint y: 554, endPoint x: 226, endPoint y: 551, distance: 11.2
click at [215, 554] on input "2 1/2" at bounding box center [205, 555] width 69 height 22
click at [262, 550] on td "45 1/2" at bounding box center [276, 556] width 71 height 36
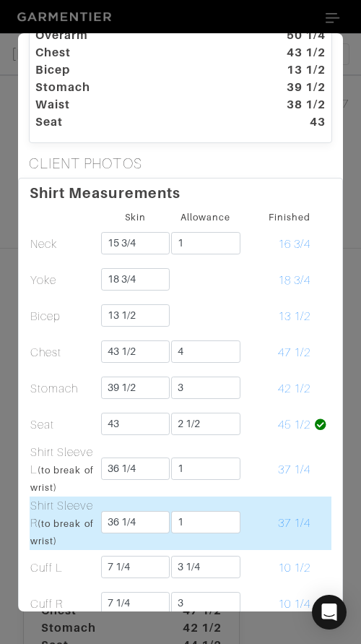
scroll to position [134, 0]
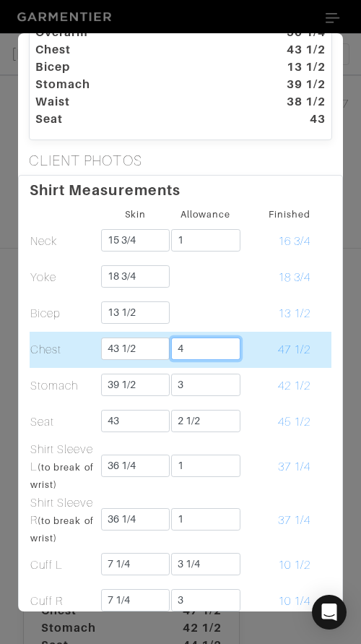
click at [209, 350] on input "4" at bounding box center [205, 348] width 69 height 22
click at [266, 356] on td "47 1/2" at bounding box center [276, 350] width 71 height 36
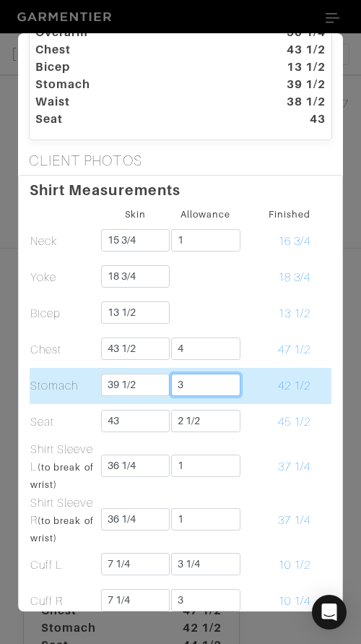
click at [219, 386] on input "3" at bounding box center [205, 385] width 69 height 22
click at [327, 377] on td at bounding box center [321, 386] width 20 height 36
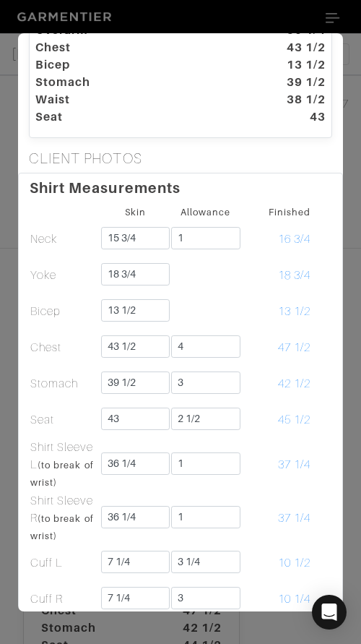
scroll to position [0, 0]
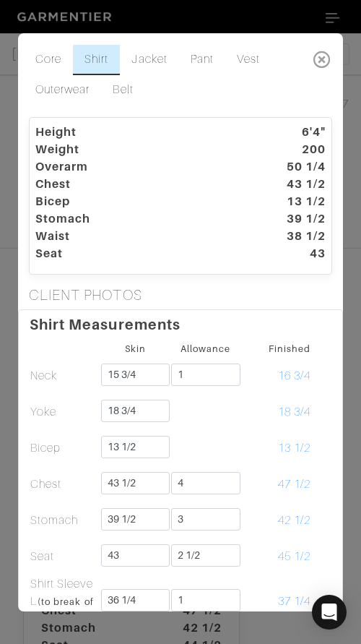
click at [321, 56] on icon at bounding box center [323, 59] width 30 height 29
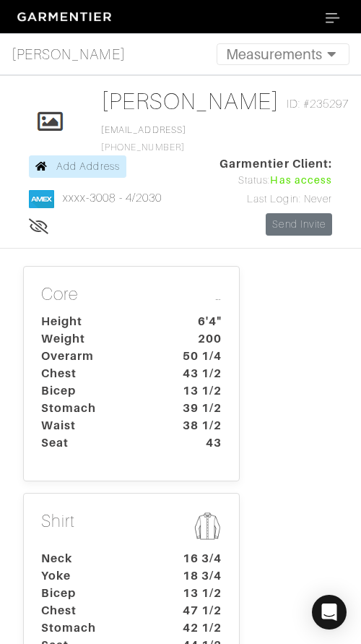
click at [117, 530] on p "Shirt" at bounding box center [131, 527] width 181 height 33
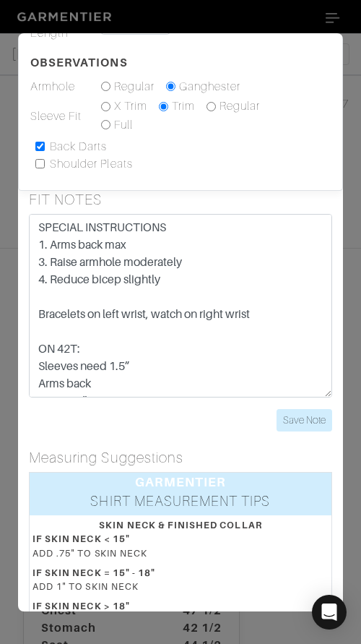
scroll to position [691, 0]
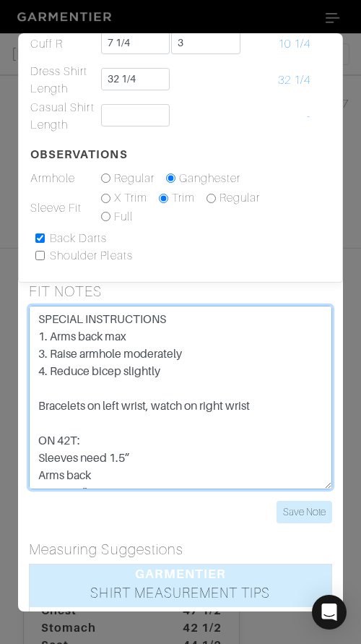
drag, startPoint x: 239, startPoint y: 370, endPoint x: 33, endPoint y: 315, distance: 213.8
click at [33, 314] on textarea "SPECIAL INSTRUCTIONS 1. Arms back max 3. Raise armhole moderately 4. Reduce bic…" at bounding box center [180, 398] width 303 height 184
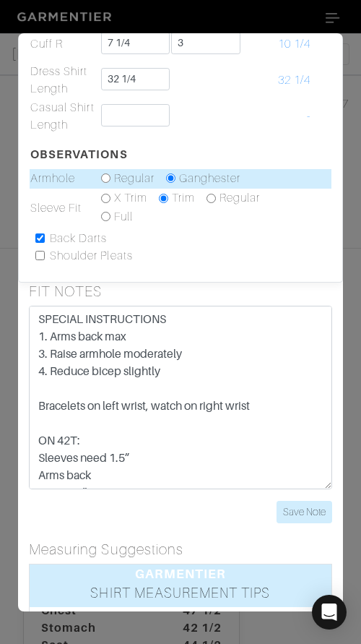
click at [325, 171] on td at bounding box center [321, 179] width 20 height 20
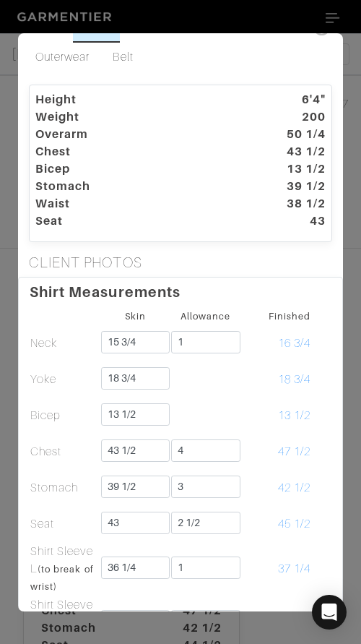
scroll to position [0, 0]
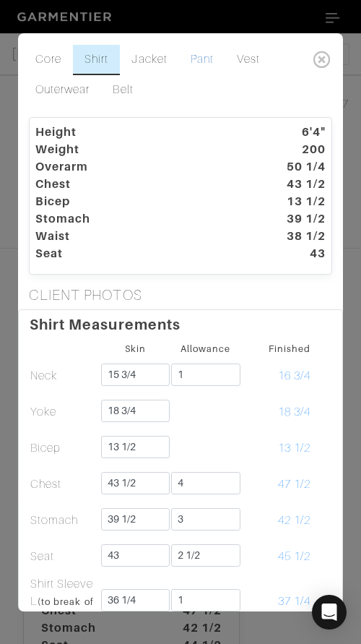
click at [197, 64] on link "Pant" at bounding box center [202, 60] width 46 height 30
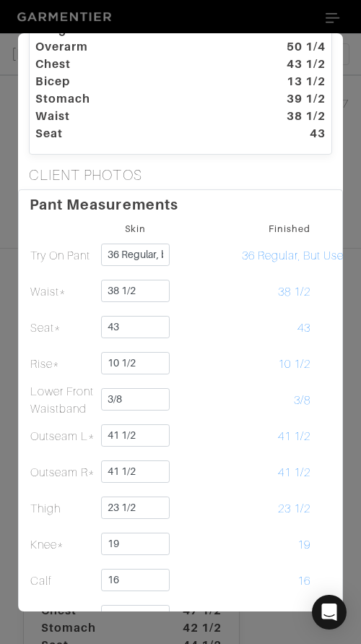
scroll to position [137, 0]
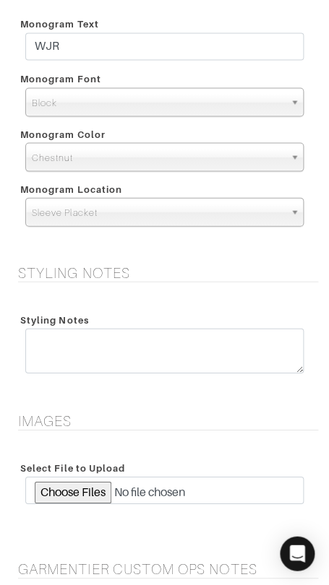
scroll to position [2079, 0]
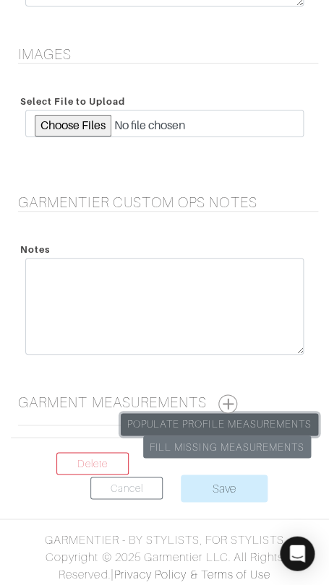
drag, startPoint x: 229, startPoint y: 423, endPoint x: 226, endPoint y: 411, distance: 12.6
click at [229, 423] on link "Populate Profile Measurements" at bounding box center [219, 424] width 197 height 22
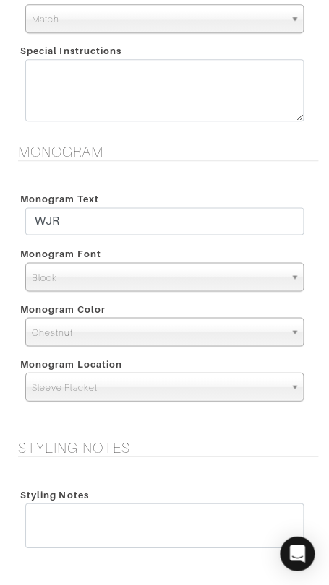
scroll to position [1539, 0]
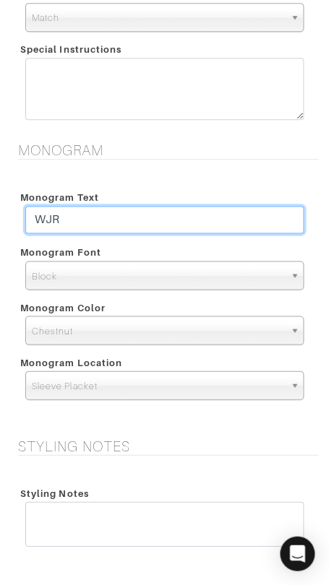
drag, startPoint x: 142, startPoint y: 218, endPoint x: 146, endPoint y: 199, distance: 19.1
click at [146, 199] on div "Monogram Text WJR" at bounding box center [164, 213] width 300 height 55
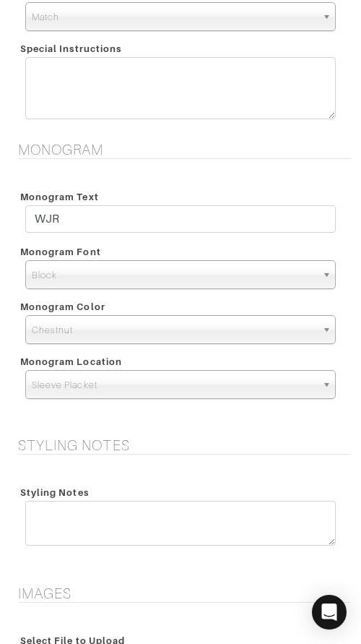
click at [197, 155] on h5 "Monogram" at bounding box center [184, 149] width 332 height 17
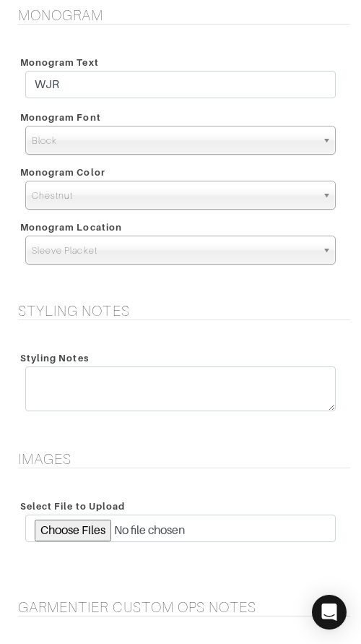
scroll to position [2024, 0]
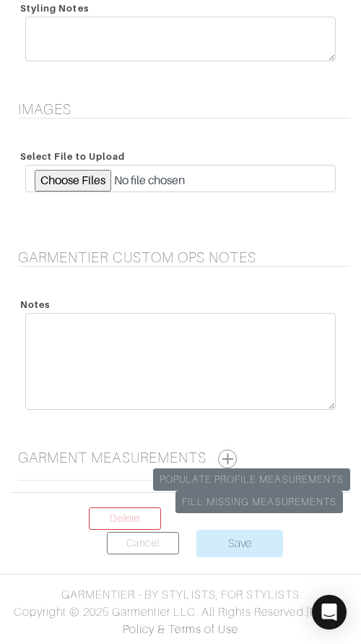
drag, startPoint x: 236, startPoint y: 457, endPoint x: 237, endPoint y: 441, distance: 16.7
click at [236, 457] on button "button" at bounding box center [227, 458] width 19 height 19
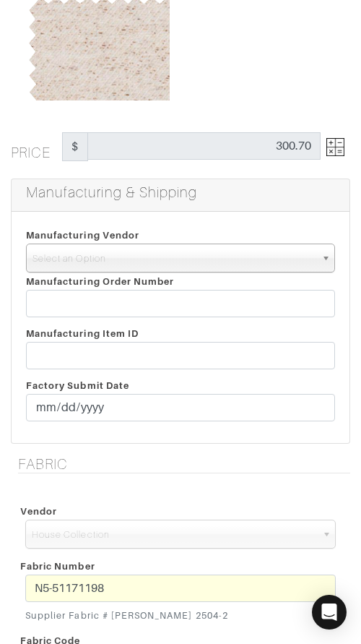
scroll to position [0, 0]
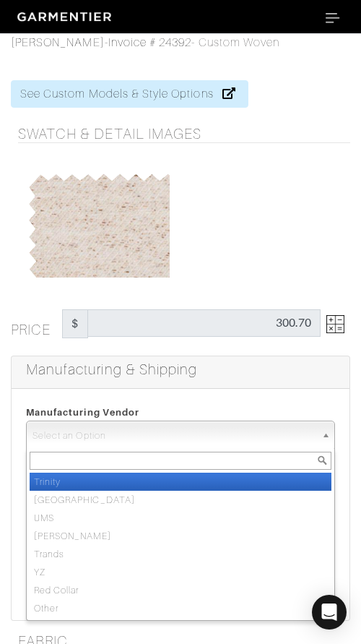
drag, startPoint x: 147, startPoint y: 440, endPoint x: 149, endPoint y: 487, distance: 47.0
click at [147, 441] on span "Select an Option" at bounding box center [174, 435] width 283 height 29
click at [150, 484] on li "Trinity" at bounding box center [181, 482] width 302 height 18
select select "1"
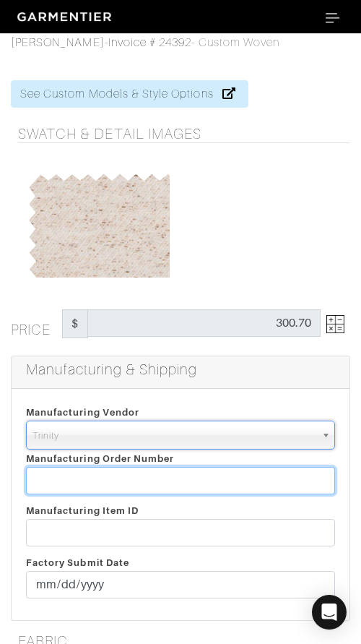
click at [150, 484] on input "text" at bounding box center [180, 480] width 309 height 27
paste input "811863"
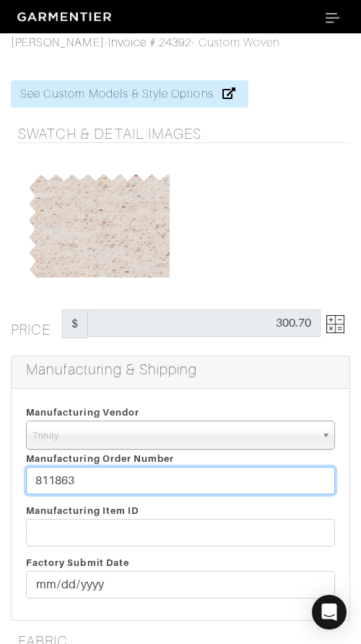
type input "811863"
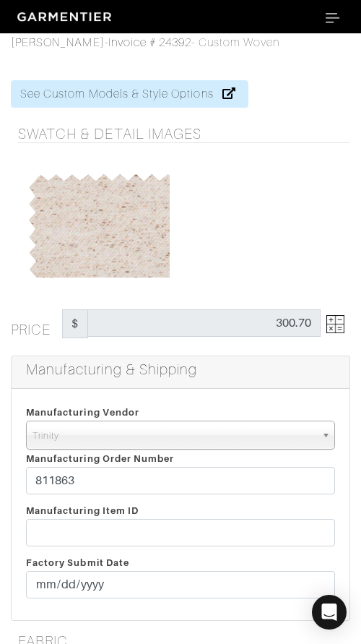
click at [246, 256] on div at bounding box center [264, 223] width 166 height 108
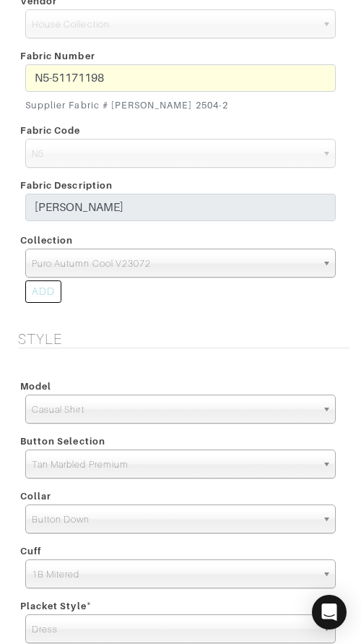
scroll to position [712, 0]
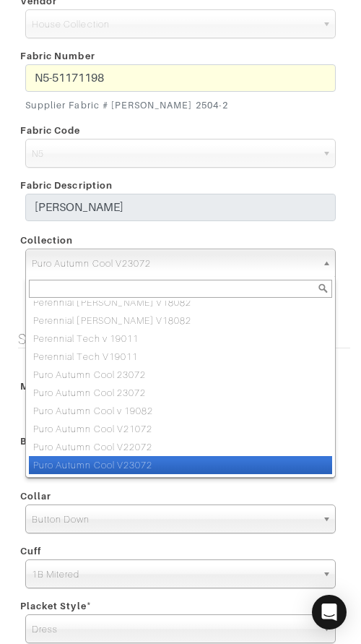
click at [225, 264] on span "Puro Autumn Cool V23072" at bounding box center [174, 263] width 285 height 29
paste input "Puro Autumn Cool V25072"
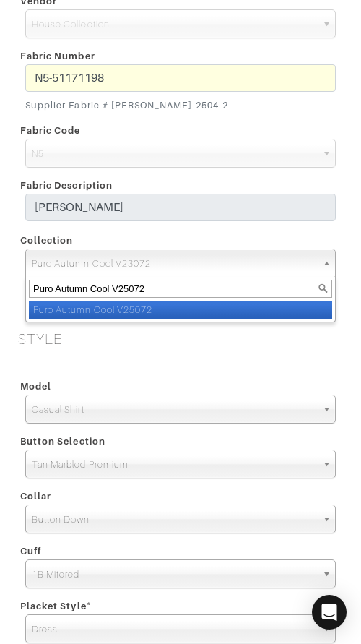
scroll to position [0, 0]
type input "Puro Autumn Cool V25072"
drag, startPoint x: 234, startPoint y: 305, endPoint x: 293, endPoint y: 350, distance: 74.7
click at [234, 306] on li "Puro Autumn Cool V25072" at bounding box center [180, 310] width 303 height 18
select select "1133"
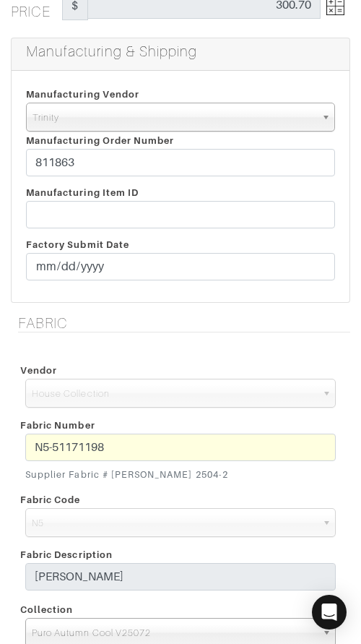
scroll to position [246, 0]
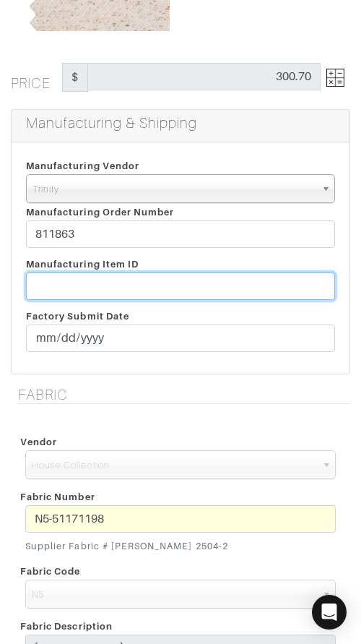
click at [97, 284] on input "text" at bounding box center [180, 285] width 309 height 27
paste input "T2-1778203."
type input "T2-1778203"
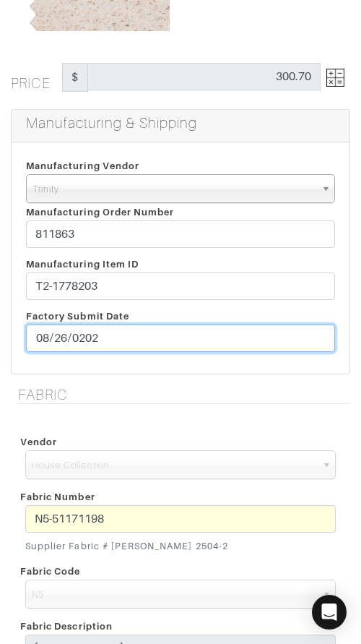
type input "[DATE]"
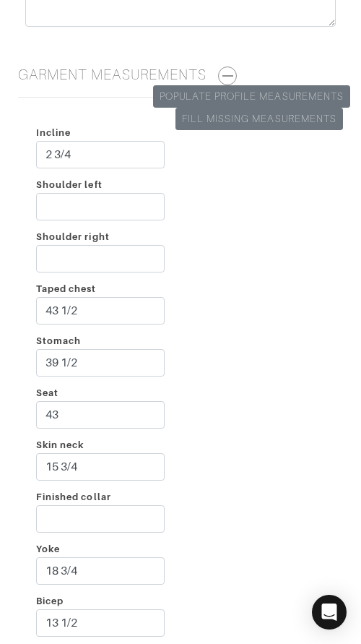
scroll to position [2410, 0]
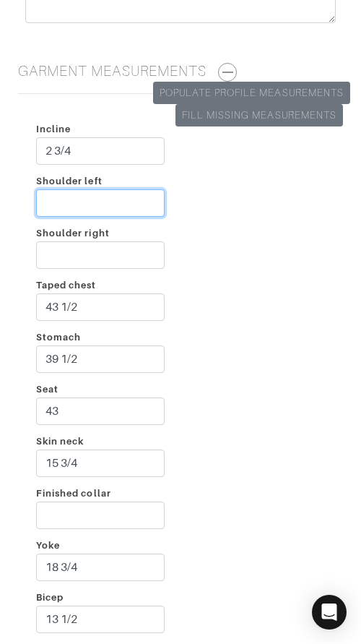
click at [98, 196] on input "Shoulder left" at bounding box center [100, 202] width 129 height 27
type input "1 3/4"
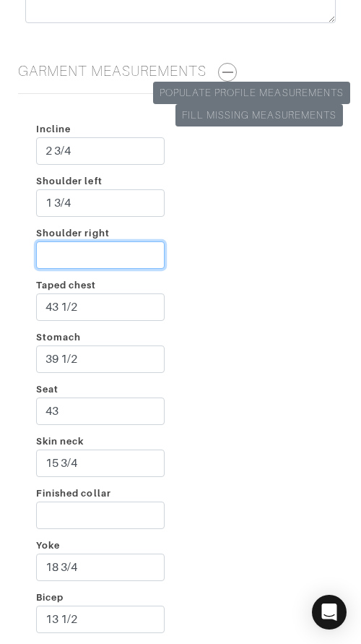
click at [98, 254] on input "Shoulder right" at bounding box center [100, 254] width 129 height 27
type input "2 1/4"
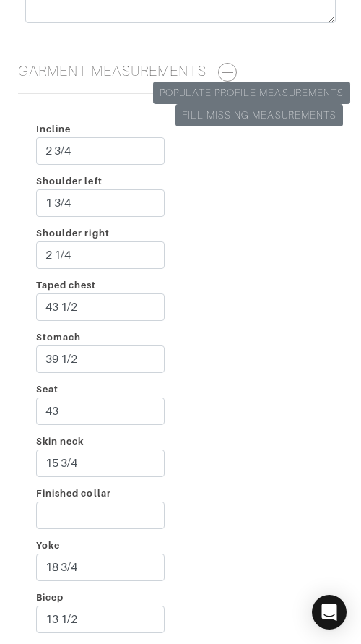
click at [243, 296] on div "Incline 2 3/4 Shoulder left 1 3/4 Shoulder right 2 1/4 Taped chest 43 1/2 Stoma…" at bounding box center [181, 639] width 340 height 1069
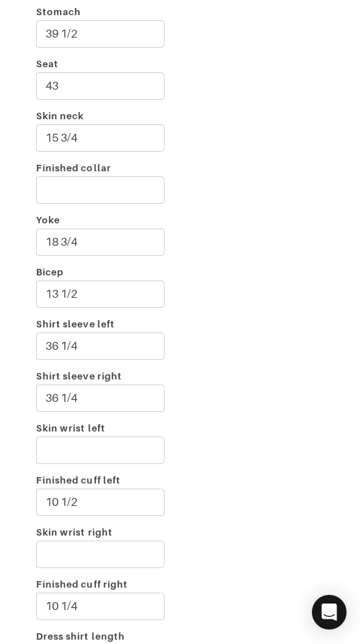
scroll to position [2738, 0]
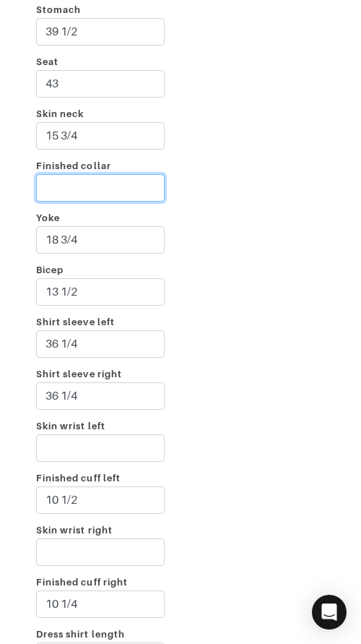
click at [98, 188] on input "Finished collar" at bounding box center [100, 187] width 129 height 27
type input "16 3/4"
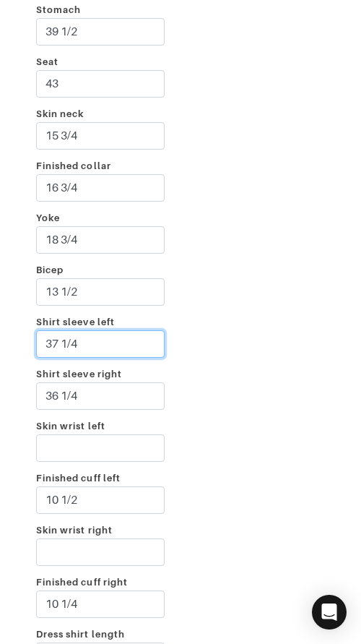
type input "37 1/4"
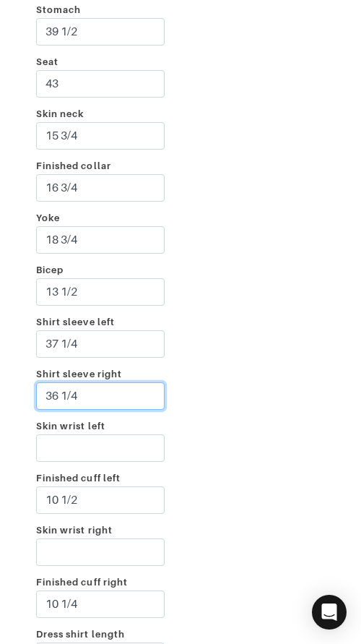
paste input "7"
type input "37 1/4"
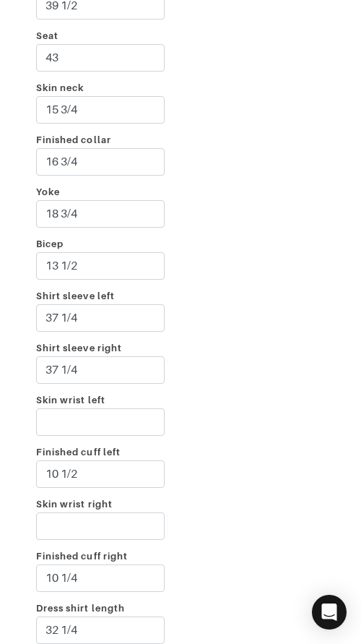
scroll to position [3079, 0]
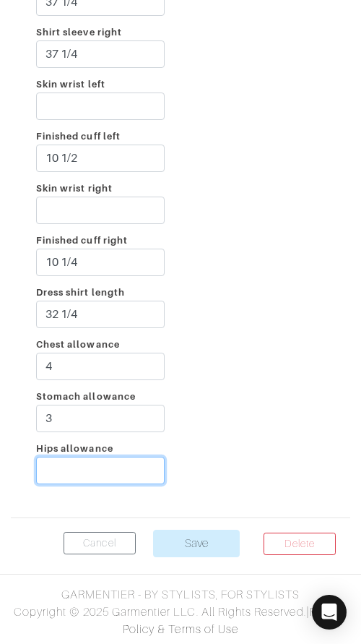
type input "1"
type input "2 1/2"
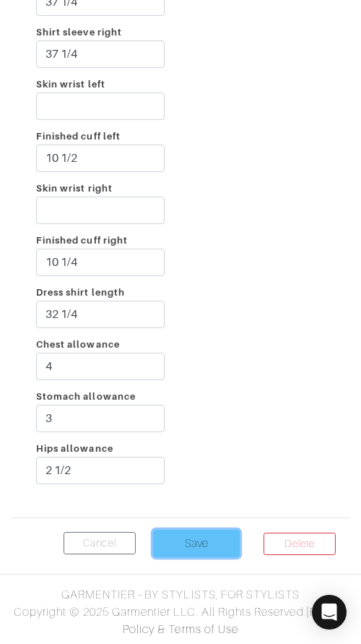
click at [210, 536] on input "Save" at bounding box center [196, 543] width 87 height 27
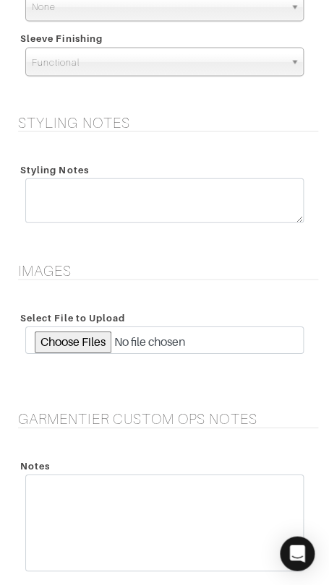
scroll to position [2702, 0]
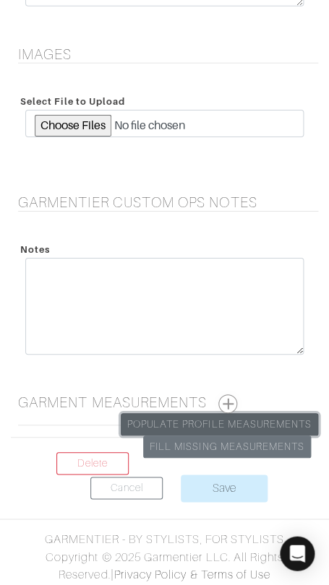
drag, startPoint x: 227, startPoint y: 419, endPoint x: 227, endPoint y: 392, distance: 27.5
click at [227, 418] on link "Populate Profile Measurements" at bounding box center [219, 424] width 197 height 22
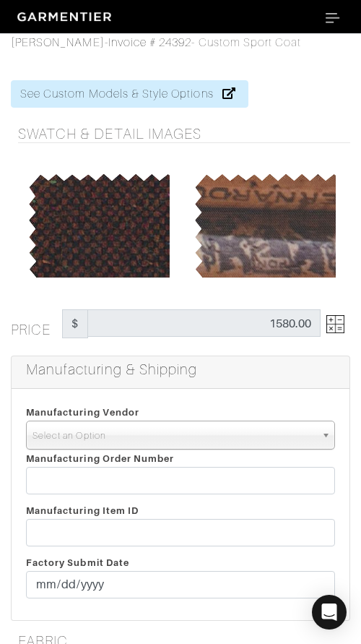
click at [199, 432] on span "Select an Option" at bounding box center [174, 435] width 283 height 29
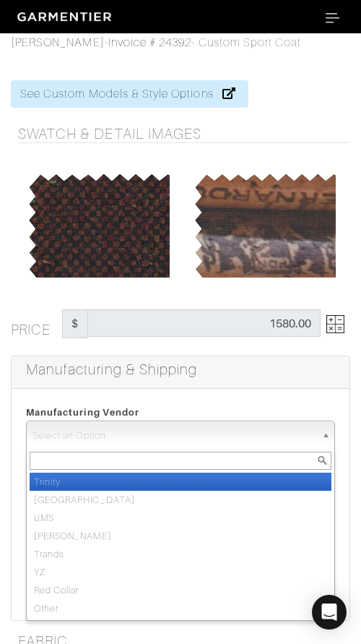
click at [204, 483] on li "Trinity" at bounding box center [181, 482] width 302 height 18
select select "1"
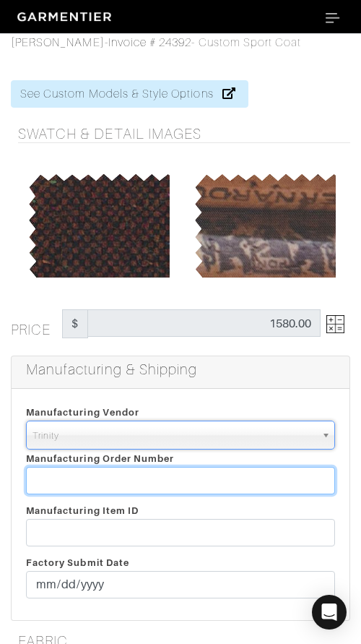
click at [204, 482] on input "text" at bounding box center [180, 480] width 309 height 27
paste input "811863"
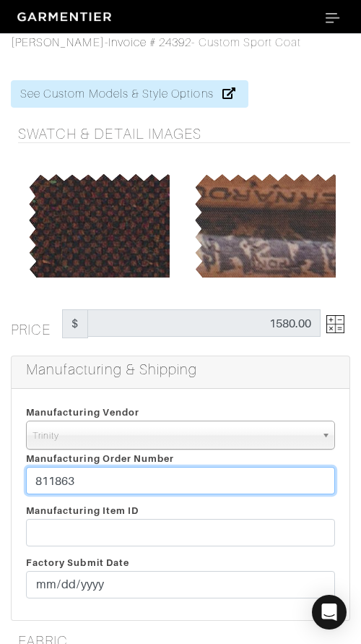
type input "811863"
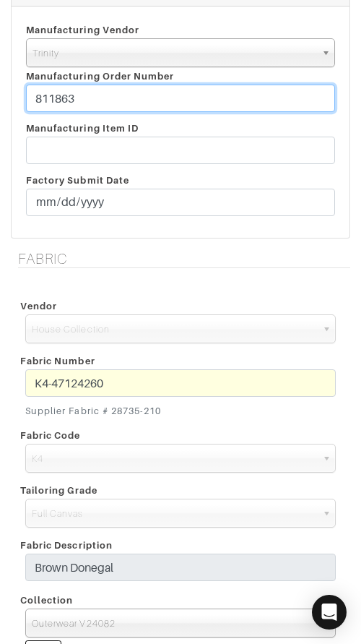
scroll to position [387, 0]
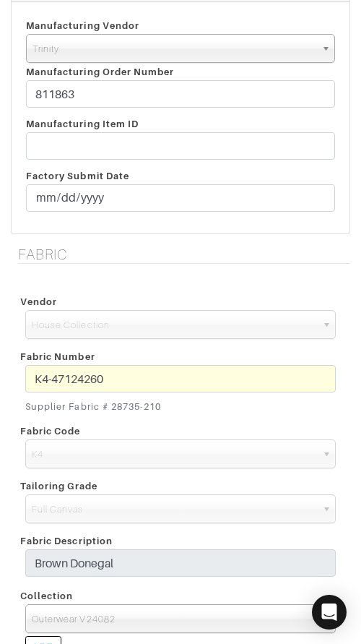
click at [134, 362] on div "Fabric Number K4-47124260 Supplier Fabric # 28735-210" at bounding box center [180, 382] width 332 height 74
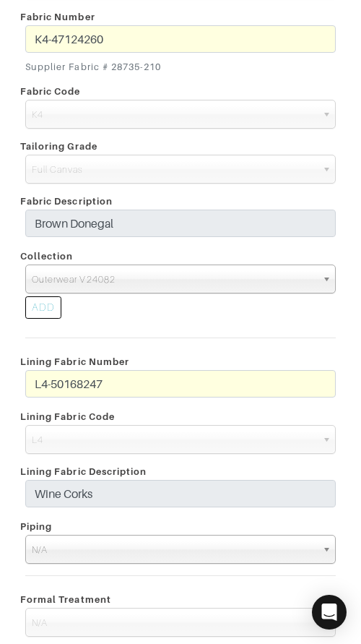
scroll to position [1626, 0]
click at [180, 280] on span "Outerwear V24082" at bounding box center [174, 279] width 285 height 29
paste input "Kensington Balmoral Lifestyle V23072"
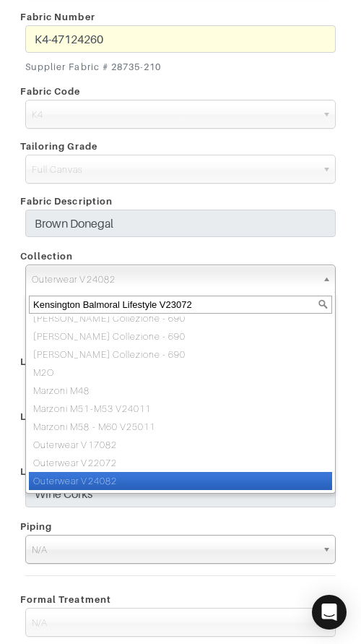
scroll to position [0, 0]
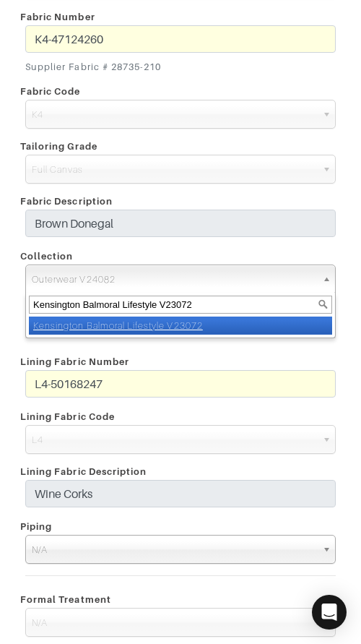
type input "Kensington Balmoral Lifestyle V23072"
click at [178, 329] on em "Kensington Balmoral Lifestyle V23072" at bounding box center [118, 325] width 170 height 11
select select "986"
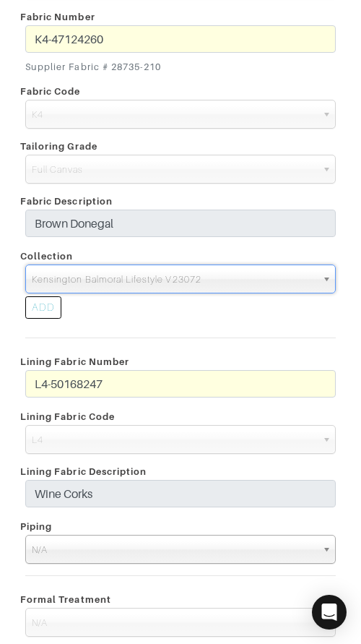
click at [202, 358] on div "Lining Fabric Number" at bounding box center [180, 361] width 332 height 17
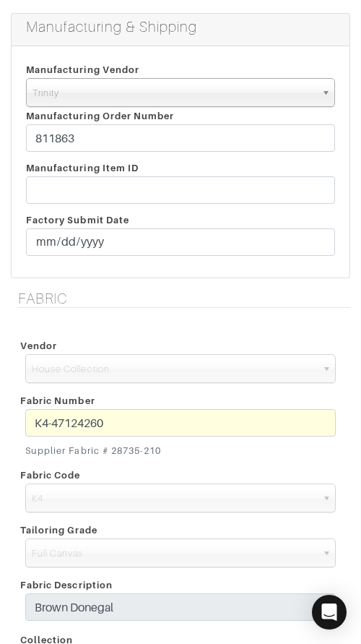
scroll to position [288, 0]
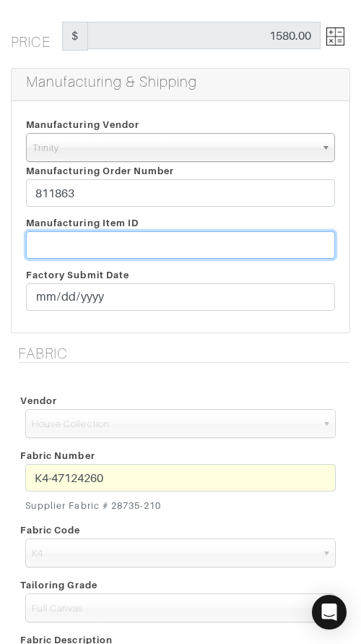
click at [207, 239] on input "text" at bounding box center [180, 244] width 309 height 27
paste input "T2-1778210."
type input "T2-1778210"
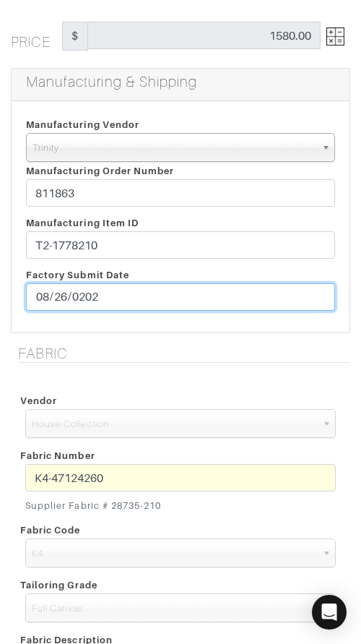
type input "[DATE]"
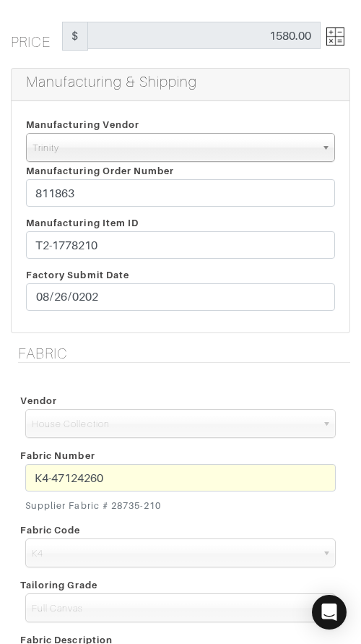
click at [264, 350] on h5 "Fabric" at bounding box center [184, 353] width 332 height 17
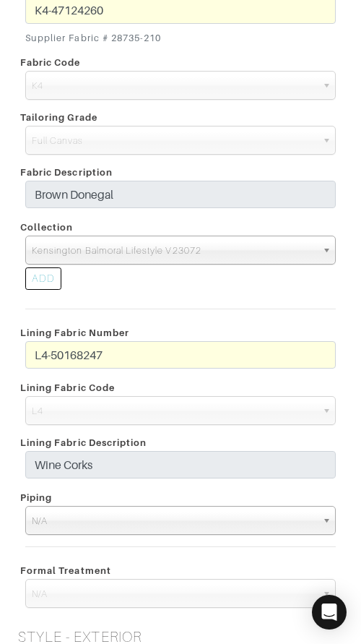
scroll to position [754, 0]
click at [16, 347] on div "L4-50168247" at bounding box center [180, 359] width 332 height 35
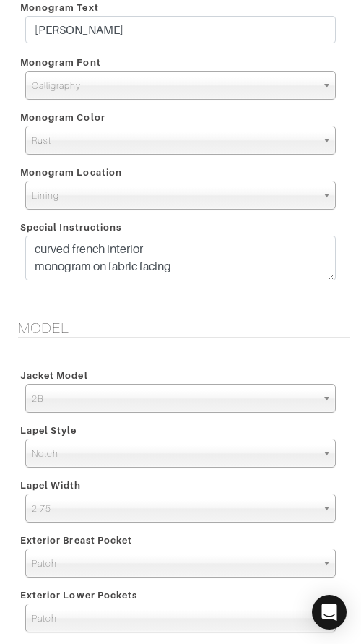
scroll to position [1813, 0]
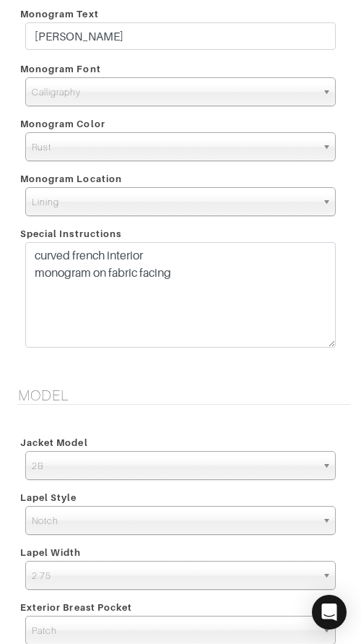
drag, startPoint x: 327, startPoint y: 283, endPoint x: 326, endPoint y: 345, distance: 61.4
click at [326, 344] on textarea "curved french interior monogram on fabric facing" at bounding box center [180, 294] width 311 height 105
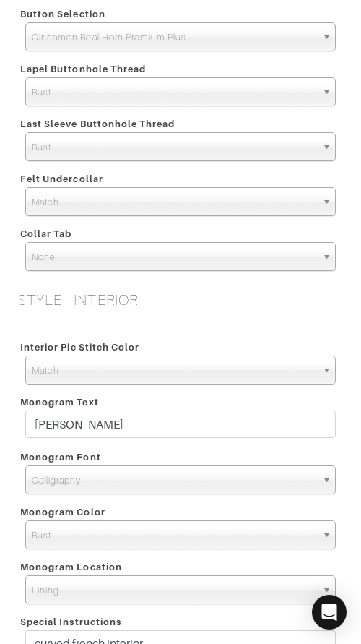
scroll to position [1428, 0]
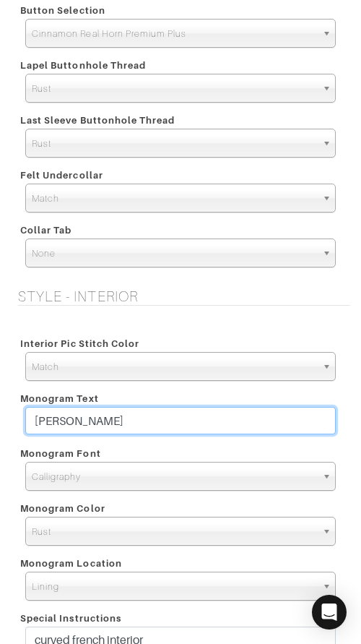
click at [223, 417] on input "[PERSON_NAME]" at bounding box center [180, 420] width 311 height 27
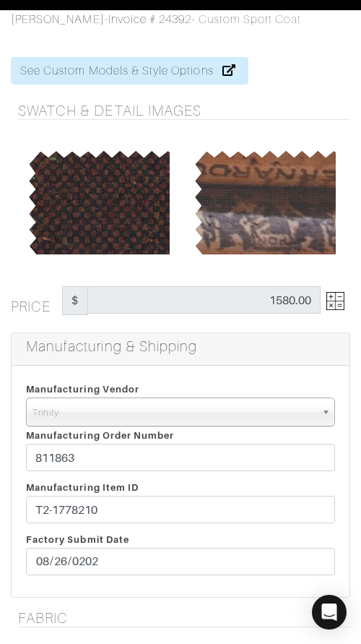
scroll to position [0, 0]
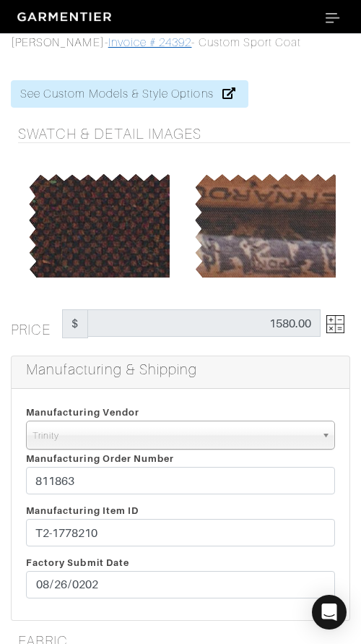
click at [141, 40] on link "Invoice # 24392" at bounding box center [150, 42] width 84 height 13
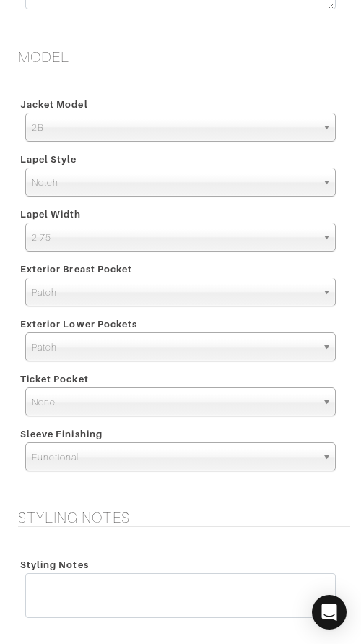
scroll to position [2707, 0]
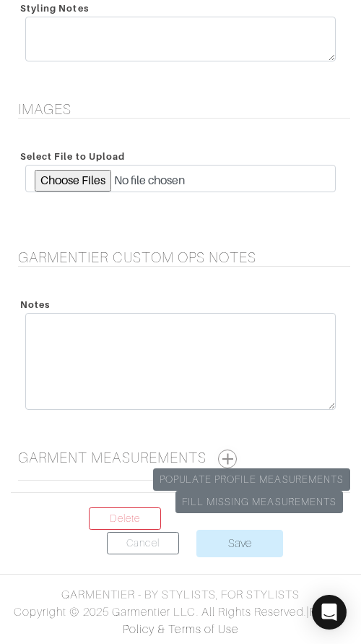
click at [230, 455] on button "button" at bounding box center [227, 458] width 19 height 19
click at [229, 455] on button "button" at bounding box center [227, 458] width 19 height 19
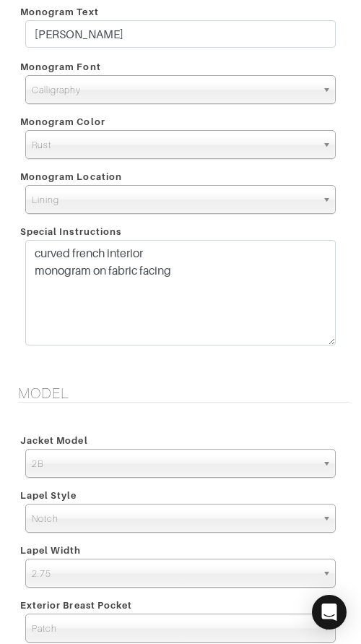
scroll to position [1730, 0]
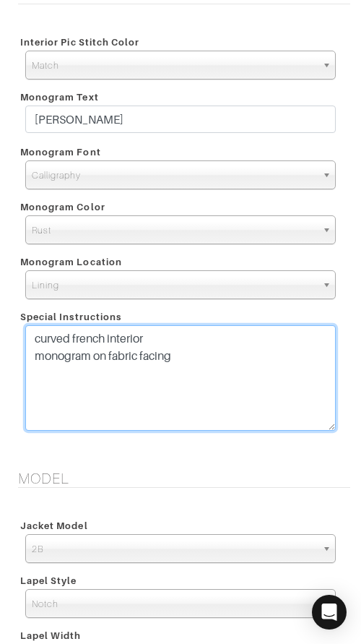
click at [257, 346] on textarea "curved french interior monogram on fabric facing" at bounding box center [180, 377] width 311 height 105
click at [256, 349] on textarea "curved french interior monogram on fabric facing" at bounding box center [180, 377] width 311 height 105
paste textarea "SPECIAL INSTRUCTIONS 1. Arms back max 3. Raise armhole moderately 4. Reduce bic…"
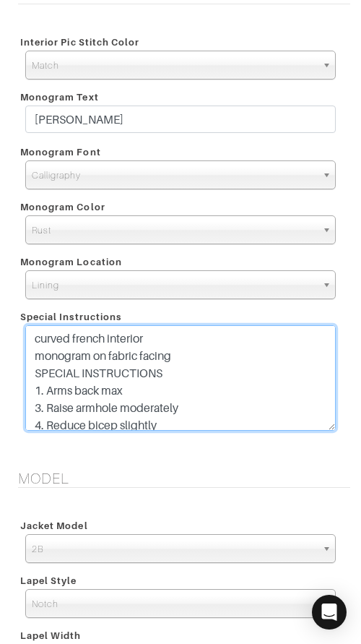
scroll to position [3, 0]
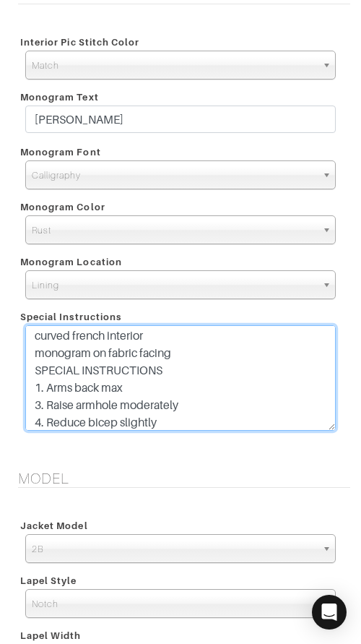
drag, startPoint x: 241, startPoint y: 368, endPoint x: -20, endPoint y: 375, distance: 261.7
click at [0, 375] on html "Curator Inc Lisa Bubes Home Clients Invoices Comments Reminders Stylists Shop C…" at bounding box center [180, 265] width 361 height 3991
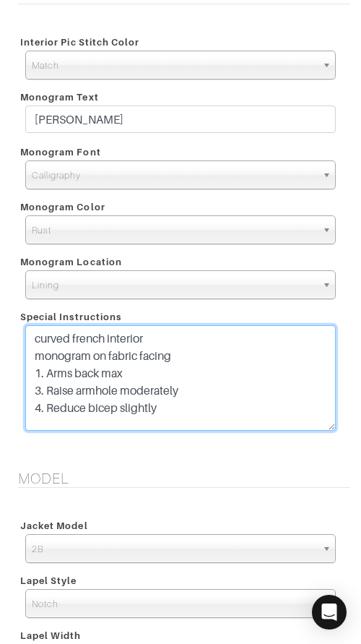
scroll to position [0, 0]
type textarea "curved french interior monogram on fabric facing 1. Arms back max 3. Raise armh…"
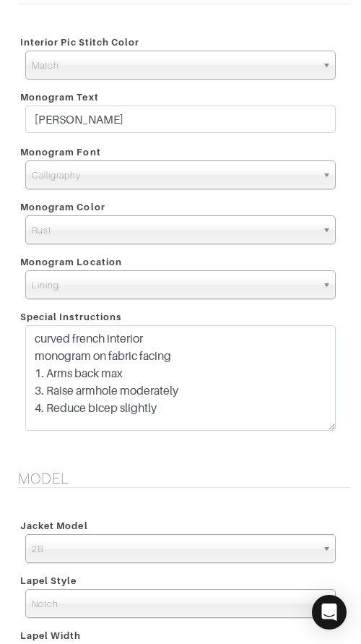
click at [164, 454] on form "See Custom Models & Style Options Swatch & Detail Images Price $ 1580.00 Manufa…" at bounding box center [181, 262] width 340 height 3858
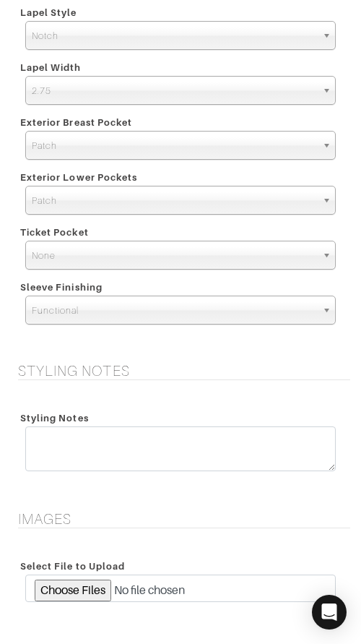
scroll to position [3347, 0]
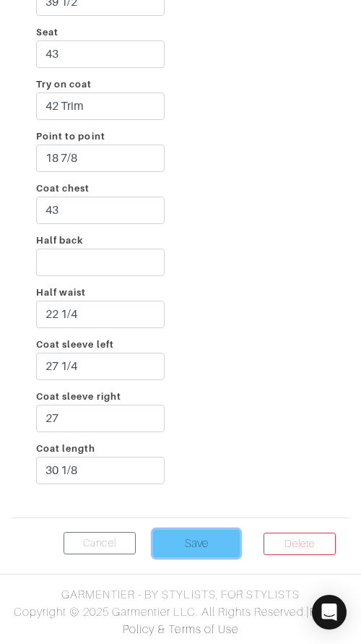
click at [157, 538] on input "Save" at bounding box center [196, 543] width 87 height 27
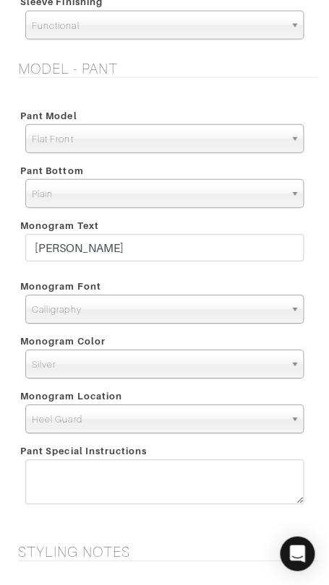
scroll to position [3167, 0]
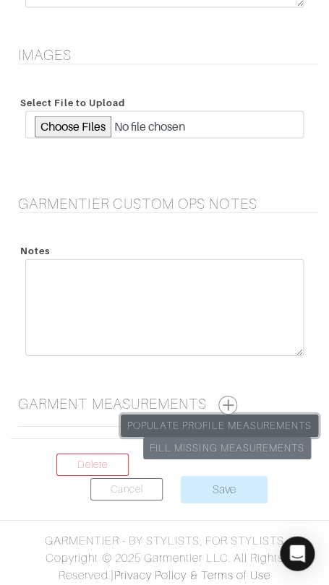
drag, startPoint x: 210, startPoint y: 422, endPoint x: 204, endPoint y: 415, distance: 9.3
click at [210, 422] on link "Populate Profile Measurements" at bounding box center [219, 425] width 197 height 22
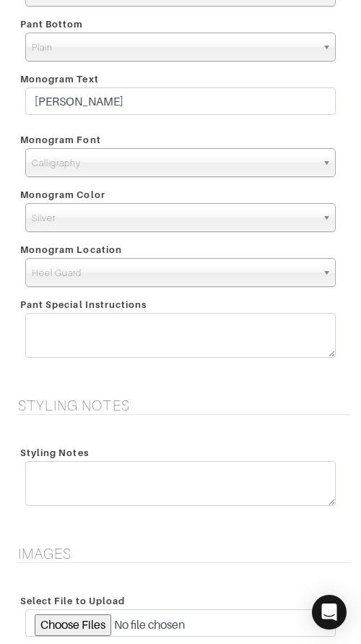
scroll to position [3113, 0]
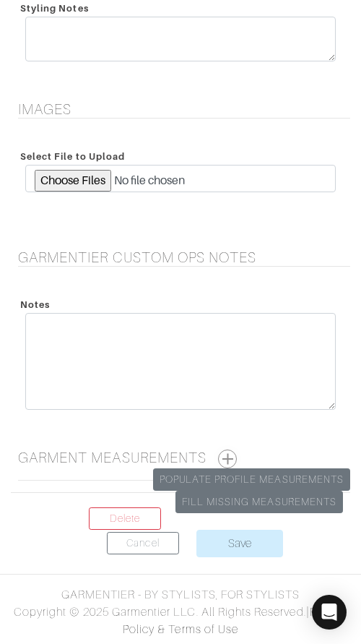
click at [227, 460] on button "button" at bounding box center [227, 458] width 19 height 19
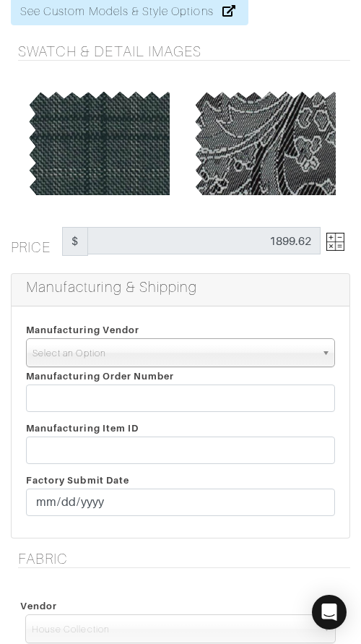
scroll to position [0, 0]
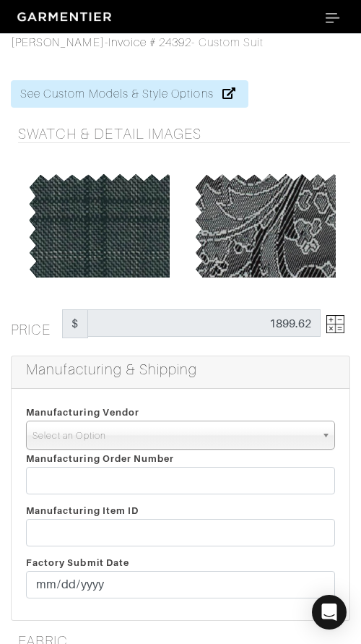
drag, startPoint x: 199, startPoint y: 436, endPoint x: 200, endPoint y: 444, distance: 8.0
click at [199, 437] on span "Select an Option" at bounding box center [174, 435] width 283 height 29
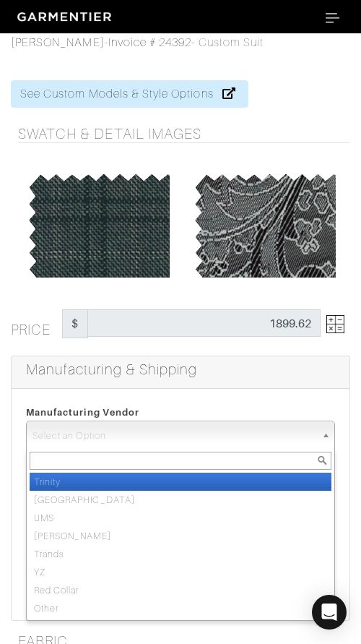
click at [202, 480] on li "Trinity" at bounding box center [181, 482] width 302 height 18
select select "1"
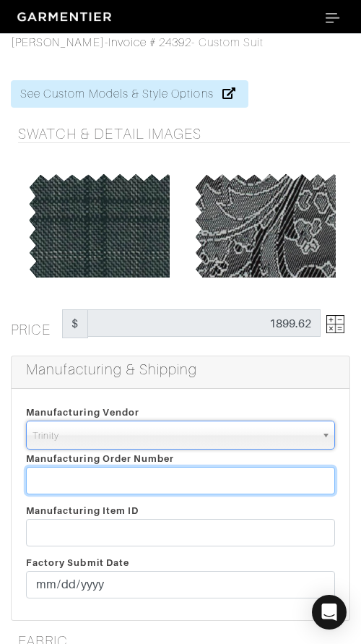
click at [202, 480] on input "text" at bounding box center [180, 480] width 309 height 27
paste input "811863"
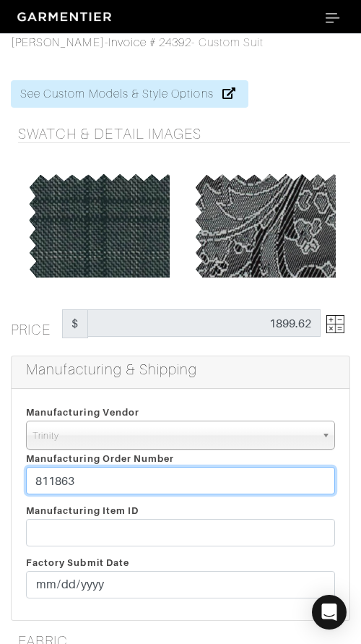
type input "811863"
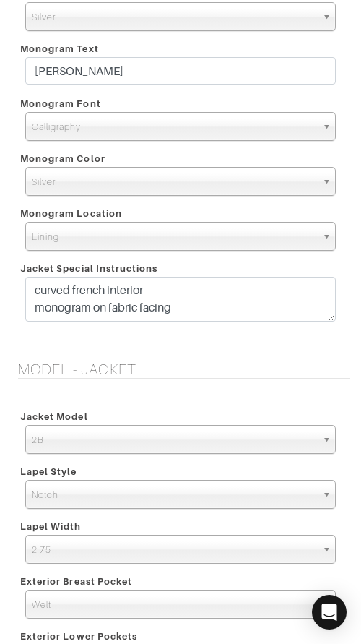
scroll to position [1795, 0]
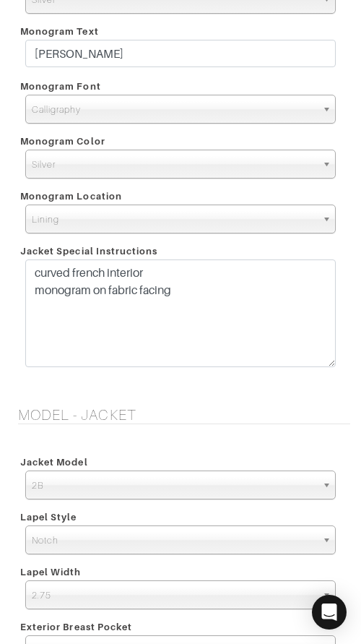
drag, startPoint x: 332, startPoint y: 303, endPoint x: 314, endPoint y: 332, distance: 34.5
click at [328, 358] on textarea "curved french interior monogram on fabric facing" at bounding box center [180, 313] width 311 height 108
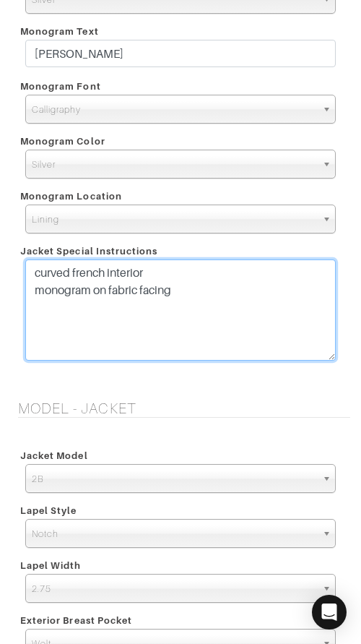
click at [281, 309] on textarea "curved french interior monogram on fabric facing" at bounding box center [180, 309] width 311 height 101
paste textarea "SPECIAL INSTRUCTIONS 1. Arms back max 3. Raise armhole moderately 4. Reduce bic…"
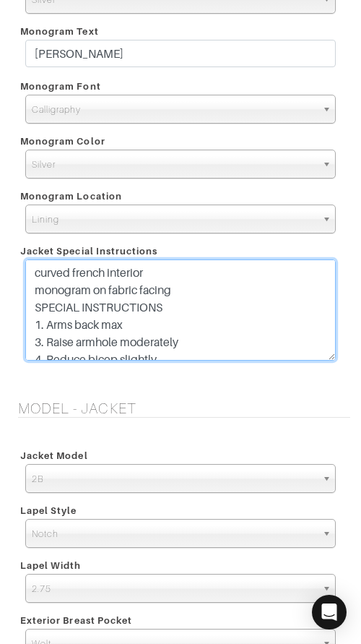
scroll to position [7, 0]
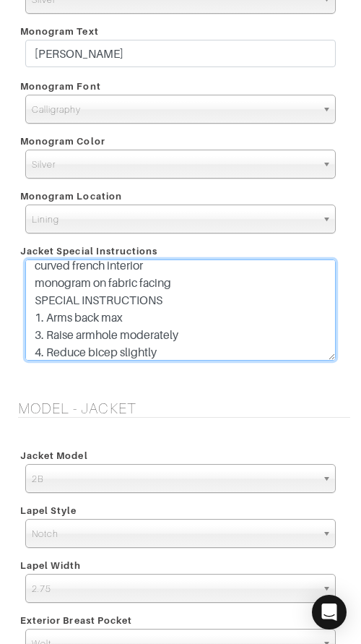
drag, startPoint x: 171, startPoint y: 304, endPoint x: 26, endPoint y: 293, distance: 145.0
click at [26, 292] on textarea "curved french interior monogram on fabric facing" at bounding box center [180, 309] width 311 height 101
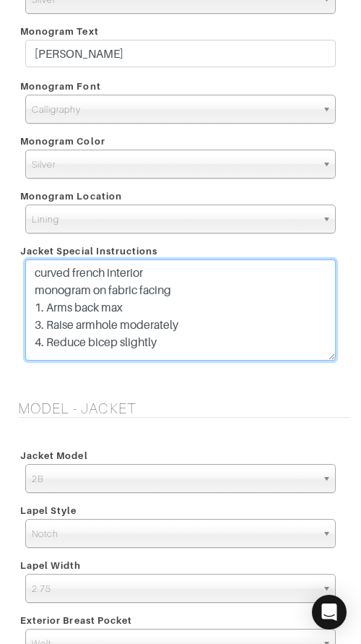
scroll to position [0, 0]
type textarea "curved french interior monogram on fabric facing 1. Arms back max 3. Raise armh…"
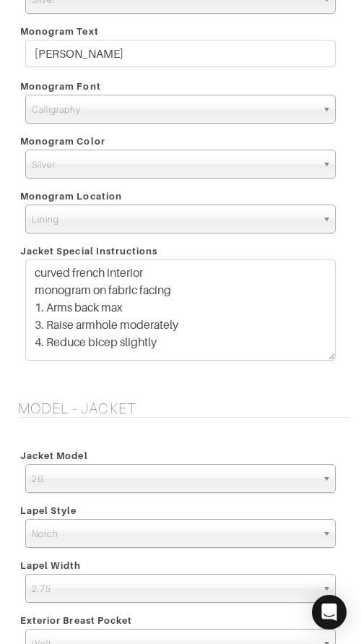
drag, startPoint x: 217, startPoint y: 391, endPoint x: 227, endPoint y: 373, distance: 20.4
click at [218, 389] on form "See Custom Models & Style Options Swatch & Detail Images Price $ 1899.62 Manufa…" at bounding box center [181, 427] width 340 height 4320
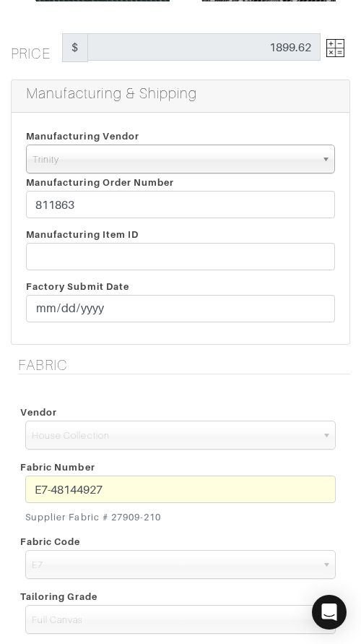
scroll to position [257, 0]
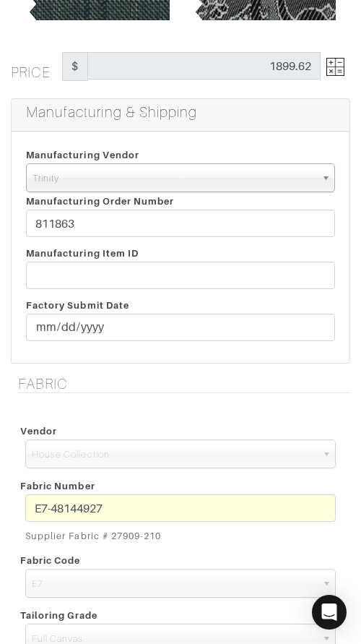
click at [21, 499] on div "E7-48144927 Supplier Fabric # 27909-210" at bounding box center [180, 521] width 332 height 54
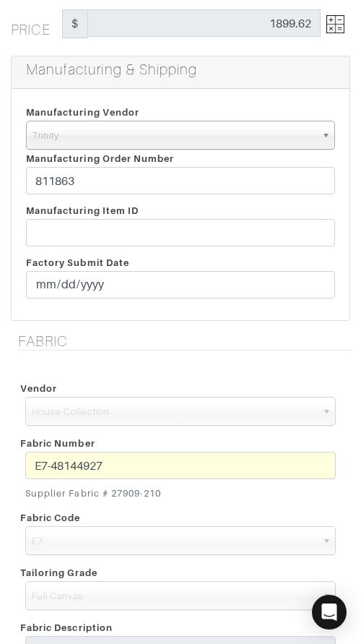
scroll to position [299, 0]
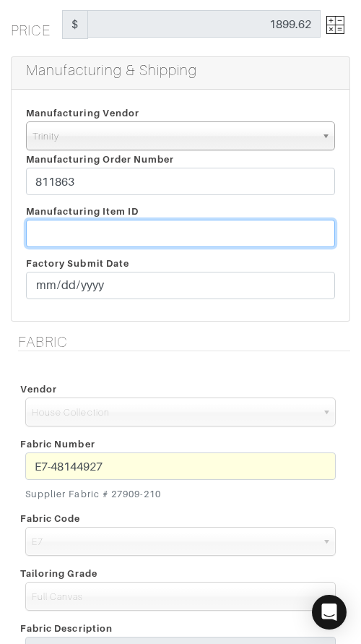
click at [246, 234] on input "text" at bounding box center [180, 233] width 309 height 27
paste input "T2-1778214."
type input "T2-1778214"
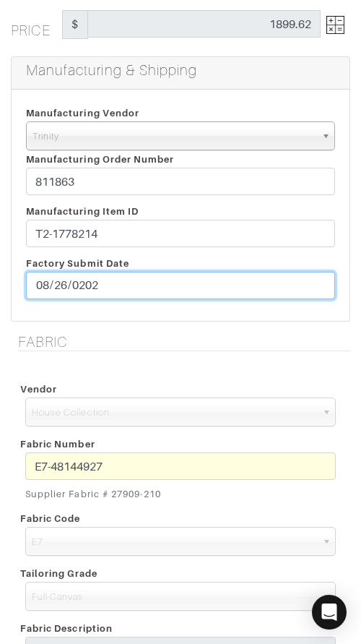
type input "[DATE]"
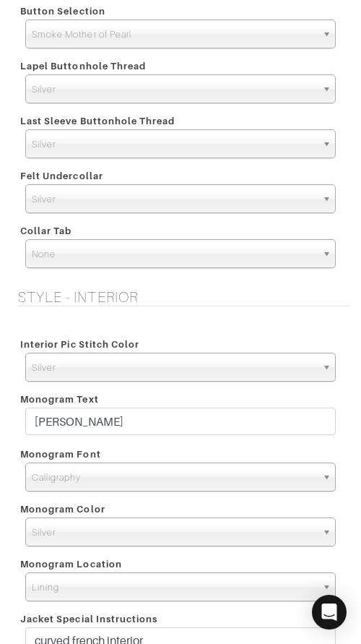
scroll to position [1430, 0]
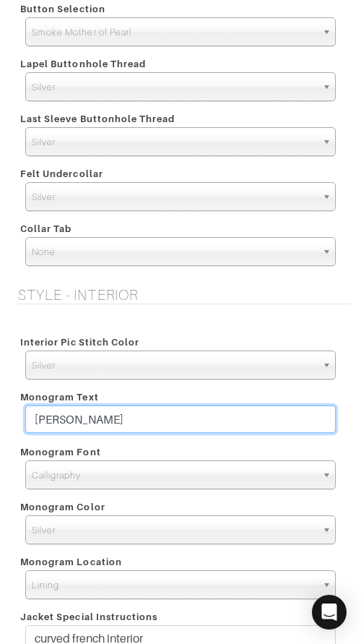
click at [220, 416] on input "Joseph Reiser" at bounding box center [180, 418] width 311 height 27
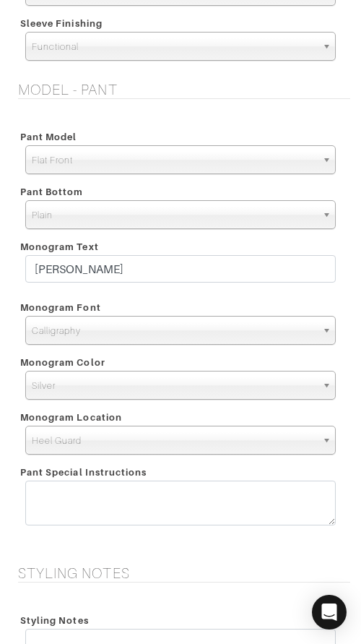
scroll to position [2559, 0]
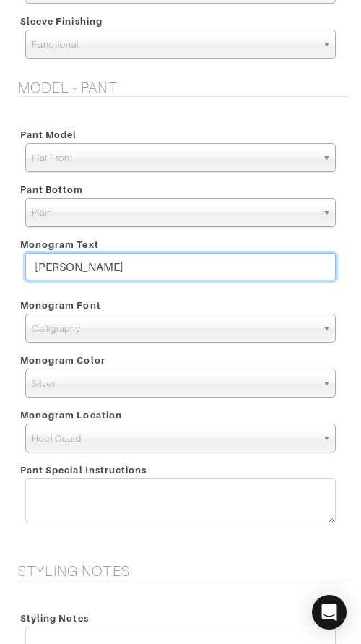
click at [177, 262] on input "Joseph Reiser" at bounding box center [180, 266] width 311 height 27
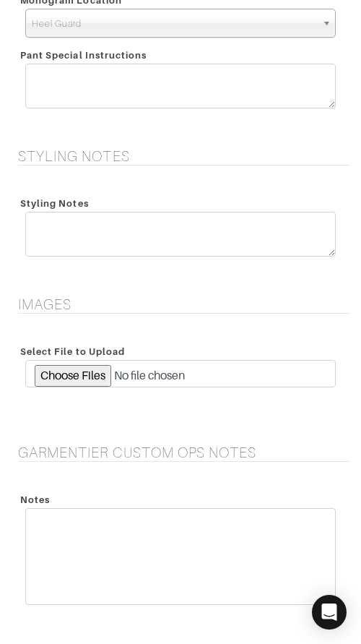
scroll to position [3808, 0]
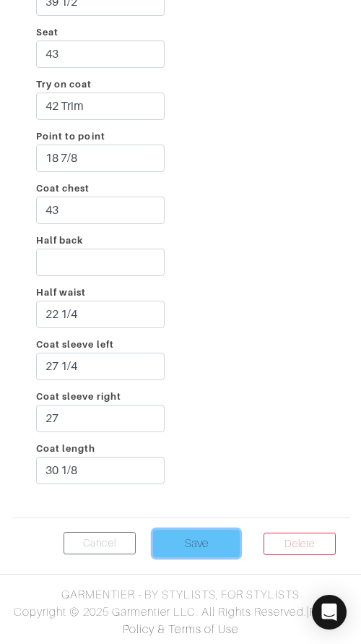
click at [181, 545] on input "Save" at bounding box center [196, 543] width 87 height 27
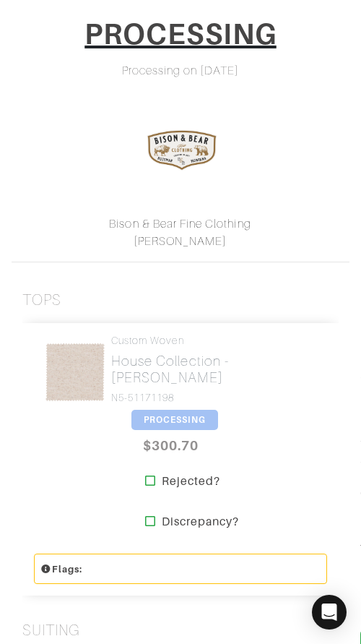
scroll to position [208, 0]
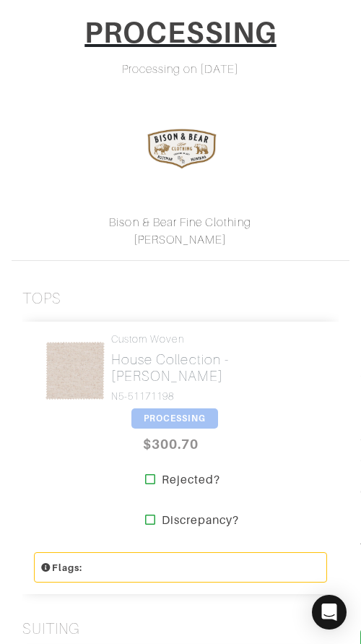
click at [158, 417] on span "PROCESSING" at bounding box center [175, 418] width 87 height 20
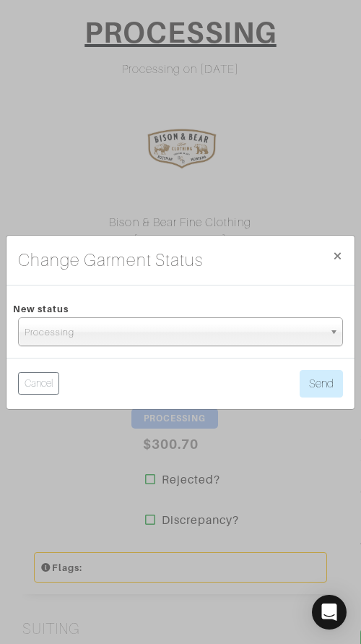
drag, startPoint x: 200, startPoint y: 333, endPoint x: 194, endPoint y: 365, distance: 32.4
click at [199, 337] on span "Processing" at bounding box center [174, 332] width 299 height 29
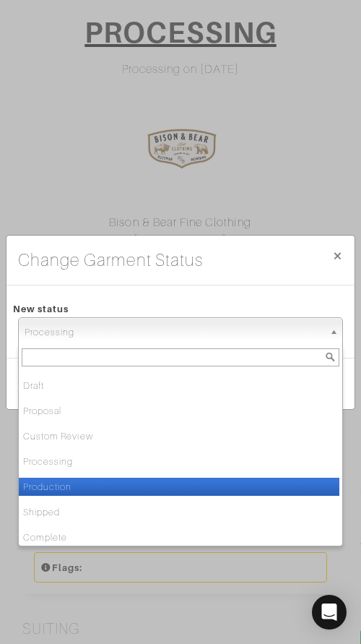
drag, startPoint x: 173, startPoint y: 483, endPoint x: 204, endPoint y: 445, distance: 48.8
click at [176, 480] on li "Production" at bounding box center [179, 487] width 321 height 18
select select "Production"
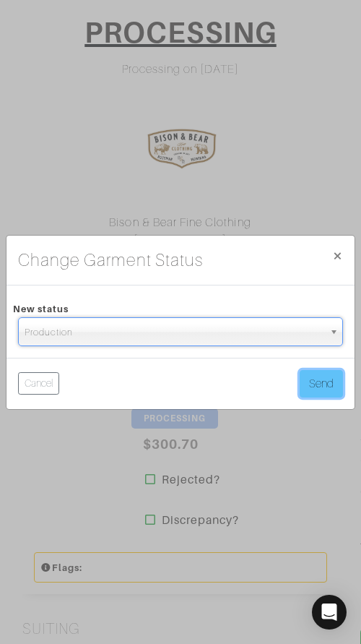
click at [306, 376] on button "Send" at bounding box center [321, 383] width 43 height 27
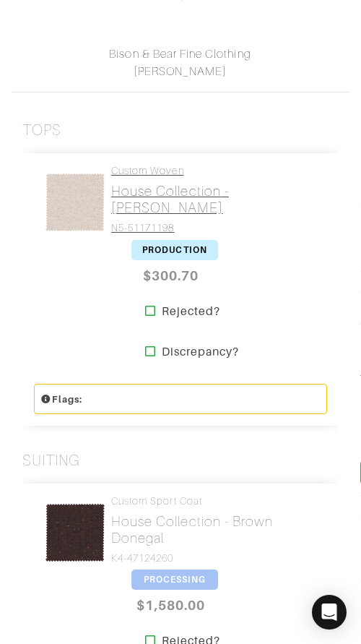
scroll to position [379, 0]
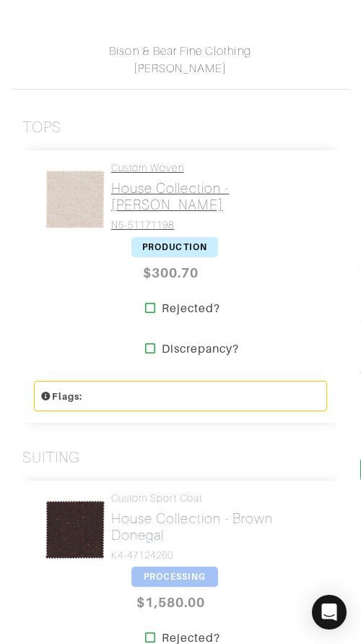
click at [140, 196] on h2 "House Collection - [PERSON_NAME]" at bounding box center [213, 196] width 205 height 33
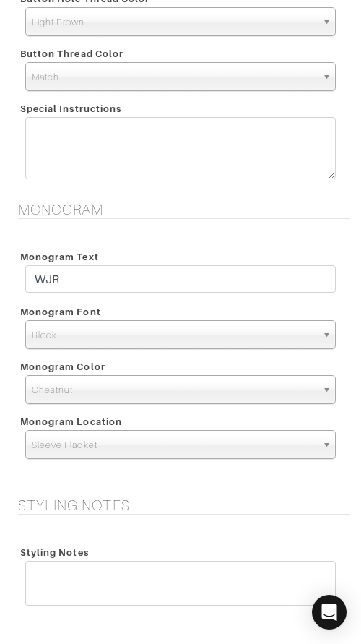
scroll to position [1478, 0]
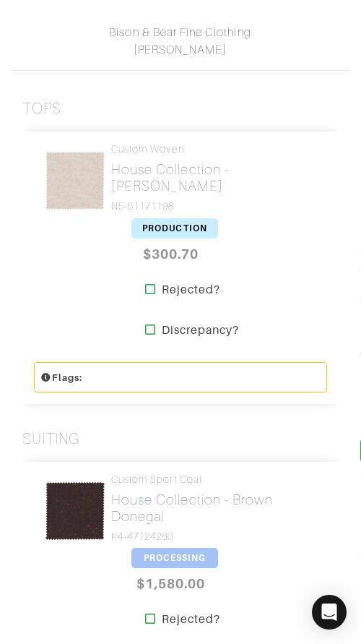
scroll to position [378, 0]
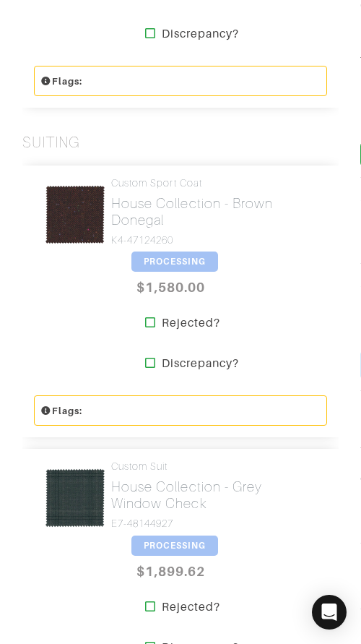
scroll to position [697, 0]
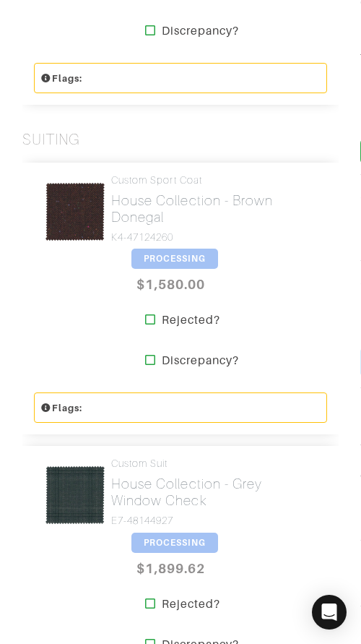
click at [186, 257] on span "PROCESSING" at bounding box center [175, 259] width 87 height 20
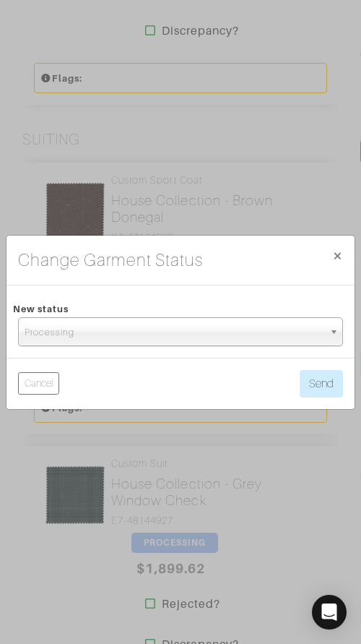
click at [182, 336] on span "Processing" at bounding box center [174, 332] width 299 height 29
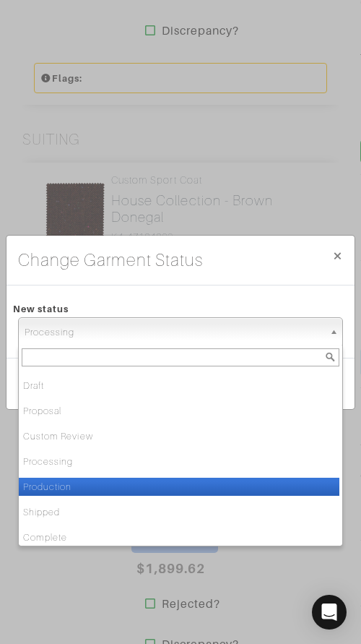
click at [158, 479] on li "Production" at bounding box center [179, 487] width 321 height 18
select select "Production"
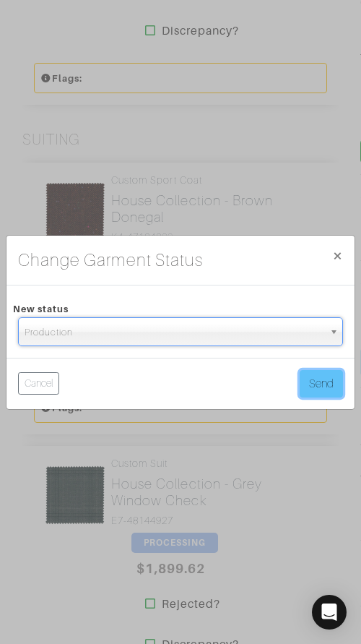
click at [330, 379] on button "Send" at bounding box center [321, 383] width 43 height 27
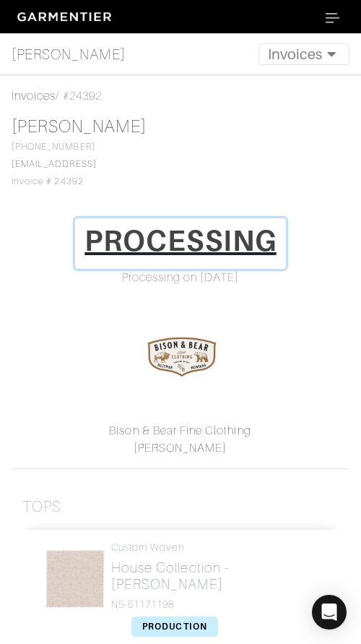
click at [217, 241] on h1 "PROCESSING" at bounding box center [181, 240] width 192 height 35
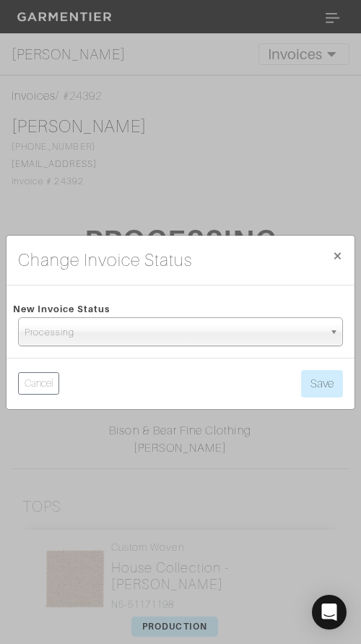
drag, startPoint x: 225, startPoint y: 325, endPoint x: 225, endPoint y: 348, distance: 22.4
click at [225, 327] on span "Processing" at bounding box center [174, 332] width 299 height 29
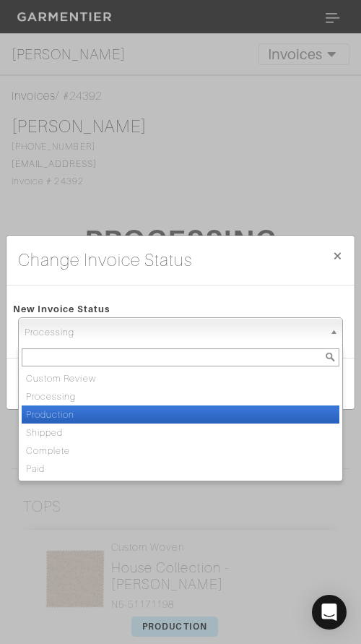
drag, startPoint x: 236, startPoint y: 415, endPoint x: 249, endPoint y: 402, distance: 17.4
click at [236, 414] on li "Production" at bounding box center [181, 414] width 318 height 18
select select "Production"
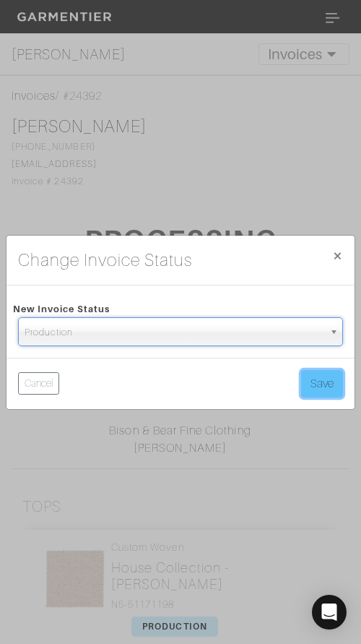
click at [317, 374] on button "Save" at bounding box center [322, 383] width 42 height 27
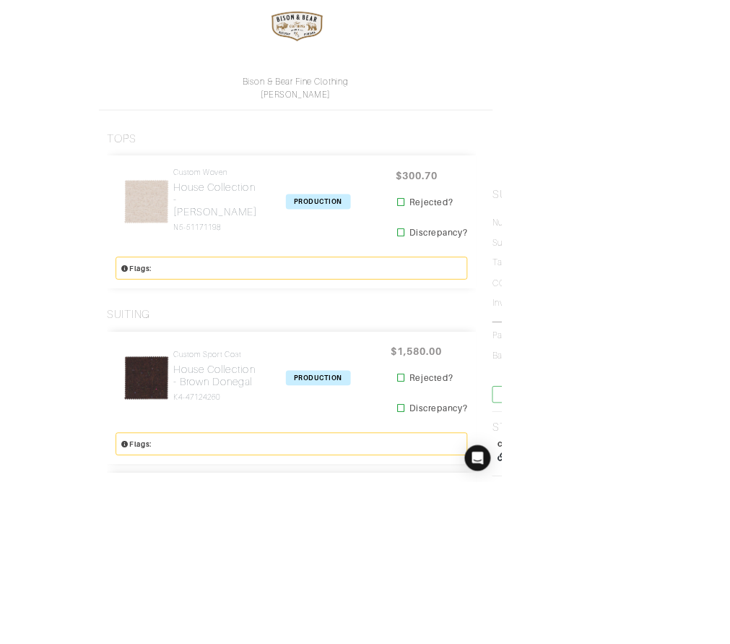
scroll to position [304, 0]
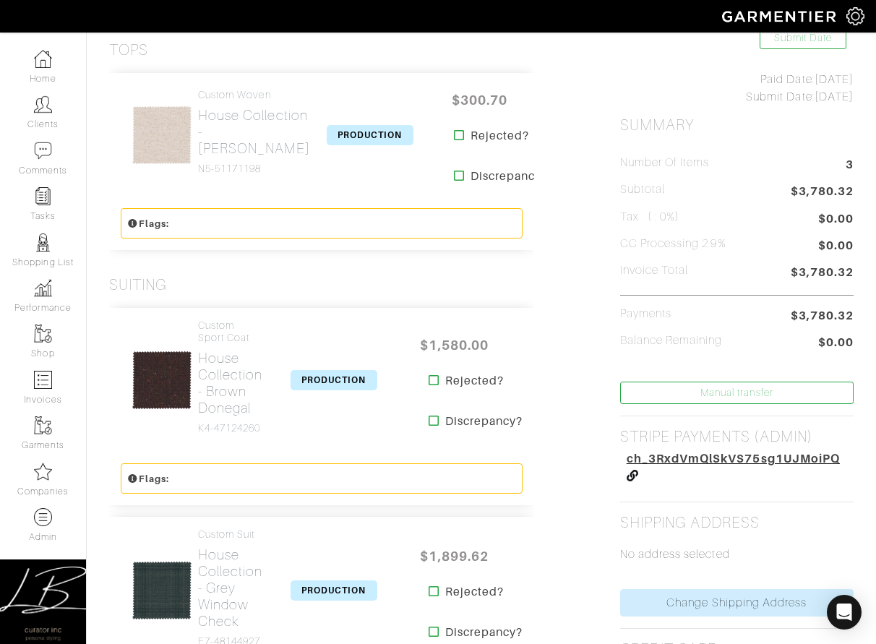
click at [361, 457] on span "ch_3RxdVmQlSkVS75sg1UJMoiPQ" at bounding box center [732, 459] width 213 height 14
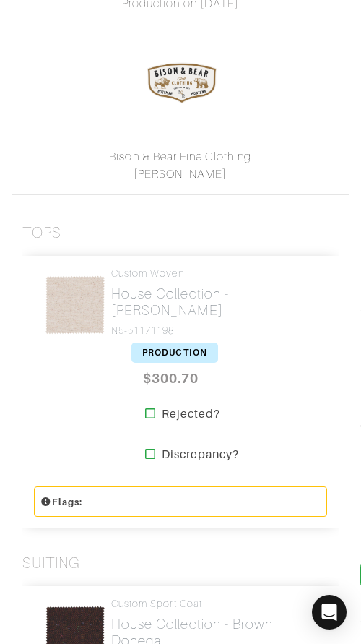
scroll to position [0, 0]
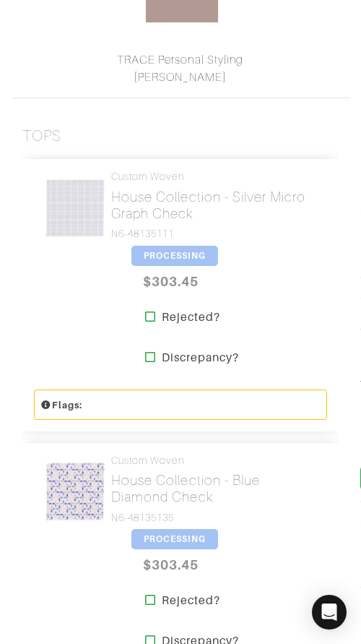
scroll to position [372, 0]
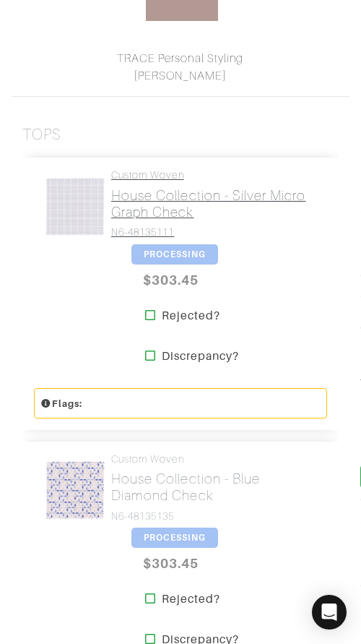
click at [136, 194] on h2 "House Collection - Silver Micro Graph Check" at bounding box center [213, 203] width 205 height 33
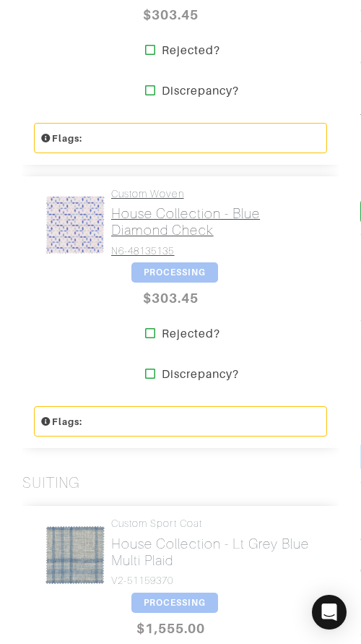
click at [137, 222] on h2 "House Collection - Blue Diamond Check" at bounding box center [213, 221] width 205 height 33
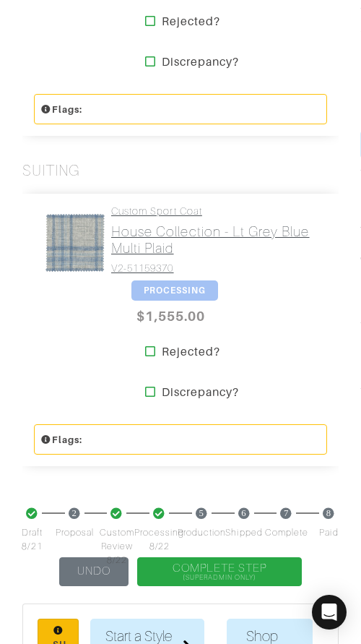
scroll to position [955, 0]
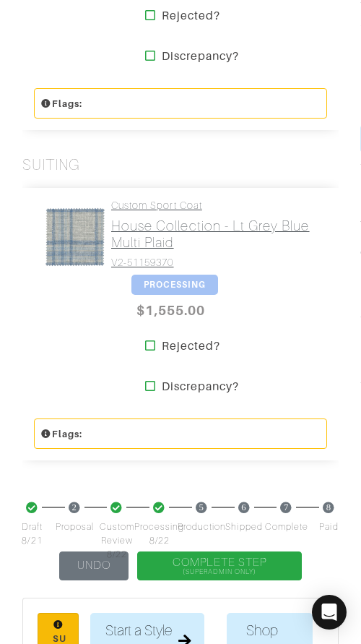
click at [137, 243] on h2 "House Collection - Lt Grey Blue Multi Plaid" at bounding box center [213, 233] width 205 height 33
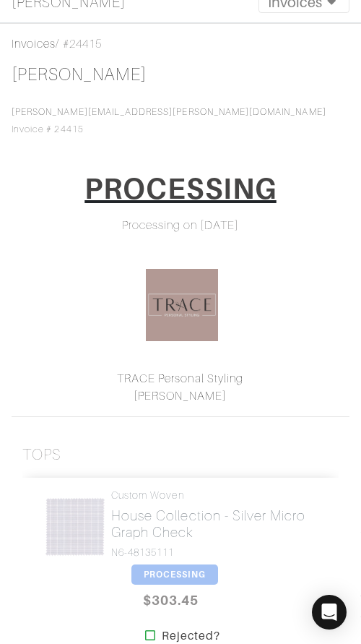
scroll to position [0, 0]
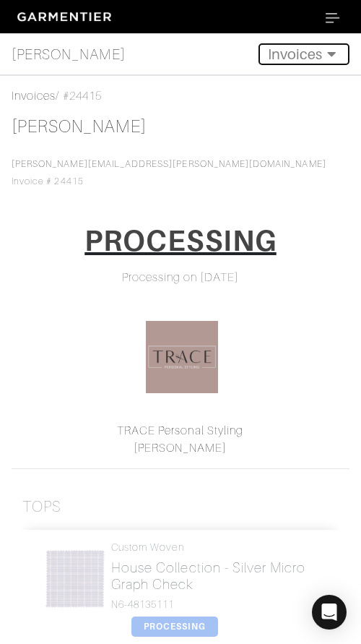
click at [299, 56] on button "Invoices" at bounding box center [304, 54] width 91 height 22
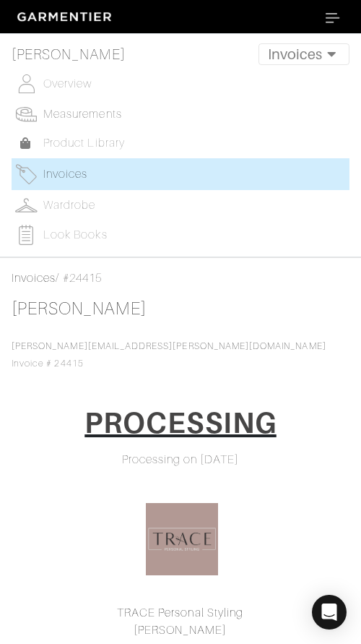
click at [98, 112] on span "Measurements" at bounding box center [82, 114] width 79 height 13
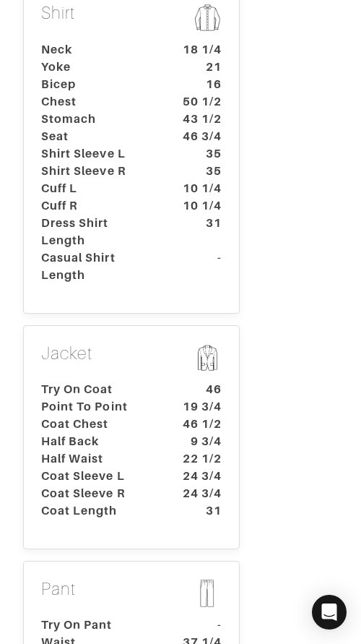
click at [177, 197] on dt "10 1/4" at bounding box center [198, 205] width 67 height 17
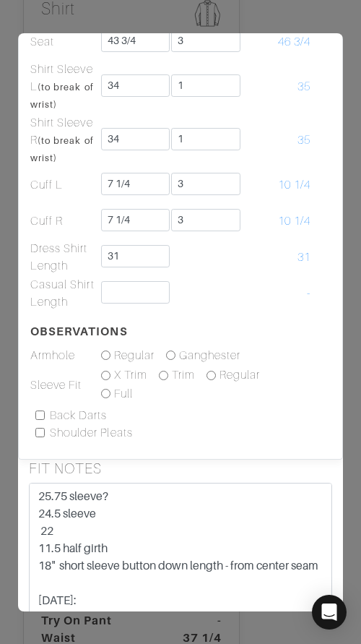
scroll to position [519, 0]
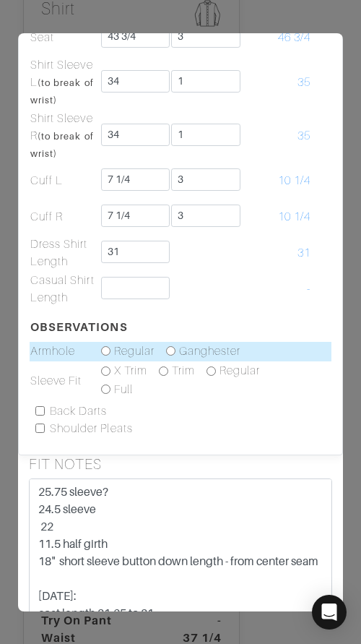
click at [107, 351] on input "radio" at bounding box center [105, 350] width 9 height 9
radio input "true"
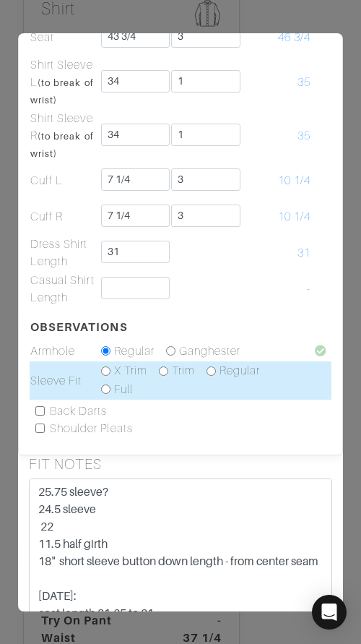
click at [105, 372] on input "radio" at bounding box center [105, 370] width 9 height 9
radio input "true"
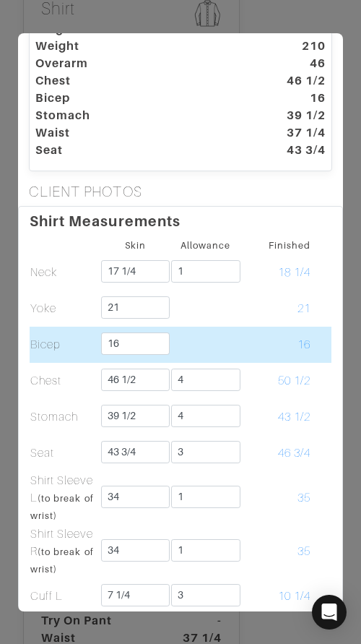
scroll to position [0, 0]
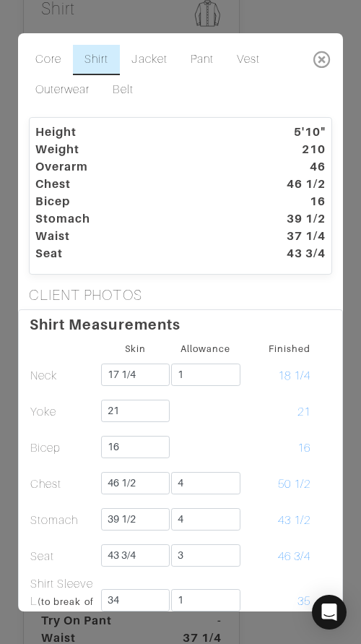
click at [326, 51] on icon at bounding box center [323, 59] width 30 height 29
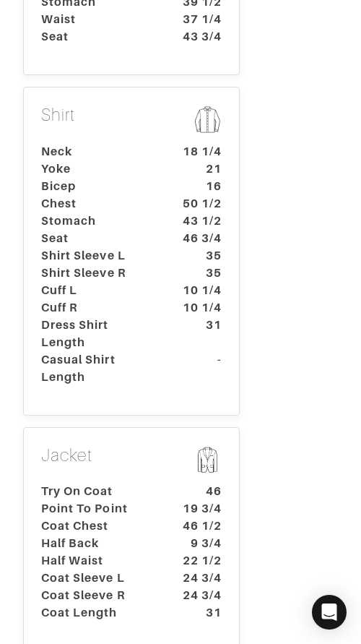
scroll to position [514, 0]
click at [146, 177] on dt "Bicep" at bounding box center [97, 185] width 135 height 17
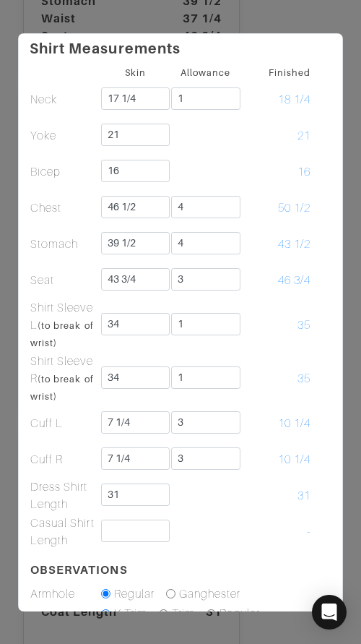
scroll to position [0, 0]
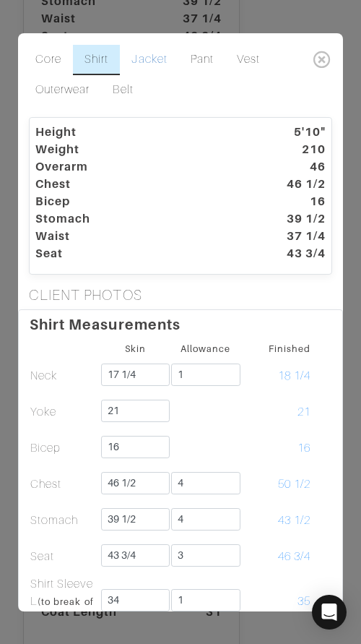
click at [152, 59] on link "Jacket" at bounding box center [149, 60] width 59 height 30
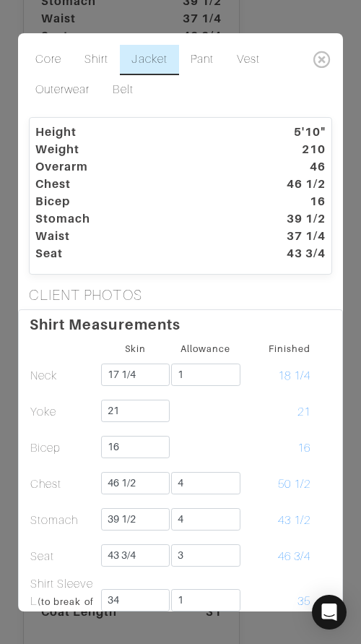
click at [152, 59] on link "Jacket" at bounding box center [149, 60] width 59 height 30
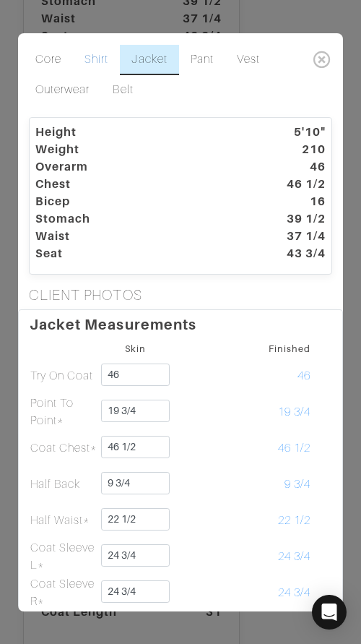
click at [93, 60] on link "Shirt" at bounding box center [96, 60] width 47 height 30
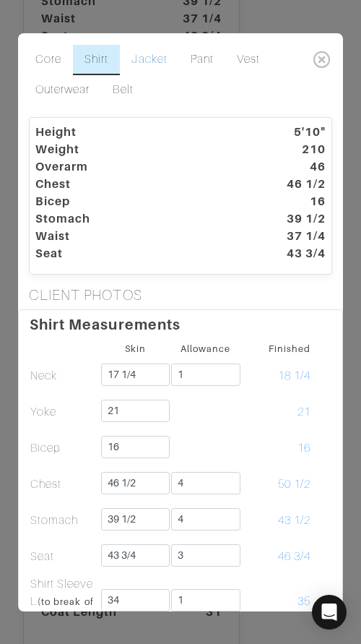
click at [132, 57] on link "Jacket" at bounding box center [149, 60] width 59 height 30
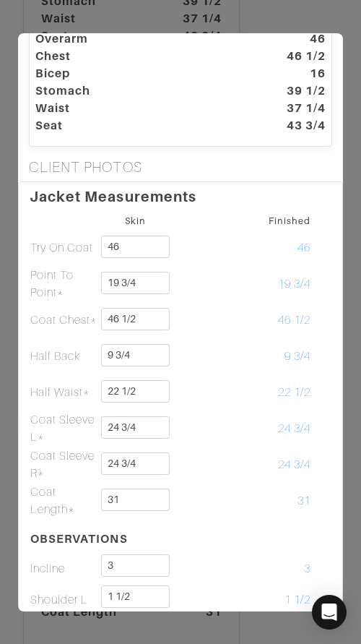
scroll to position [130, 0]
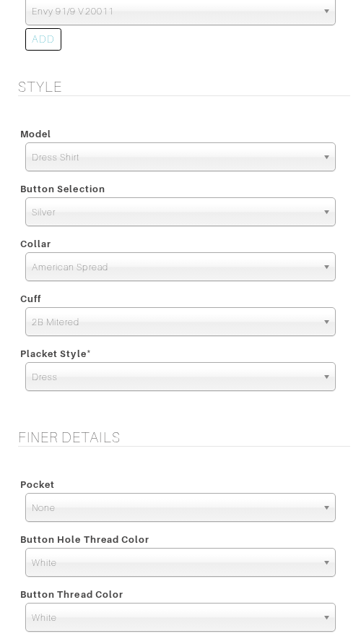
scroll to position [2024, 0]
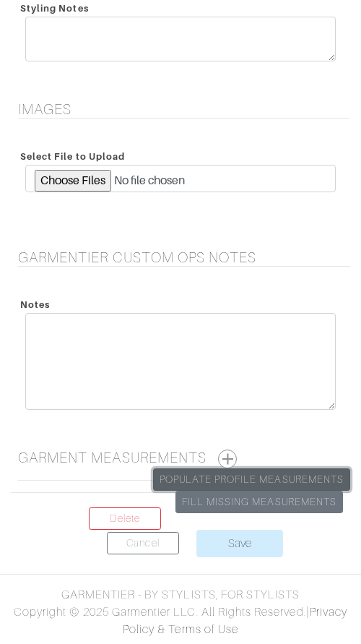
drag, startPoint x: 271, startPoint y: 476, endPoint x: 267, endPoint y: 416, distance: 60.1
click at [271, 477] on link "Populate Profile Measurements" at bounding box center [251, 479] width 197 height 22
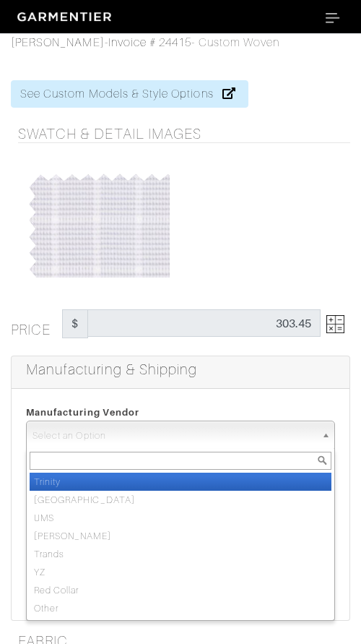
drag, startPoint x: 183, startPoint y: 437, endPoint x: 186, endPoint y: 451, distance: 14.0
click at [184, 439] on span "Select an Option" at bounding box center [174, 435] width 283 height 29
click at [196, 480] on li "Trinity" at bounding box center [181, 482] width 302 height 18
select select "1"
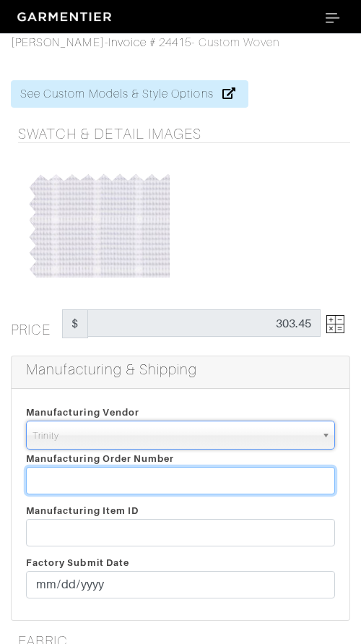
click at [196, 480] on input "text" at bounding box center [180, 480] width 309 height 27
paste input "811869"
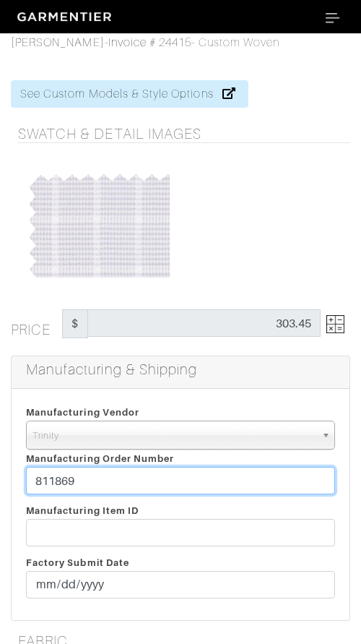
type input "811869"
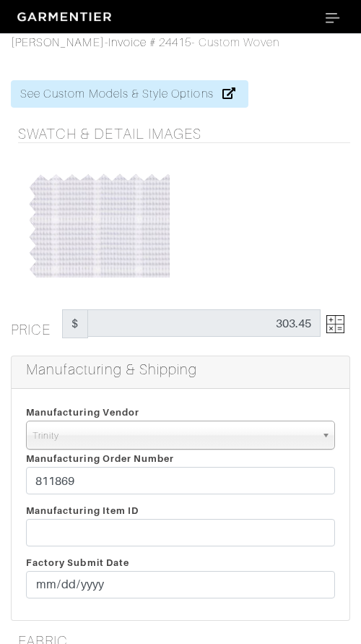
click at [237, 386] on div "Manufacturing & Shipping" at bounding box center [181, 372] width 338 height 33
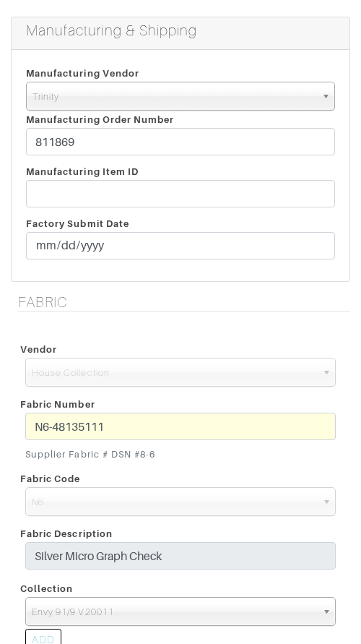
scroll to position [340, 0]
click at [301, 327] on div "Vendor Scabal Loro Piana Gladson Dormeuil House Collection London Marzoni Holla…" at bounding box center [181, 499] width 340 height 355
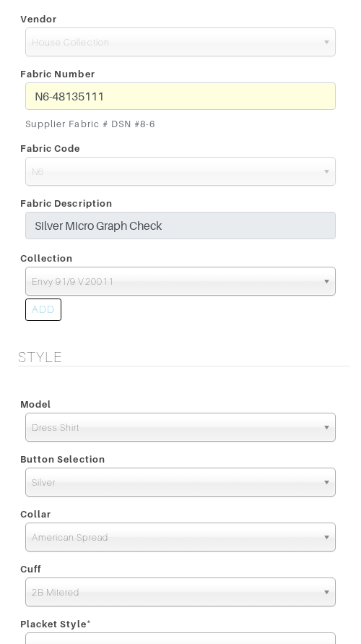
scroll to position [206, 0]
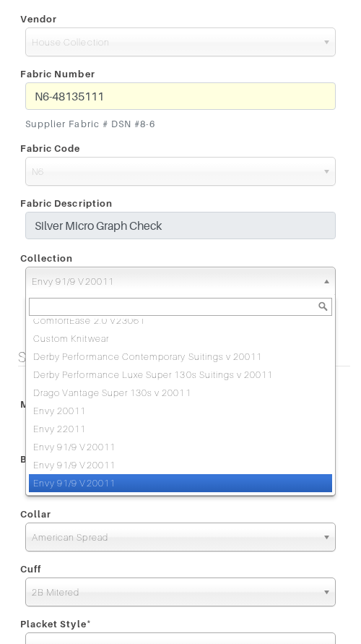
click at [208, 277] on span "Envy 91/9 V20011" at bounding box center [174, 281] width 285 height 29
paste input "Envy 91/9 V24021"
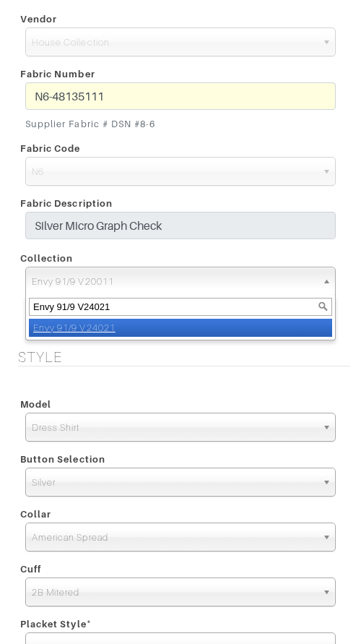
scroll to position [0, 0]
type input "Envy 91/9 V24021"
click at [220, 329] on li "Envy 91/9 V24021" at bounding box center [180, 328] width 303 height 18
select select "871"
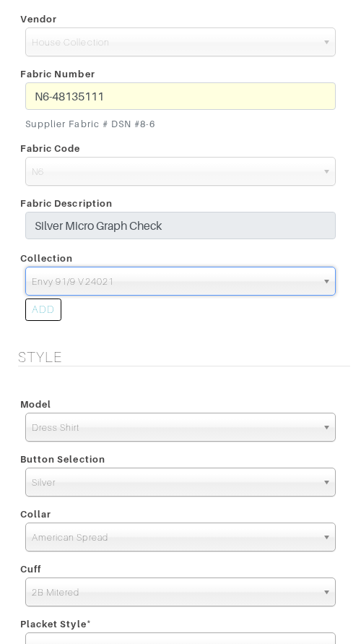
click at [226, 387] on div "Model Dress Shirt Casual Shirt Short Sleeve Tuxedo - Plain Front Tuxedo - Pleat…" at bounding box center [181, 529] width 340 height 303
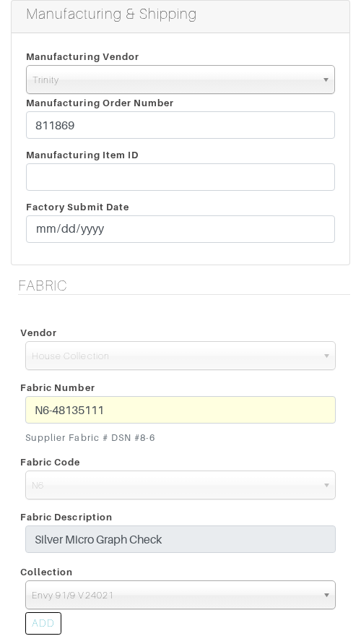
scroll to position [334, 0]
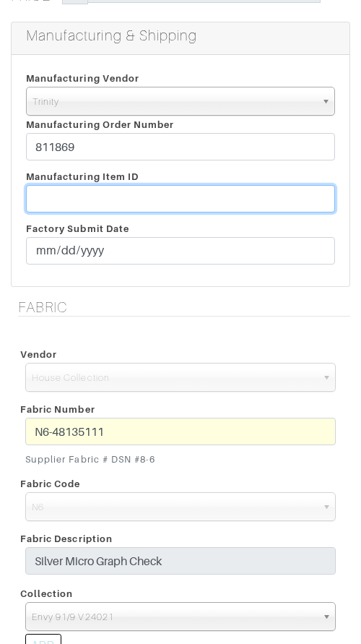
click at [104, 194] on input "text" at bounding box center [180, 198] width 309 height 27
paste input "T2-1778222."
type input "T2-1778222"
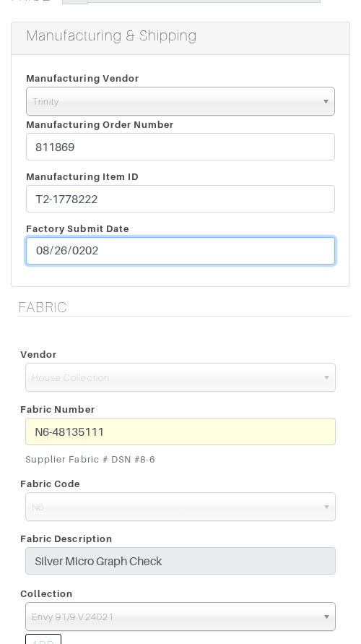
type input "[DATE]"
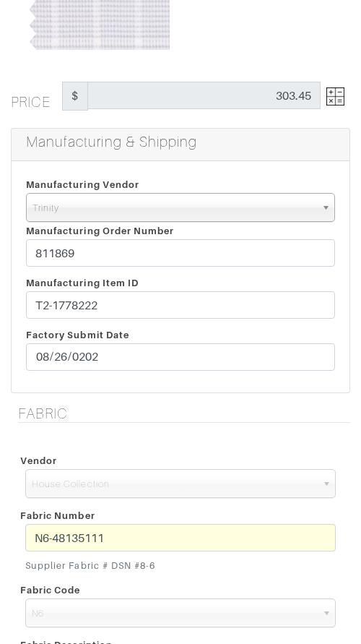
scroll to position [223, 0]
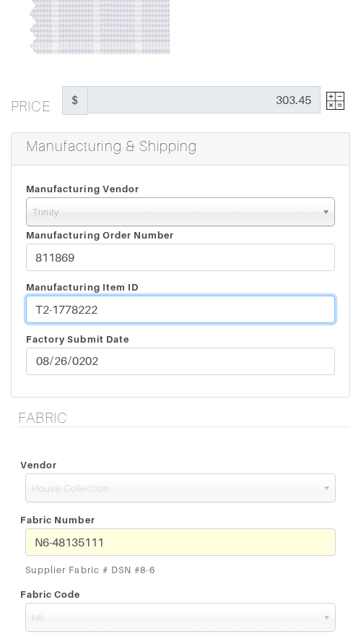
click at [173, 291] on div "Manufacturing Item ID T2-1778222 Factory Submit Date 2025-08-26" at bounding box center [180, 330] width 331 height 104
paste input "6"
type input "T2-1778226"
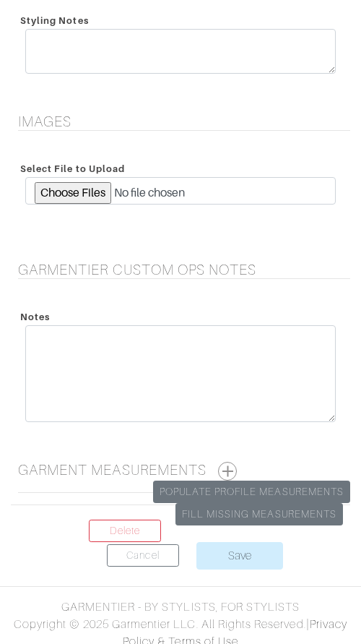
scroll to position [2024, 0]
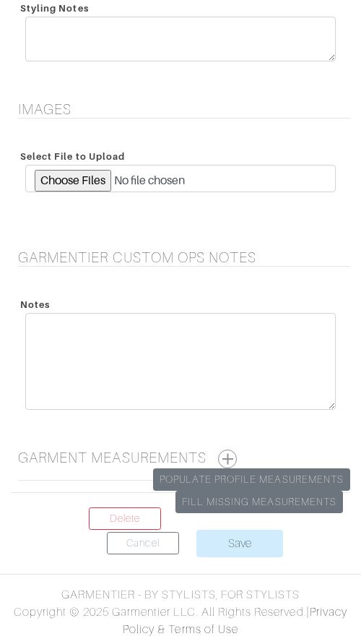
click at [228, 456] on button "button" at bounding box center [227, 458] width 19 height 19
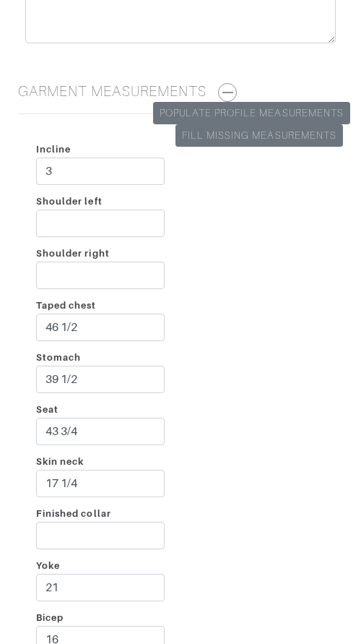
scroll to position [2281, 0]
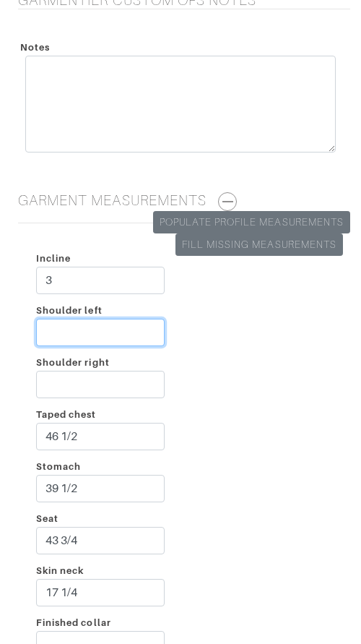
click at [98, 330] on input "Shoulder left" at bounding box center [100, 332] width 129 height 27
type input "1 1/2"
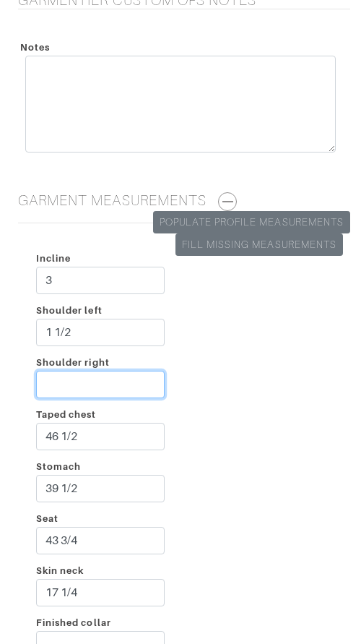
click at [108, 381] on input "Shoulder right" at bounding box center [100, 384] width 129 height 27
type input "1 3/4"
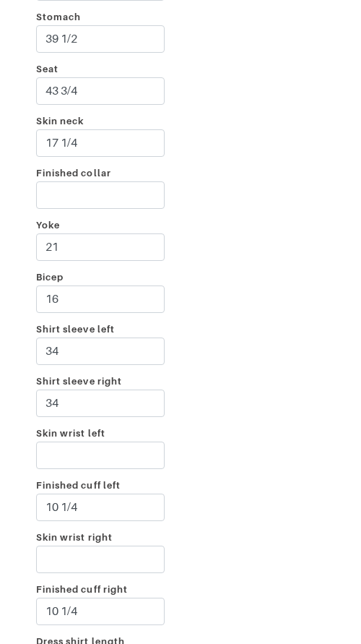
scroll to position [2724, 0]
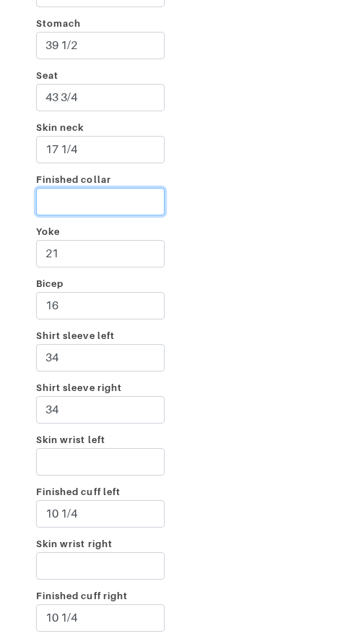
click at [129, 194] on input "Finished collar" at bounding box center [100, 201] width 129 height 27
type input "18 1/4"
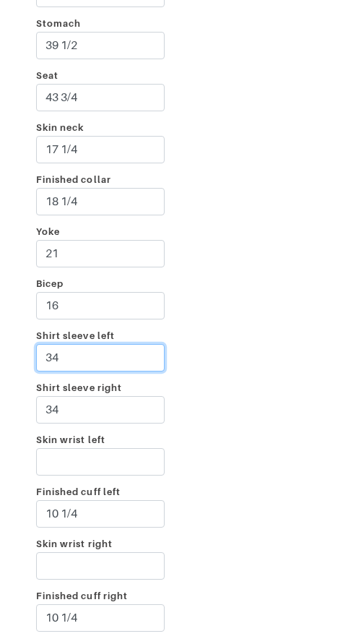
drag, startPoint x: 108, startPoint y: 355, endPoint x: 113, endPoint y: 340, distance: 15.8
click at [113, 340] on div "Shirt sleeve left 34" at bounding box center [100, 353] width 150 height 52
type input "35"
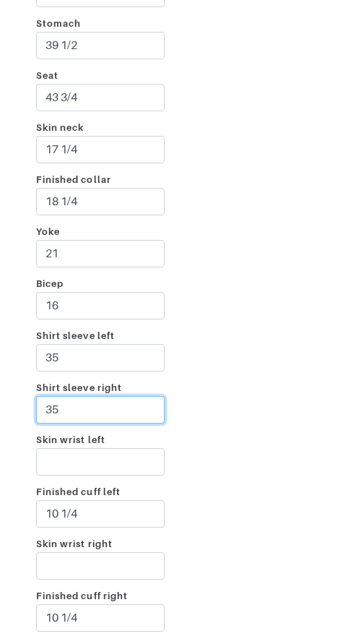
type input "35"
click at [251, 347] on div "Incline 3 Shoulder left 1 1/2 Shoulder right 1 3/4 Taped chest 46 1/2 Stomach 3…" at bounding box center [181, 326] width 340 height 1069
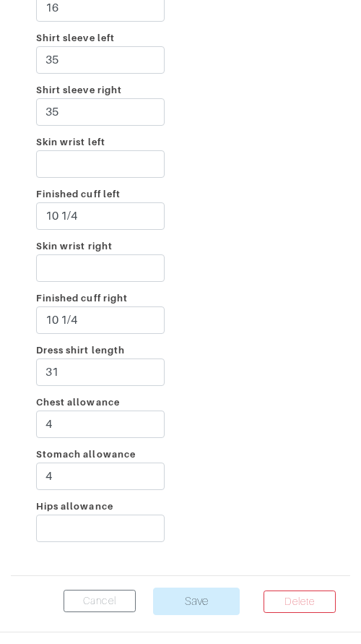
scroll to position [3025, 0]
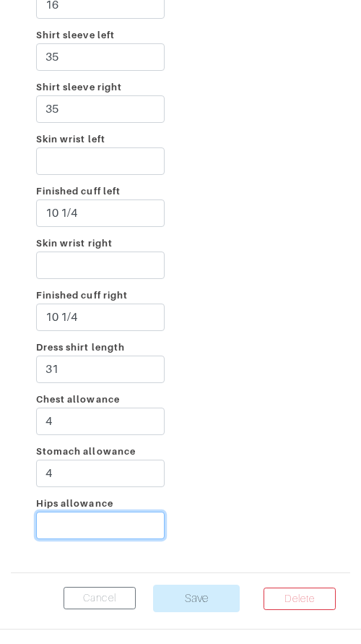
click at [130, 522] on input "Hips allowance" at bounding box center [100, 525] width 129 height 27
type input "3"
click at [245, 468] on div "Incline 3 Shoulder left 1 1/2 Shoulder right 1 3/4 Taped chest 46 1/2 Stomach 3…" at bounding box center [181, 25] width 340 height 1069
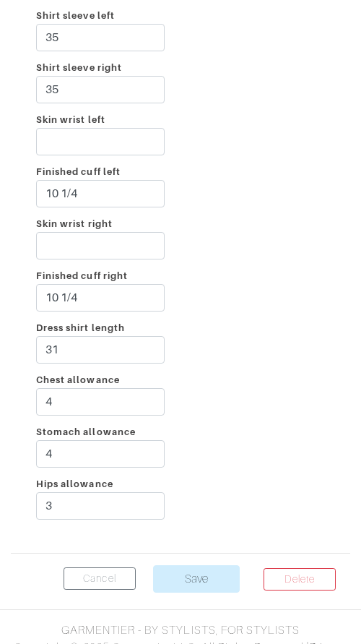
scroll to position [3079, 0]
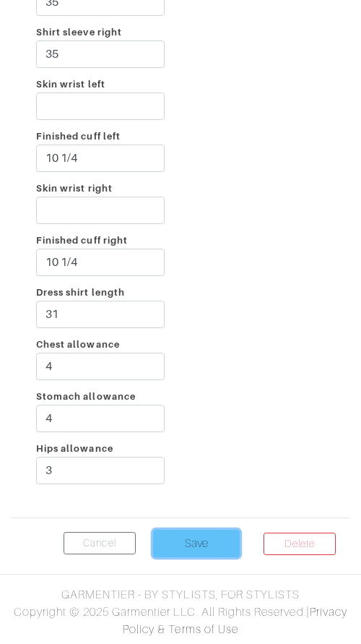
click at [199, 533] on input "Save" at bounding box center [196, 543] width 87 height 27
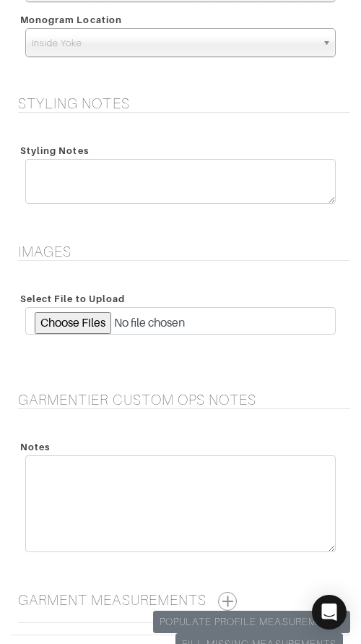
scroll to position [2024, 0]
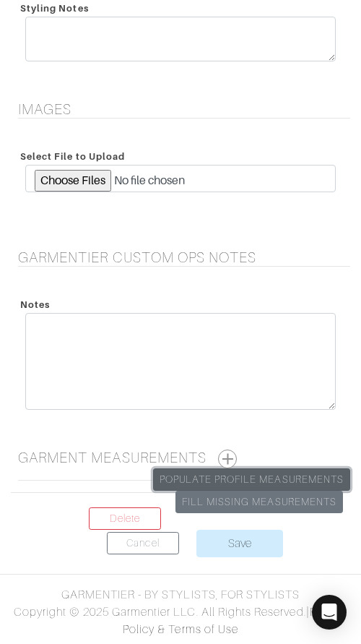
click at [272, 474] on link "Populate Profile Measurements" at bounding box center [251, 479] width 197 height 22
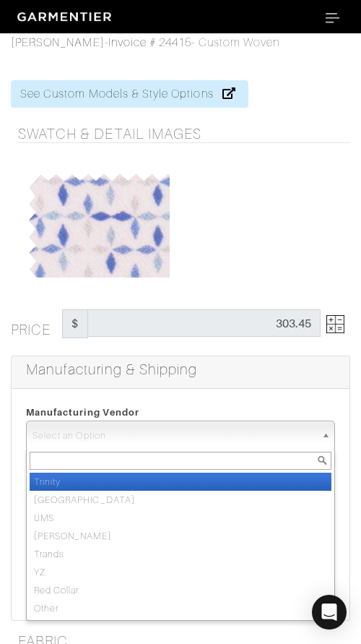
drag, startPoint x: 182, startPoint y: 439, endPoint x: 186, endPoint y: 456, distance: 17.2
click at [182, 440] on span "Select an Option" at bounding box center [174, 435] width 283 height 29
click at [191, 480] on li "Trinity" at bounding box center [181, 482] width 302 height 18
select select "1"
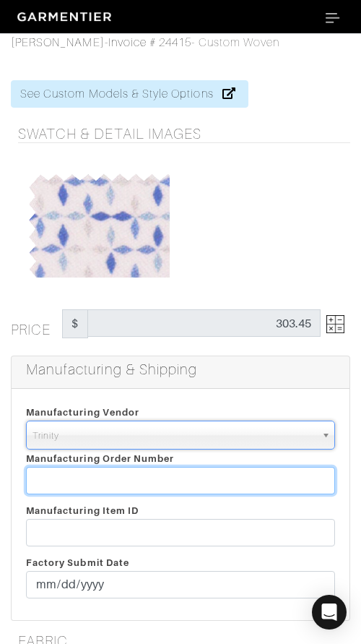
click at [191, 480] on input "text" at bounding box center [180, 480] width 309 height 27
paste input "811869"
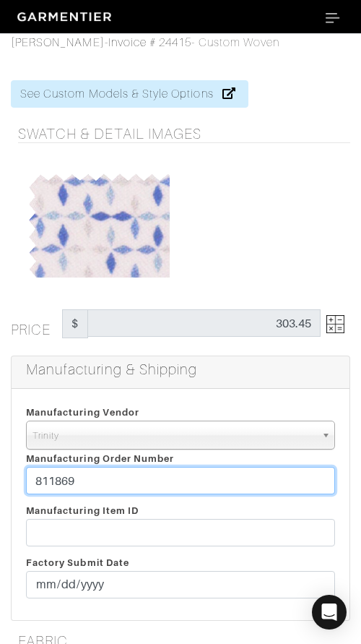
type input "811869"
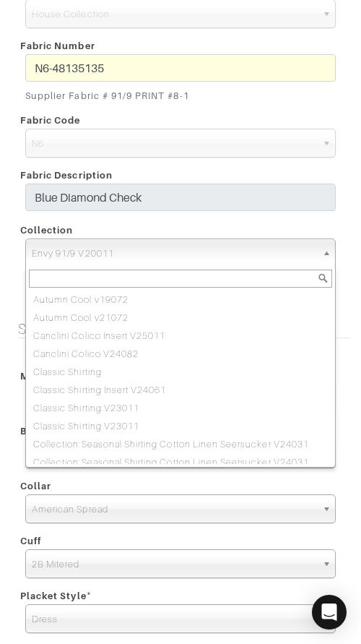
scroll to position [206, 0]
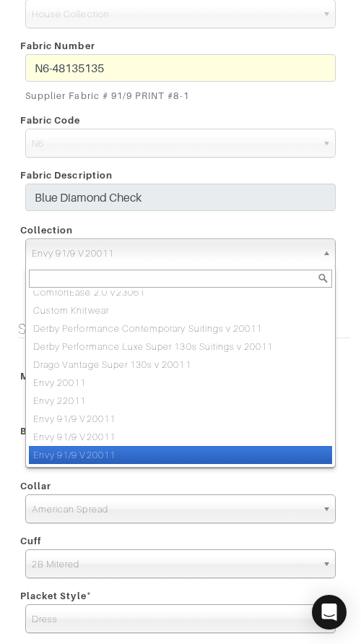
click at [250, 252] on span "Envy 91/9 V20011" at bounding box center [174, 253] width 285 height 29
paste input "Envy 91/9 V24021"
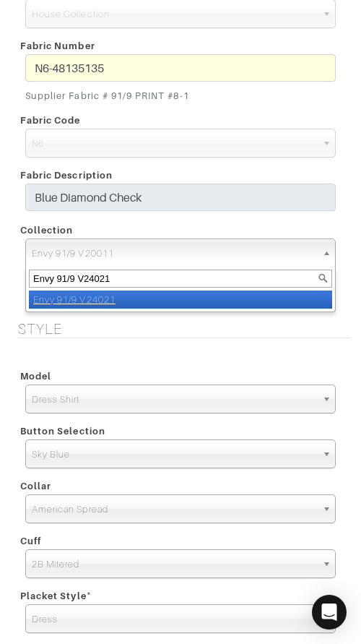
type input "Envy 91/9 V24021"
click at [262, 303] on li "Envy 91/9 V24021" at bounding box center [180, 299] width 303 height 18
select select "871"
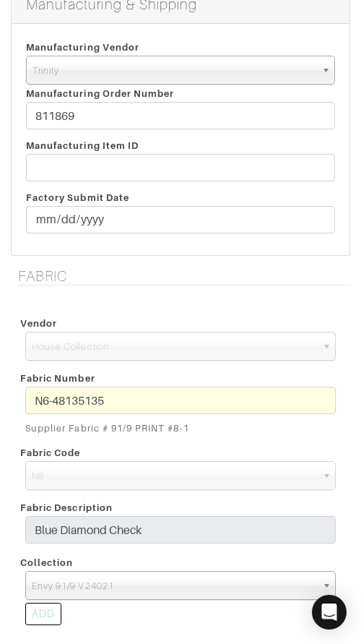
scroll to position [363, 0]
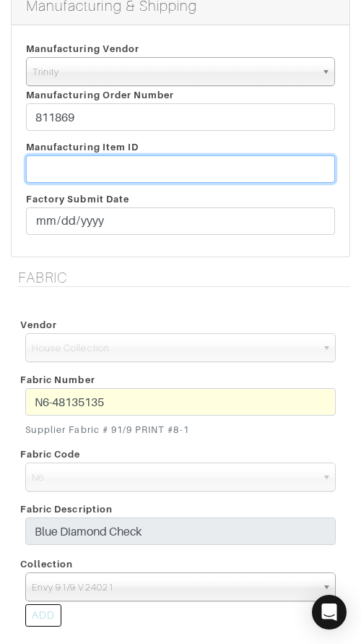
click at [223, 168] on input "text" at bounding box center [180, 168] width 309 height 27
paste input "T2-1778228"
type input "T2-1778228"
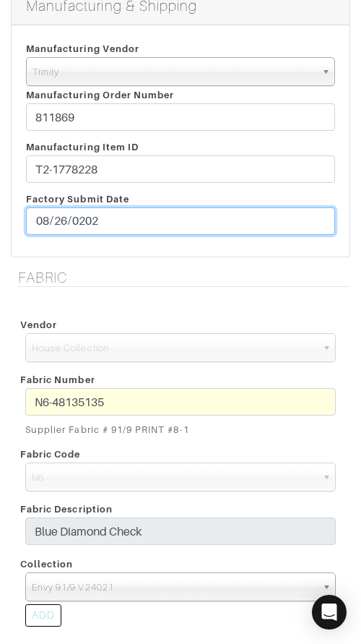
type input "[DATE]"
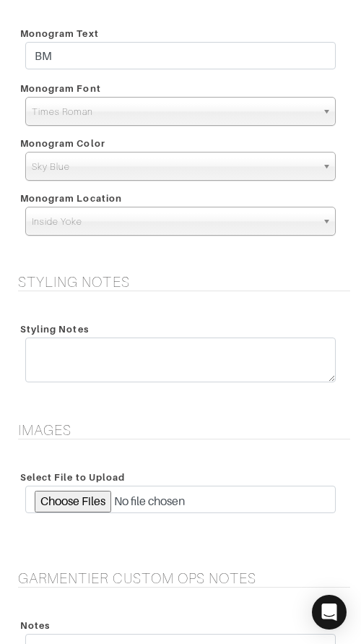
scroll to position [2024, 0]
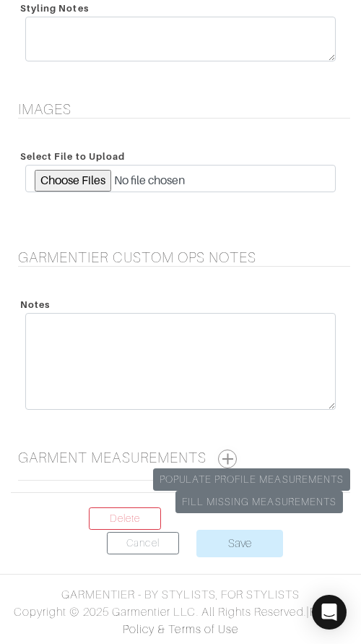
click at [232, 454] on button "button" at bounding box center [227, 458] width 19 height 19
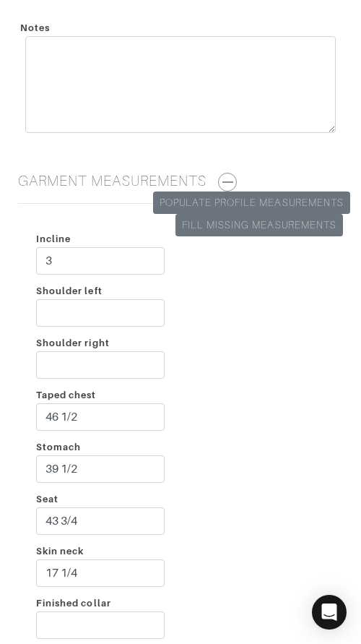
scroll to position [2337, 0]
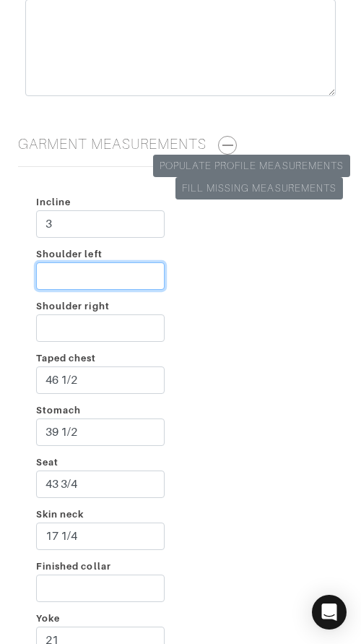
click at [131, 277] on input "Shoulder left" at bounding box center [100, 275] width 129 height 27
type input "1 1/2"
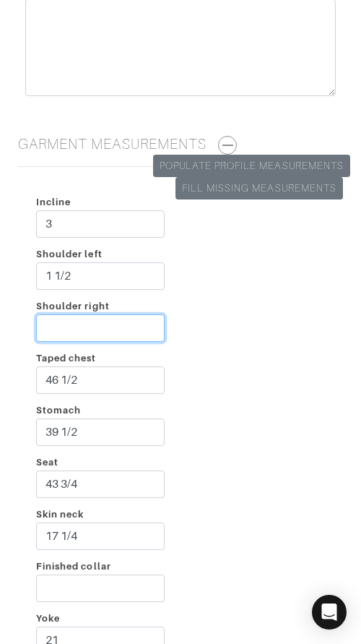
click at [101, 323] on input "Shoulder right" at bounding box center [100, 327] width 129 height 27
type input "1 3/4"
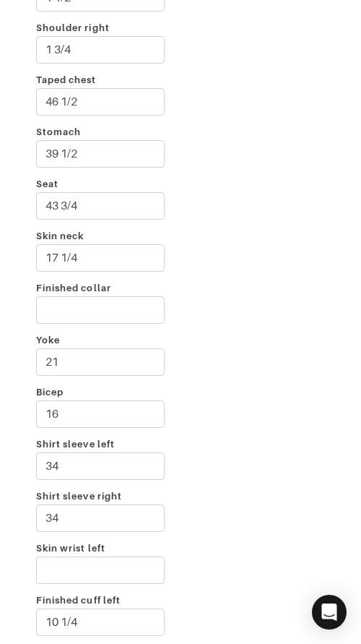
scroll to position [2616, 0]
click at [58, 311] on input "Finished collar" at bounding box center [100, 309] width 129 height 27
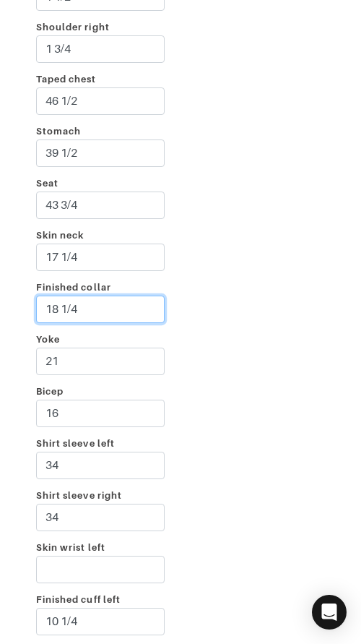
type input "18 1/4"
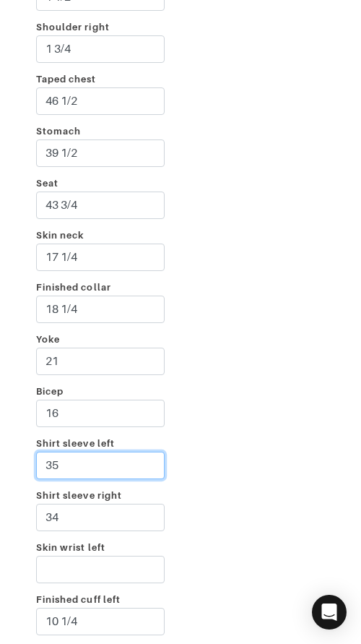
type input "35"
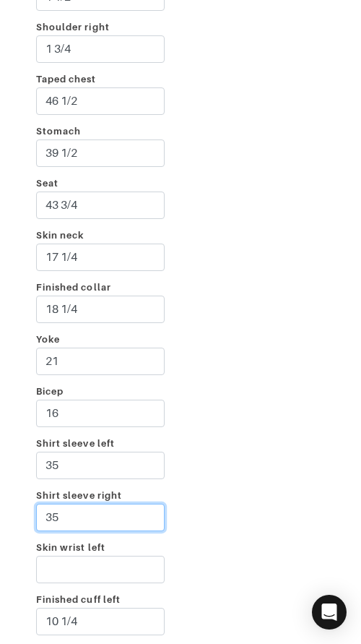
type input "35"
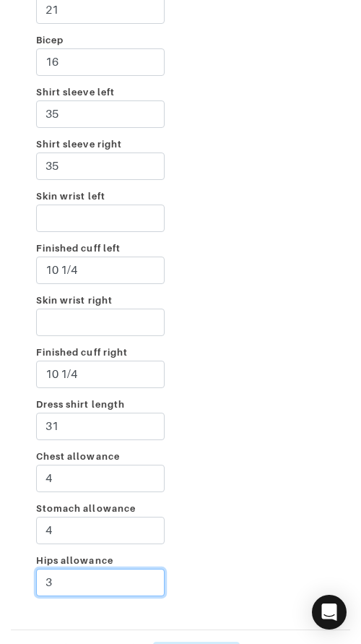
type input "3"
click at [278, 283] on div "Incline 3 Shoulder left 1 1/2 Shoulder right 1 3/4 Taped chest 46 1/2 Stomach 3…" at bounding box center [181, 82] width 340 height 1069
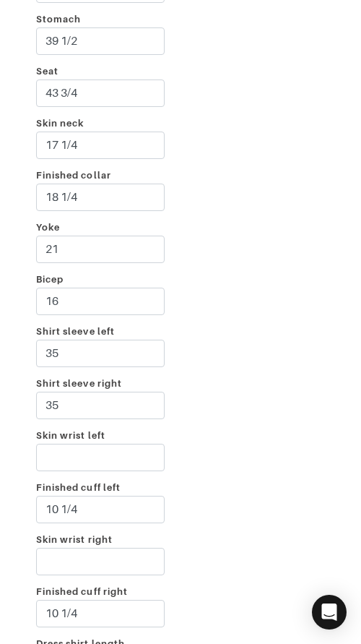
scroll to position [3079, 0]
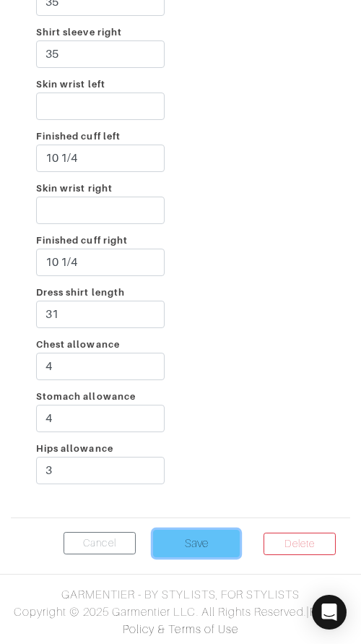
click at [212, 549] on input "Save" at bounding box center [196, 543] width 87 height 27
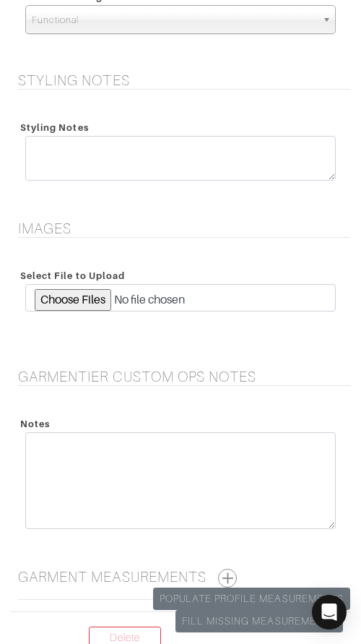
scroll to position [2647, 0]
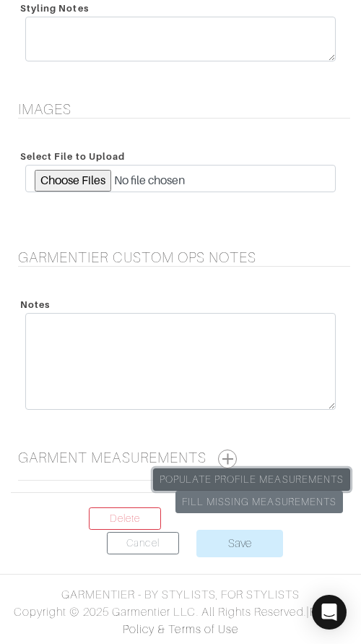
click at [279, 480] on link "Populate Profile Measurements" at bounding box center [251, 479] width 197 height 22
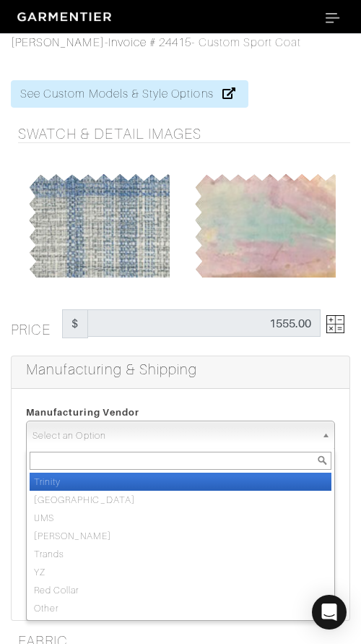
click at [178, 439] on span "Select an Option" at bounding box center [174, 435] width 283 height 29
click at [181, 481] on li "Trinity" at bounding box center [181, 482] width 302 height 18
select select "1"
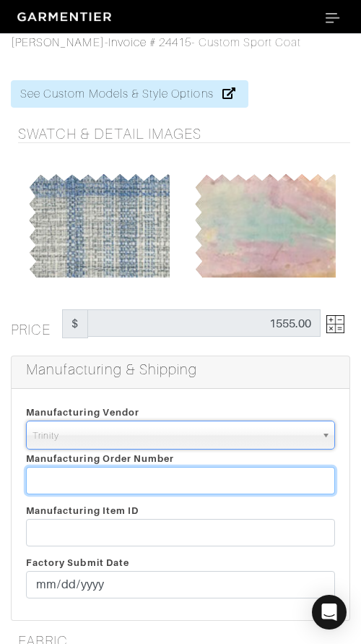
click at [181, 480] on input "text" at bounding box center [180, 480] width 309 height 27
paste input "811869"
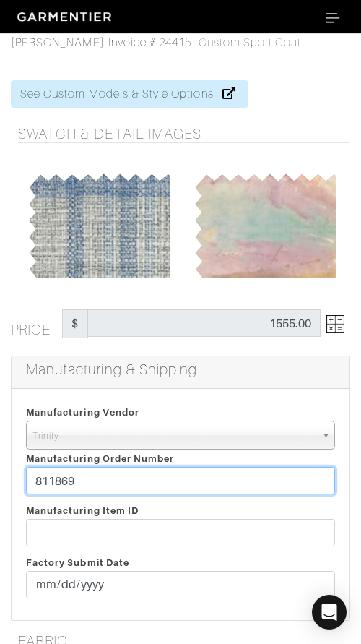
type input "811869"
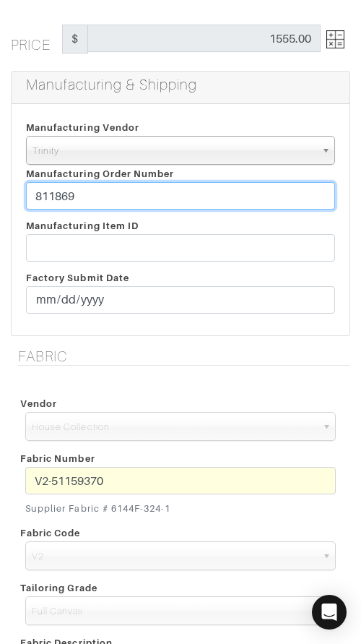
scroll to position [286, 0]
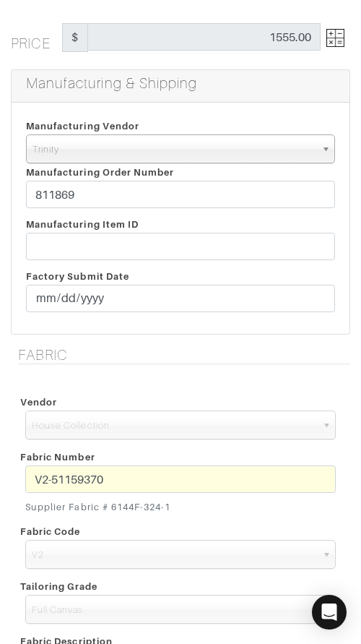
click at [147, 461] on div "Fabric Number V2-51159370 Supplier Fabric # 6144F-324-1" at bounding box center [180, 482] width 332 height 74
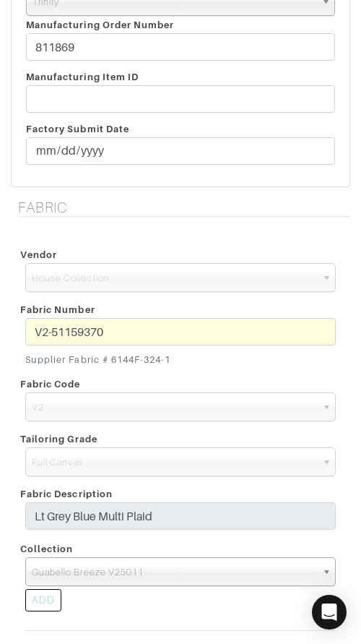
scroll to position [425, 0]
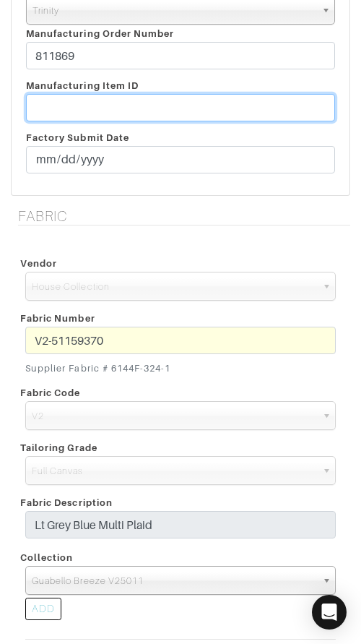
click at [90, 109] on input "text" at bounding box center [180, 107] width 309 height 27
paste input "T2-1778229."
type input "T2-1778229"
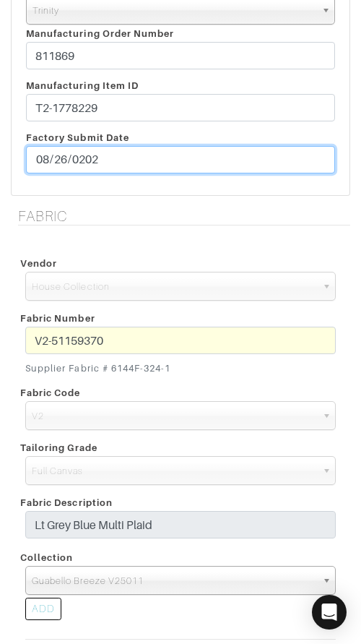
type input "2025-08-26"
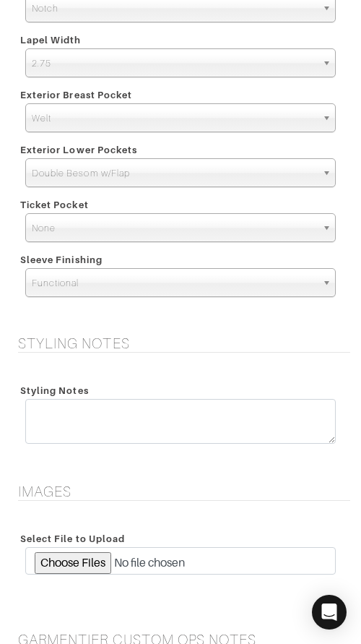
scroll to position [2647, 0]
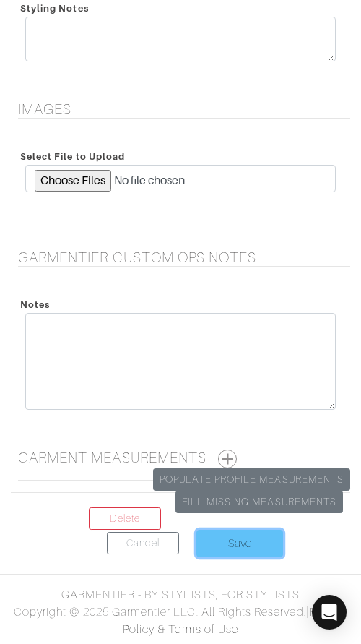
drag, startPoint x: 233, startPoint y: 540, endPoint x: 267, endPoint y: 536, distance: 34.2
click at [233, 540] on input "Save" at bounding box center [240, 543] width 87 height 27
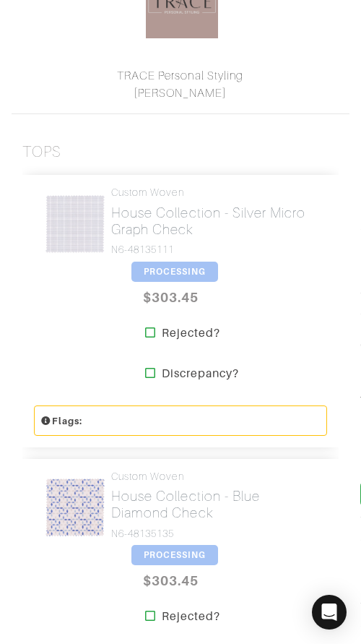
scroll to position [355, 0]
click at [157, 264] on span "PROCESSING" at bounding box center [175, 271] width 87 height 20
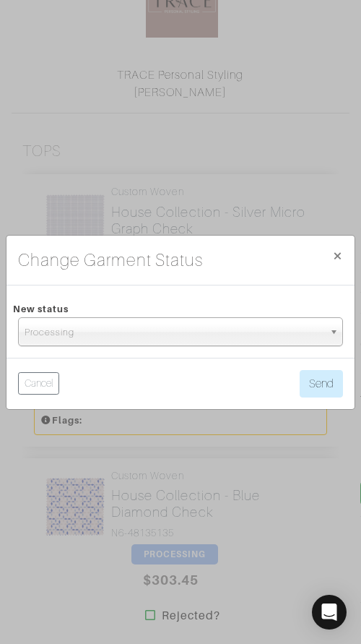
click at [191, 332] on span "Processing" at bounding box center [174, 332] width 299 height 29
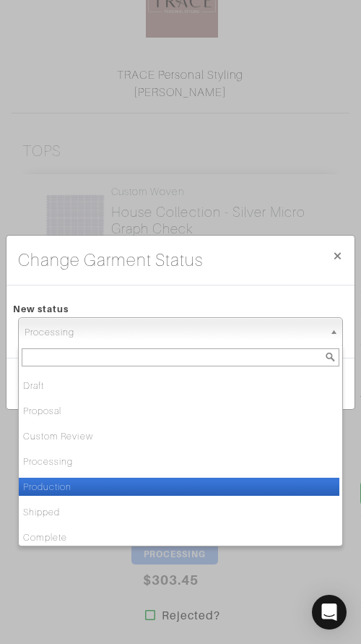
click at [194, 486] on li "Production" at bounding box center [179, 487] width 321 height 18
select select "Production"
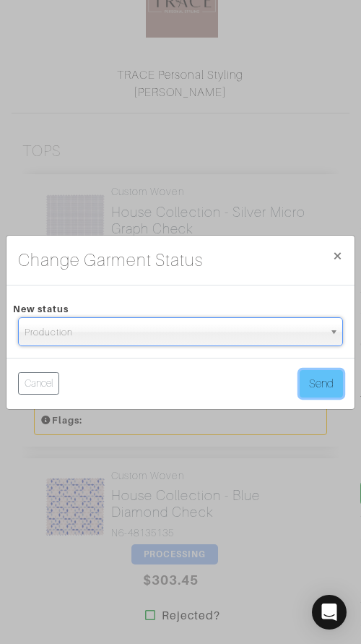
click at [306, 379] on button "Send" at bounding box center [321, 383] width 43 height 27
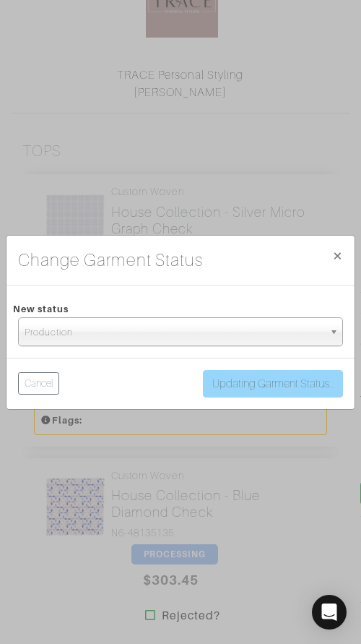
scroll to position [355, 0]
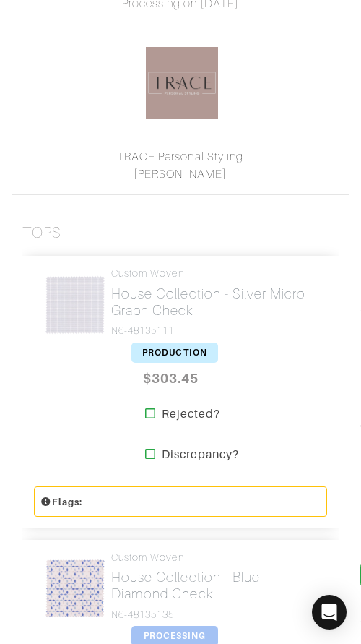
scroll to position [285, 0]
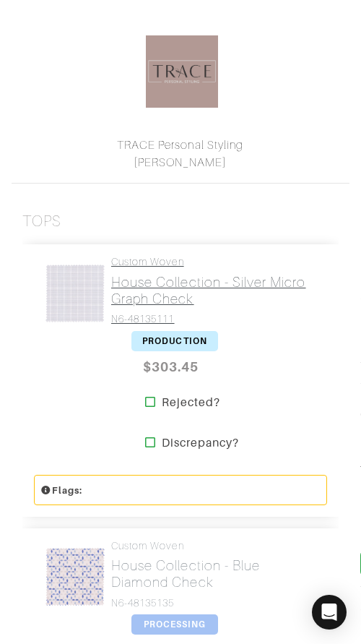
click at [165, 274] on h2 "House Collection - Silver Micro Graph Check" at bounding box center [213, 290] width 205 height 33
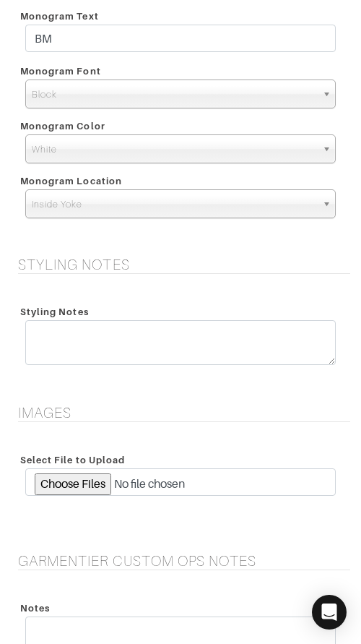
scroll to position [1719, 0]
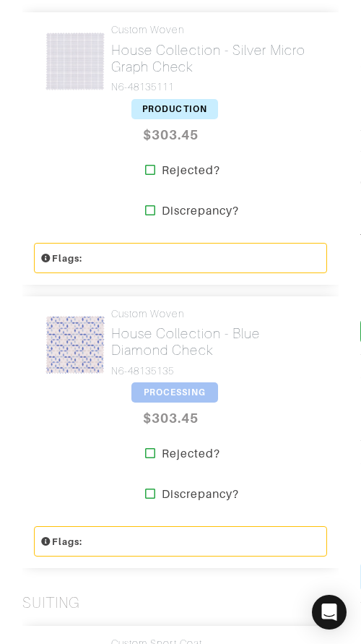
scroll to position [529, 0]
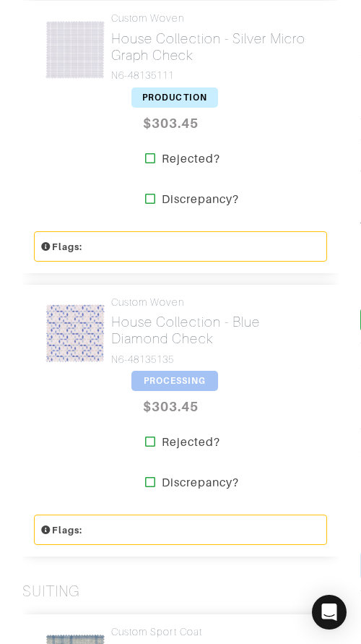
drag, startPoint x: 195, startPoint y: 372, endPoint x: 199, endPoint y: 349, distance: 23.5
click at [195, 372] on span "PROCESSING" at bounding box center [175, 381] width 87 height 20
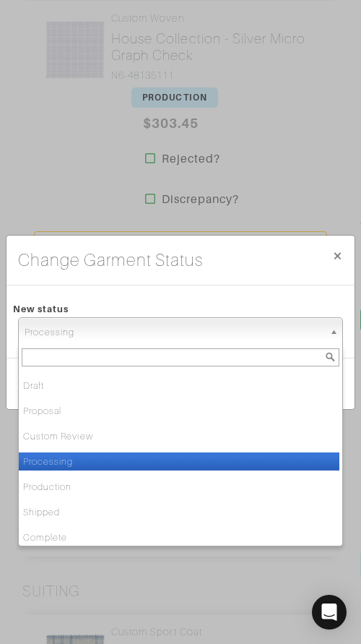
drag, startPoint x: 210, startPoint y: 325, endPoint x: 211, endPoint y: 346, distance: 21.0
click at [210, 325] on span "Processing" at bounding box center [174, 332] width 299 height 29
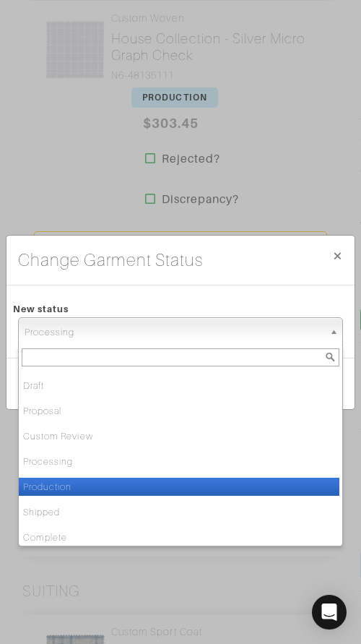
drag, startPoint x: 220, startPoint y: 481, endPoint x: 234, endPoint y: 472, distance: 17.2
click at [223, 480] on li "Production" at bounding box center [179, 487] width 321 height 18
select select "Production"
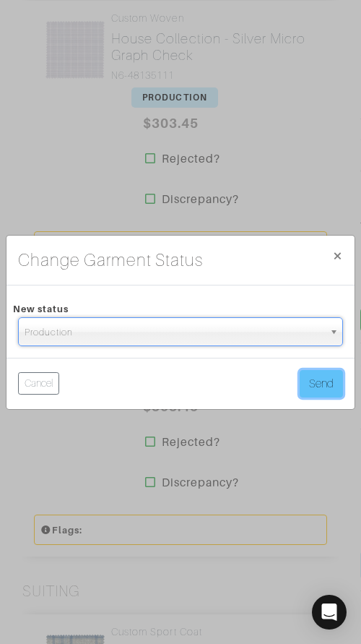
click at [320, 387] on button "Send" at bounding box center [321, 383] width 43 height 27
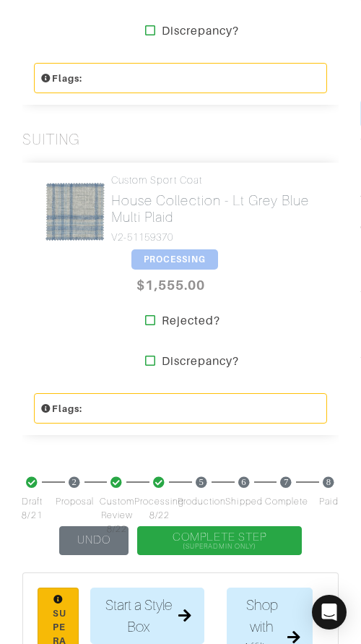
scroll to position [1027, 0]
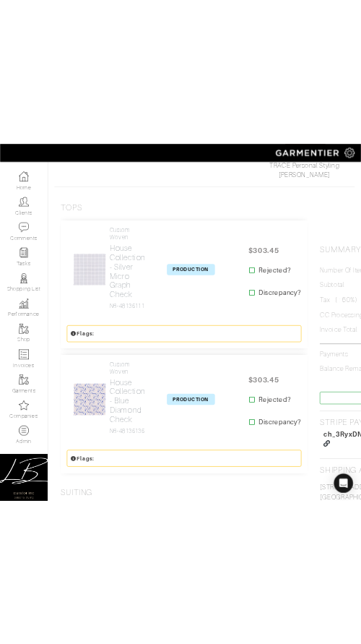
scroll to position [243, 0]
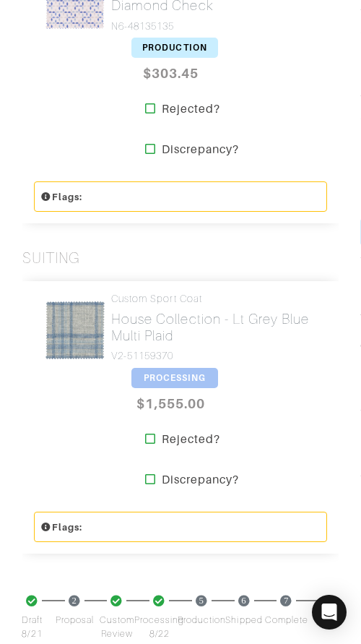
scroll to position [869, 0]
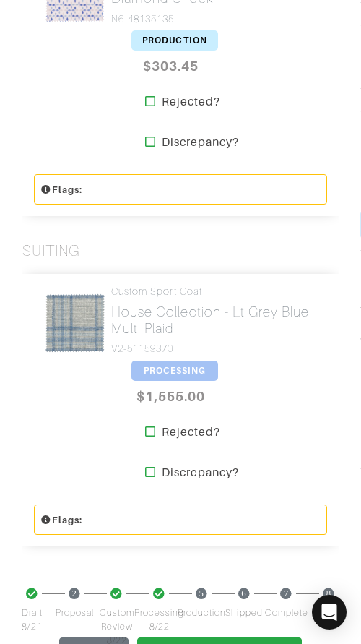
click at [176, 369] on span "PROCESSING" at bounding box center [175, 371] width 87 height 20
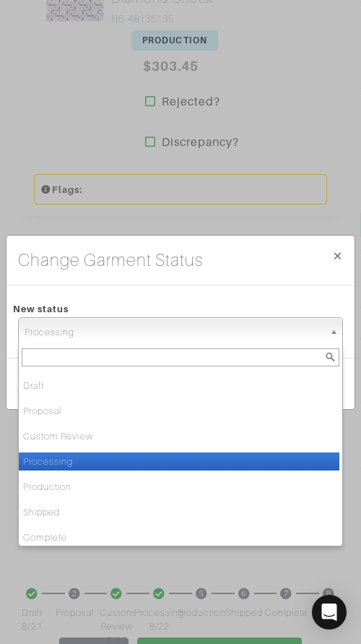
click at [186, 330] on span "Processing" at bounding box center [174, 332] width 299 height 29
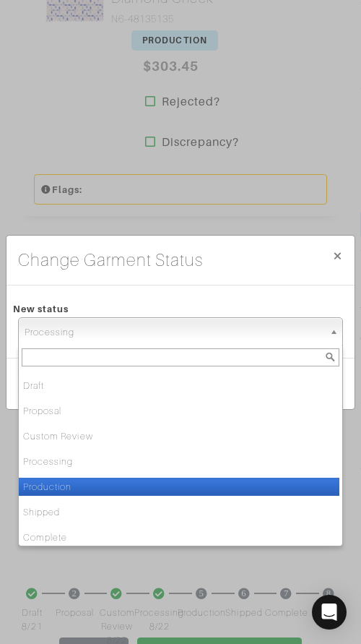
click at [196, 480] on li "Production" at bounding box center [179, 487] width 321 height 18
select select "Production"
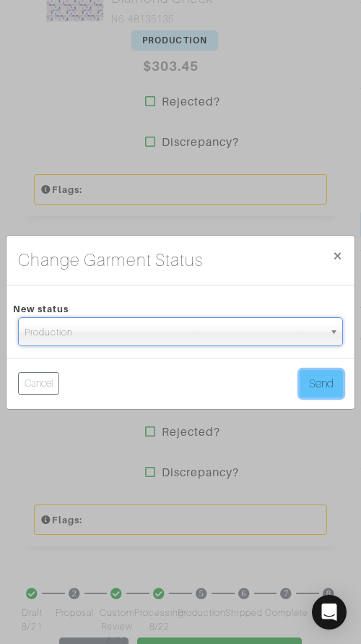
click at [328, 373] on button "Send" at bounding box center [321, 383] width 43 height 27
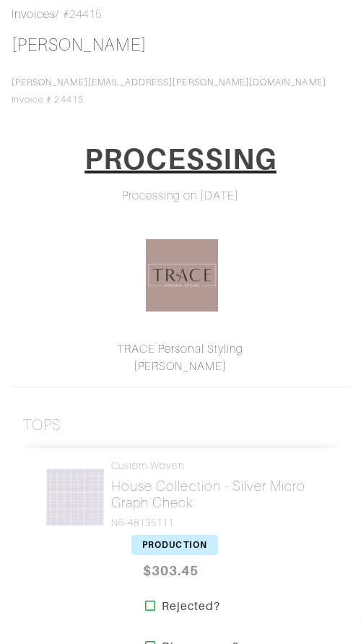
scroll to position [88, 0]
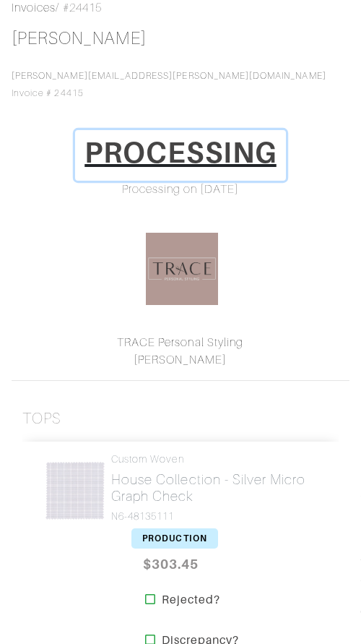
click at [187, 156] on h1 "PROCESSING" at bounding box center [181, 152] width 192 height 35
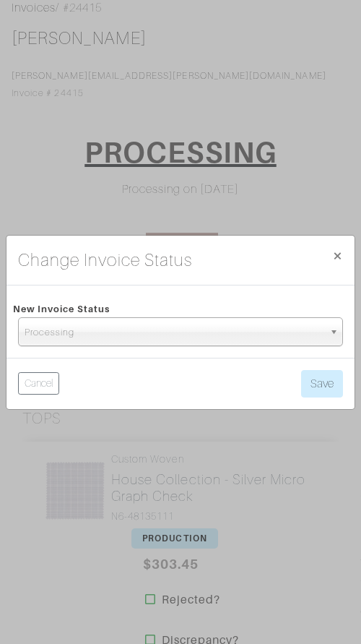
drag, startPoint x: 198, startPoint y: 324, endPoint x: 198, endPoint y: 344, distance: 20.2
click at [198, 324] on span "Processing" at bounding box center [174, 332] width 299 height 29
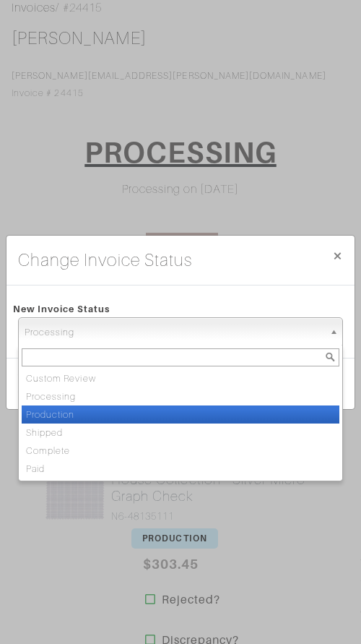
drag, startPoint x: 200, startPoint y: 412, endPoint x: 251, endPoint y: 408, distance: 51.4
click at [201, 412] on li "Production" at bounding box center [181, 414] width 318 height 18
select select "Production"
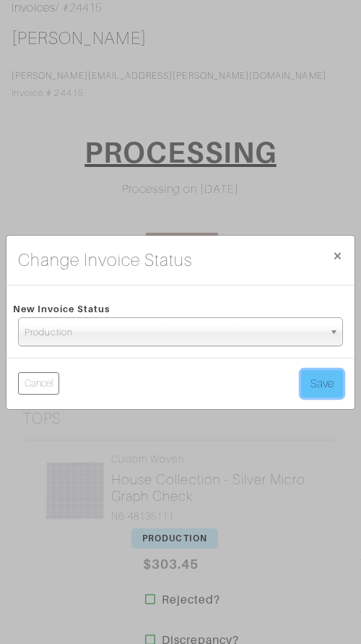
click at [316, 385] on button "Save" at bounding box center [322, 383] width 42 height 27
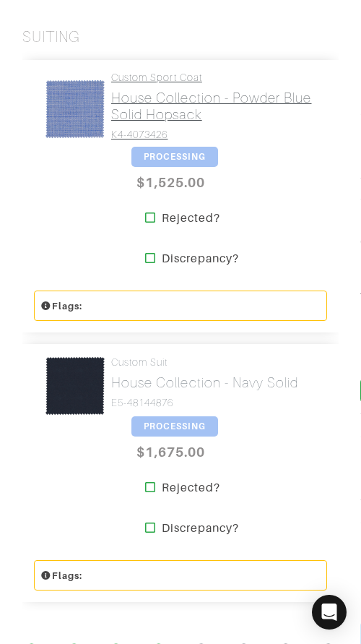
scroll to position [469, 0]
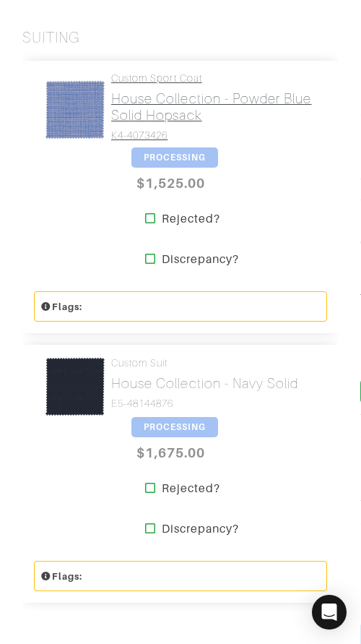
click at [219, 111] on h2 "House Collection - Powder Blue Solid Hopsack" at bounding box center [213, 106] width 205 height 33
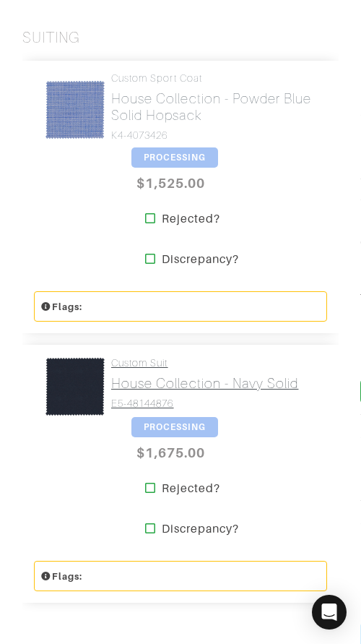
click at [170, 400] on h4 "E5-48144876" at bounding box center [204, 403] width 187 height 12
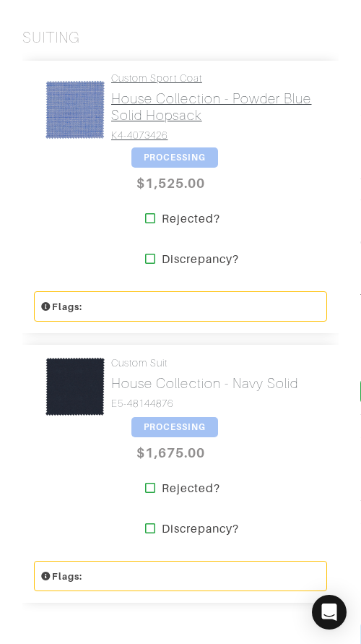
scroll to position [0, 0]
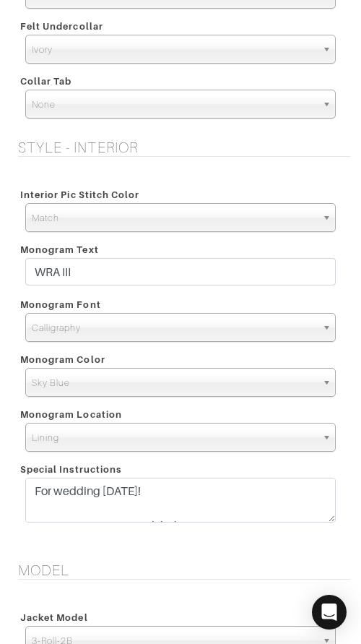
scroll to position [1582, 0]
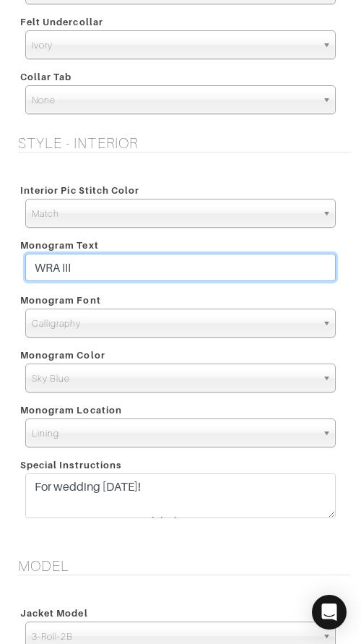
drag, startPoint x: 188, startPoint y: 265, endPoint x: 193, endPoint y: 250, distance: 16.0
click at [193, 250] on div "Monogram Text WRA III" at bounding box center [180, 260] width 332 height 55
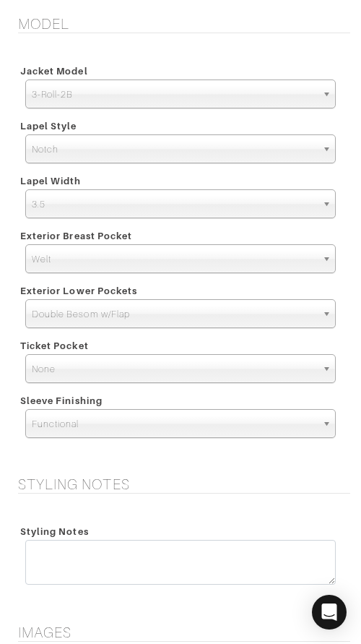
scroll to position [2647, 0]
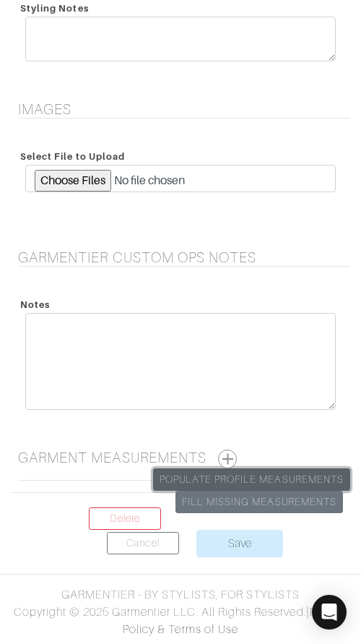
click at [257, 475] on link "Populate Profile Measurements" at bounding box center [251, 479] width 197 height 22
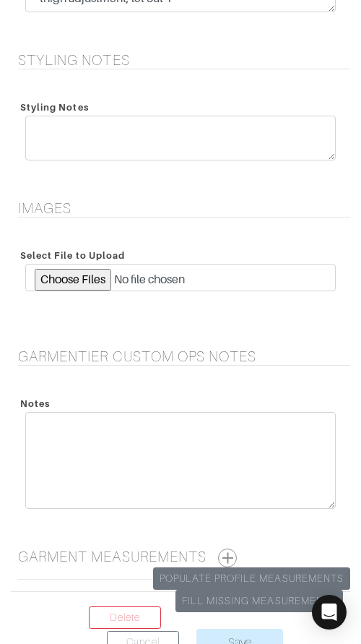
scroll to position [3113, 0]
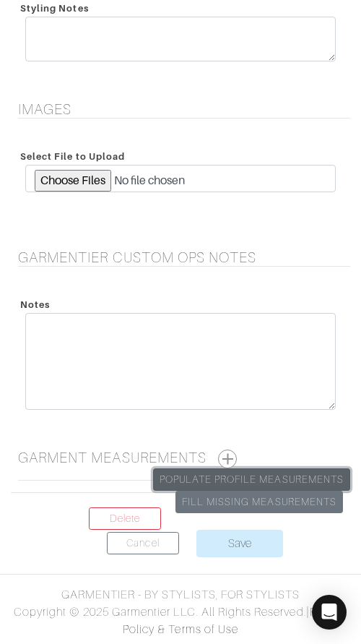
click at [230, 474] on link "Populate Profile Measurements" at bounding box center [251, 479] width 197 height 22
